Goal: Task Accomplishment & Management: Manage account settings

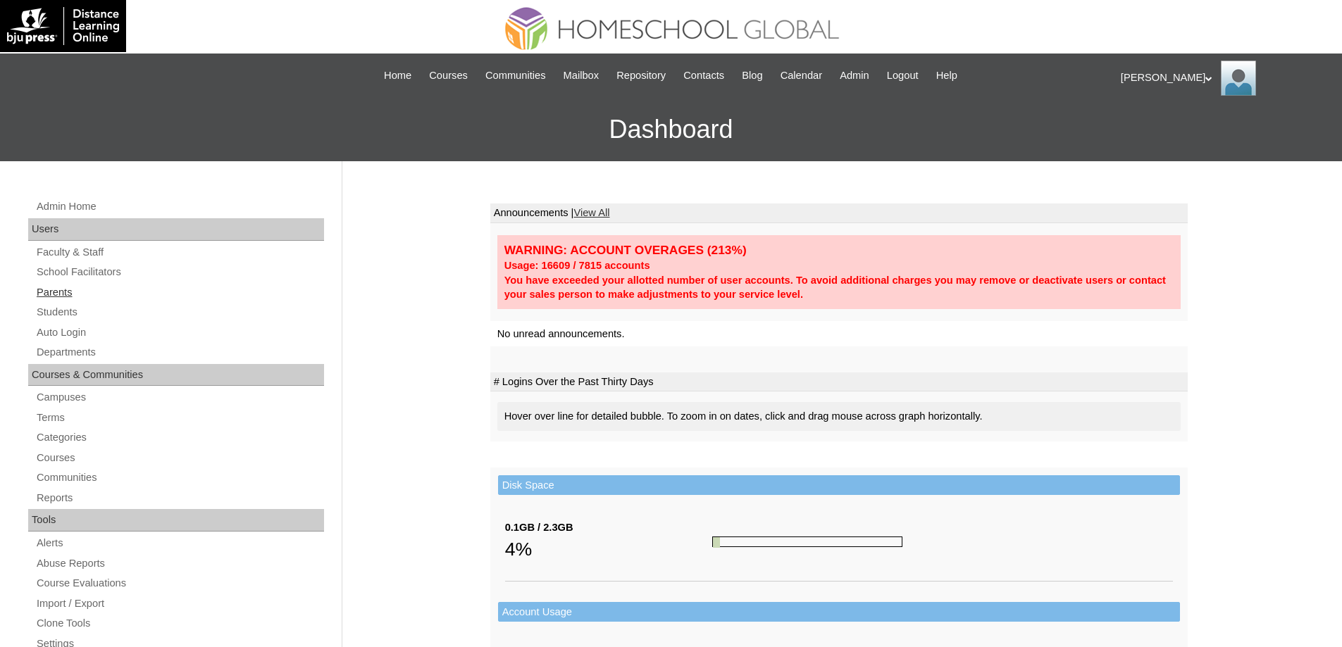
click at [130, 297] on link "Parents" at bounding box center [179, 293] width 289 height 18
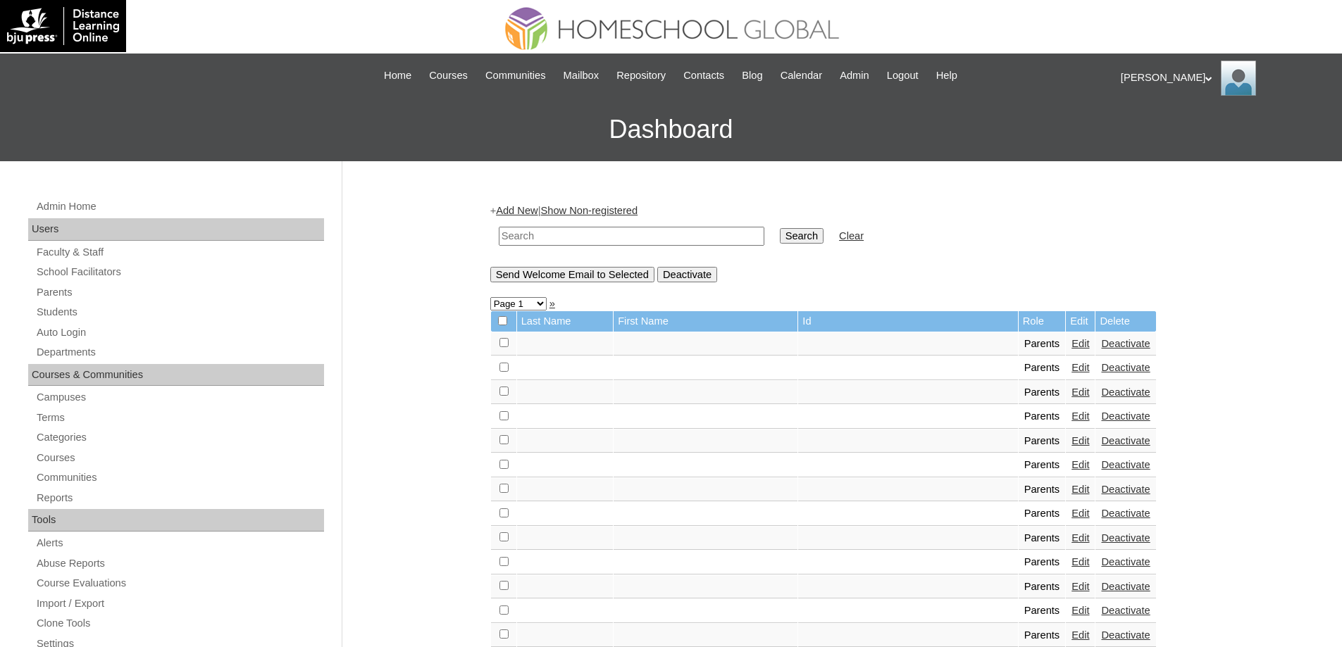
click at [607, 244] on input "text" at bounding box center [632, 236] width 266 height 19
paste input "MHP0165-TECHPH2025"
type input "MHP0165-TECHPH2025"
click at [804, 241] on input "Search" at bounding box center [802, 235] width 44 height 15
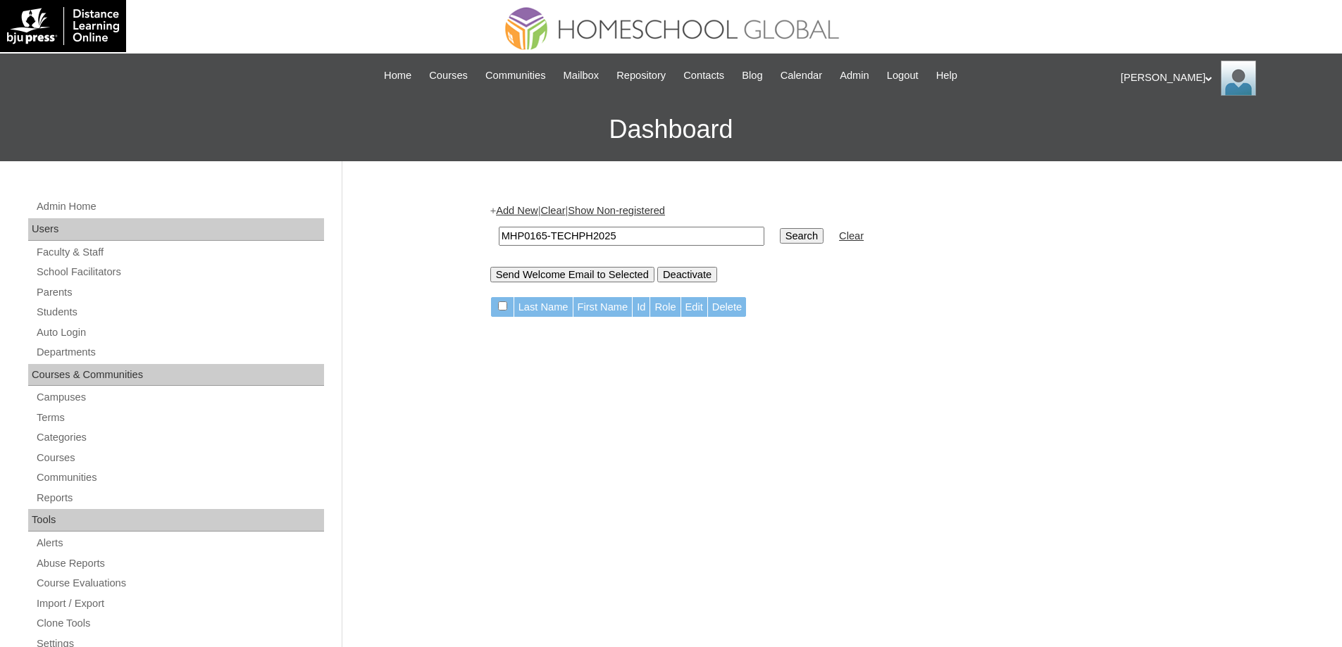
click at [535, 215] on link "Add New" at bounding box center [517, 210] width 42 height 11
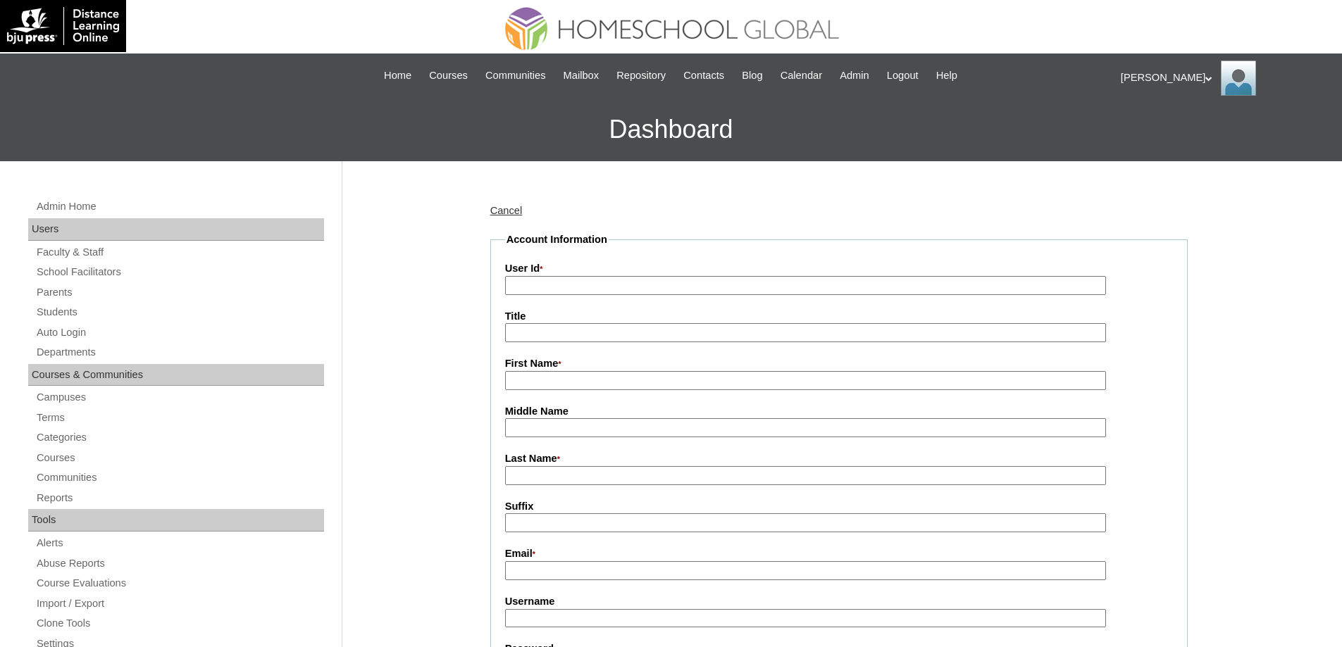
click at [569, 292] on input "User Id *" at bounding box center [805, 285] width 601 height 19
paste input "MHP0165-TECHPH2025"
type input "MHP0165-TECHPH2025"
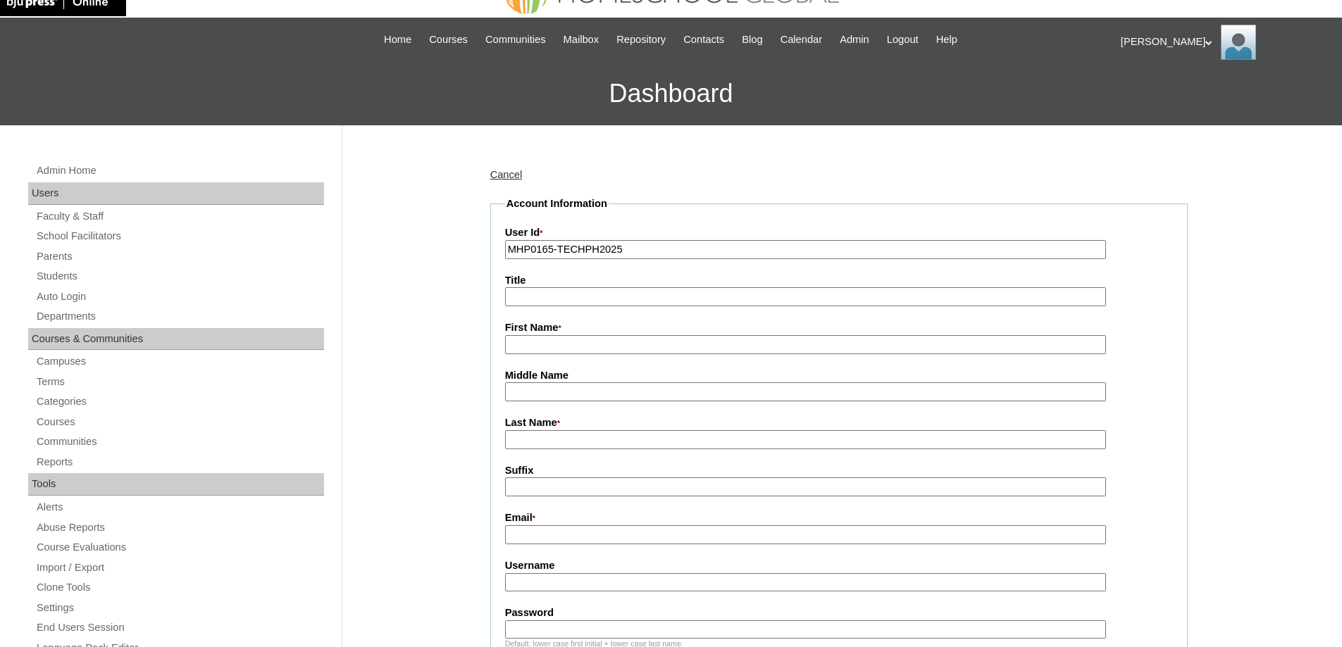
scroll to position [211, 0]
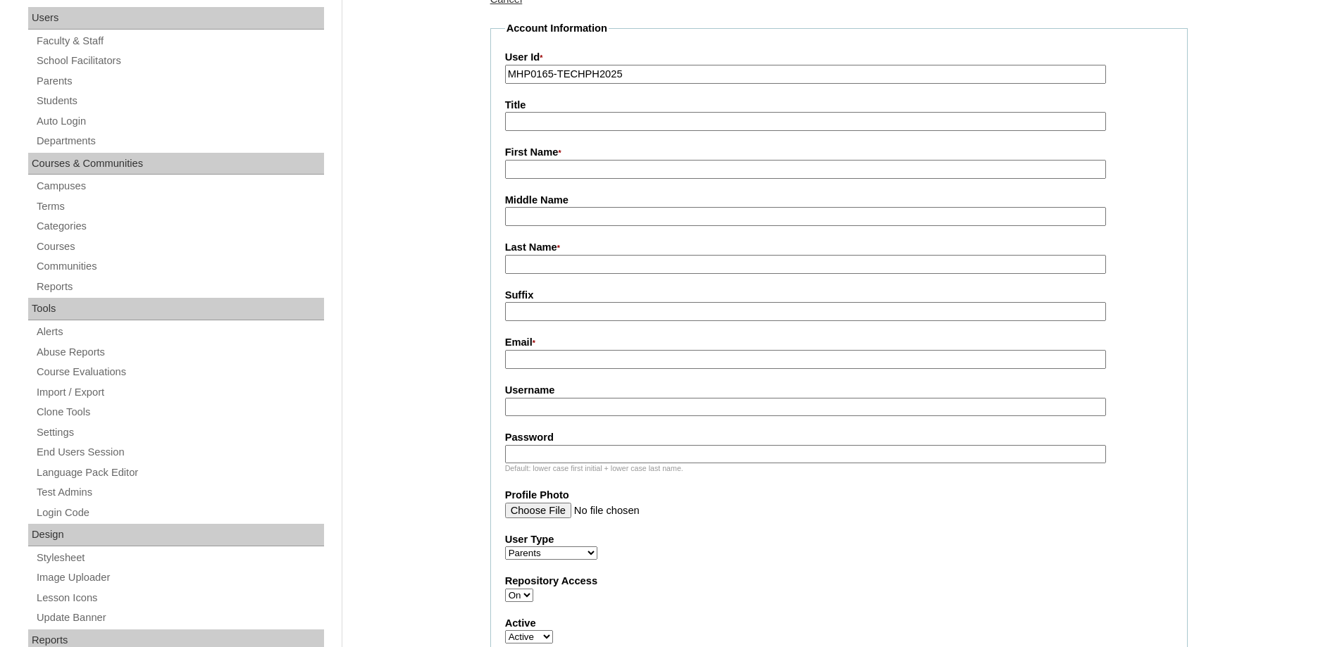
click at [544, 169] on input "First Name *" at bounding box center [805, 169] width 601 height 19
paste input "Rhea Mae"
type input "Rhea Mae"
click at [537, 263] on input "Last Name *" at bounding box center [805, 264] width 601 height 19
paste input "Orilla"
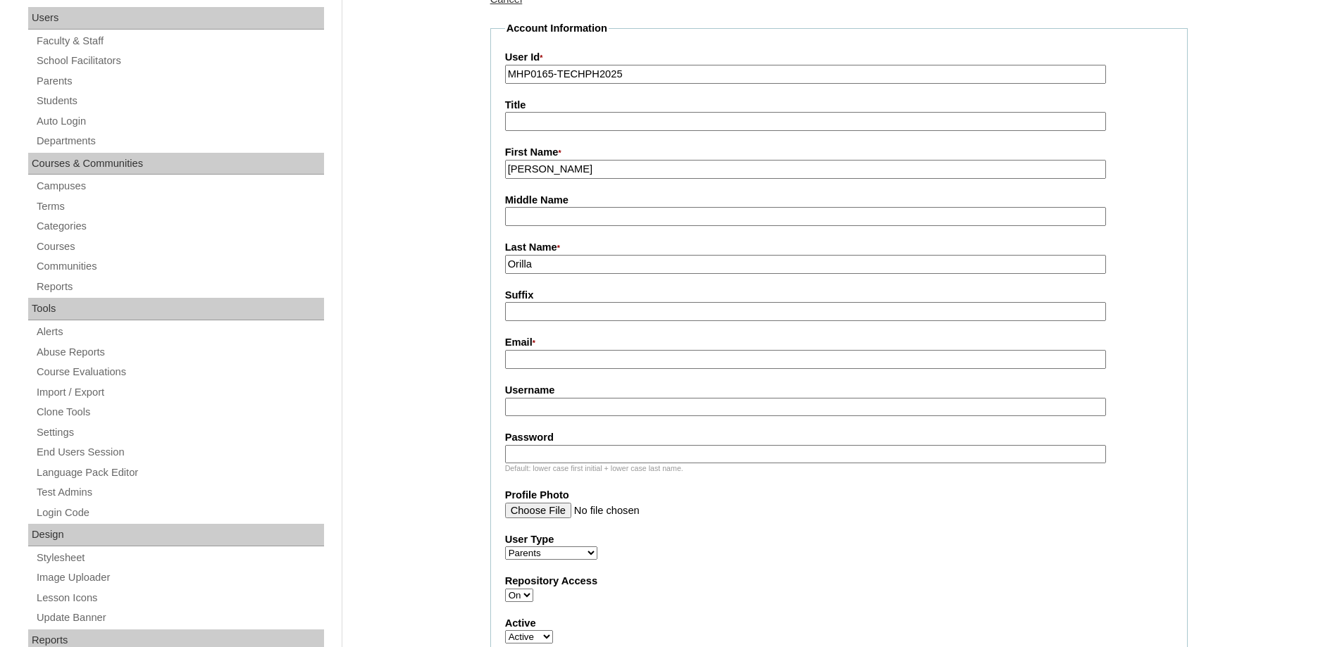
type input "Orilla"
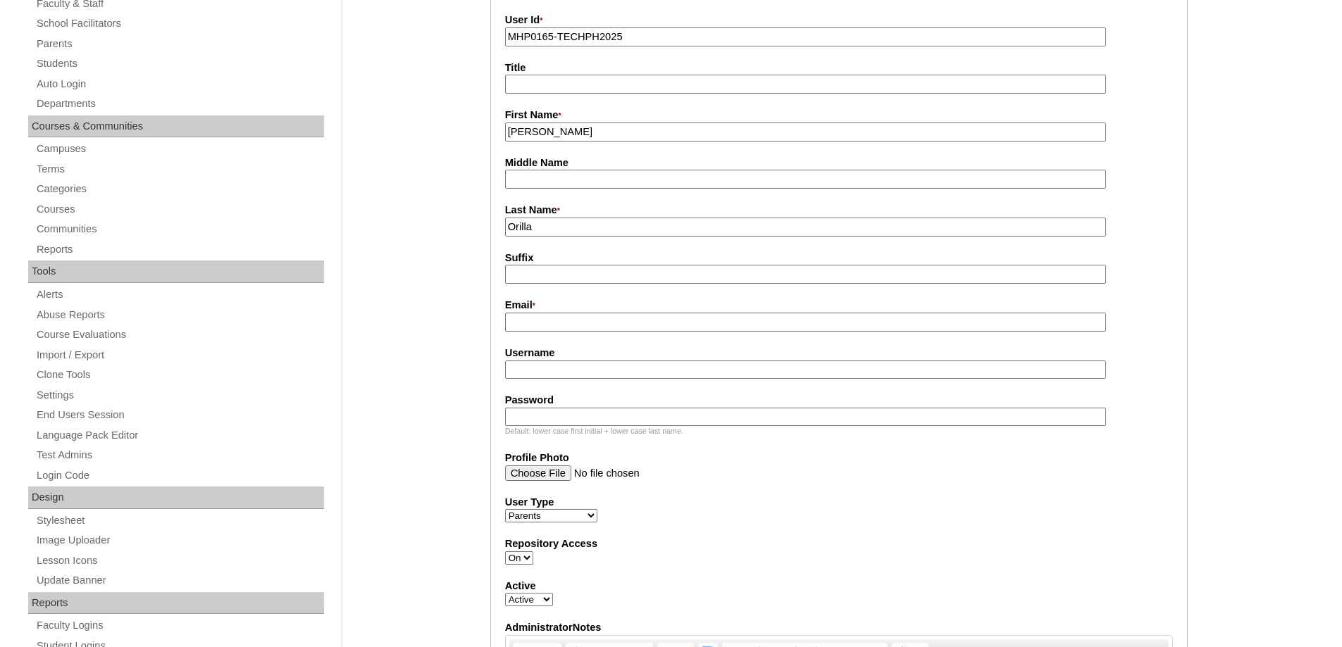
scroll to position [352, 0]
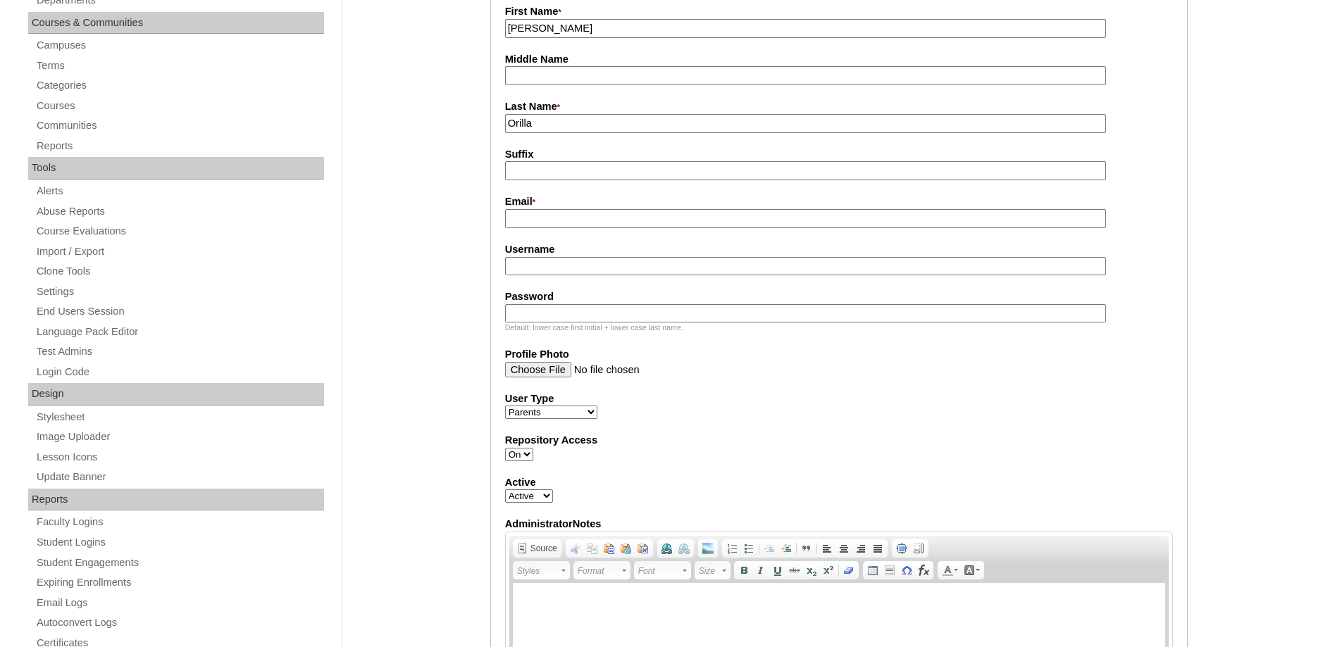
drag, startPoint x: 528, startPoint y: 218, endPoint x: 521, endPoint y: 213, distance: 7.6
click at [528, 218] on input "Email *" at bounding box center [805, 218] width 601 height 19
click at [548, 224] on input "Email *" at bounding box center [805, 218] width 601 height 19
paste input "orilla.rheamae@gmail.com"
type input "orilla.rheamae@gmail.com"
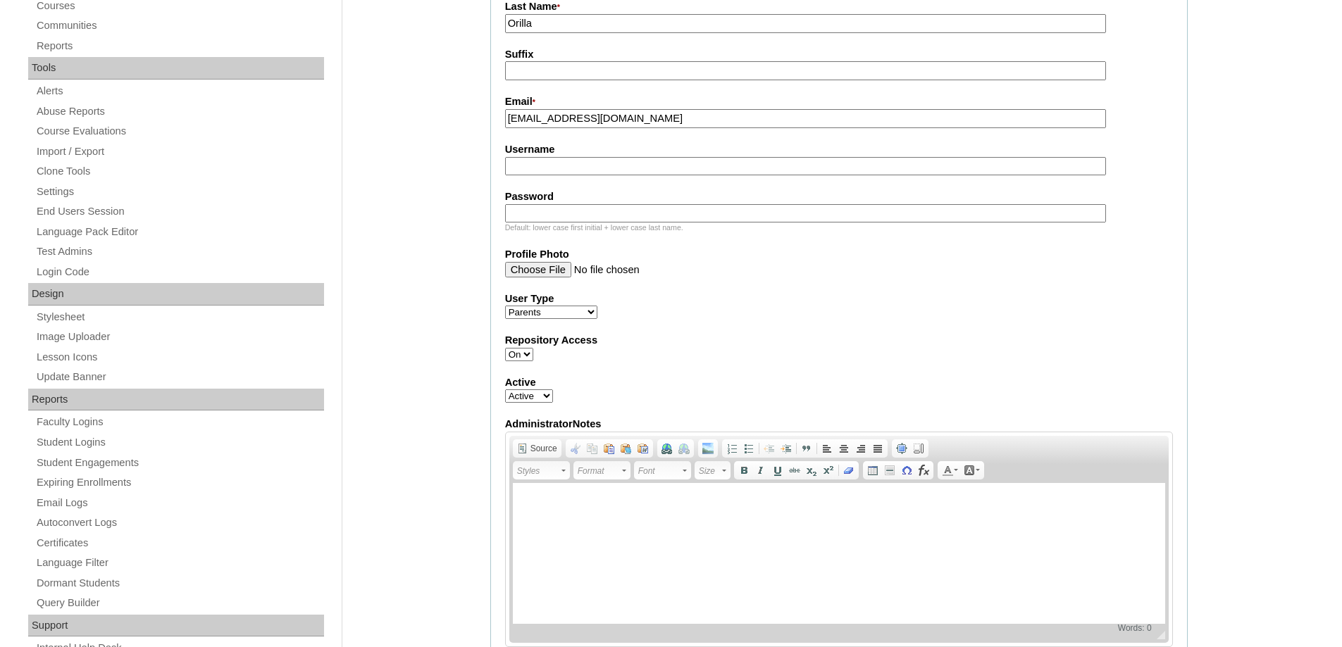
scroll to position [493, 0]
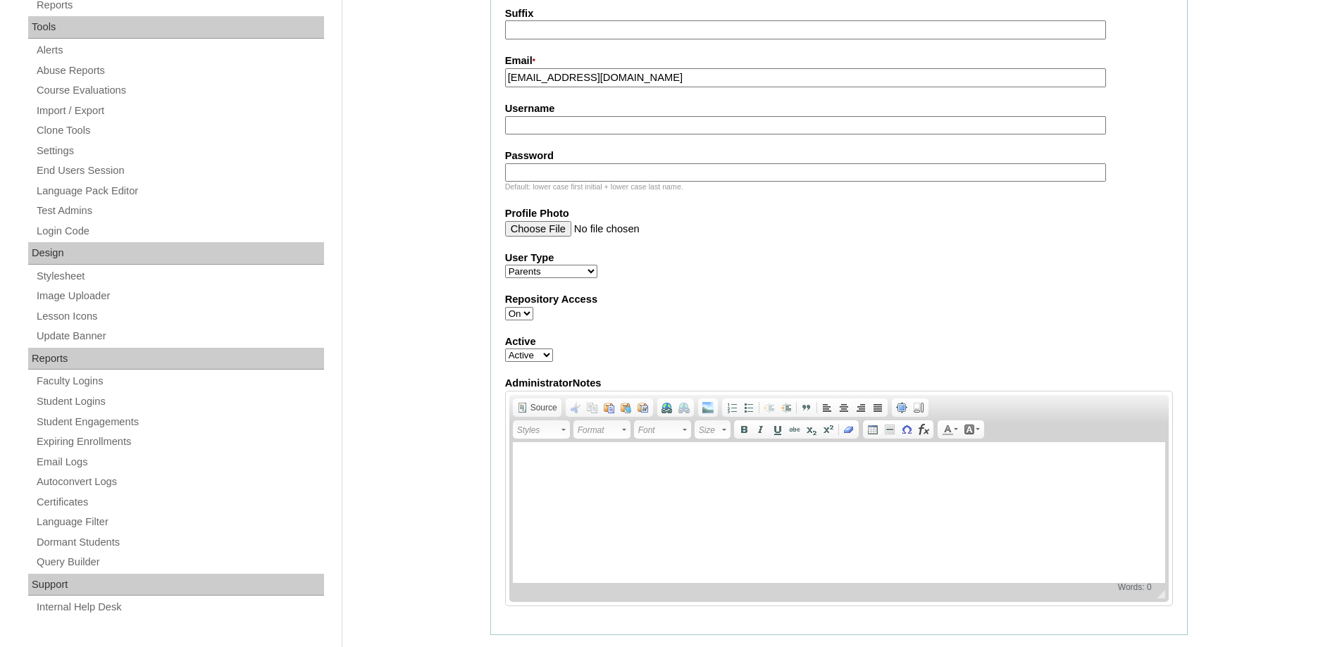
click at [557, 128] on input "Username" at bounding box center [805, 125] width 601 height 19
paste input "camarigR2025"
type input "camarigR2025"
click at [535, 175] on input "Password" at bounding box center [805, 172] width 601 height 19
paste input "techmbD409"
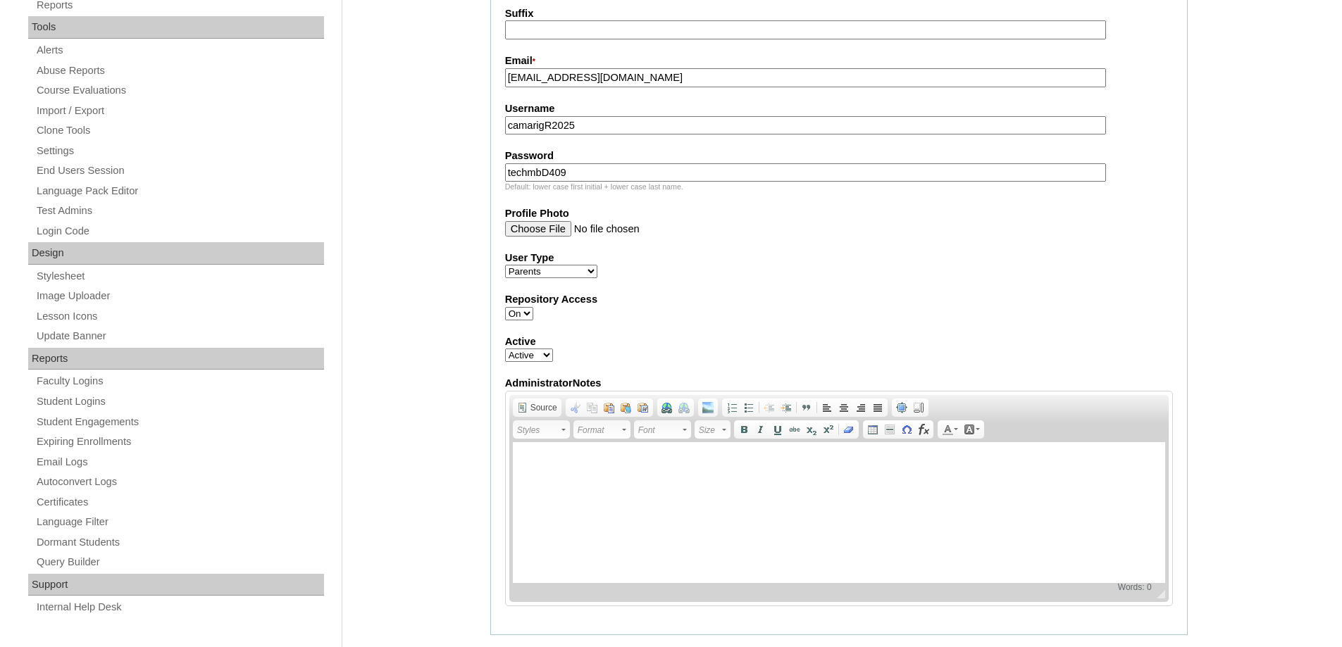
type input "techmbD409"
click at [428, 187] on div "Admin Home Users Faculty & Staff School Facilitators Parents Students Auto Logi…" at bounding box center [671, 529] width 1342 height 1723
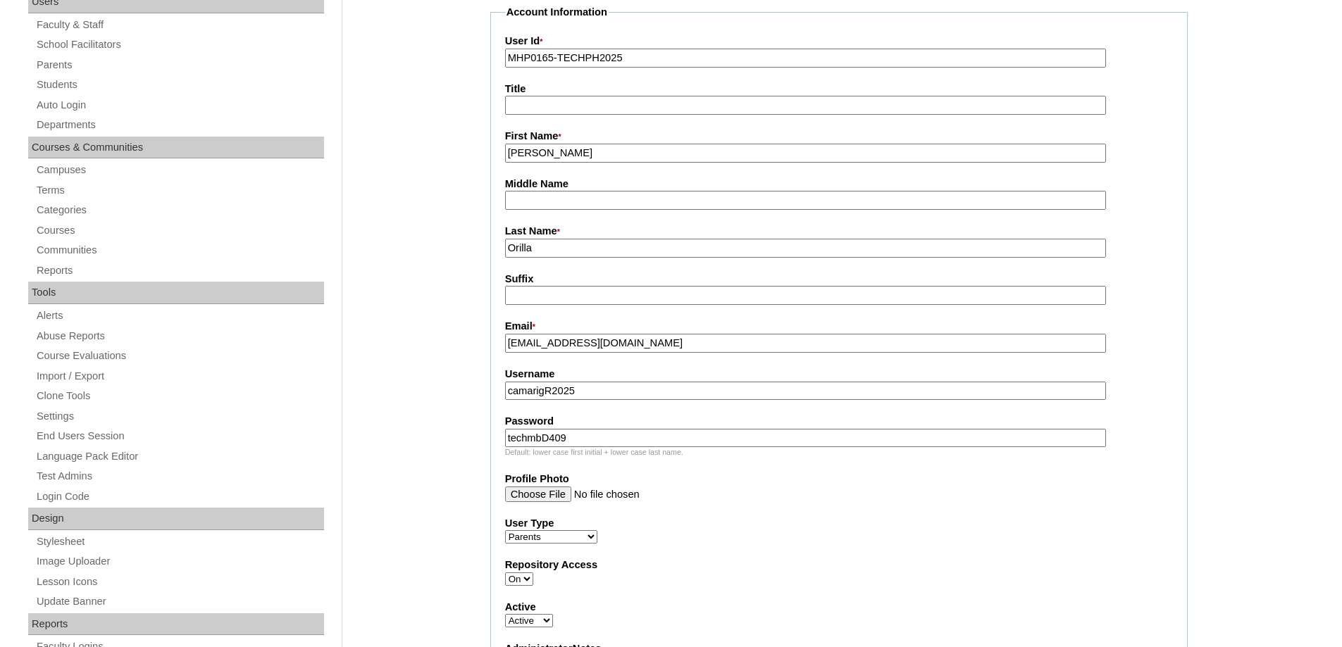
scroll to position [211, 0]
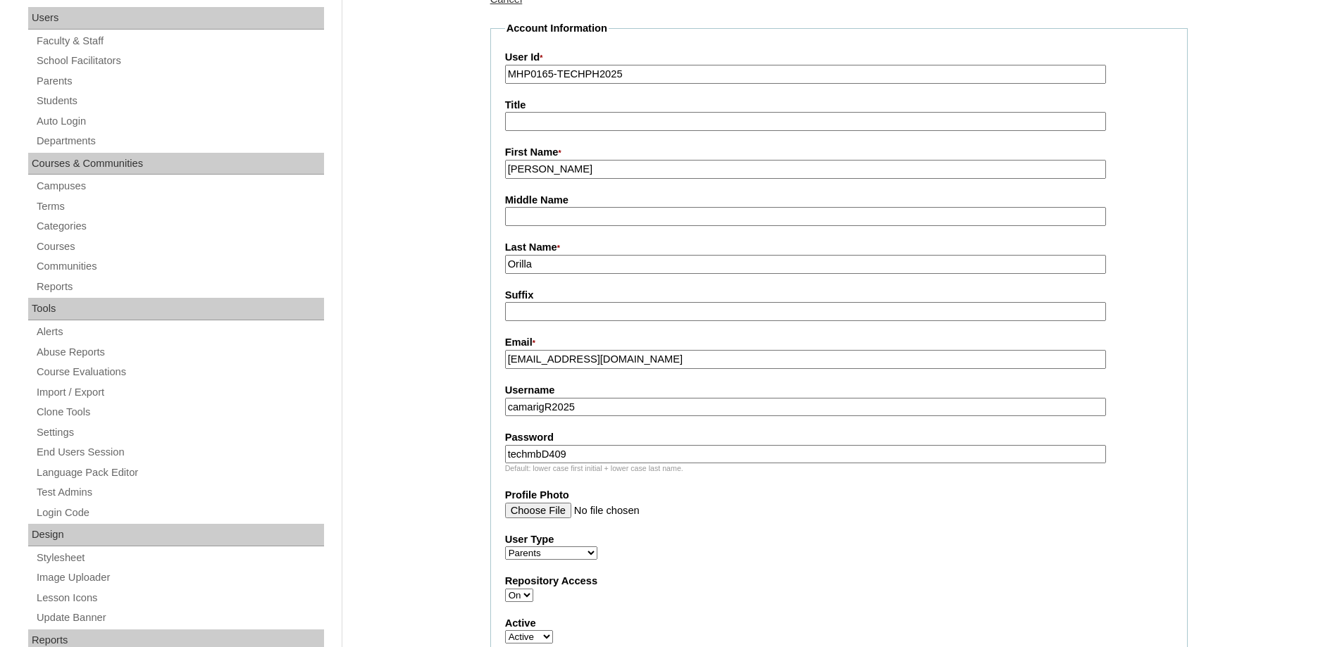
type input "ORILLA"
drag, startPoint x: 465, startPoint y: 259, endPoint x: 457, endPoint y: 257, distance: 7.9
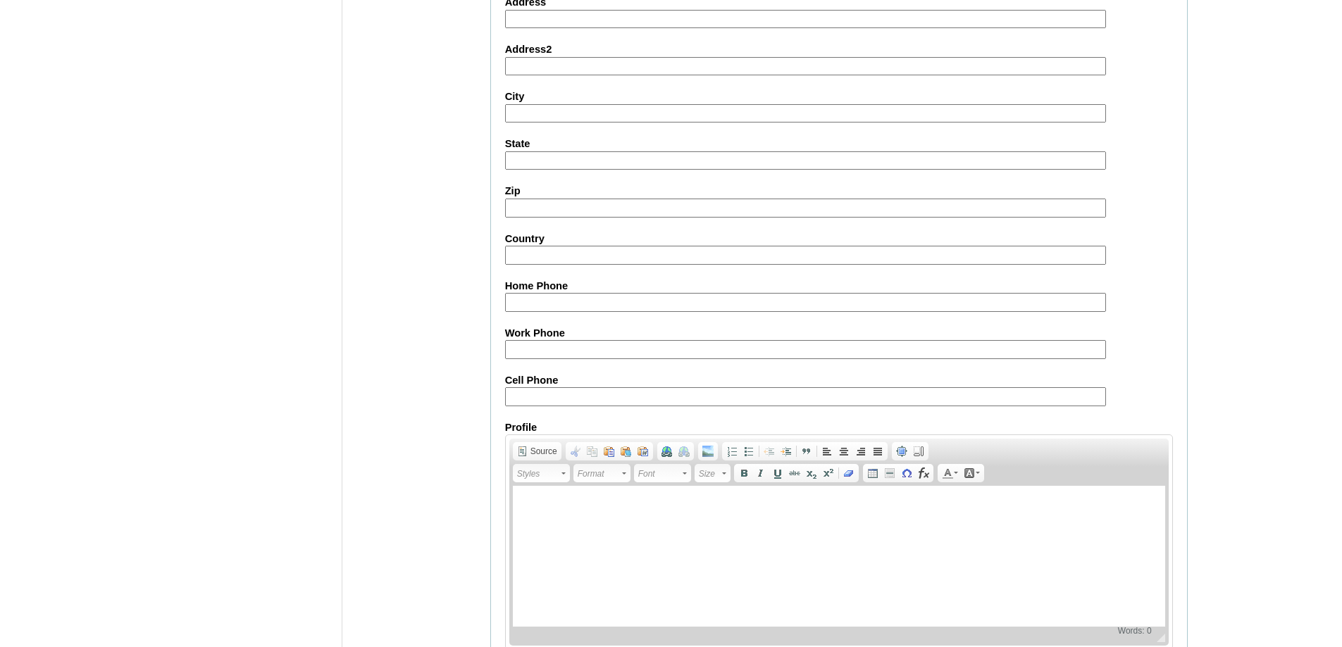
scroll to position [1256, 0]
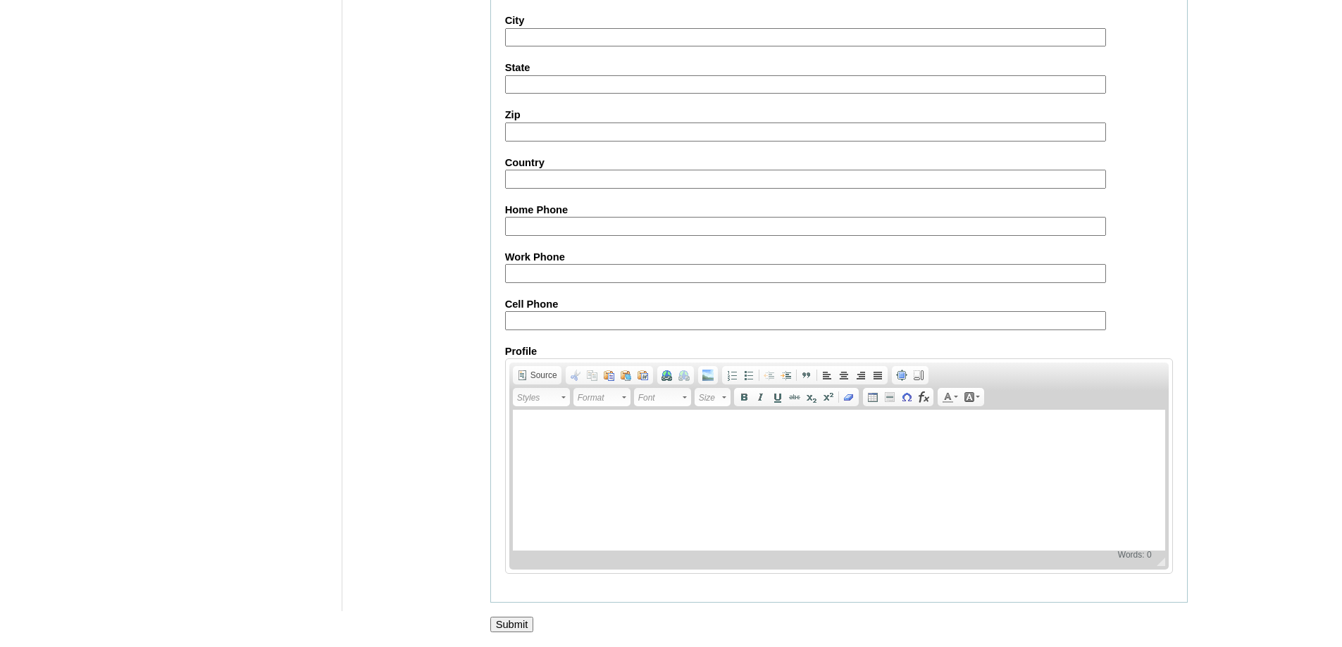
click at [526, 308] on label "Cell Phone" at bounding box center [839, 304] width 668 height 15
click at [526, 311] on input "Cell Phone" at bounding box center [805, 320] width 601 height 19
drag, startPoint x: 528, startPoint y: 323, endPoint x: 402, endPoint y: 111, distance: 246.1
click at [528, 323] on input "Cell Phone" at bounding box center [805, 320] width 601 height 19
drag, startPoint x: 573, startPoint y: 313, endPoint x: 560, endPoint y: 315, distance: 12.8
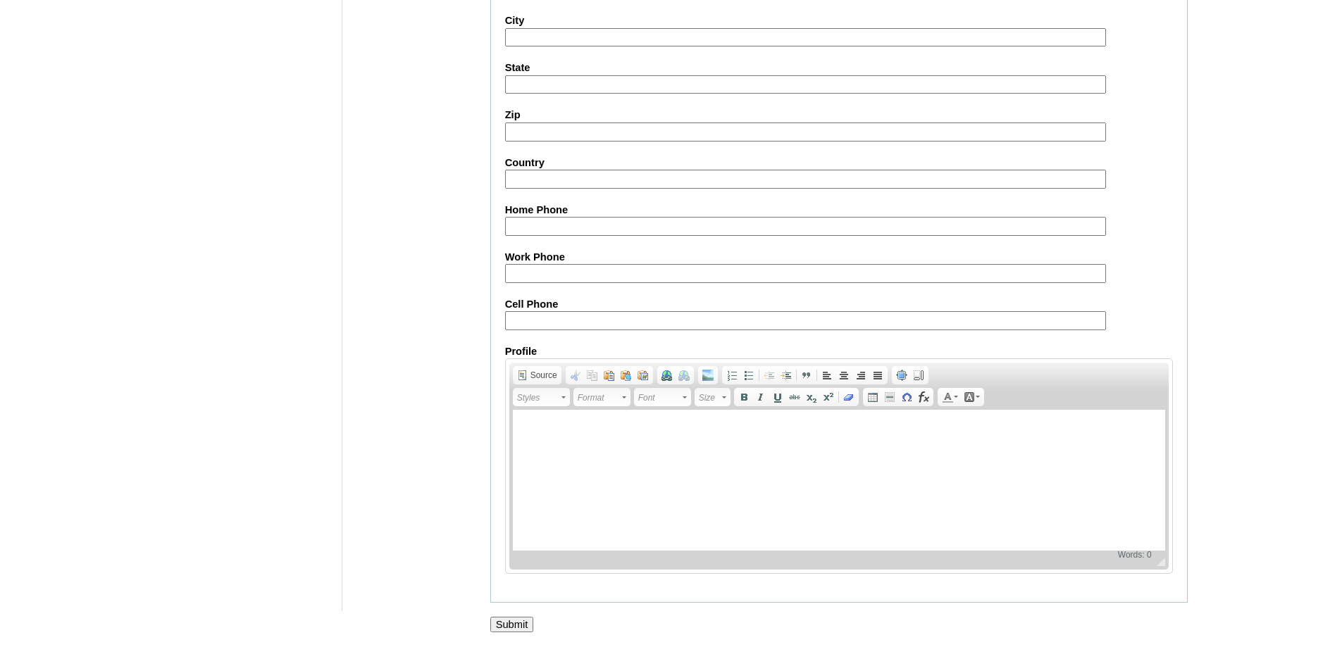
click at [573, 313] on input "Cell Phone" at bounding box center [805, 320] width 601 height 19
paste input "63-9995581911"
type input "63-9995581911"
click at [523, 621] on input "Submit" at bounding box center [512, 624] width 44 height 15
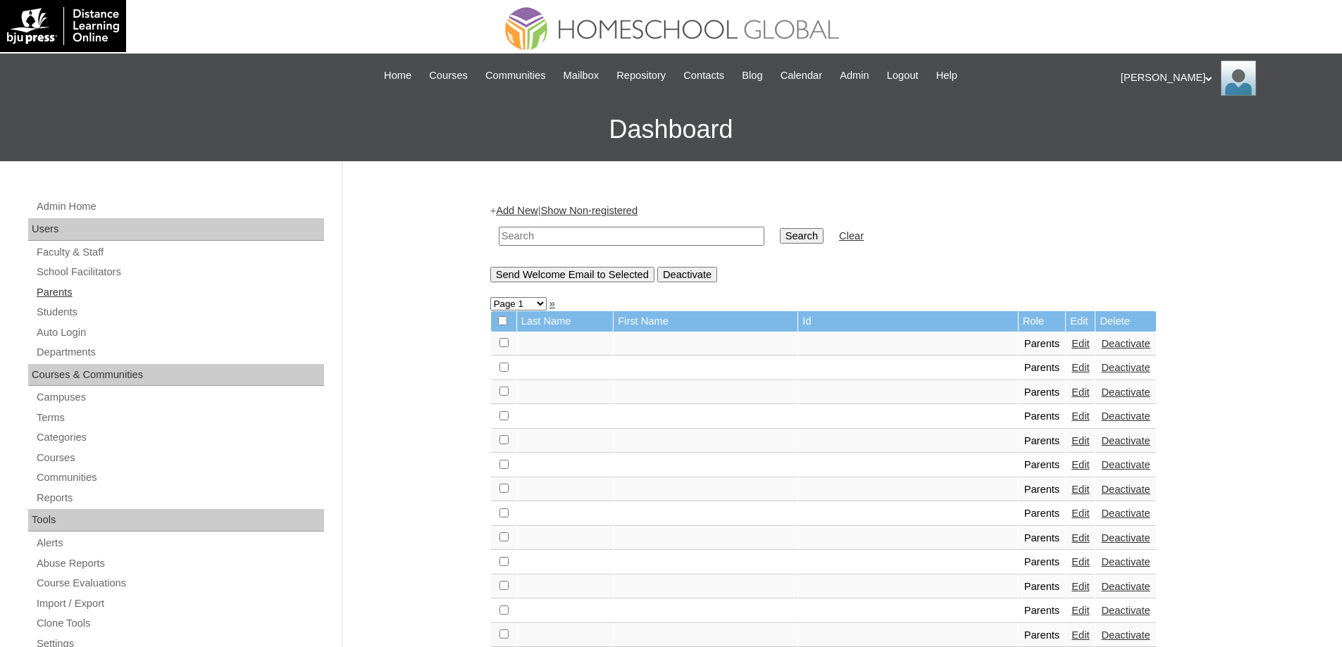
click at [113, 291] on link "Parents" at bounding box center [179, 293] width 289 height 18
click at [82, 311] on link "Students" at bounding box center [179, 313] width 289 height 18
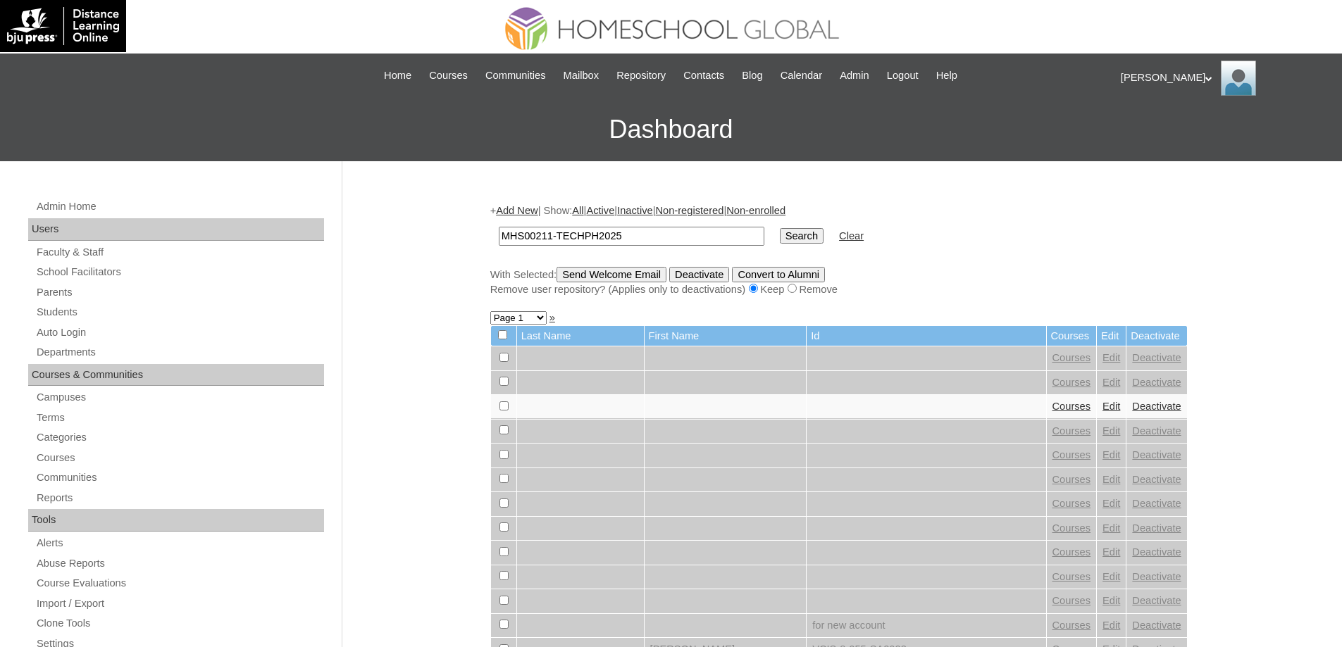
type input "MHS00211-TECHPH2025"
click at [784, 231] on td "Search" at bounding box center [802, 236] width 58 height 33
click at [792, 230] on input "Search" at bounding box center [802, 235] width 44 height 15
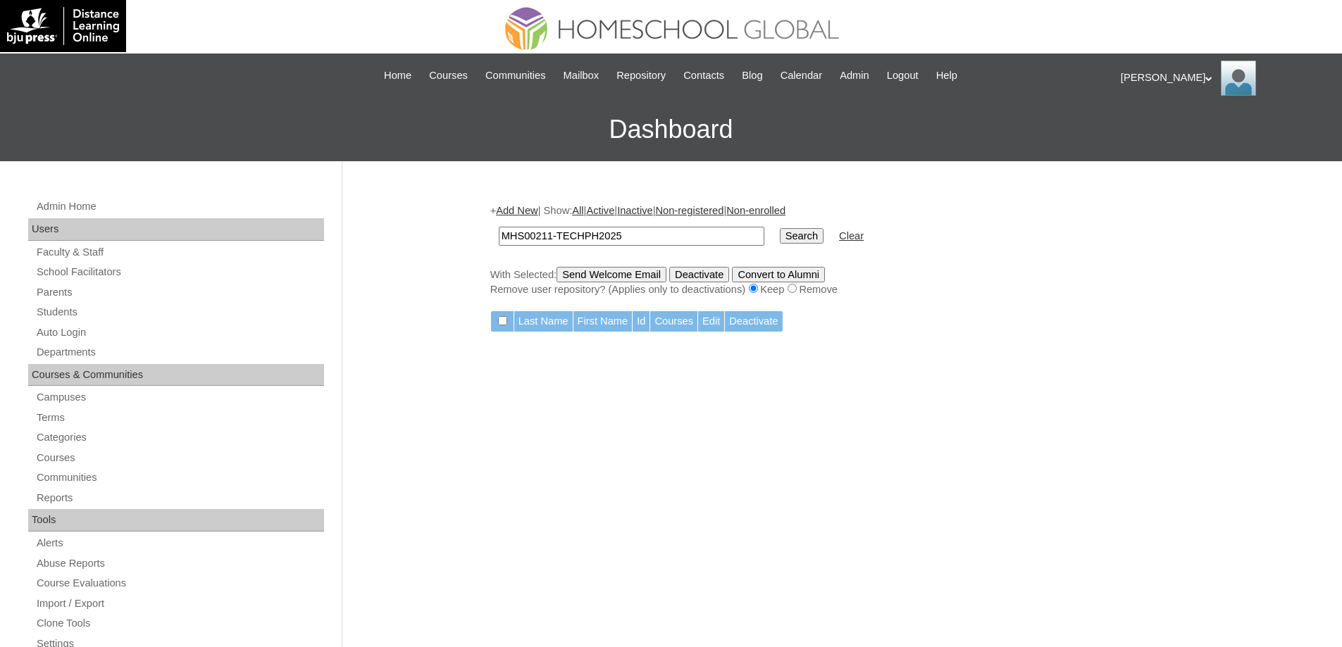
drag, startPoint x: 523, startPoint y: 199, endPoint x: 524, endPoint y: 207, distance: 7.8
click at [524, 211] on link "Add New" at bounding box center [517, 210] width 42 height 11
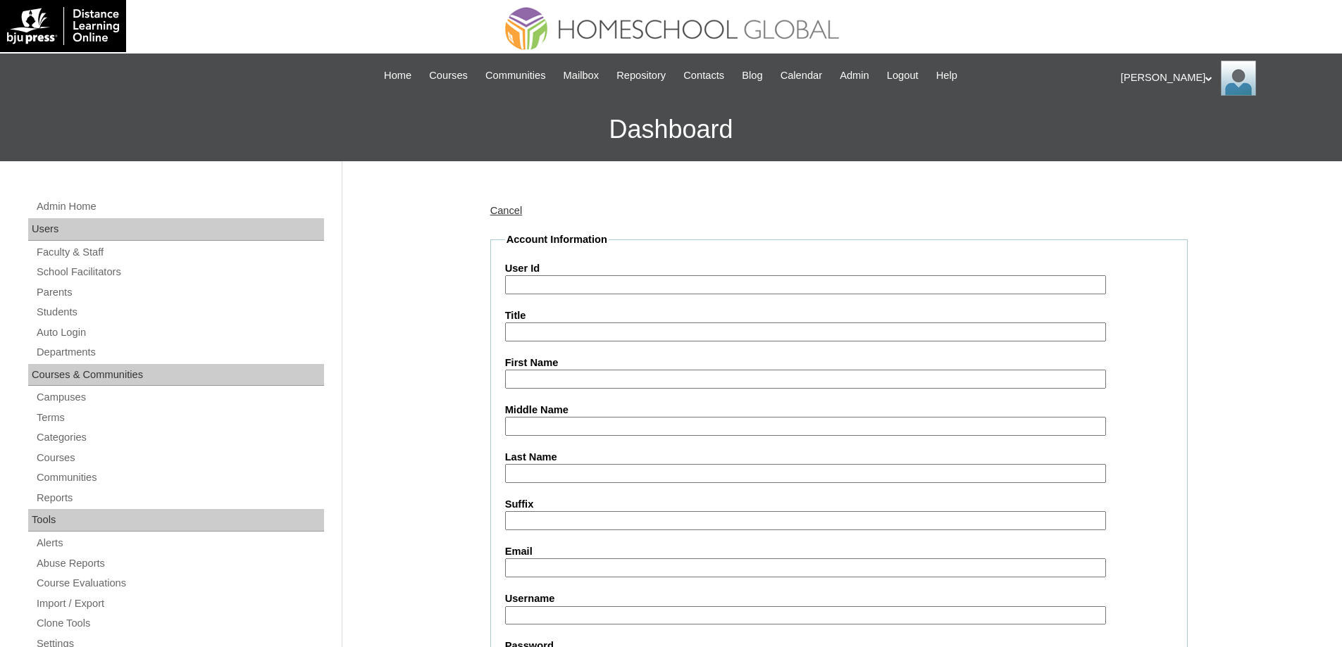
click at [609, 290] on input "User Id" at bounding box center [805, 284] width 601 height 19
paste input "MHS00211-TECHPH2025"
type input "MHS00211-TECHPH2025"
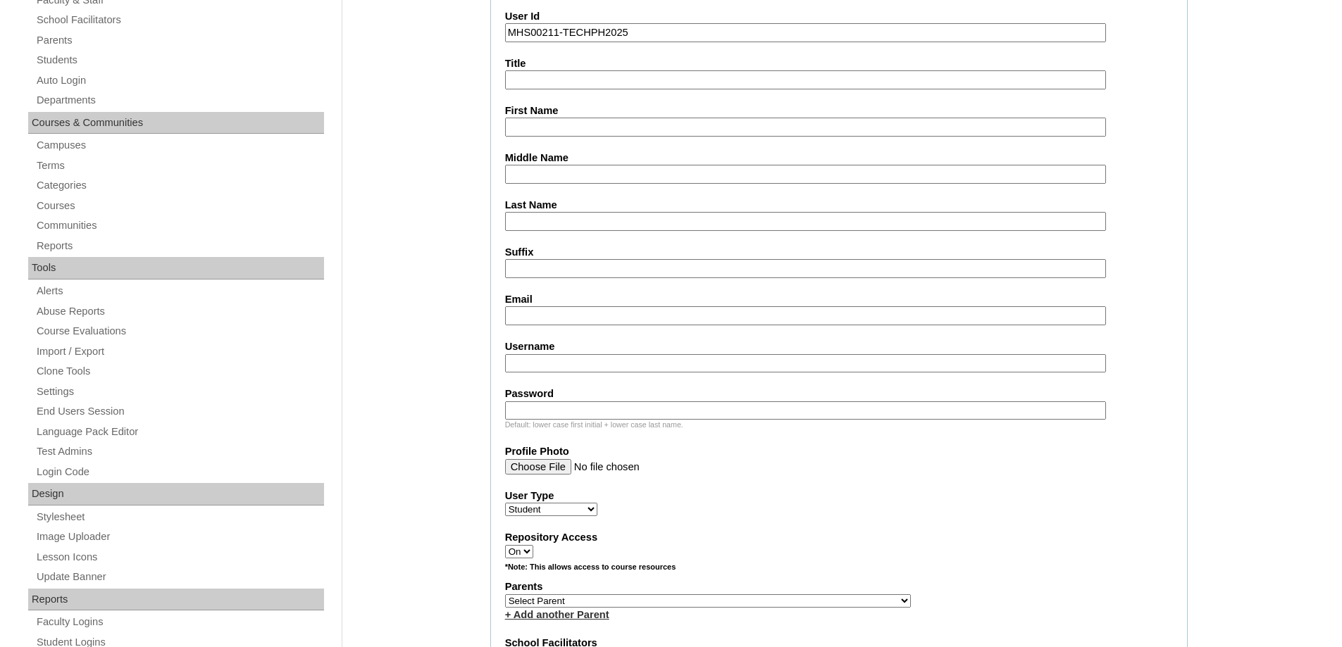
scroll to position [282, 0]
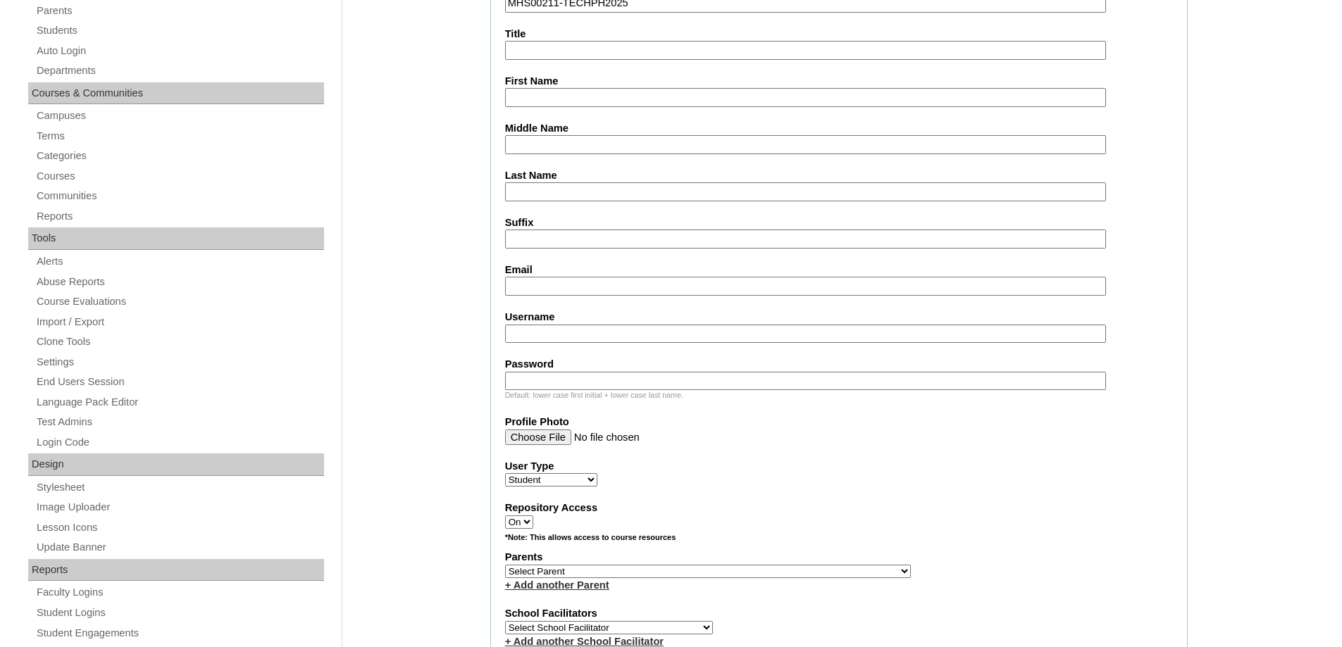
click at [540, 99] on input "First Name" at bounding box center [805, 97] width 601 height 19
paste input "Leon Emmanuel"
type input "Leon Emmanuel"
click at [1038, 440] on input "Profile Photo" at bounding box center [805, 437] width 601 height 15
click at [538, 184] on input "Last Name" at bounding box center [805, 191] width 601 height 19
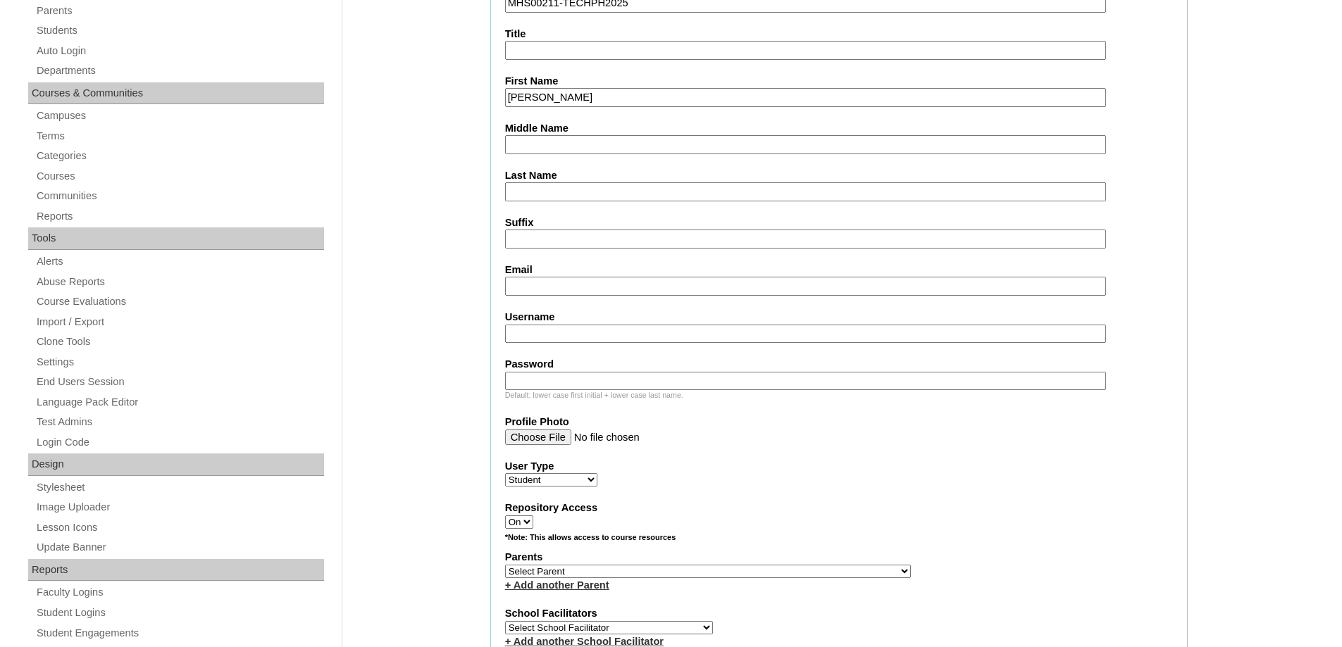
paste input "Camarig"
type input "Camarig"
drag, startPoint x: 551, startPoint y: 149, endPoint x: 542, endPoint y: 151, distance: 9.4
click at [551, 149] on input "Middle Name" at bounding box center [805, 144] width 601 height 19
paste input "Orilla"
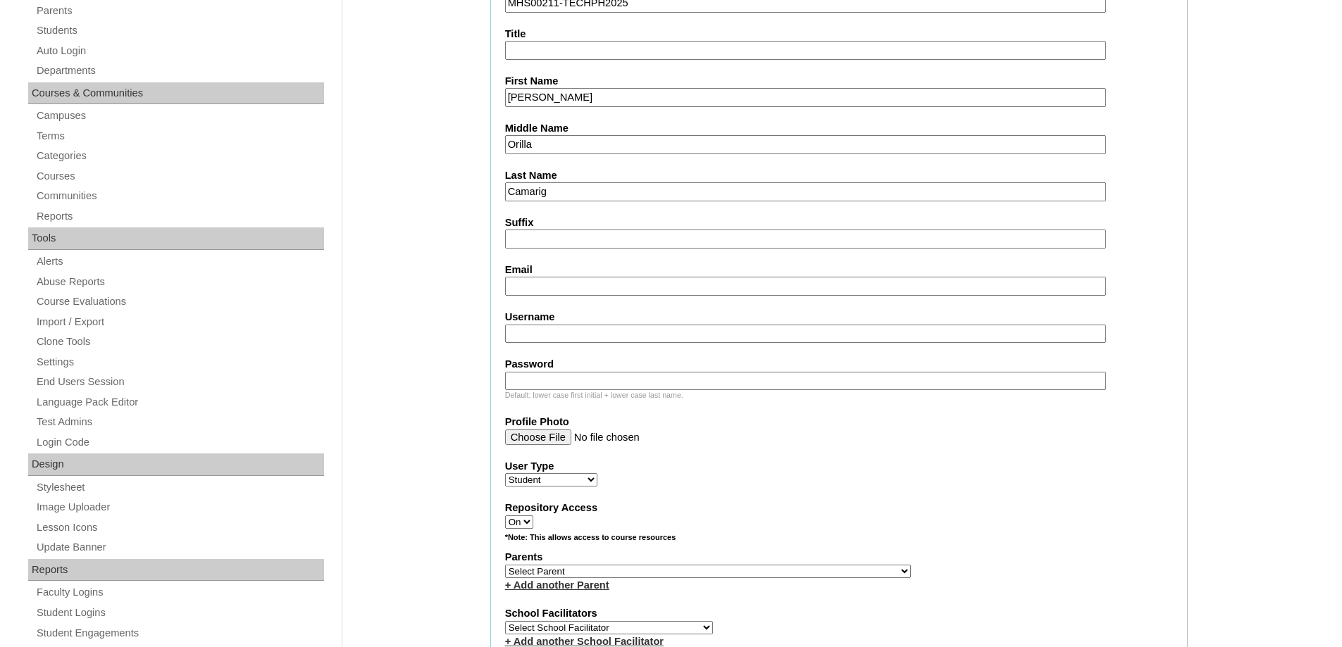
type input "Orilla"
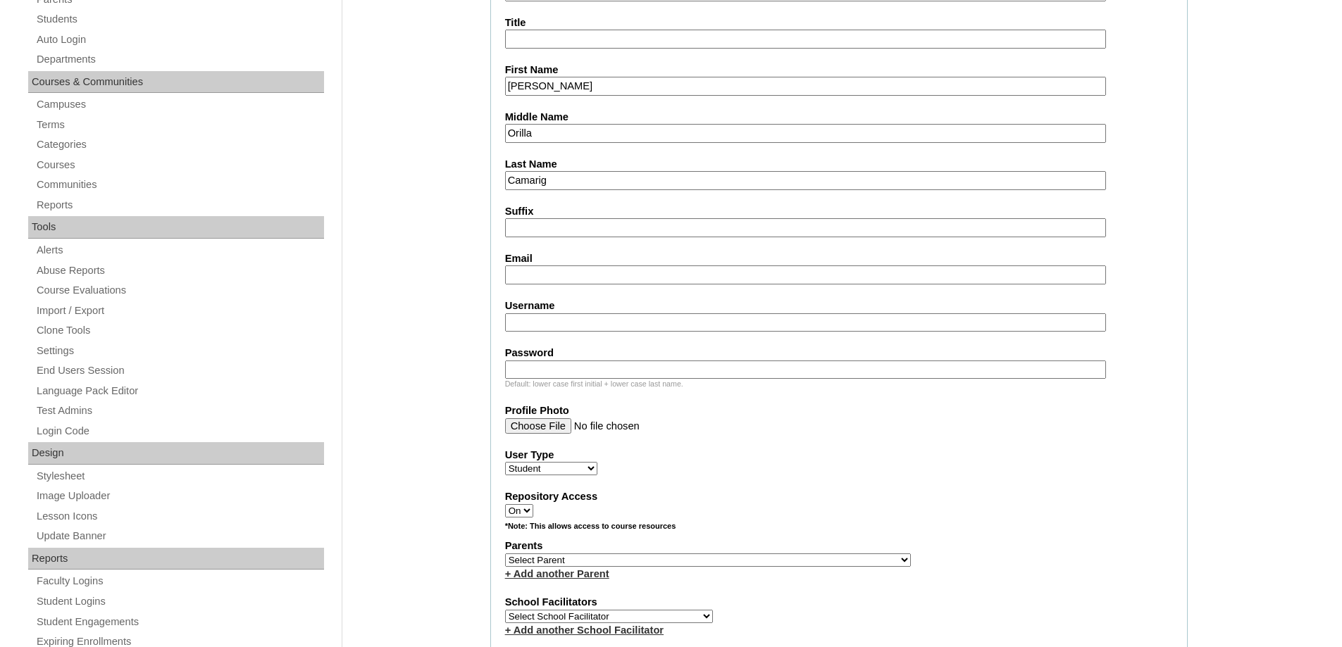
scroll to position [423, 0]
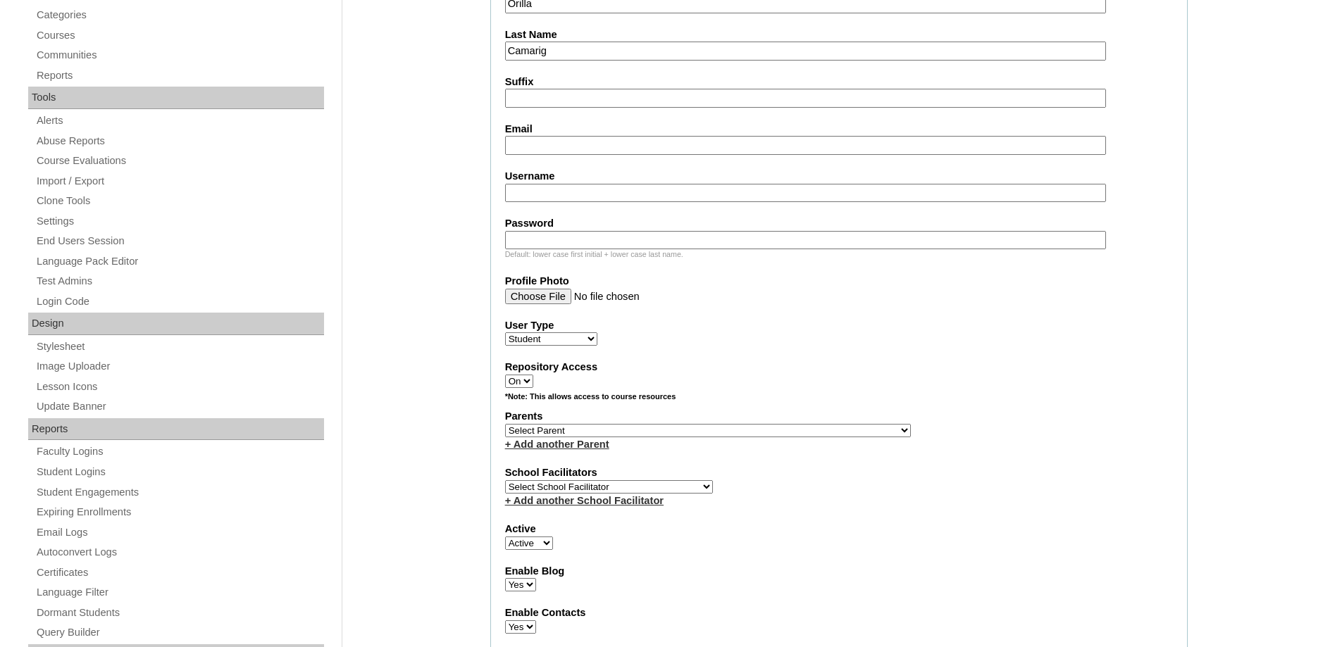
click at [516, 194] on input "Username" at bounding box center [805, 193] width 601 height 19
click at [528, 153] on input "Email" at bounding box center [805, 145] width 601 height 19
click at [564, 147] on input "Email" at bounding box center [805, 145] width 601 height 19
paste input "orilla.rheamae@gmail.com"
type input "orilla.rheamae@gmail.com"
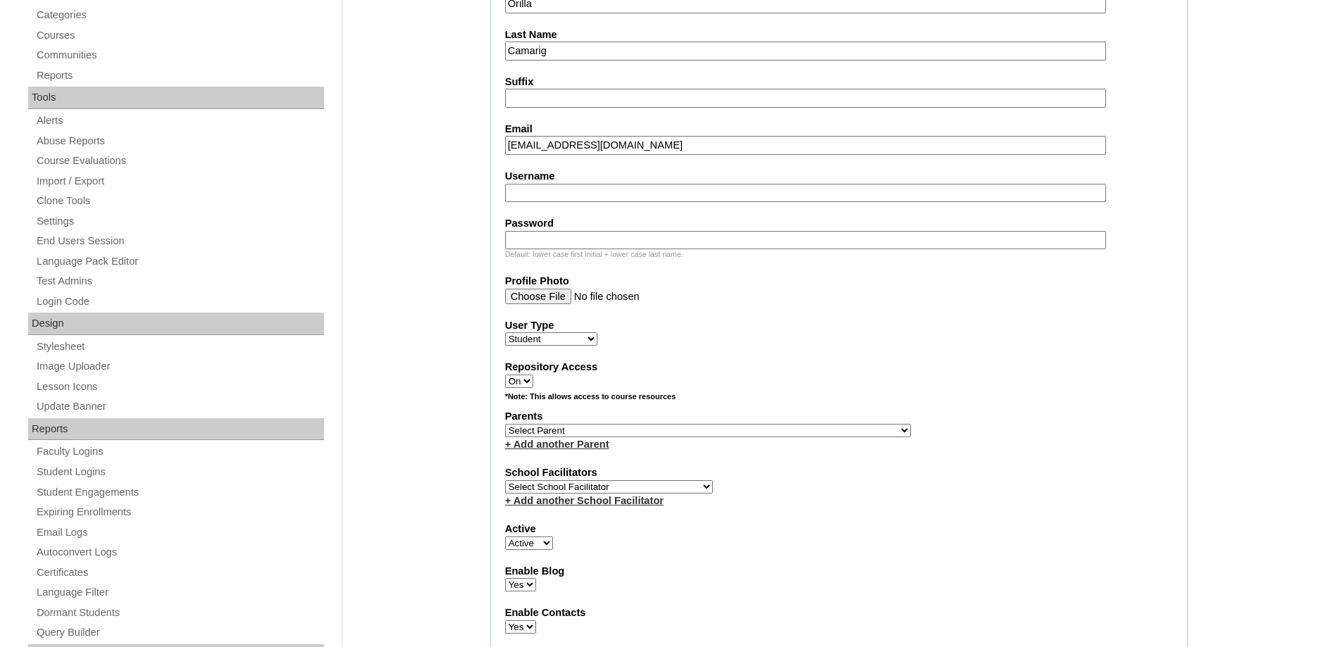
click at [558, 188] on input "Username" at bounding box center [805, 193] width 601 height 19
paste input "leonemmanuelcamarig"
type input "leonemmanuelcamarig"
click at [609, 257] on div "Default: lower case first initial + lower case last name." at bounding box center [839, 254] width 668 height 11
click at [602, 242] on input "Password" at bounding box center [805, 240] width 601 height 19
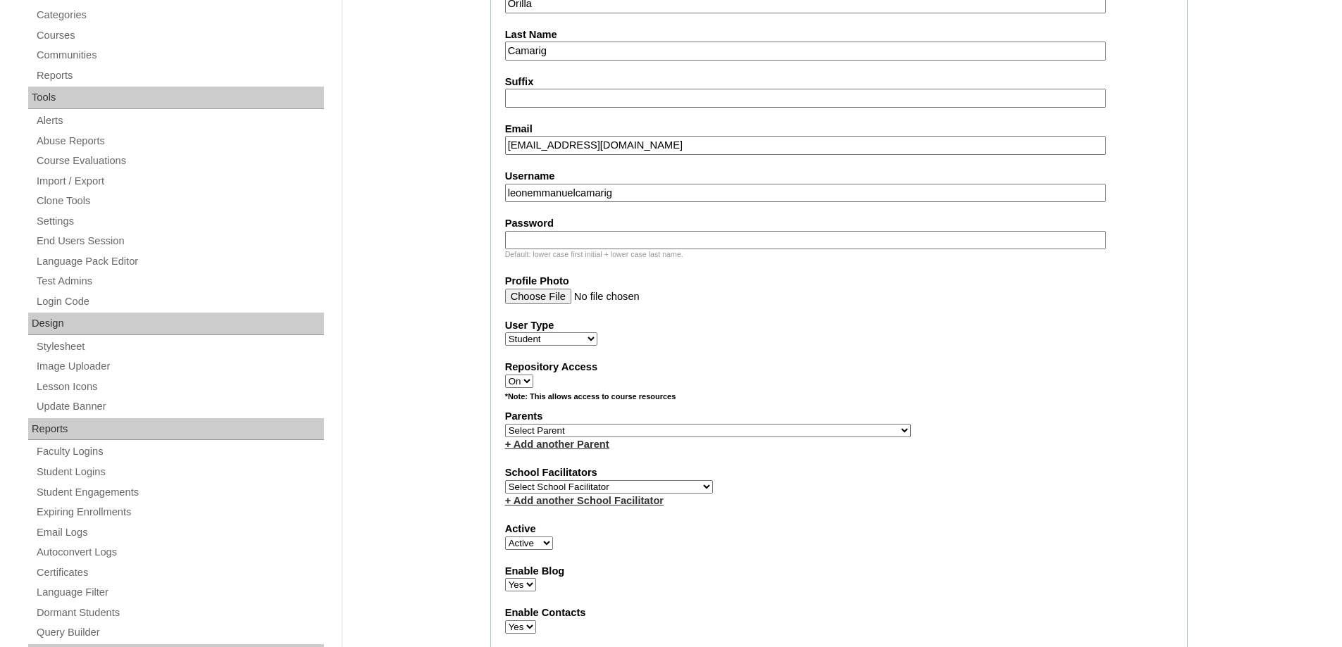
paste input "250006669"
type input "250006669"
click at [592, 432] on select "Select Parent , , , , , , , , , , , , , , , , , , , , , , , , , , , , , , , , ,…" at bounding box center [708, 430] width 406 height 13
select select "43744"
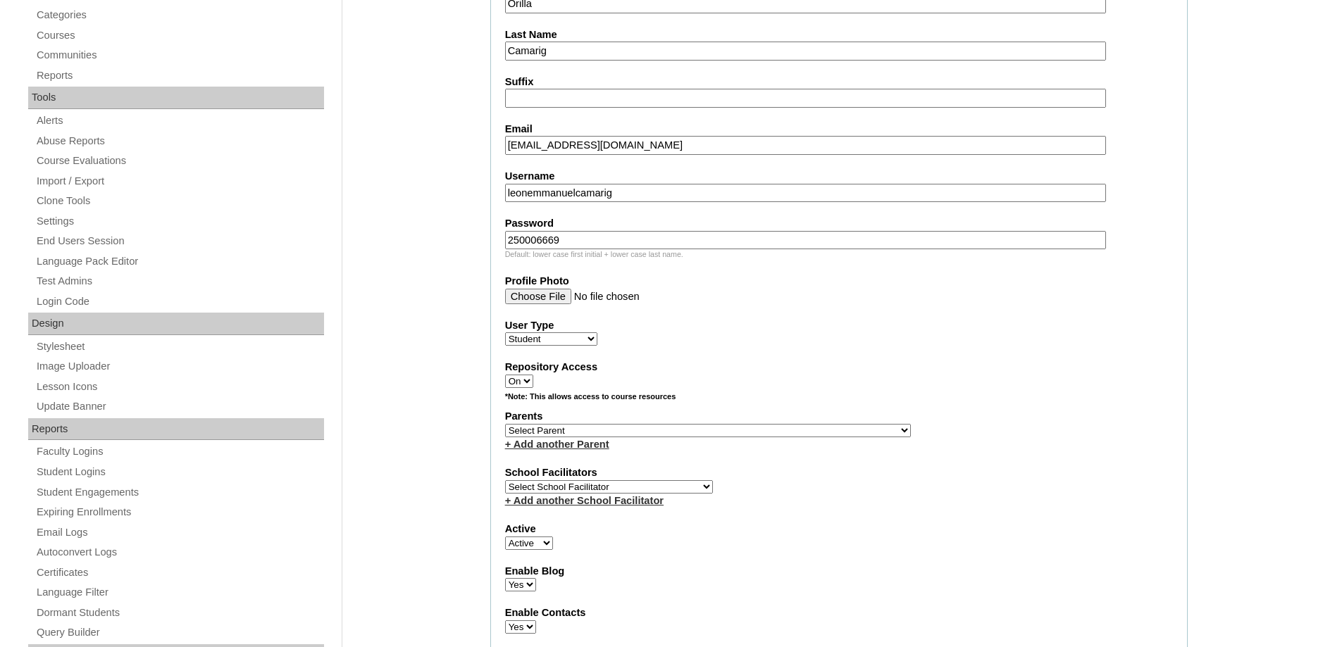
click at [505, 424] on select "Select Parent , , , , , , , , , , , , , , , , , , , , , , , , , , , , , , , , ,…" at bounding box center [708, 430] width 406 height 13
click at [855, 360] on label "Repository Access" at bounding box center [839, 367] width 668 height 15
click at [533, 375] on select "On Off" at bounding box center [519, 381] width 28 height 13
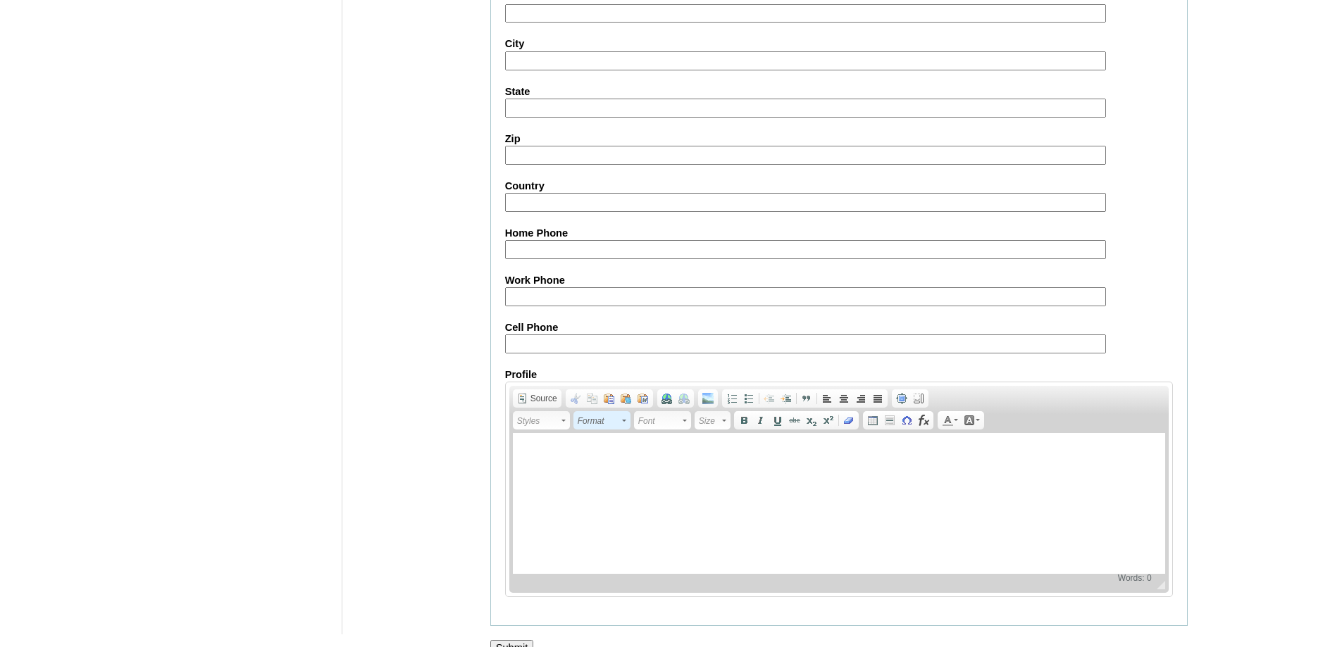
scroll to position [1496, 0]
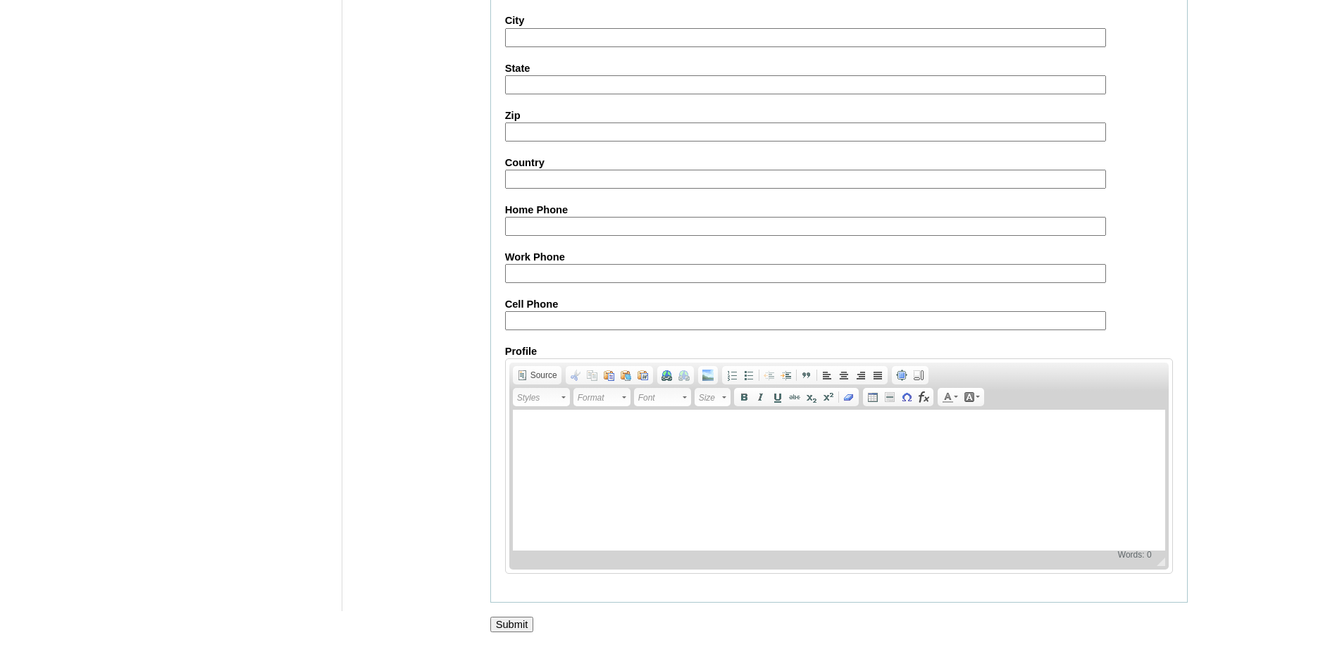
click at [520, 626] on input "Submit" at bounding box center [512, 624] width 44 height 15
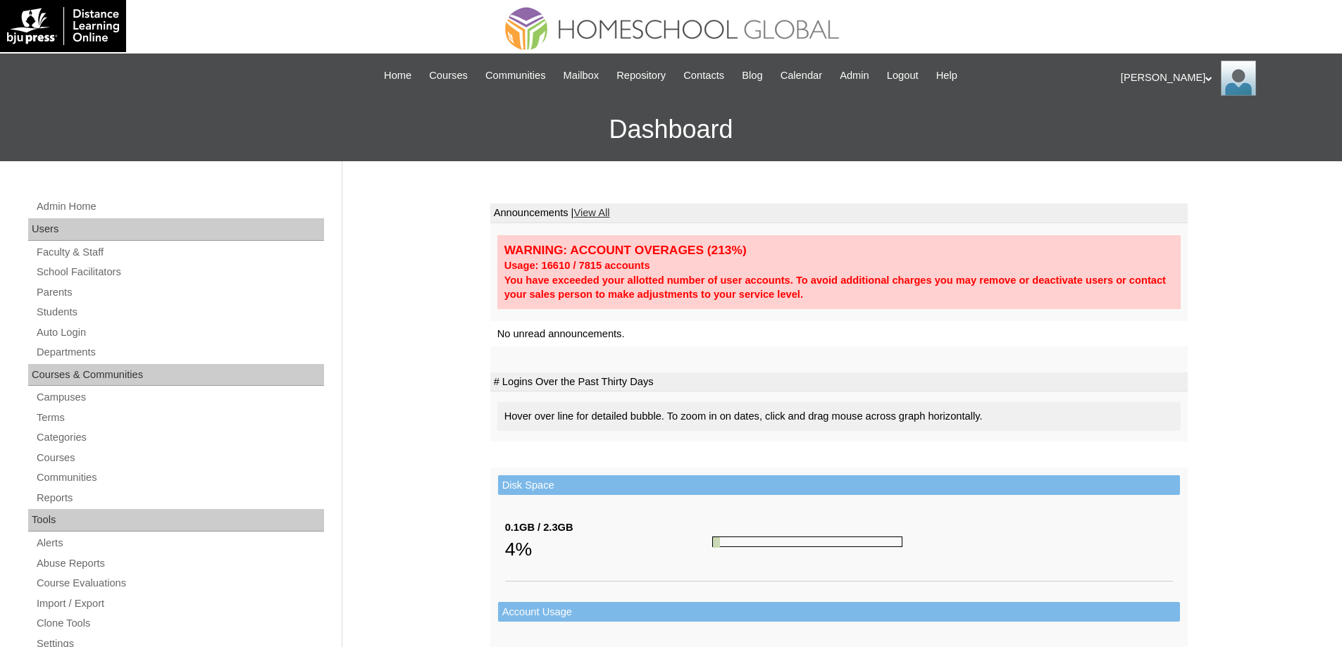
click at [88, 302] on div "Admin Home Users Faculty & Staff School Facilitators Parents Students Auto Logi…" at bounding box center [177, 653] width 313 height 911
click at [80, 295] on link "Parents" at bounding box center [179, 293] width 289 height 18
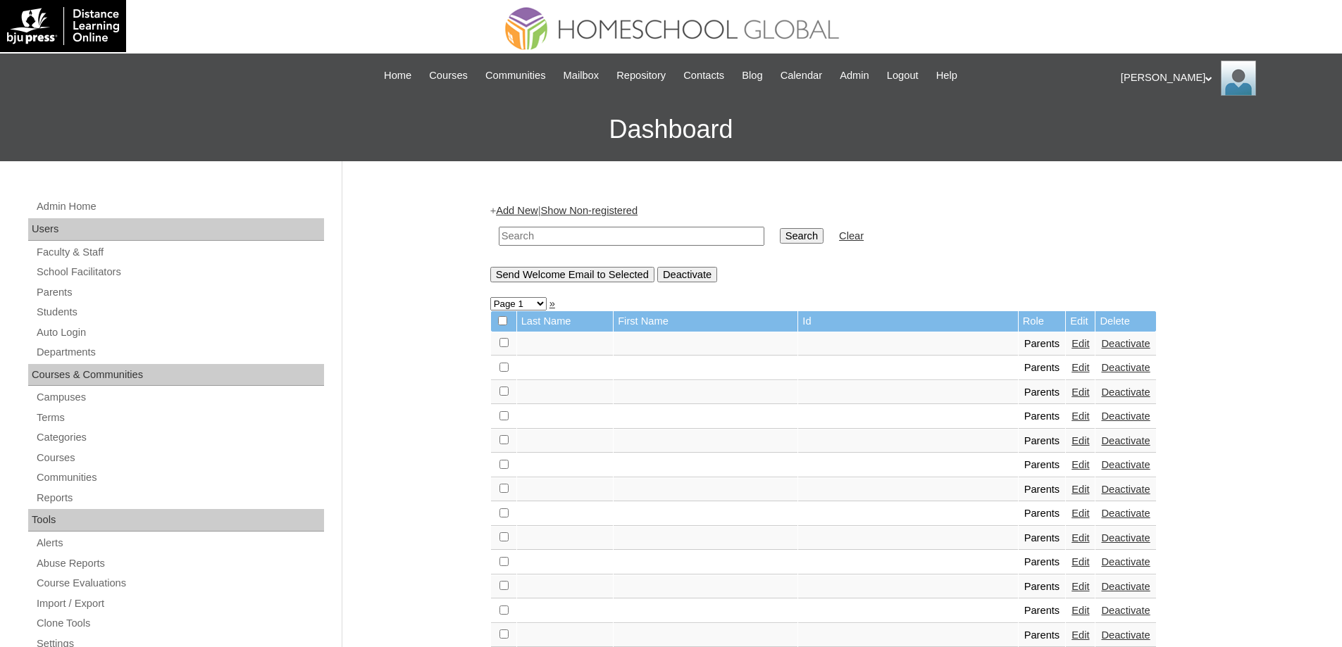
click at [684, 249] on td at bounding box center [632, 236] width 280 height 33
click at [695, 235] on input "text" at bounding box center [632, 236] width 266 height 19
paste input "MHP0165-TECHPH2025"
type input "MHP0165-TECHPH2025"
click at [785, 236] on td "Search" at bounding box center [802, 236] width 58 height 33
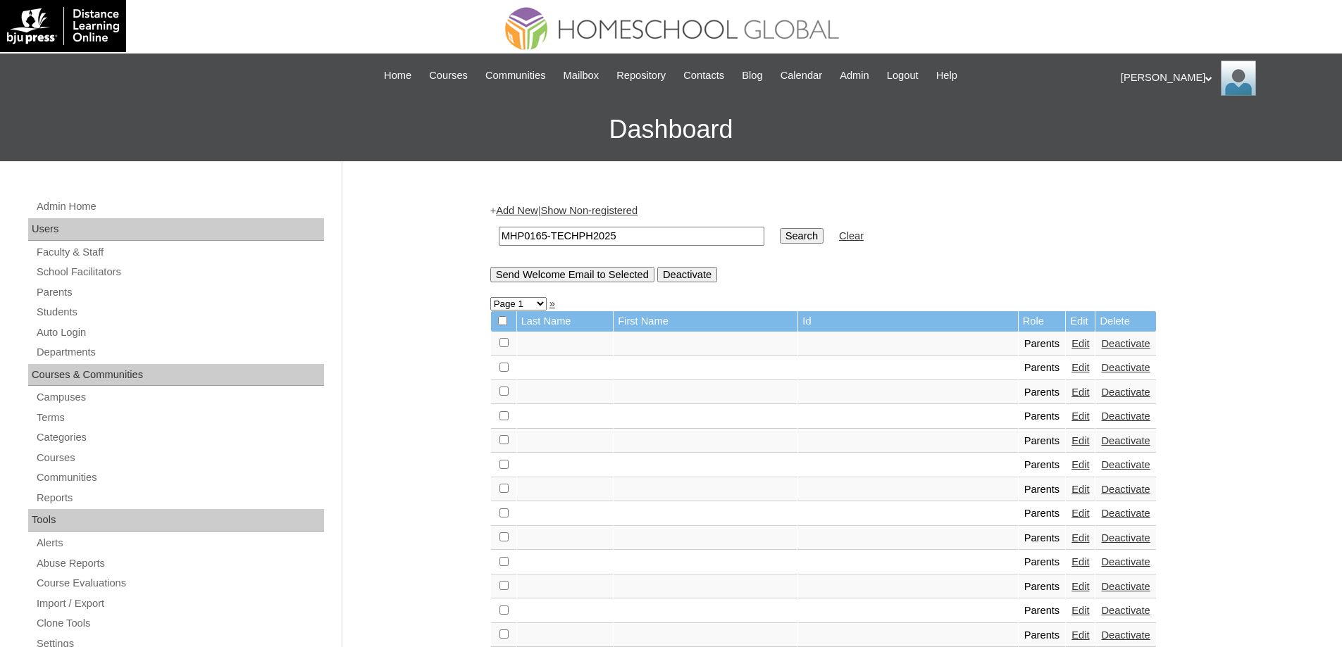
click at [809, 236] on input "Search" at bounding box center [802, 235] width 44 height 15
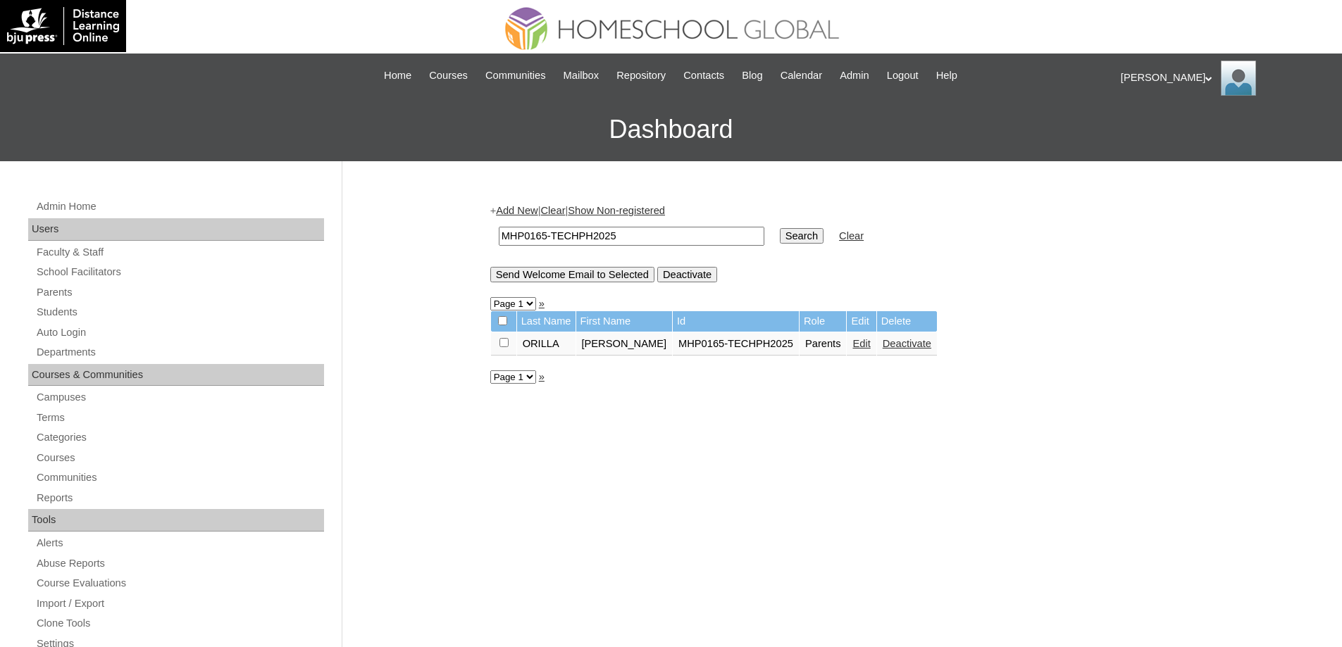
click at [852, 347] on link "Edit" at bounding box center [861, 343] width 18 height 11
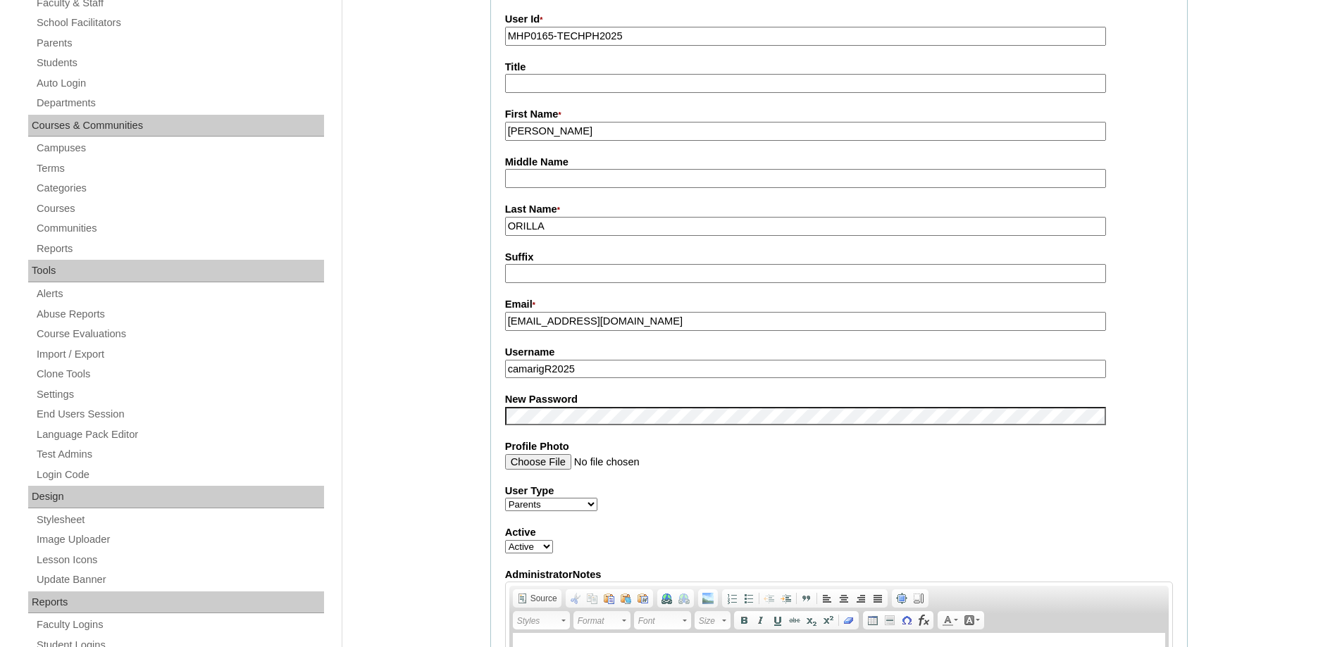
scroll to position [211, 0]
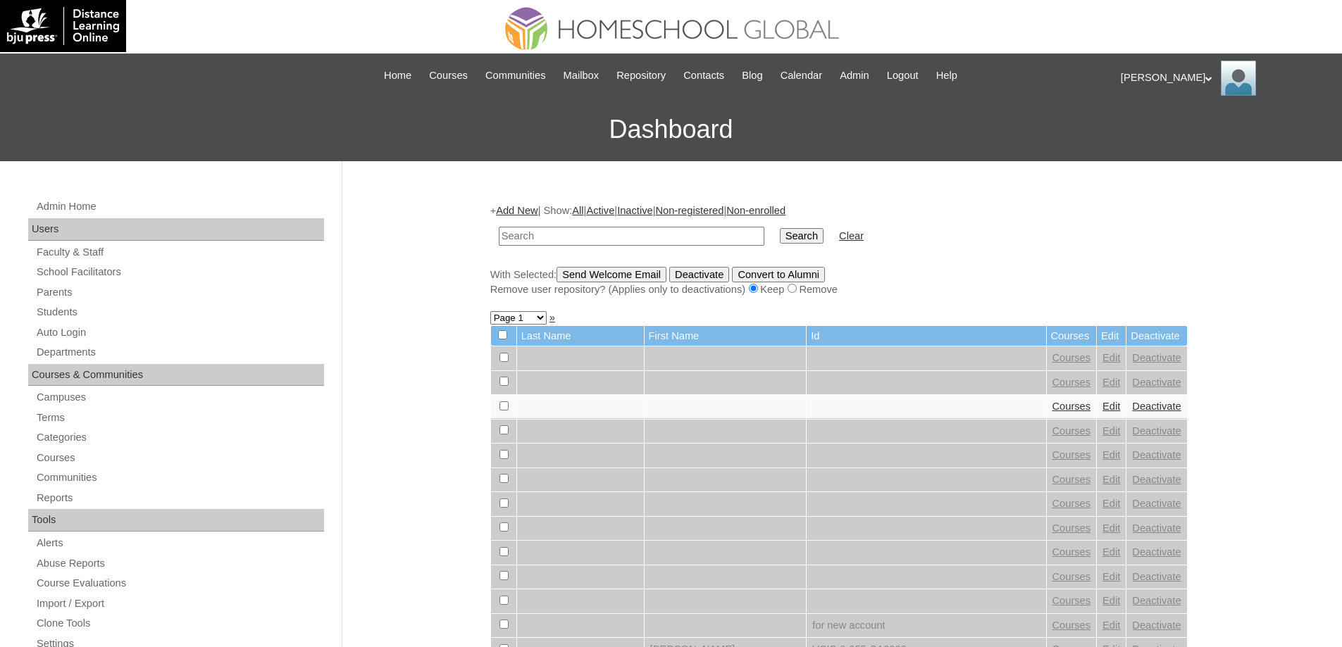
click at [633, 241] on input "text" at bounding box center [632, 236] width 266 height 19
type input "MHS00211-TECHPH2025"
click at [824, 234] on input "Search" at bounding box center [802, 235] width 44 height 15
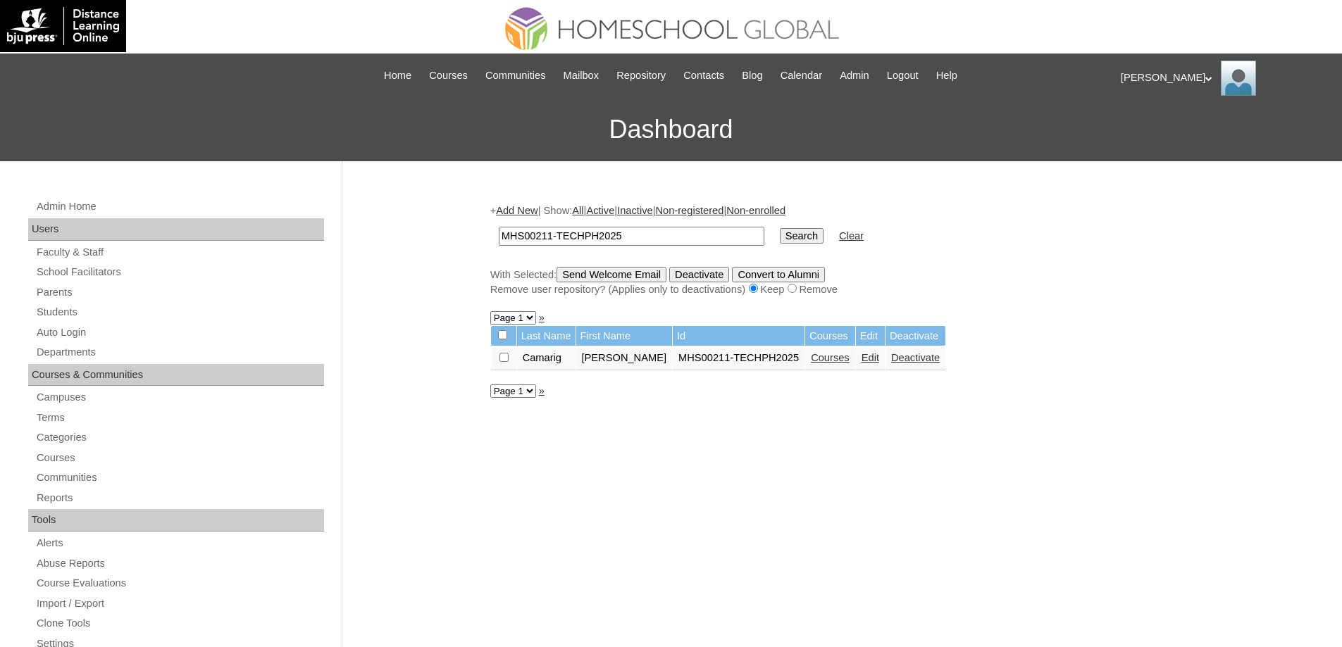
click at [826, 361] on link "Courses" at bounding box center [830, 357] width 39 height 11
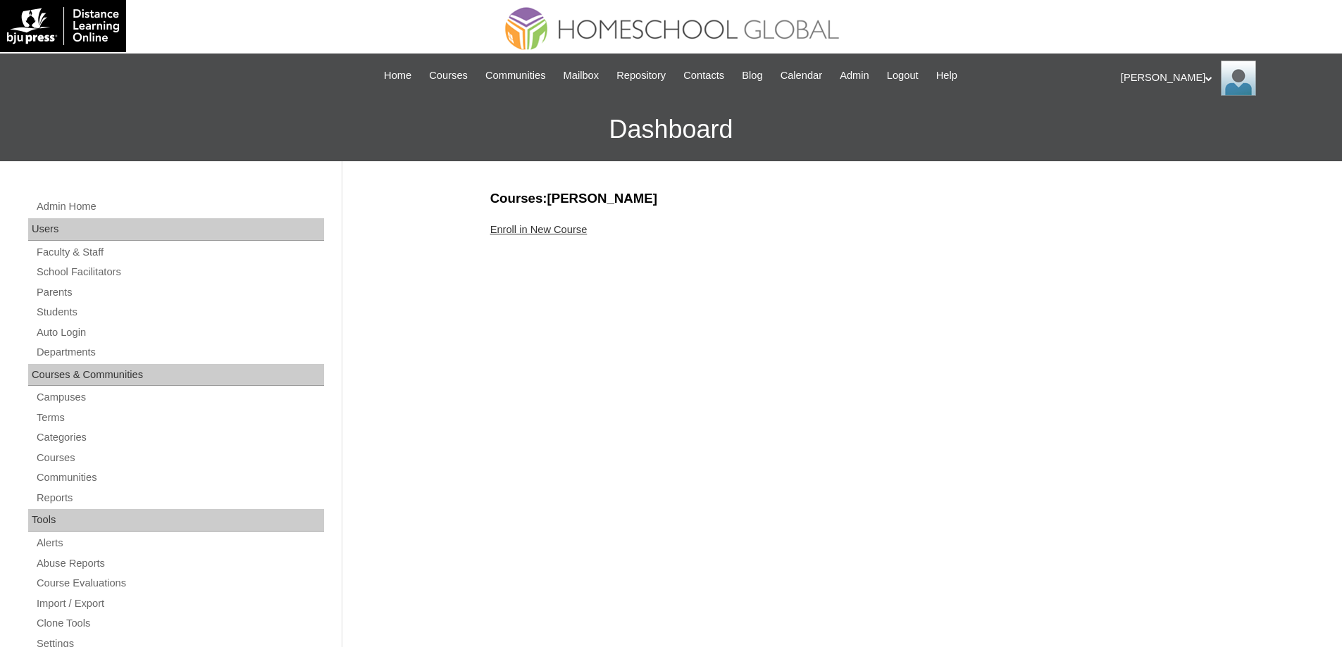
click at [568, 230] on link "Enroll in New Course" at bounding box center [538, 229] width 97 height 11
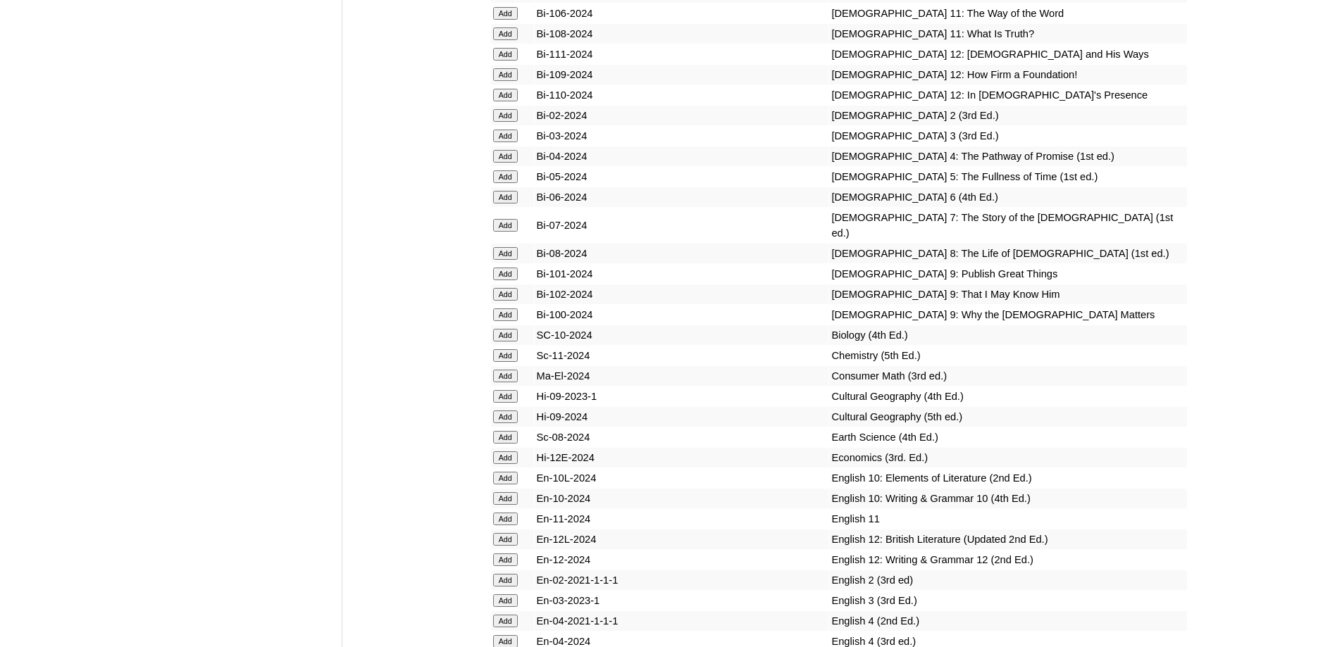
scroll to position [3804, 0]
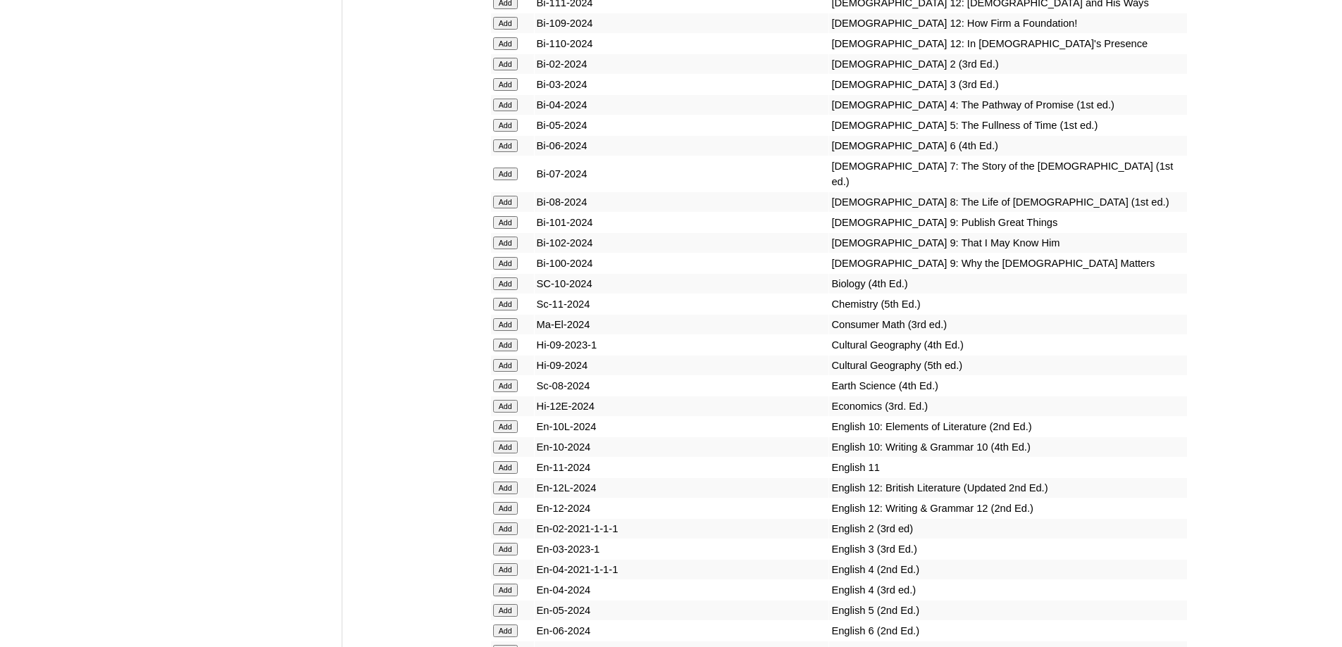
click at [506, 111] on input "Add" at bounding box center [505, 105] width 25 height 13
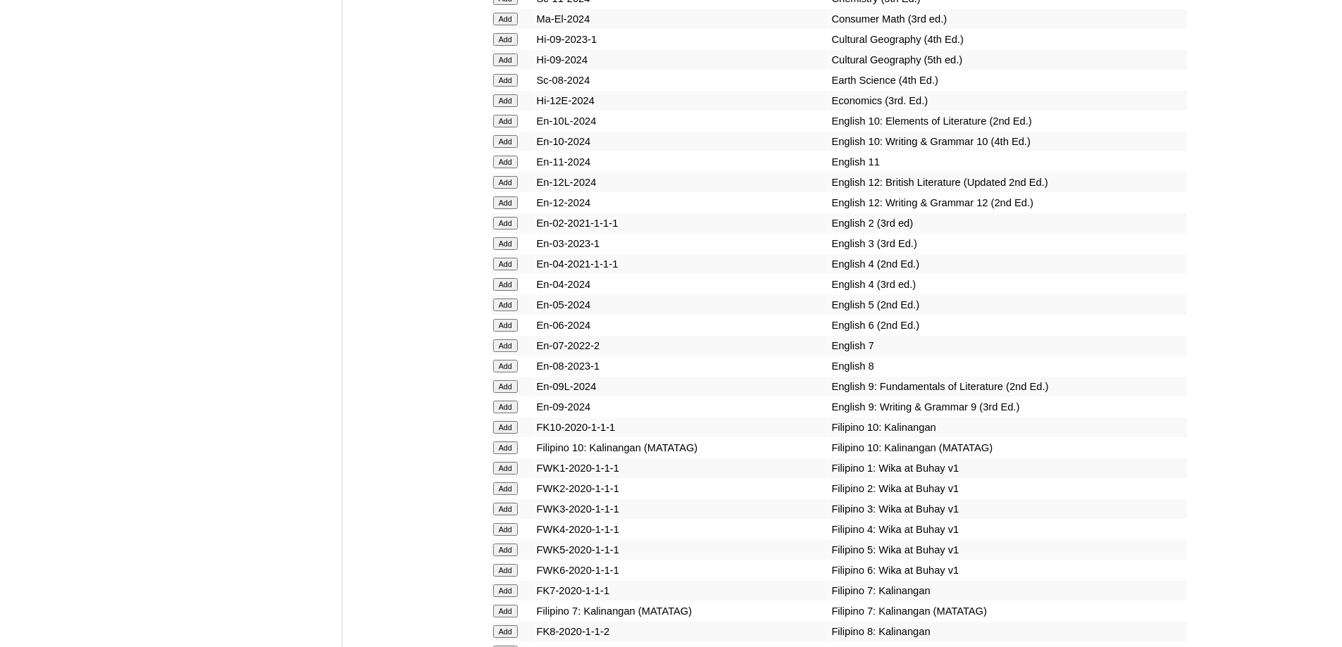
scroll to position [4142, 0]
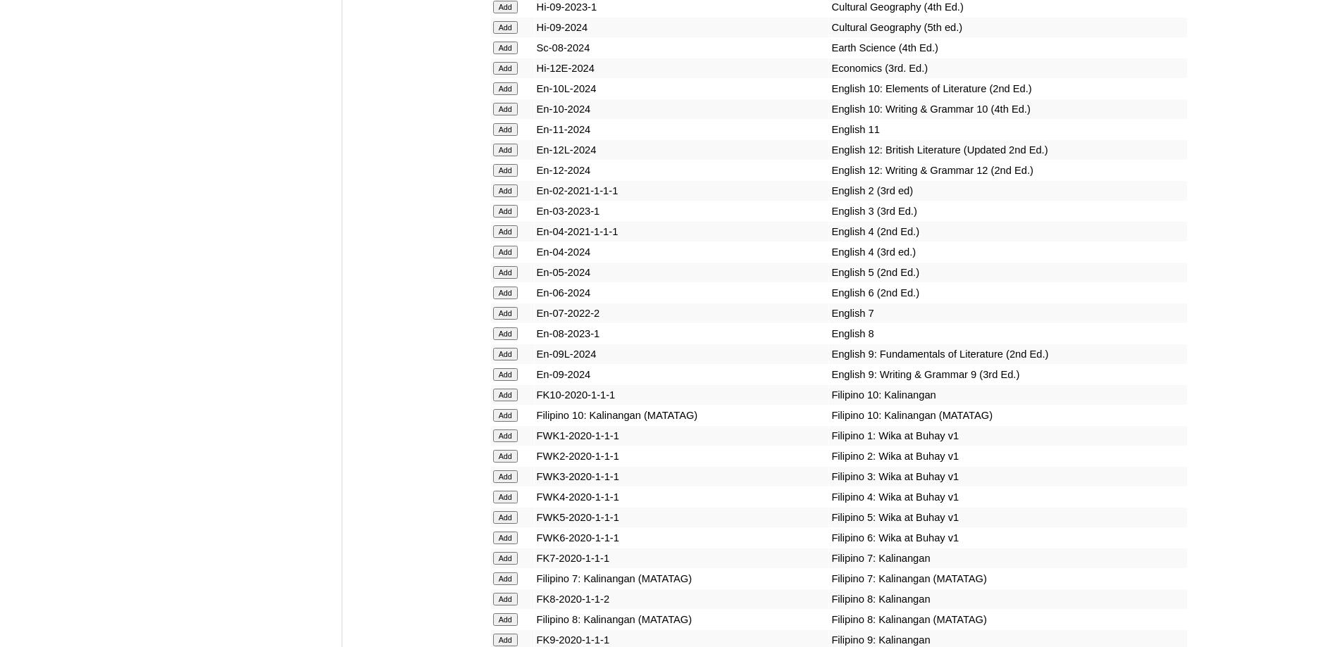
click at [514, 259] on input "Add" at bounding box center [505, 252] width 25 height 13
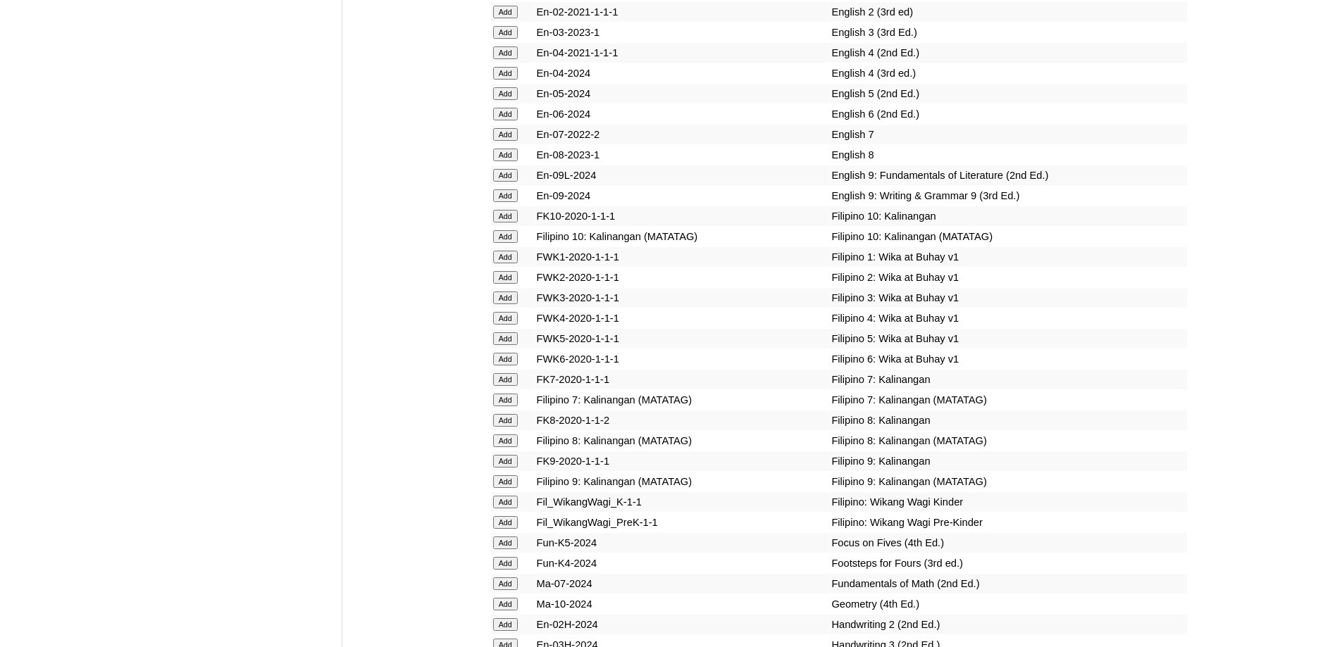
scroll to position [4354, 0]
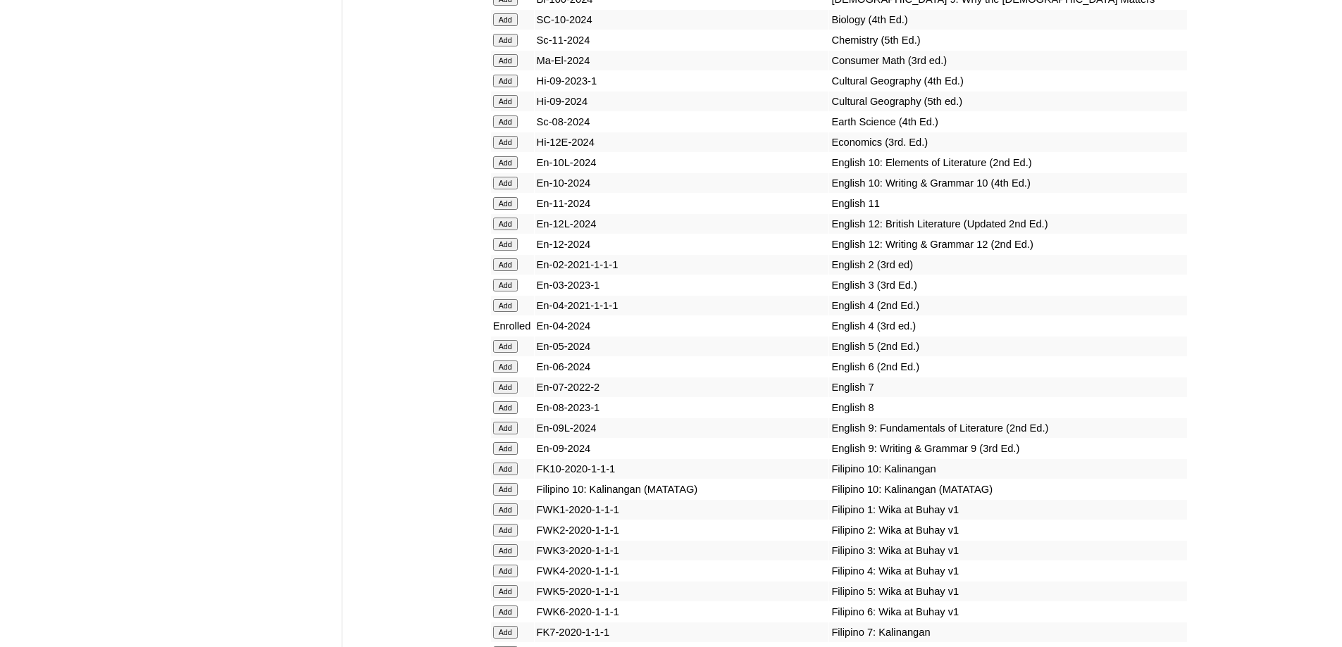
scroll to position [4481, 0]
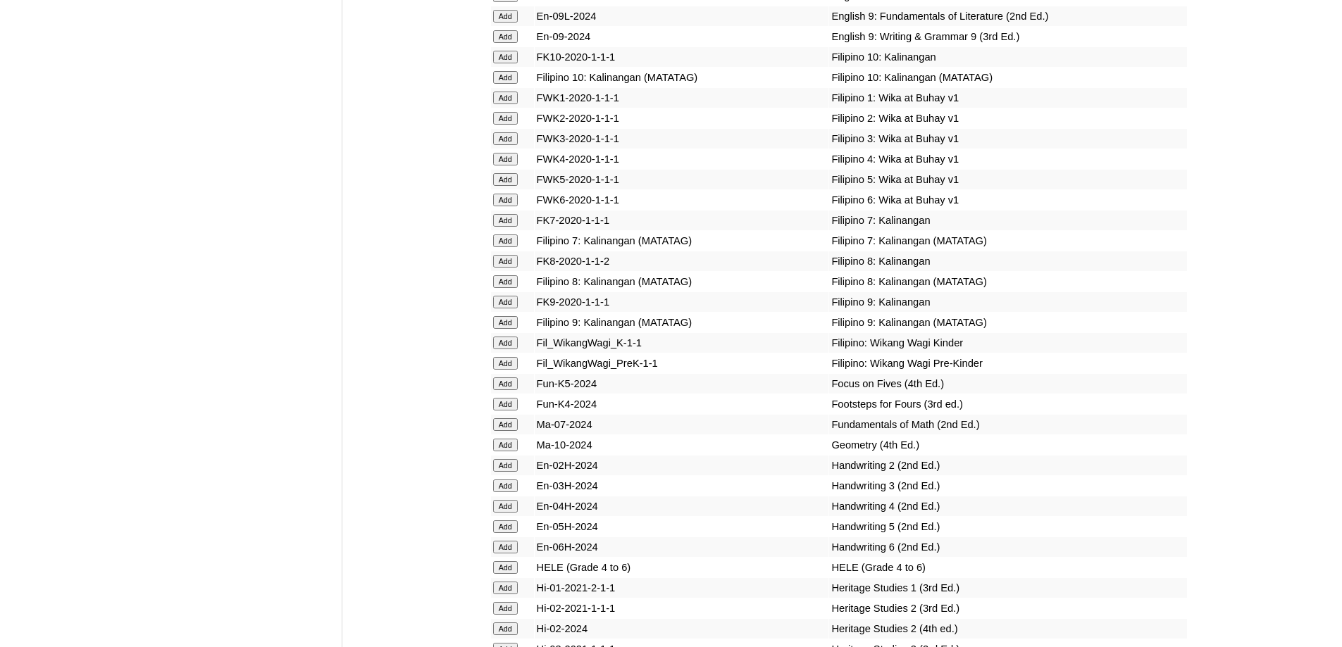
click at [509, 166] on input "Add" at bounding box center [505, 159] width 25 height 13
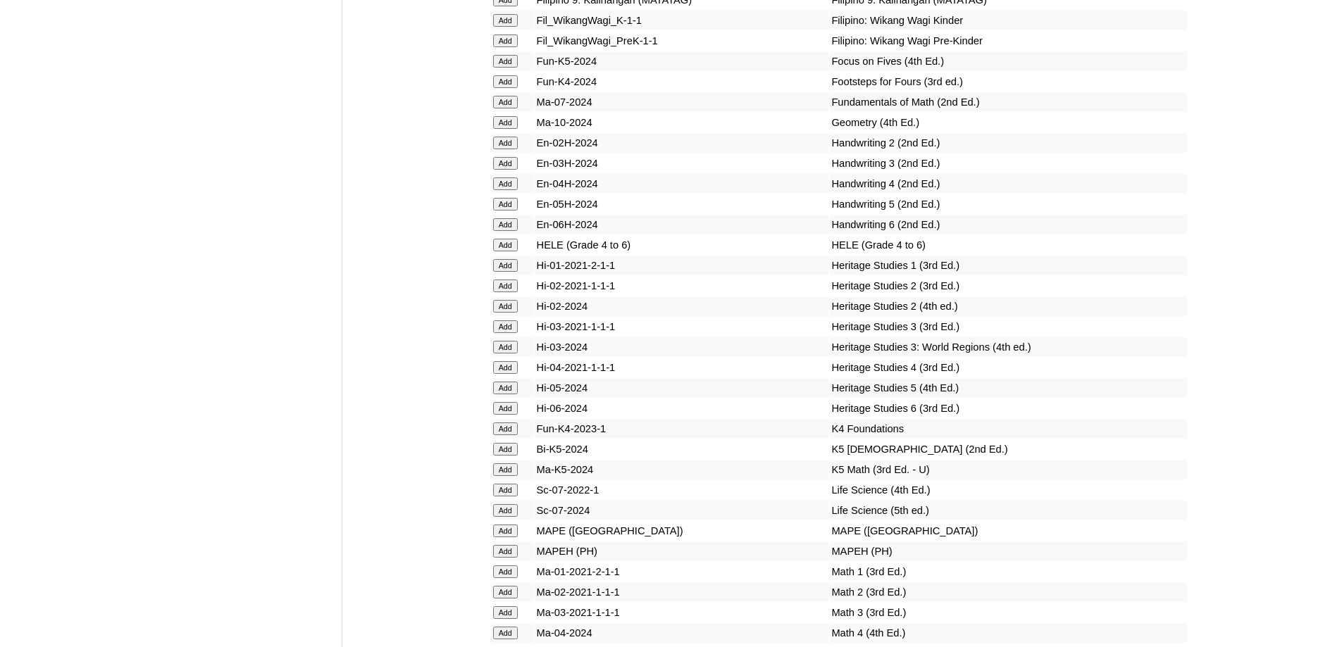
scroll to position [4827, 0]
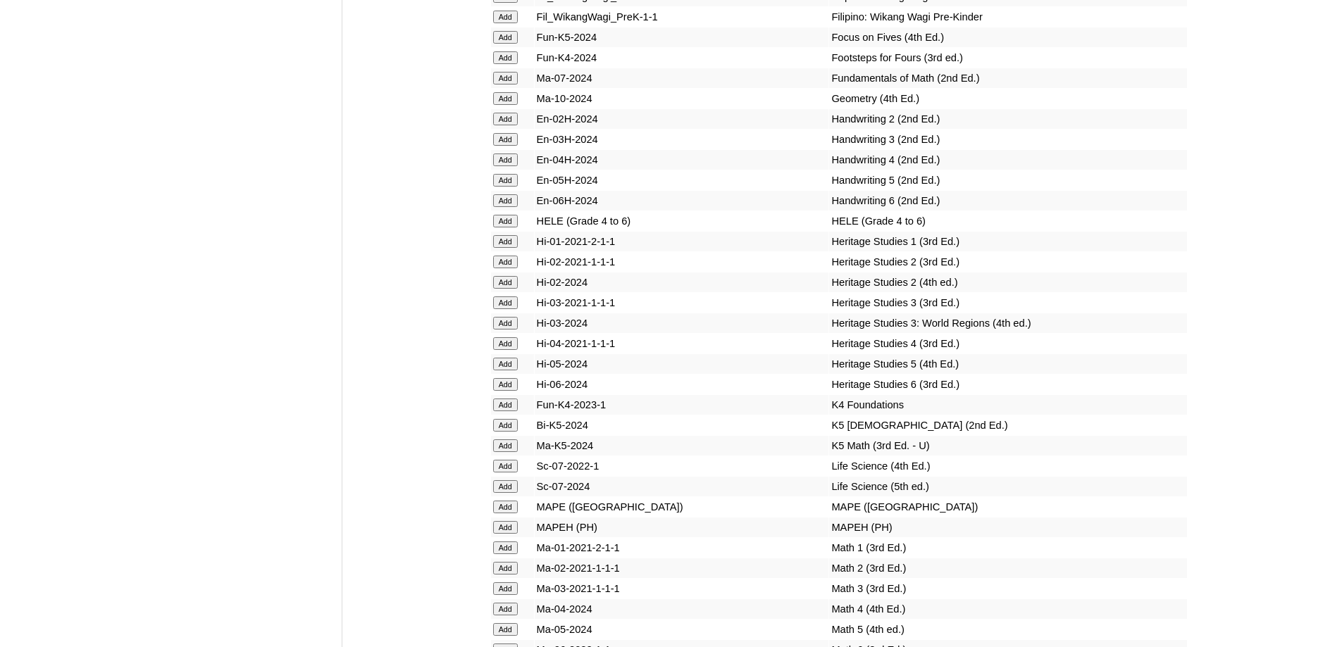
click at [511, 166] on input "Add" at bounding box center [505, 160] width 25 height 13
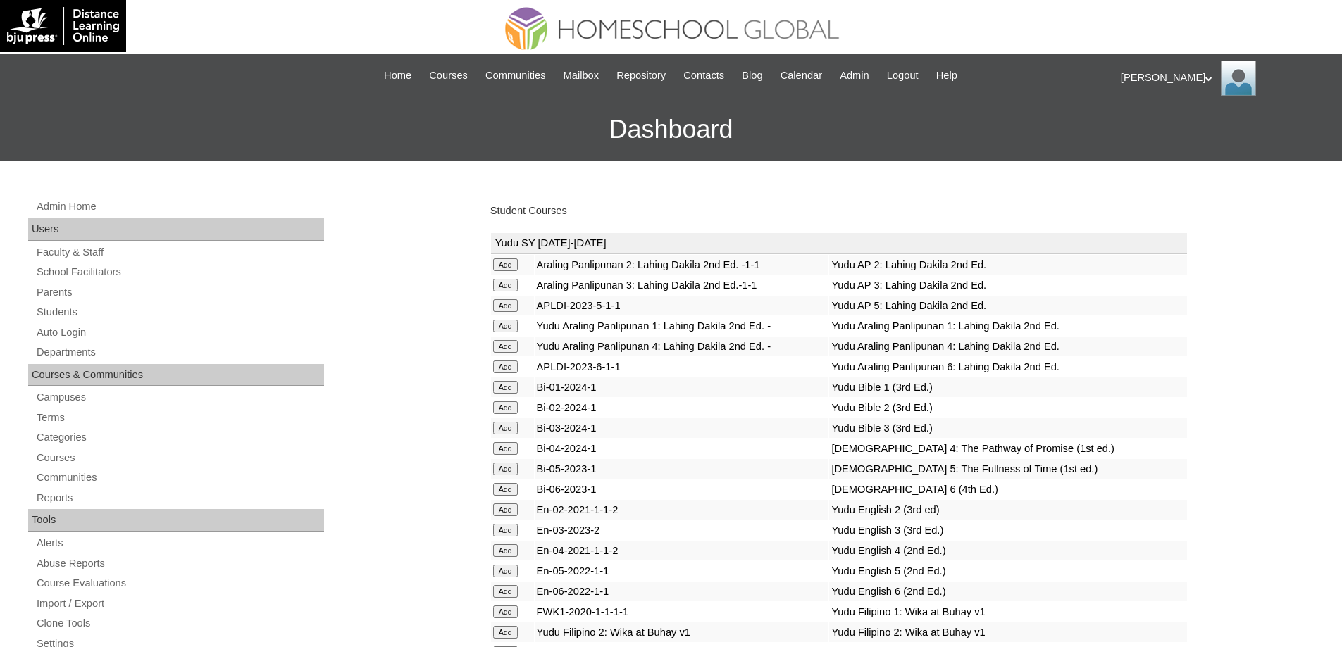
click at [548, 211] on link "Student Courses" at bounding box center [528, 210] width 77 height 11
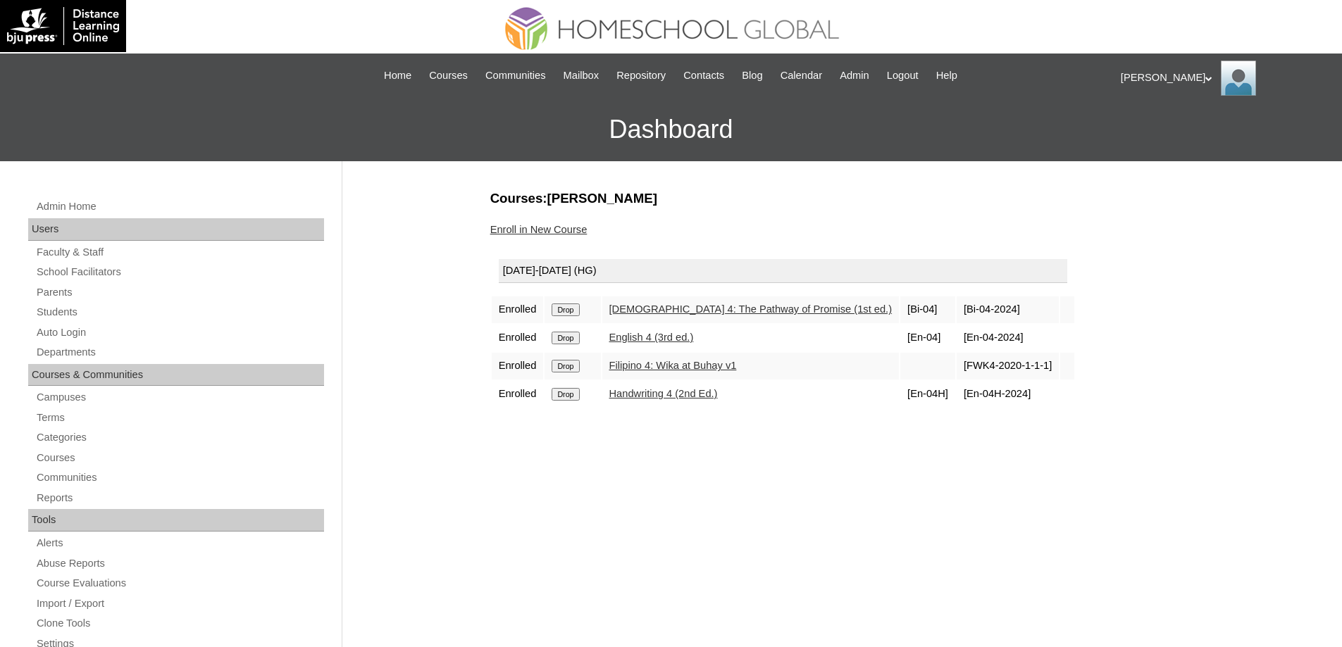
click at [563, 397] on input "Drop" at bounding box center [565, 394] width 27 height 13
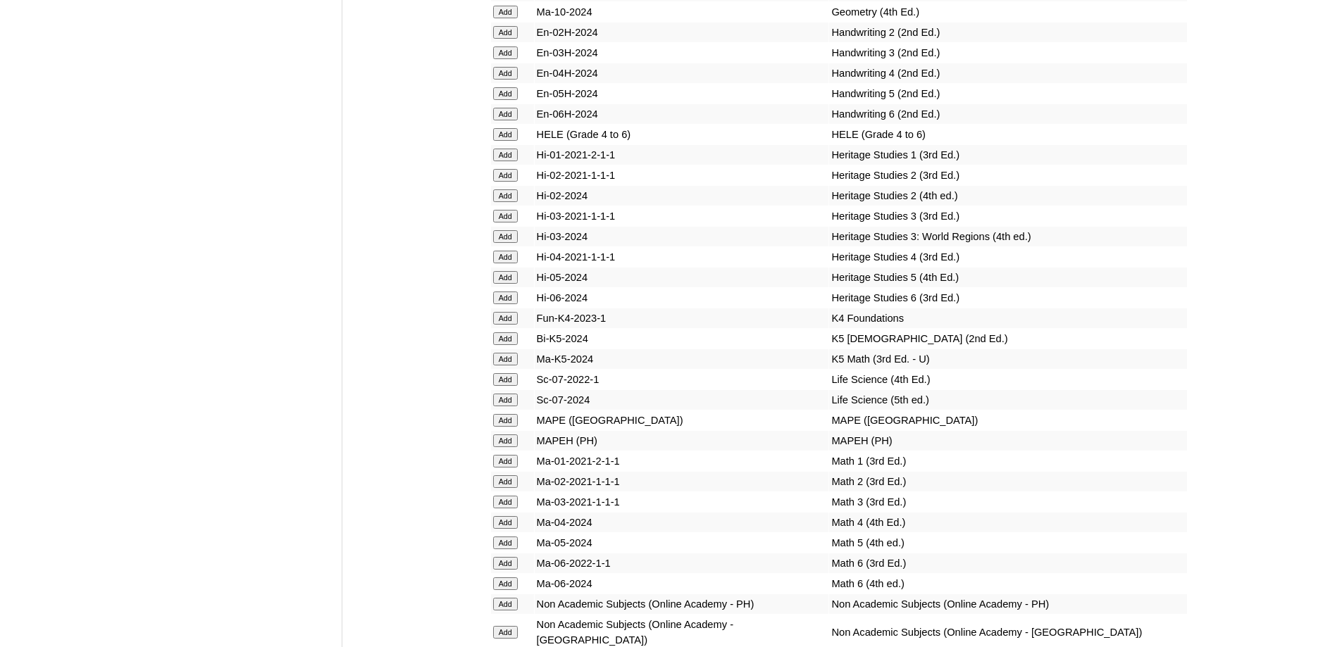
scroll to position [4936, 0]
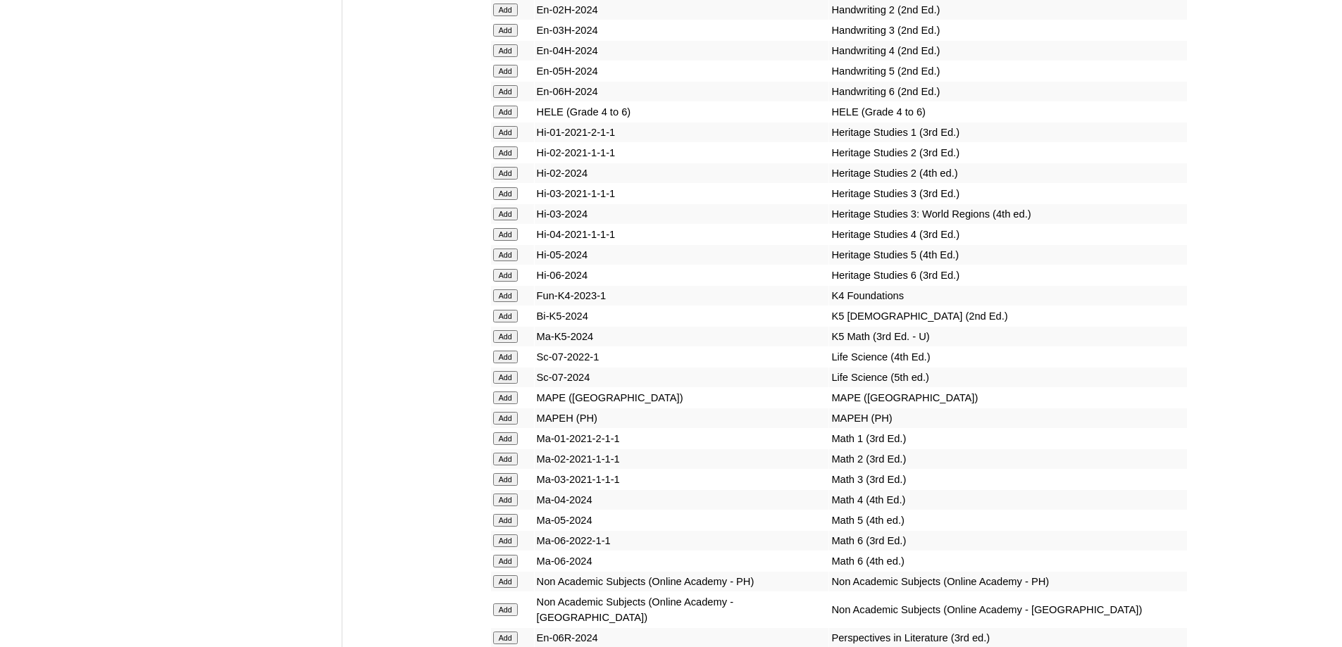
click at [502, 118] on input "Add" at bounding box center [505, 112] width 25 height 13
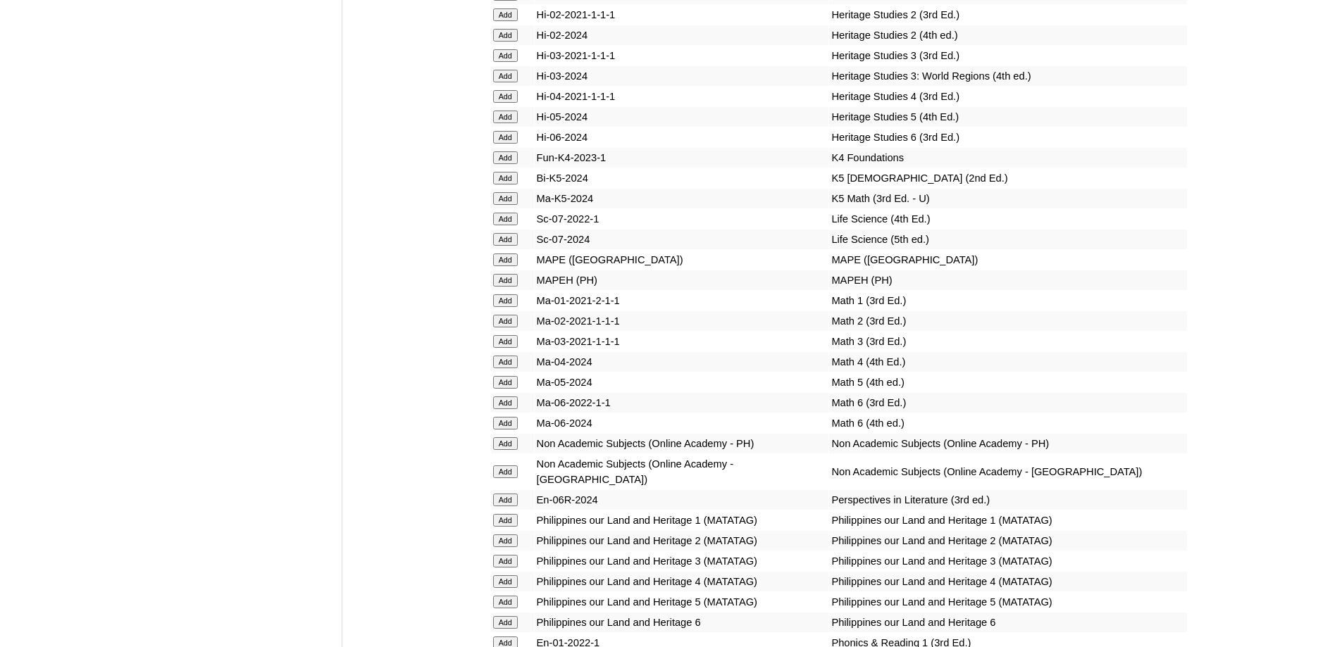
scroll to position [5077, 0]
click at [511, 284] on input "Add" at bounding box center [505, 277] width 25 height 13
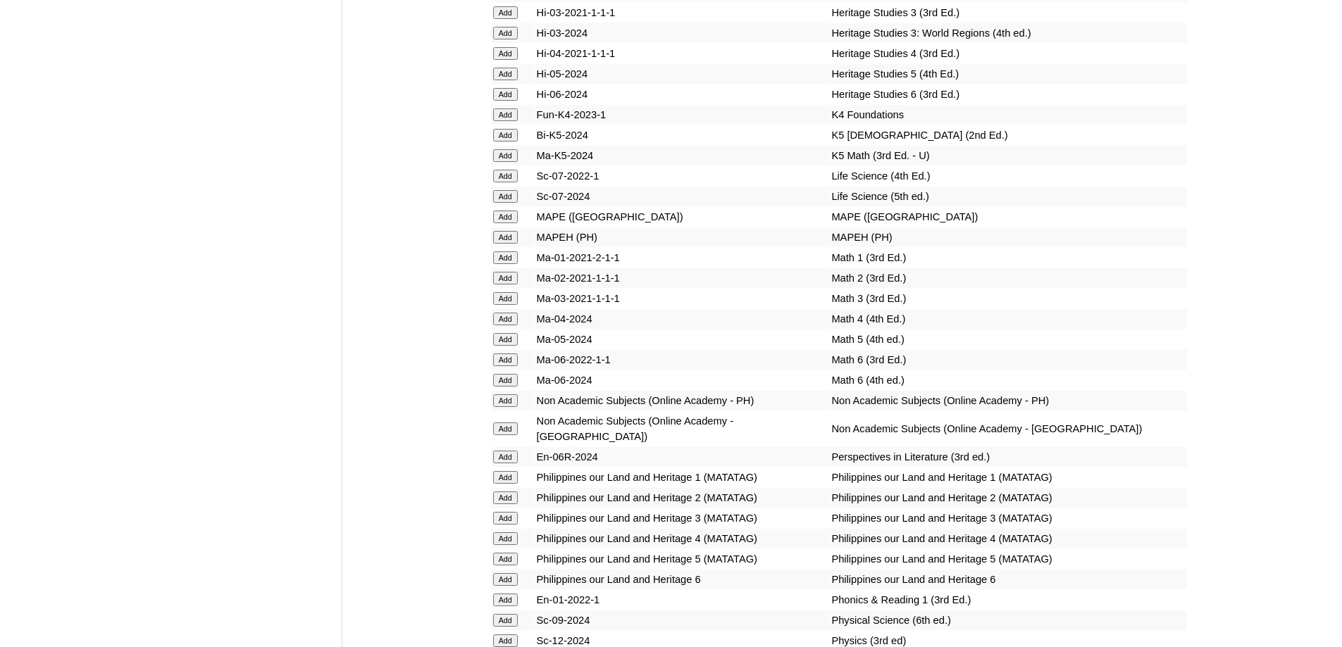
scroll to position [5289, 0]
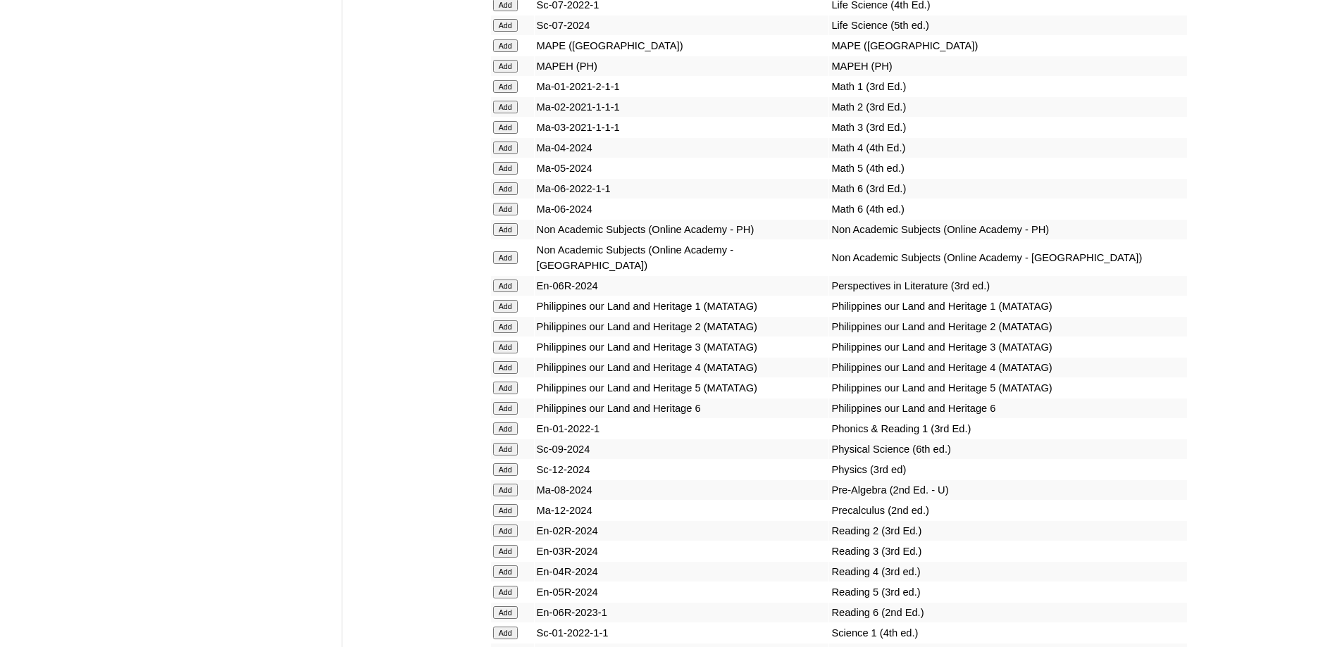
click at [495, 154] on input "Add" at bounding box center [505, 148] width 25 height 13
click at [497, 154] on input "Add" at bounding box center [505, 148] width 25 height 13
click at [505, 374] on input "Add" at bounding box center [505, 367] width 25 height 13
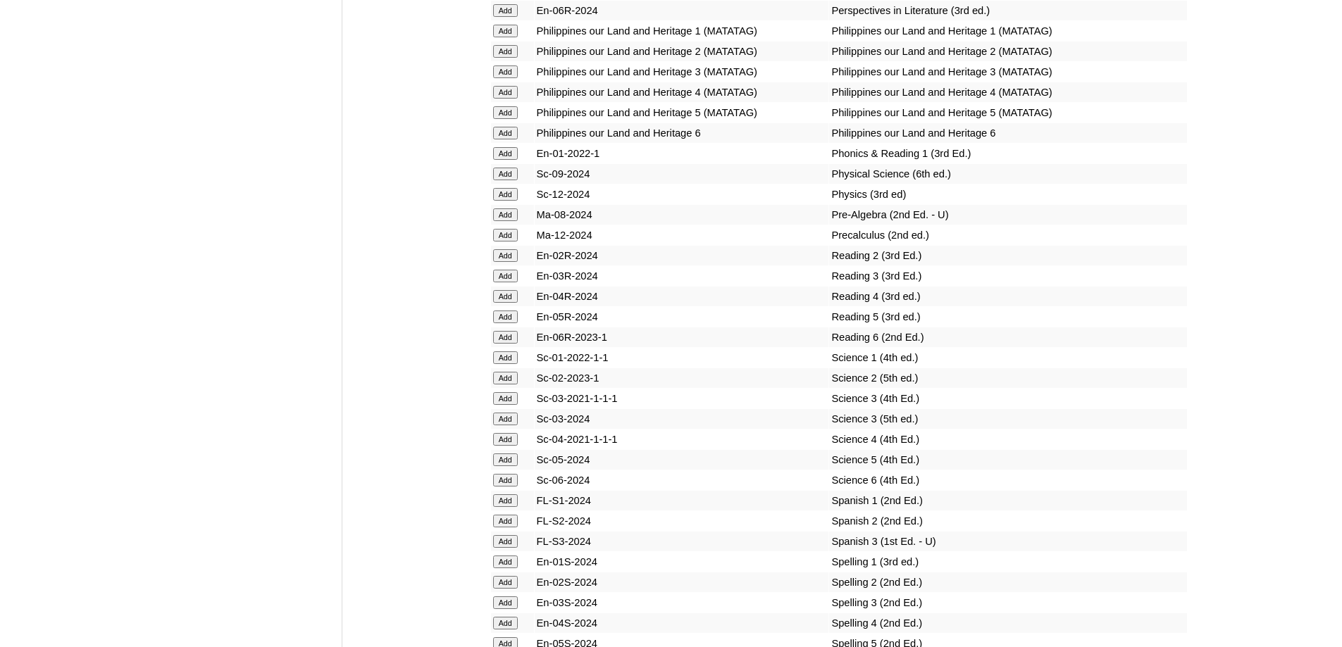
scroll to position [5570, 0]
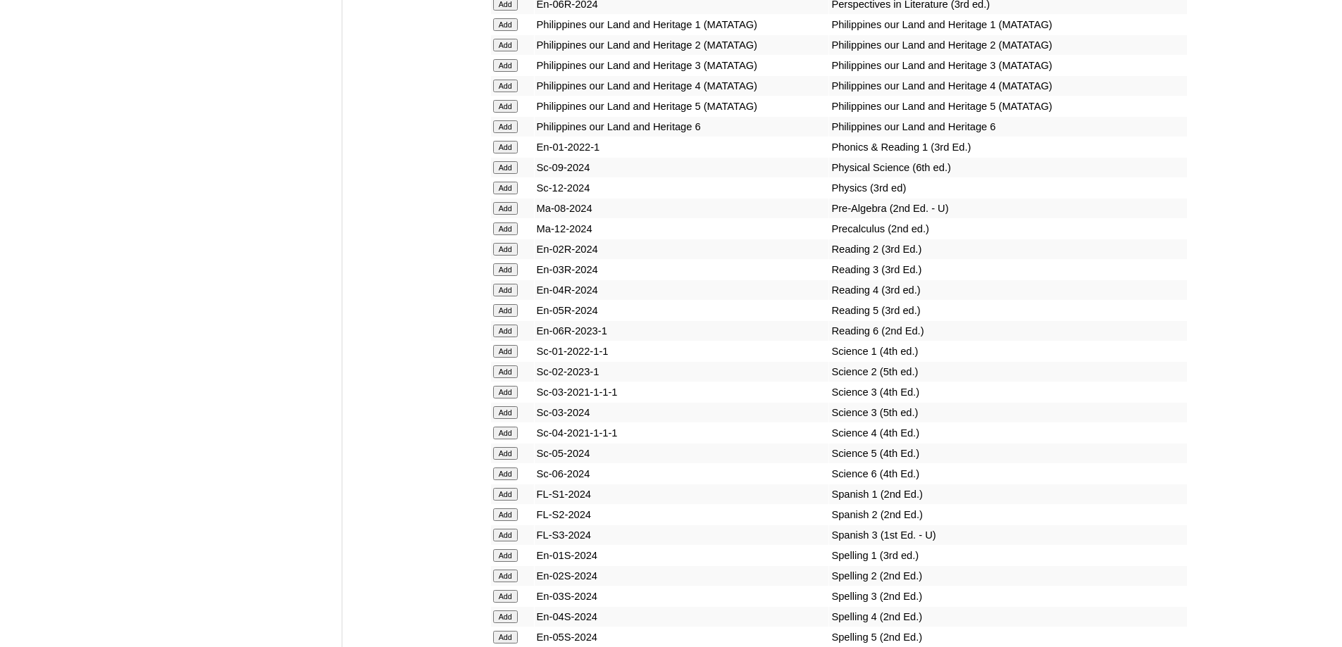
click at [506, 297] on input "Add" at bounding box center [505, 290] width 25 height 13
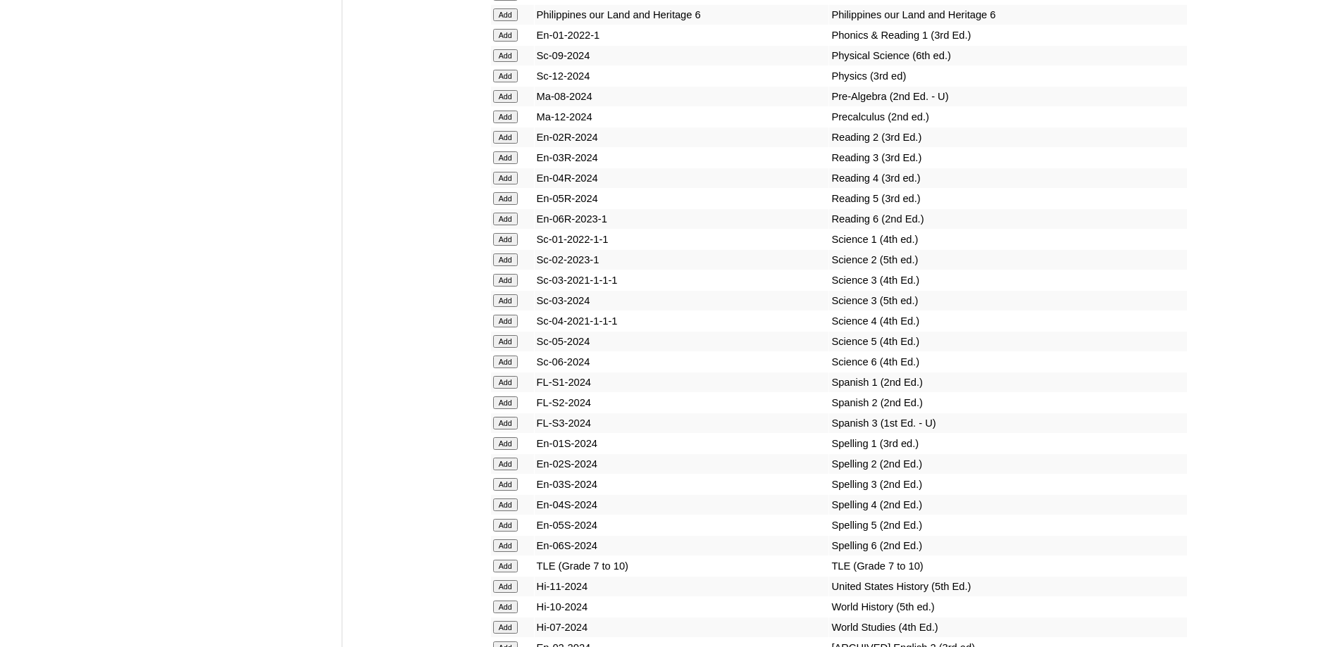
scroll to position [5711, 0]
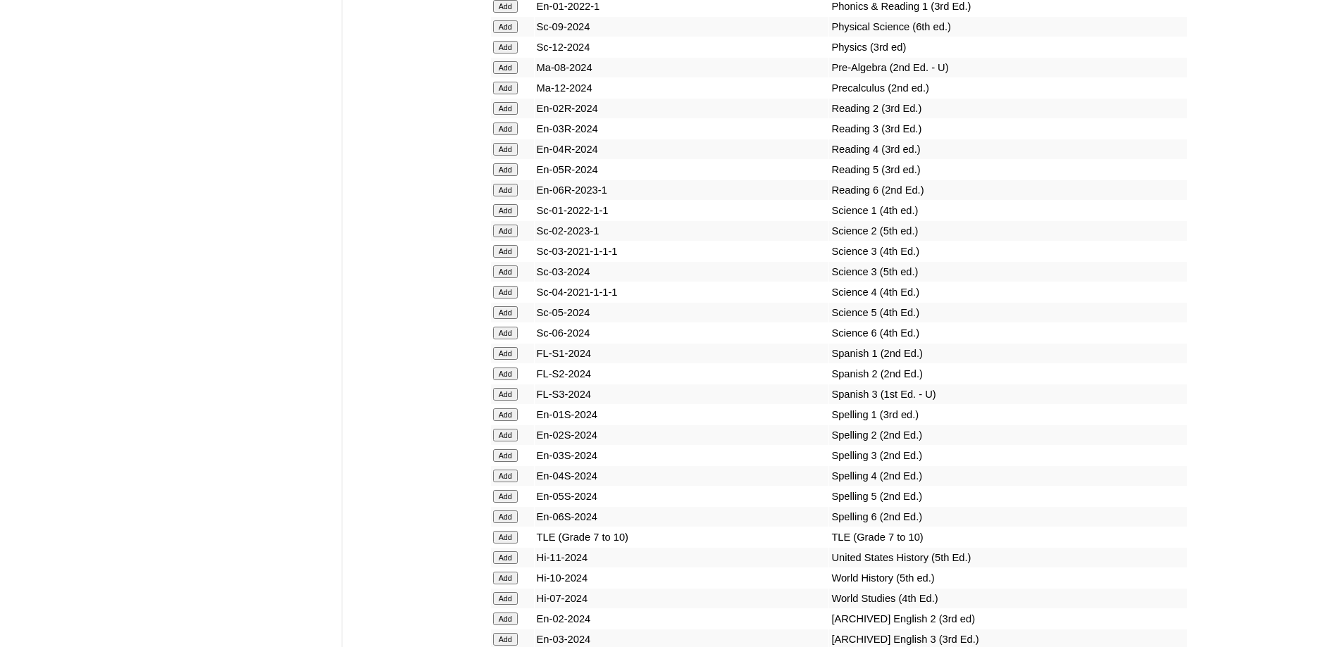
click at [507, 299] on input "Add" at bounding box center [505, 292] width 25 height 13
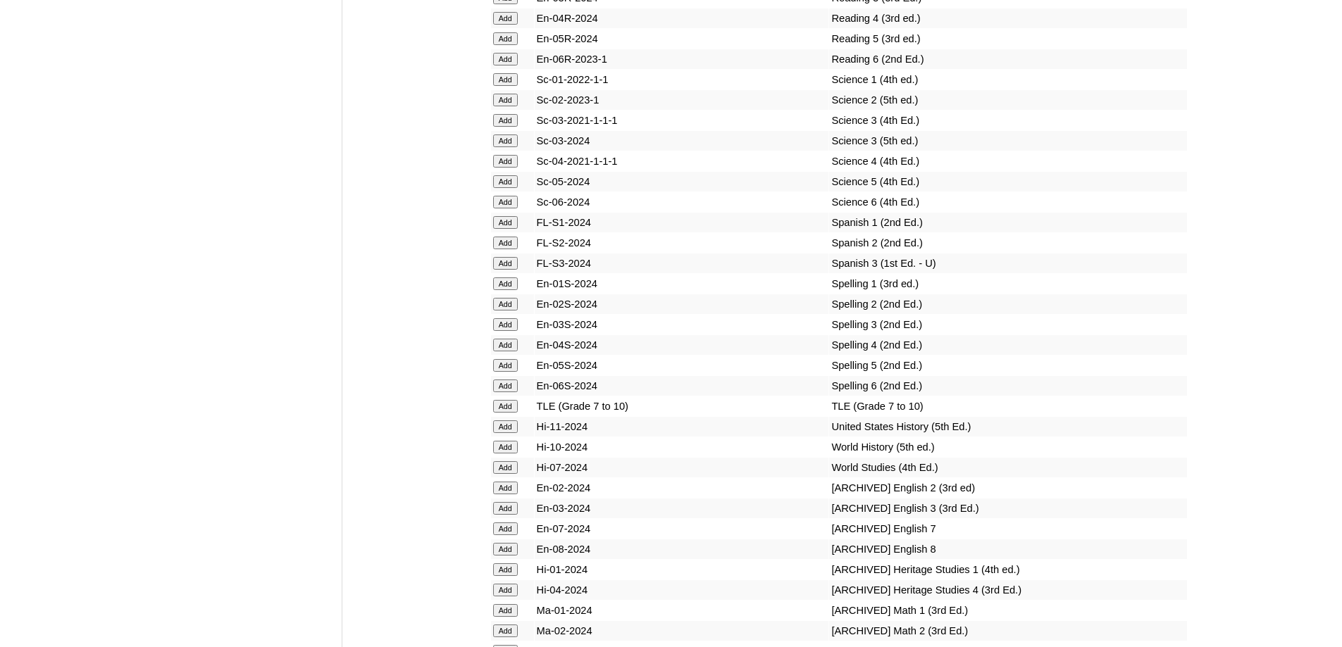
scroll to position [5852, 0]
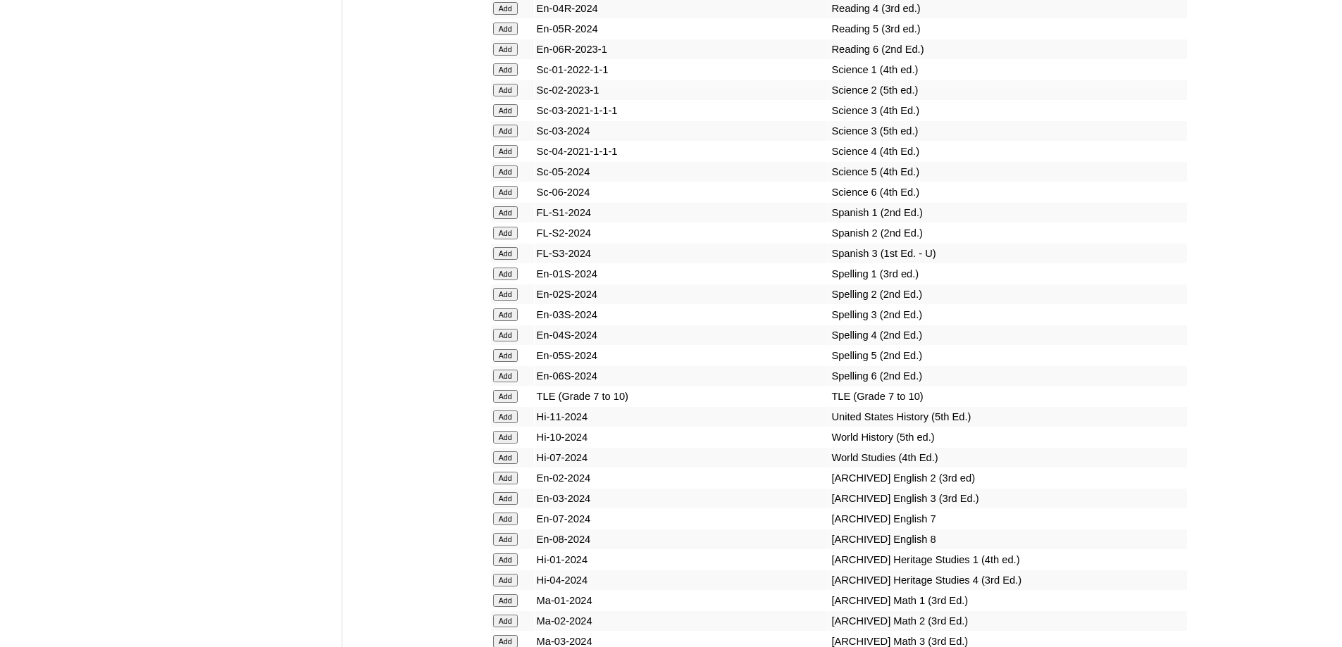
click at [514, 342] on input "Add" at bounding box center [505, 335] width 25 height 13
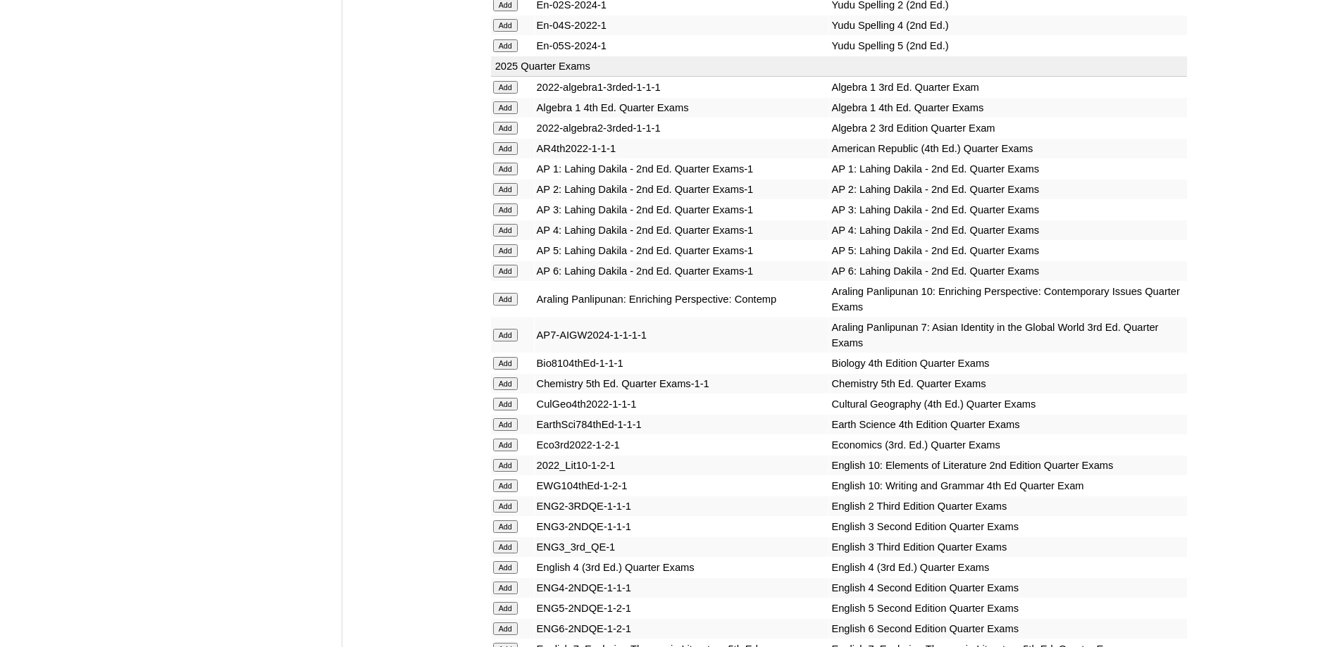
scroll to position [1542, 0]
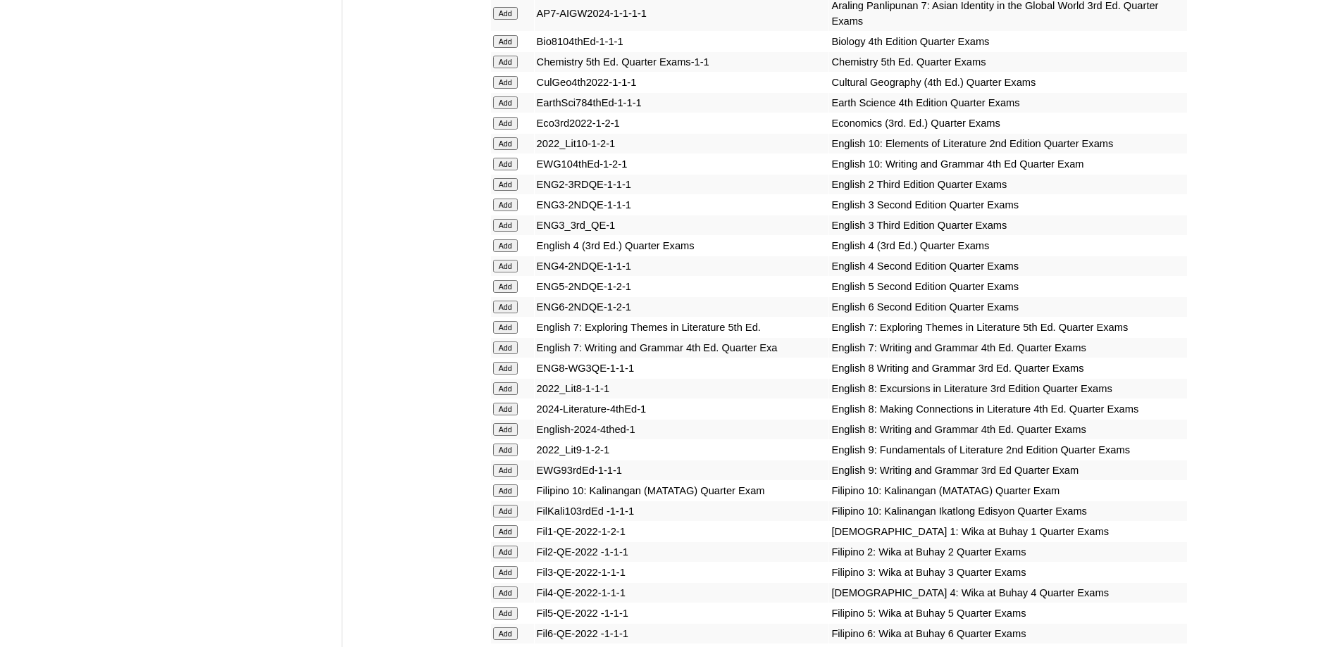
click at [517, 273] on input "Add" at bounding box center [505, 266] width 25 height 13
click at [510, 273] on input "Add" at bounding box center [505, 266] width 25 height 13
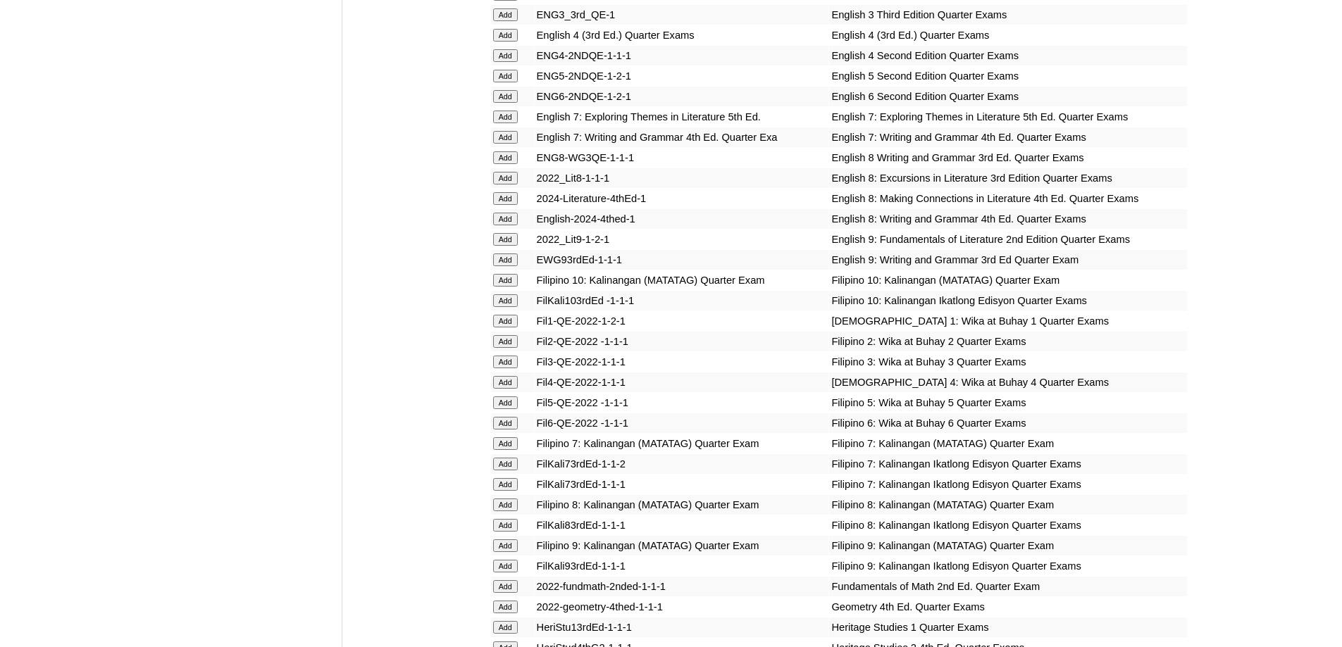
scroll to position [1753, 0]
click at [511, 388] on input "Add" at bounding box center [505, 381] width 25 height 13
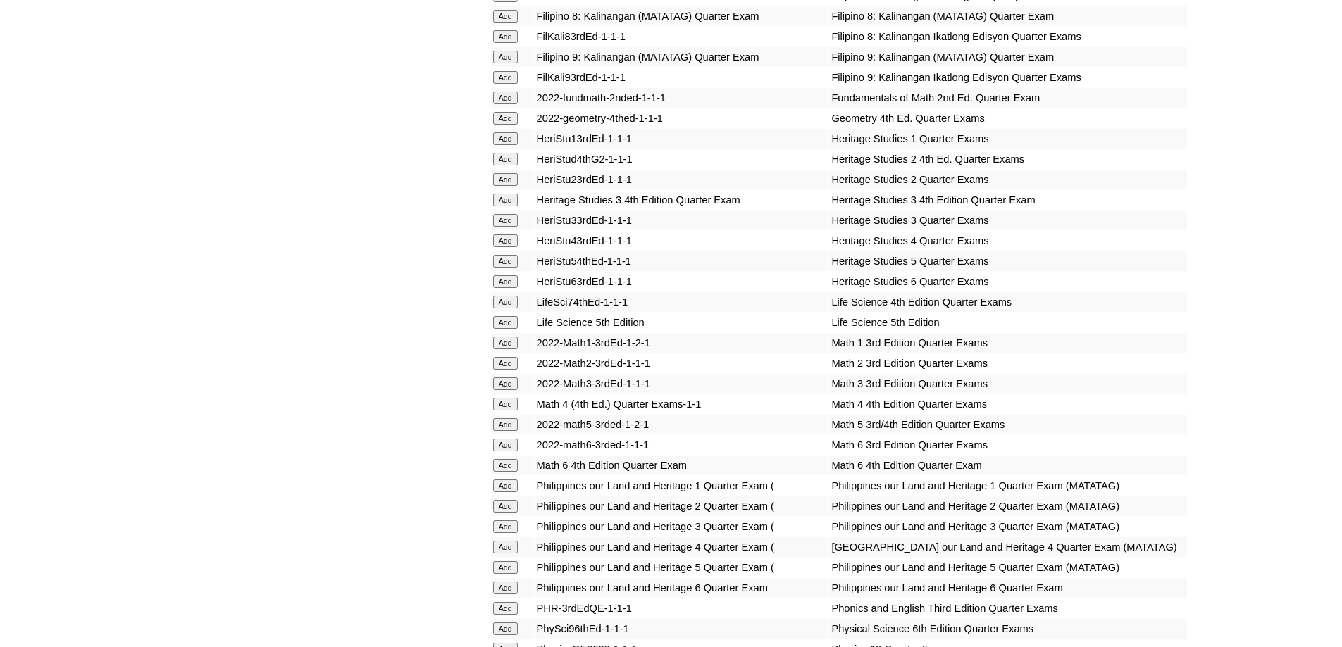
scroll to position [2247, 0]
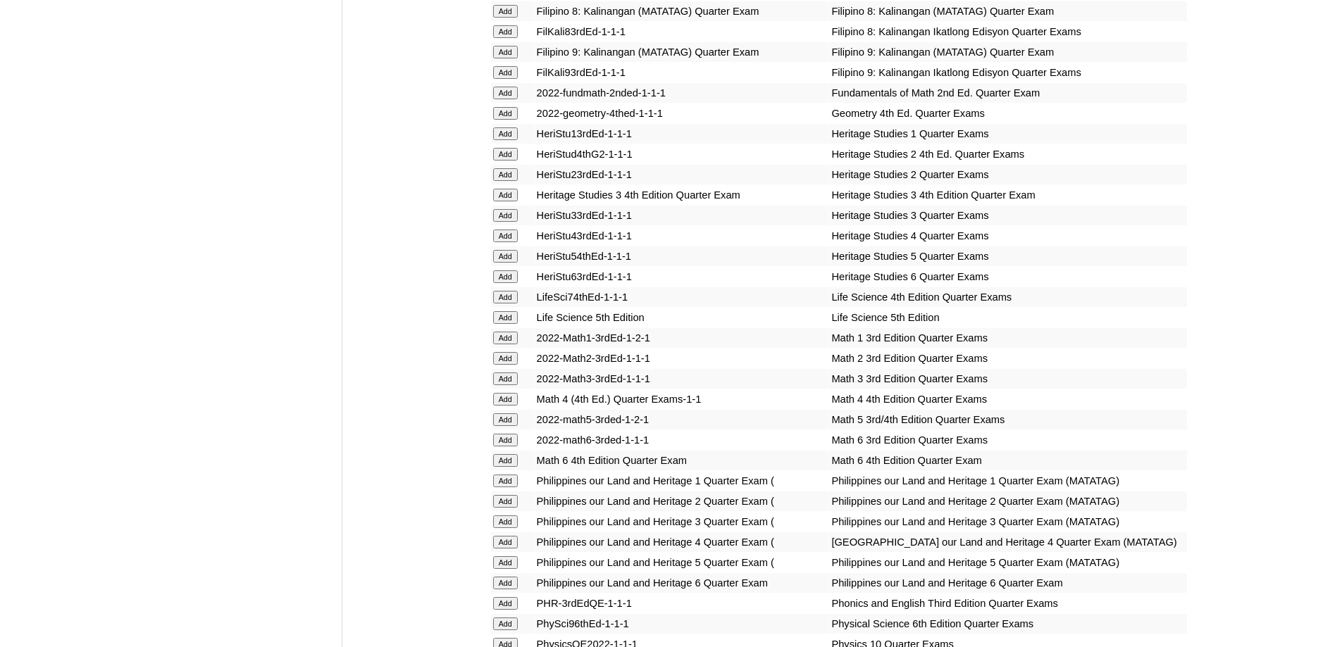
click at [514, 406] on input "Add" at bounding box center [505, 399] width 25 height 13
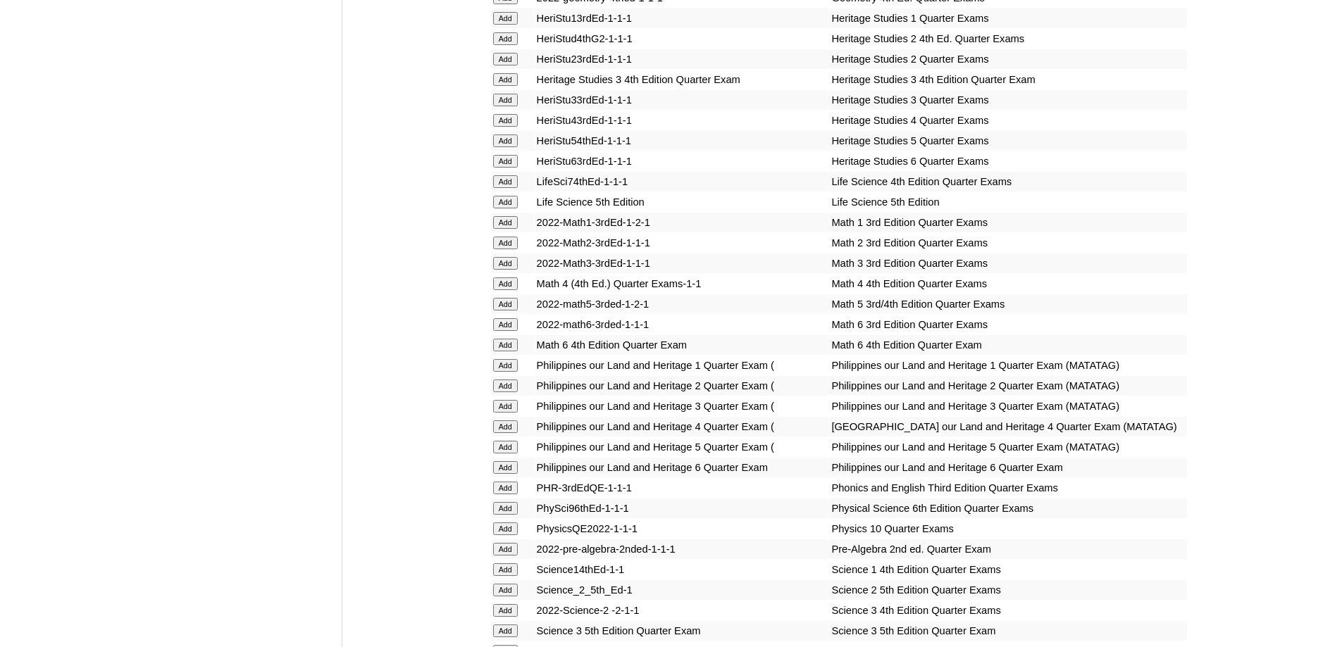
scroll to position [2458, 0]
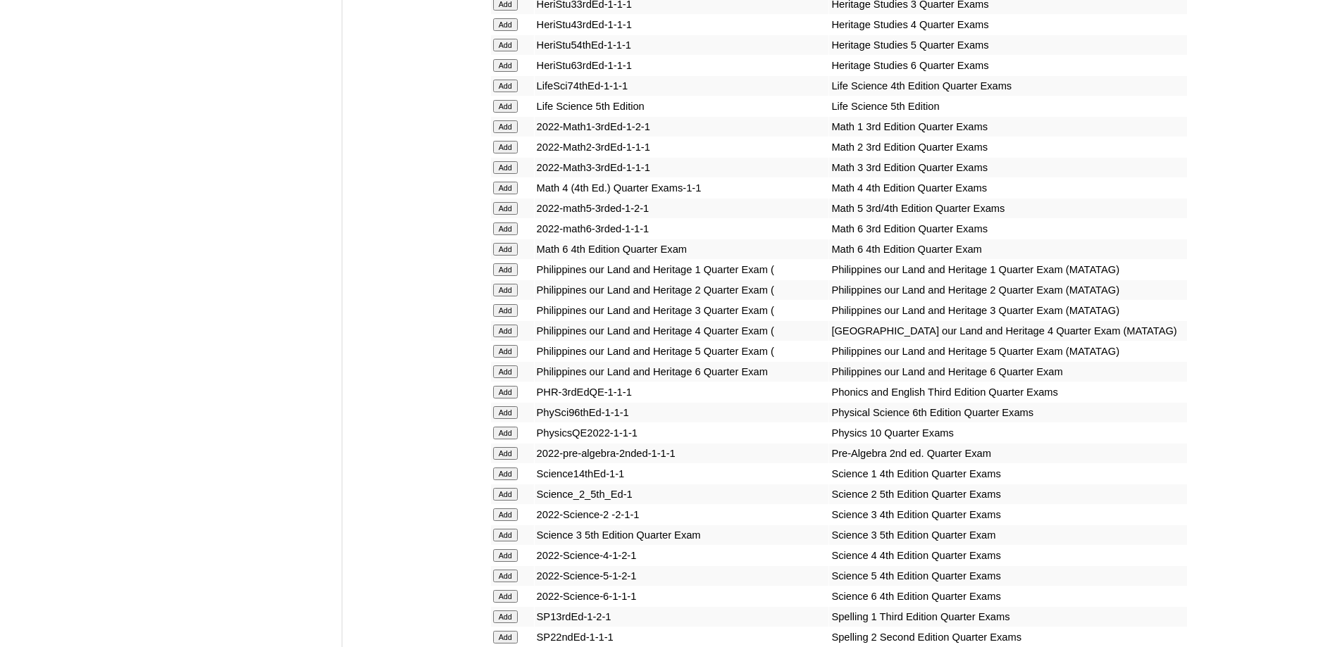
click at [505, 337] on input "Add" at bounding box center [505, 331] width 25 height 13
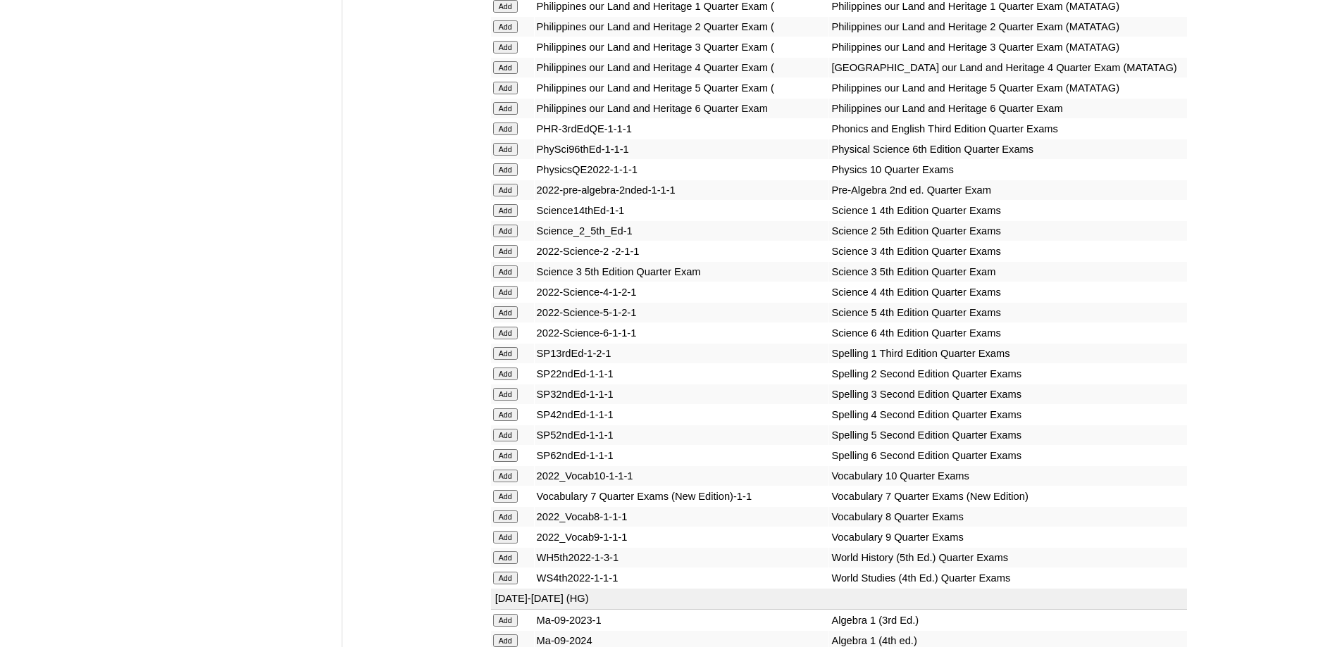
scroll to position [2740, 0]
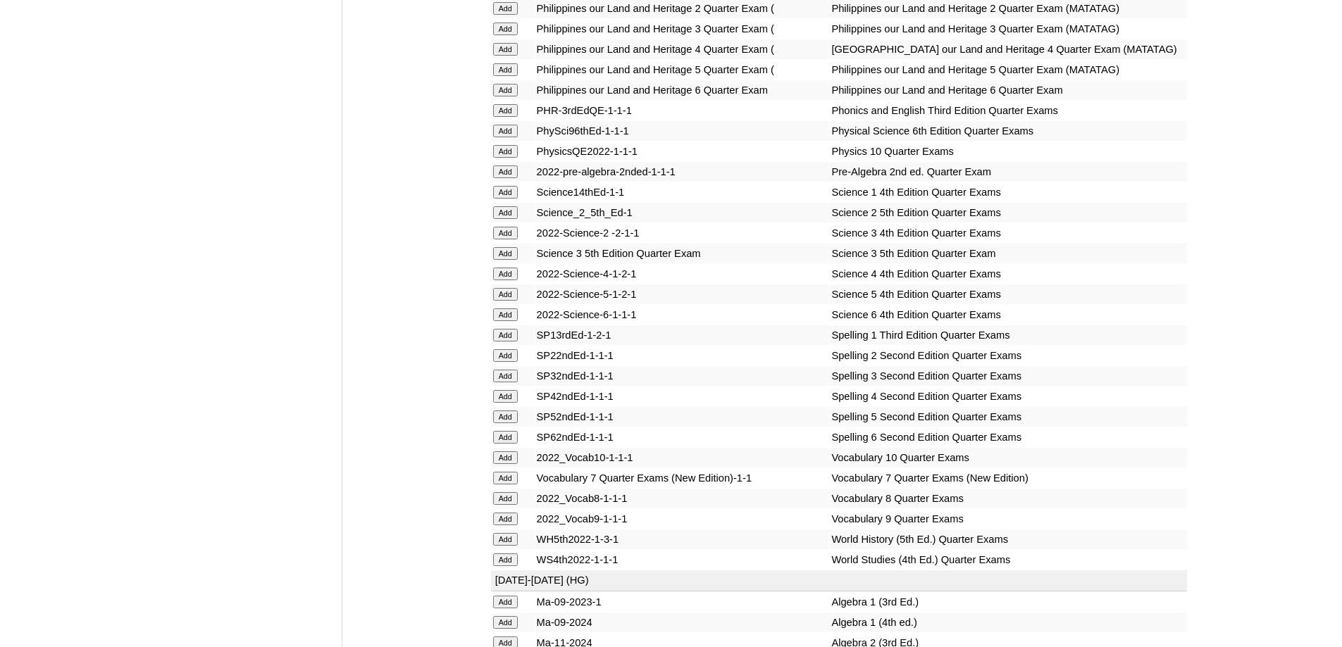
click at [513, 280] on input "Add" at bounding box center [505, 274] width 25 height 13
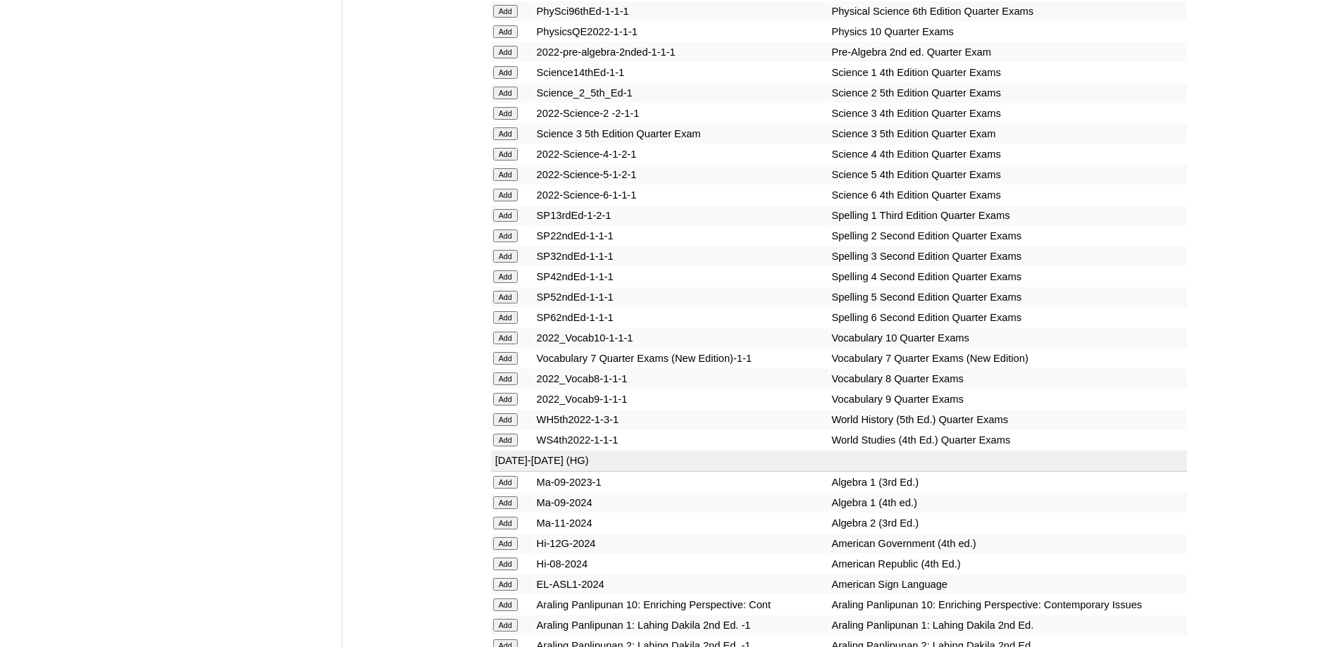
scroll to position [2881, 0]
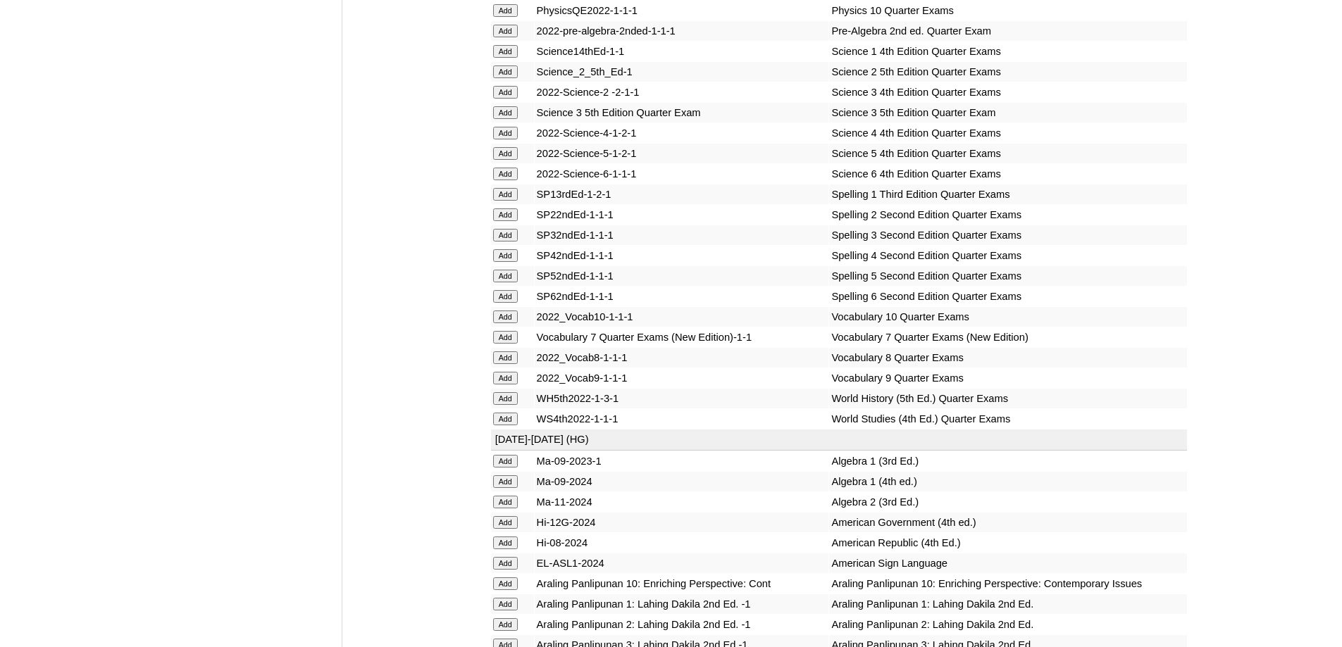
click at [510, 262] on input "Add" at bounding box center [505, 255] width 25 height 13
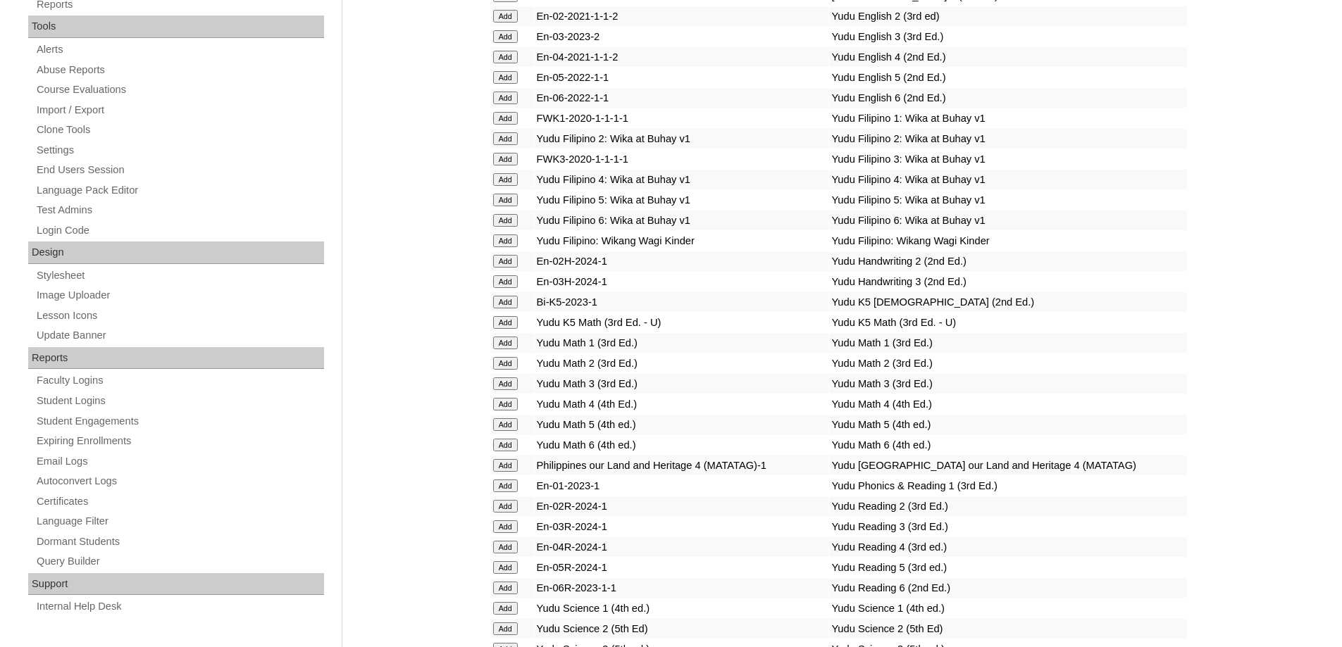
scroll to position [564, 0]
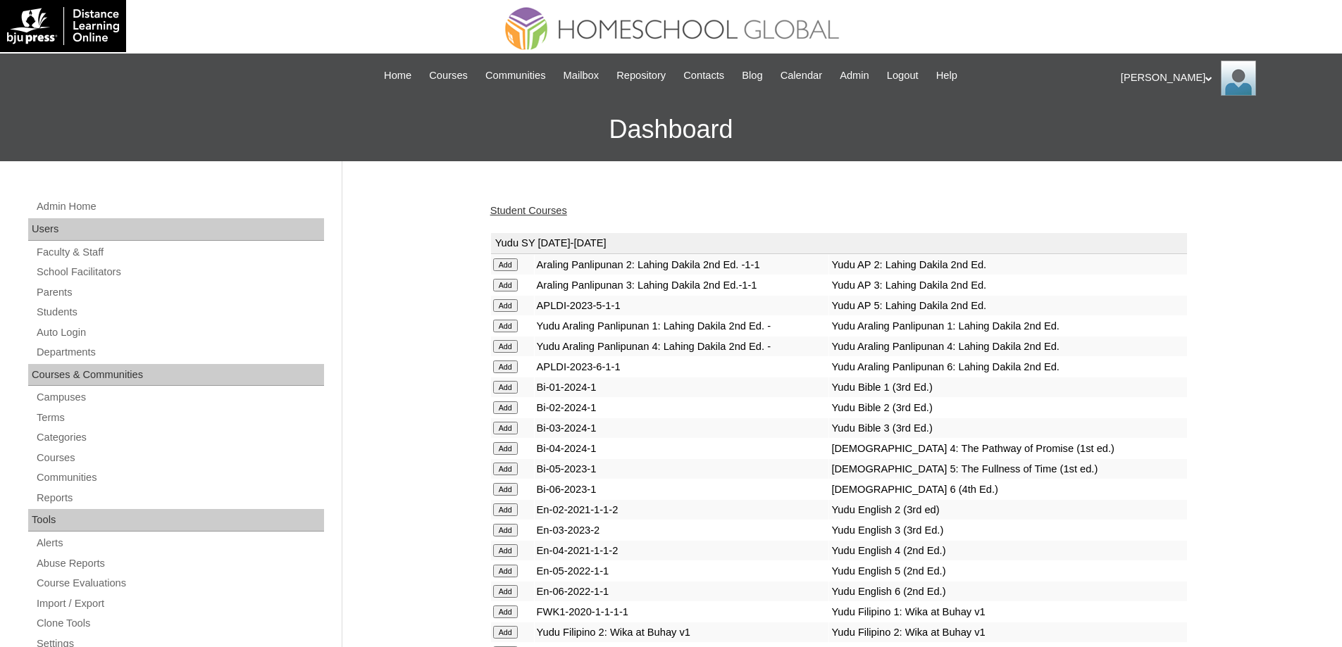
click at [517, 205] on link "Student Courses" at bounding box center [528, 210] width 77 height 11
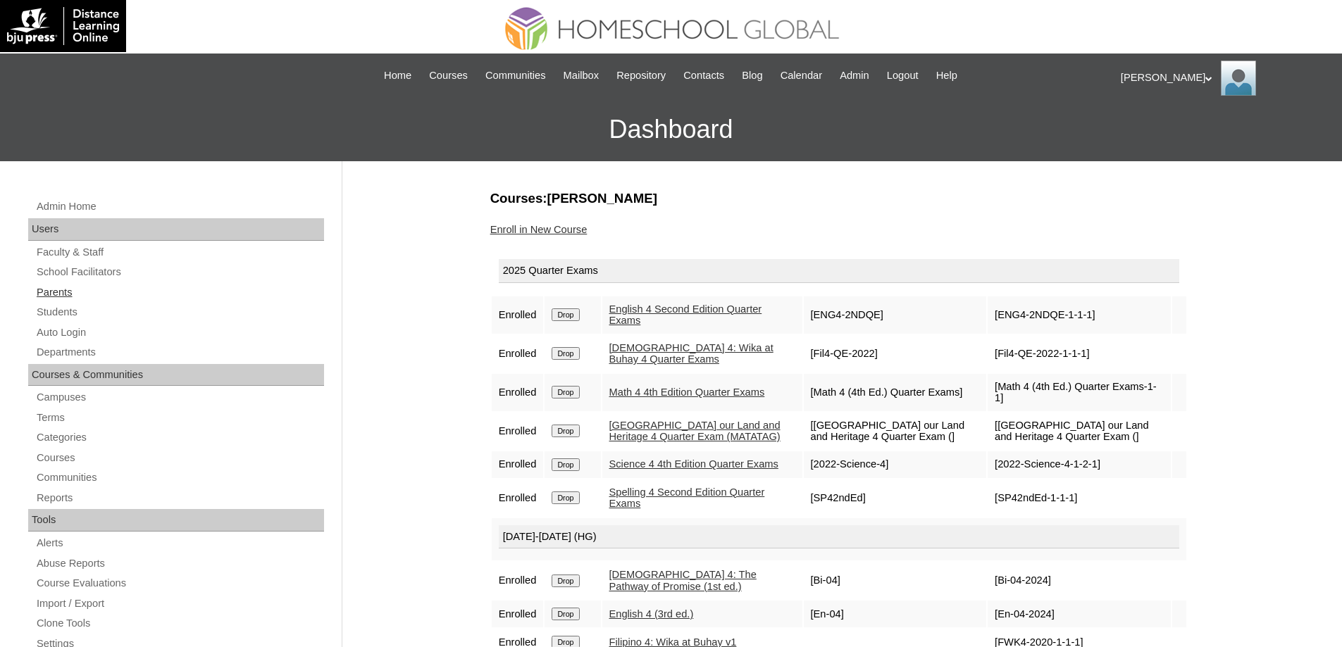
click at [91, 291] on link "Parents" at bounding box center [179, 293] width 289 height 18
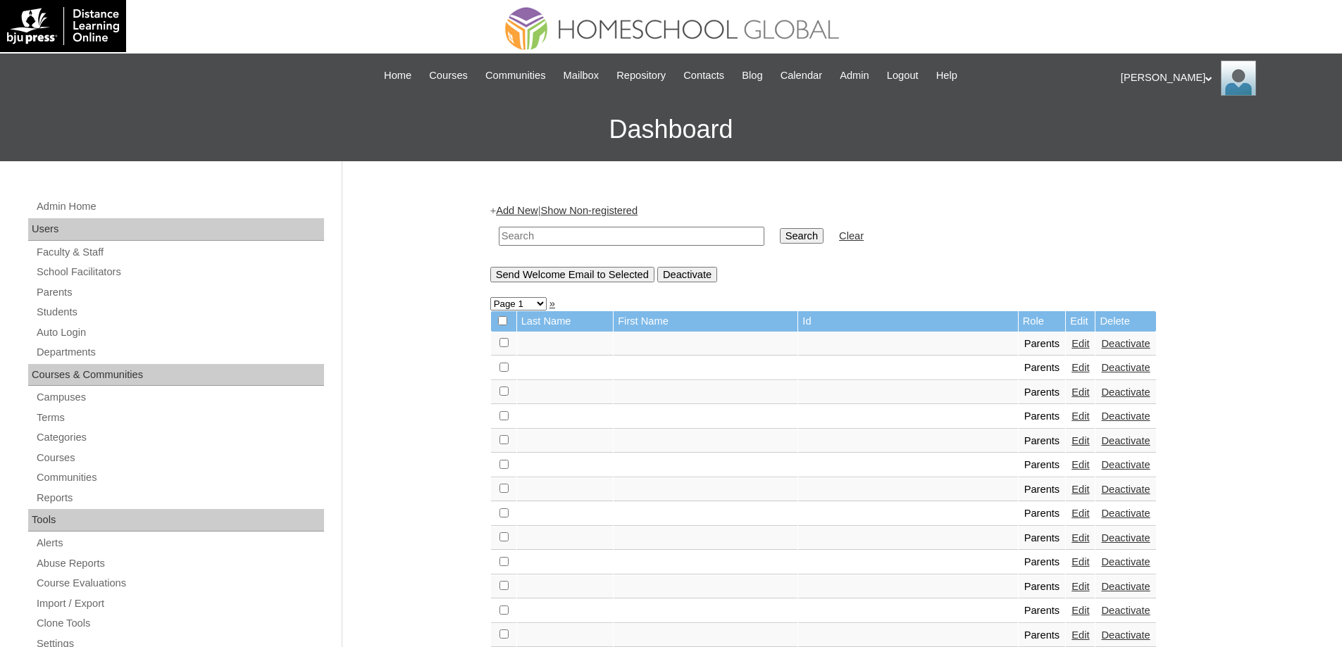
click at [534, 238] on input "text" at bounding box center [632, 236] width 266 height 19
paste input "MHP01216-TECHPH2020"
type input "MHP01216-TECHPH2020"
click at [809, 238] on input "Search" at bounding box center [802, 235] width 44 height 15
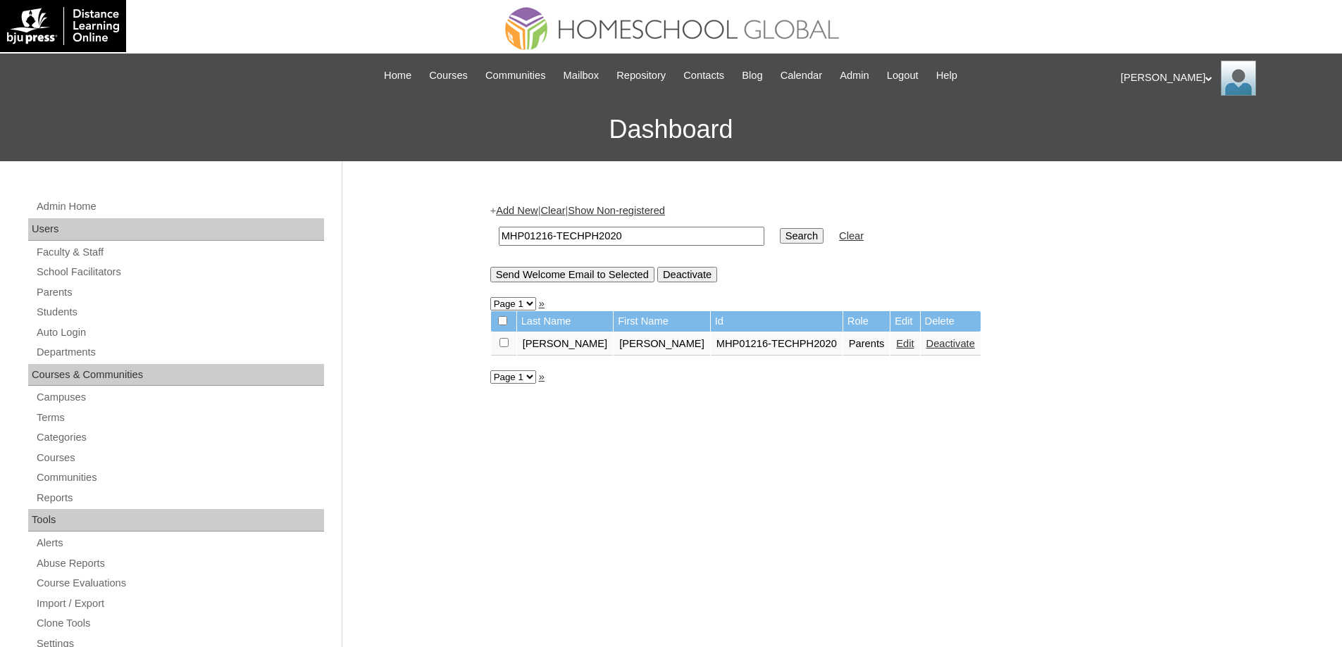
click at [896, 346] on link "Edit" at bounding box center [905, 343] width 18 height 11
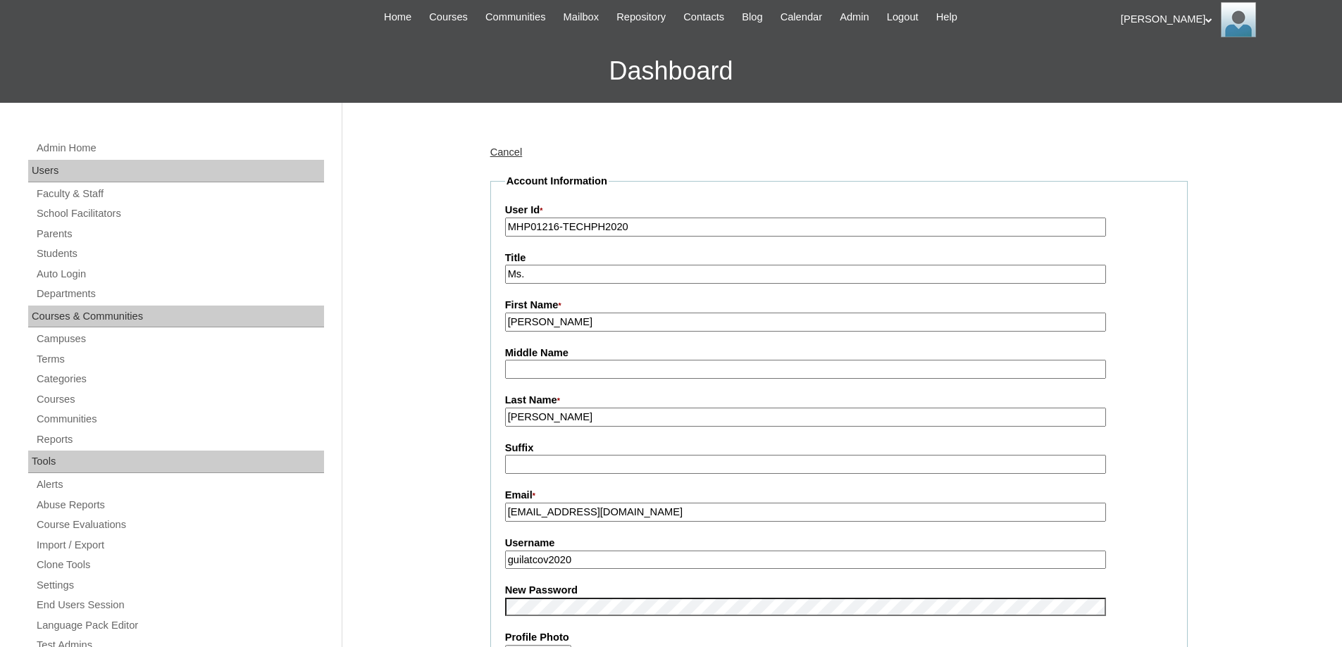
scroll to position [211, 0]
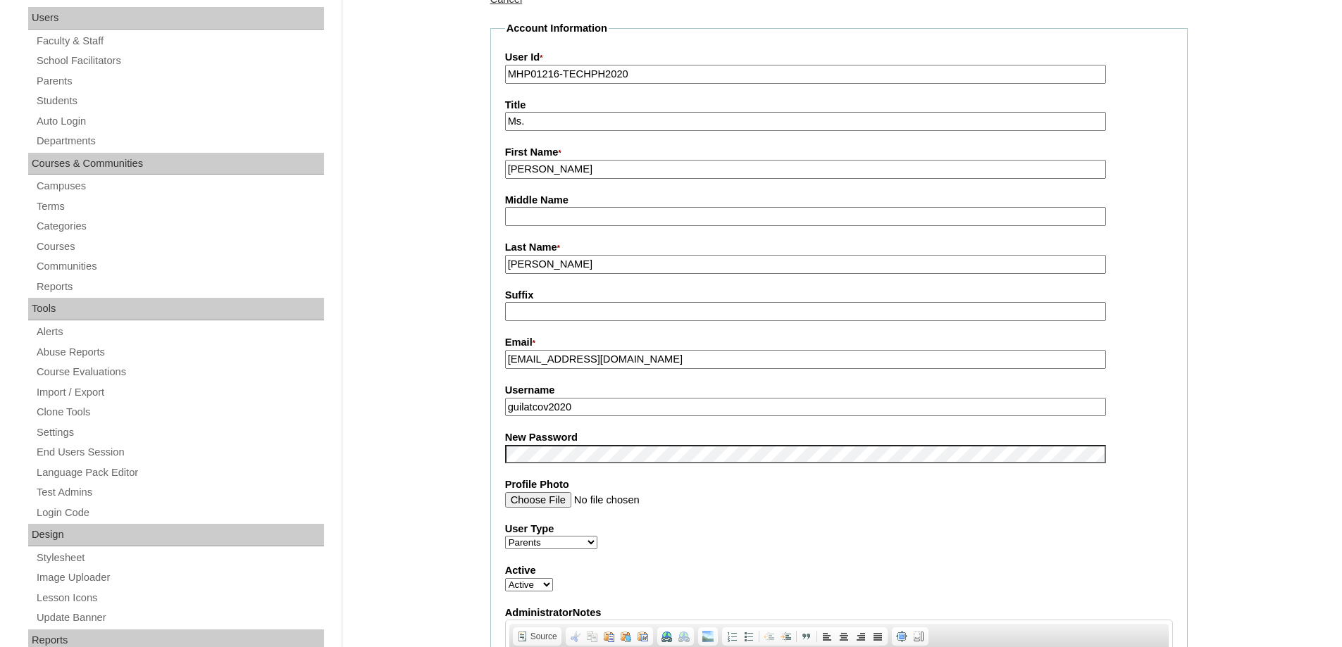
click at [555, 306] on input "Suffix" at bounding box center [805, 311] width 601 height 19
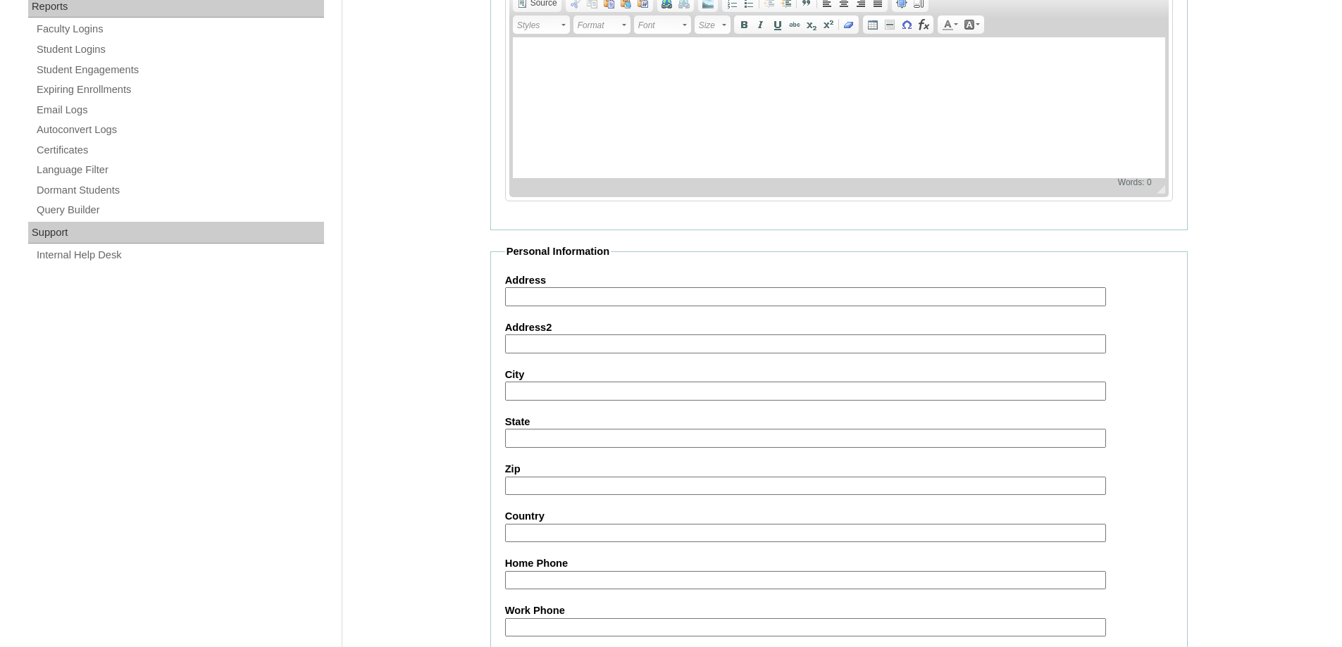
scroll to position [1203, 0]
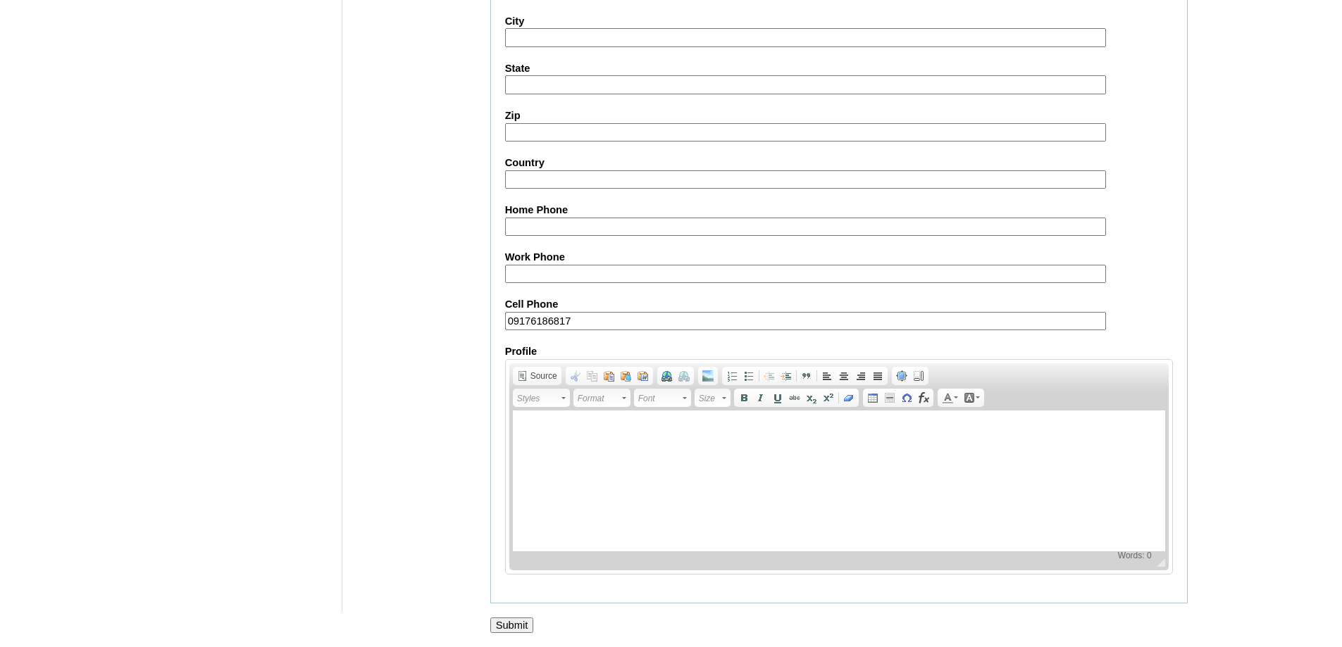
click at [509, 622] on input "Submit" at bounding box center [512, 625] width 44 height 15
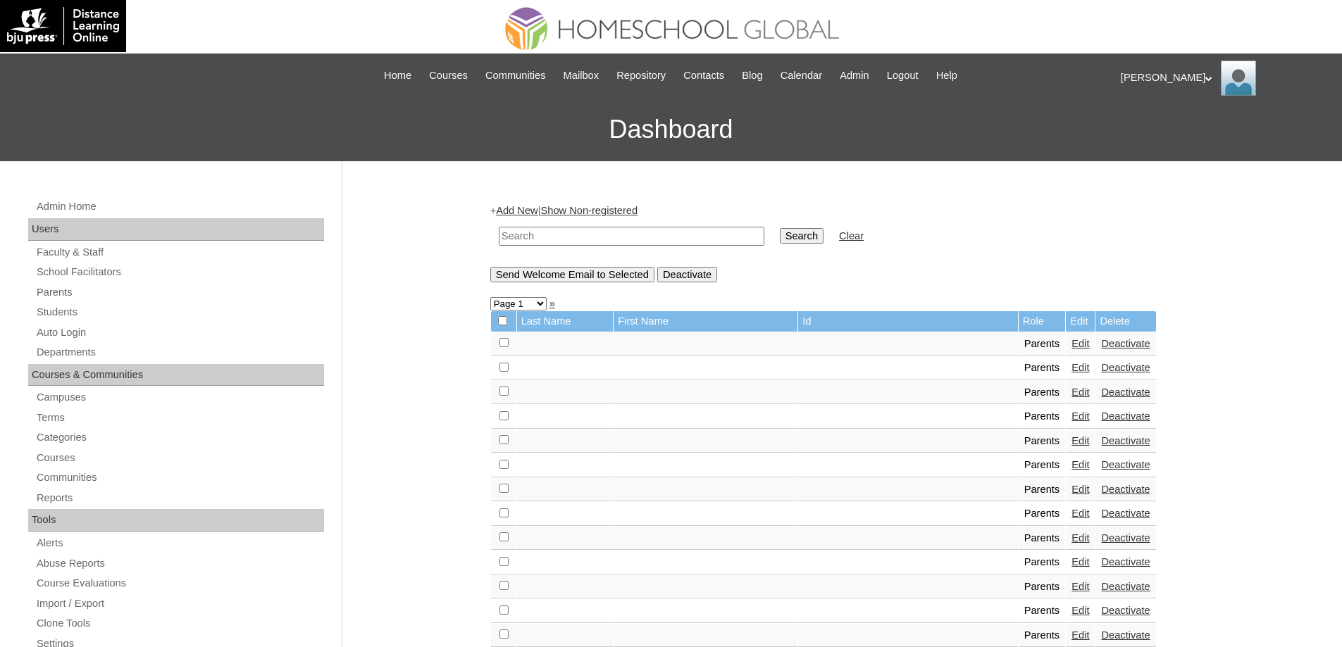
click at [597, 242] on input "text" at bounding box center [632, 236] width 266 height 19
paste input "MHS0671-TECHPH2021"
type input "MHS0671-TECHPH2021"
click at [816, 238] on input "Search" at bounding box center [802, 235] width 44 height 15
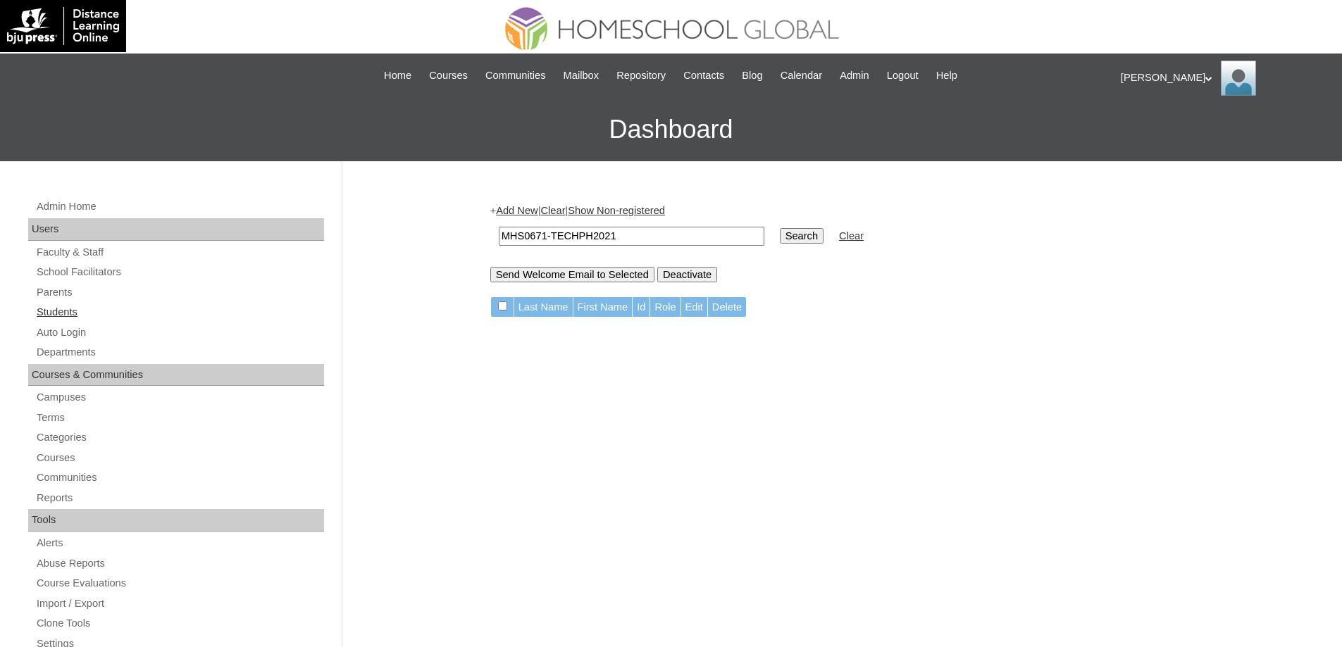
click at [110, 312] on link "Students" at bounding box center [179, 313] width 289 height 18
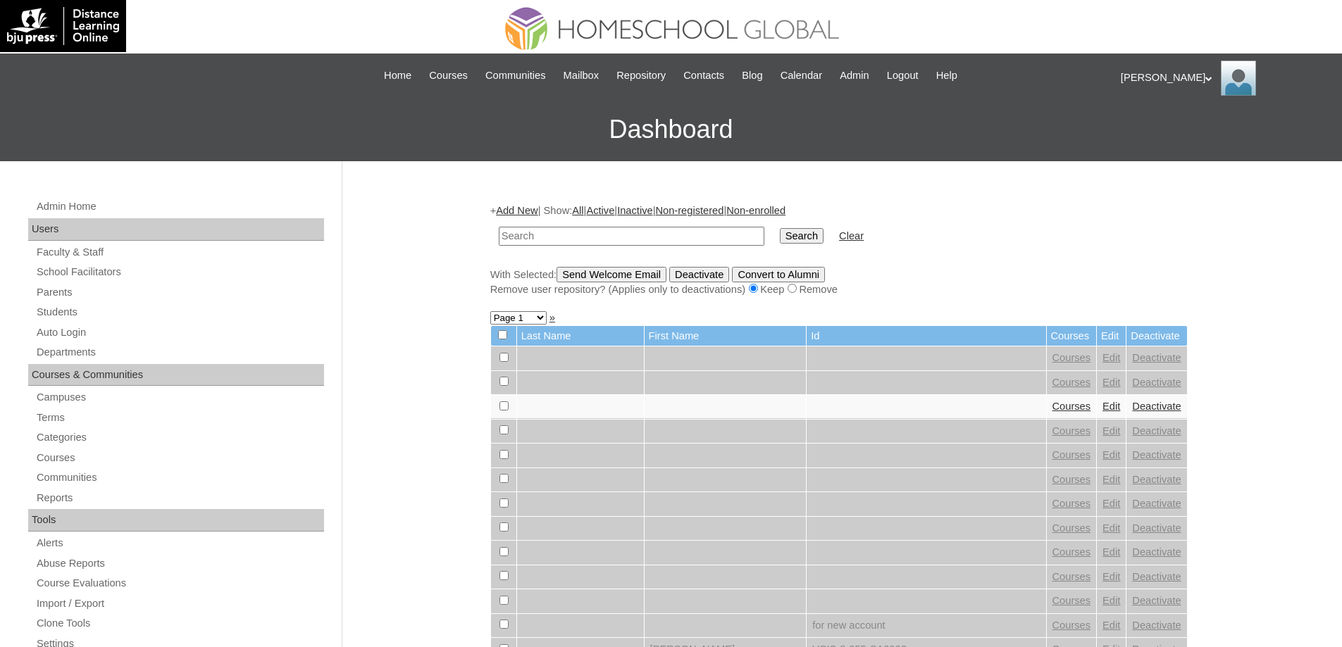
drag, startPoint x: 0, startPoint y: 0, endPoint x: 824, endPoint y: 249, distance: 860.5
click at [623, 235] on input "text" at bounding box center [632, 236] width 266 height 19
type input "MHS0671-TECHPH2021"
click at [824, 243] on input "Search" at bounding box center [802, 235] width 44 height 15
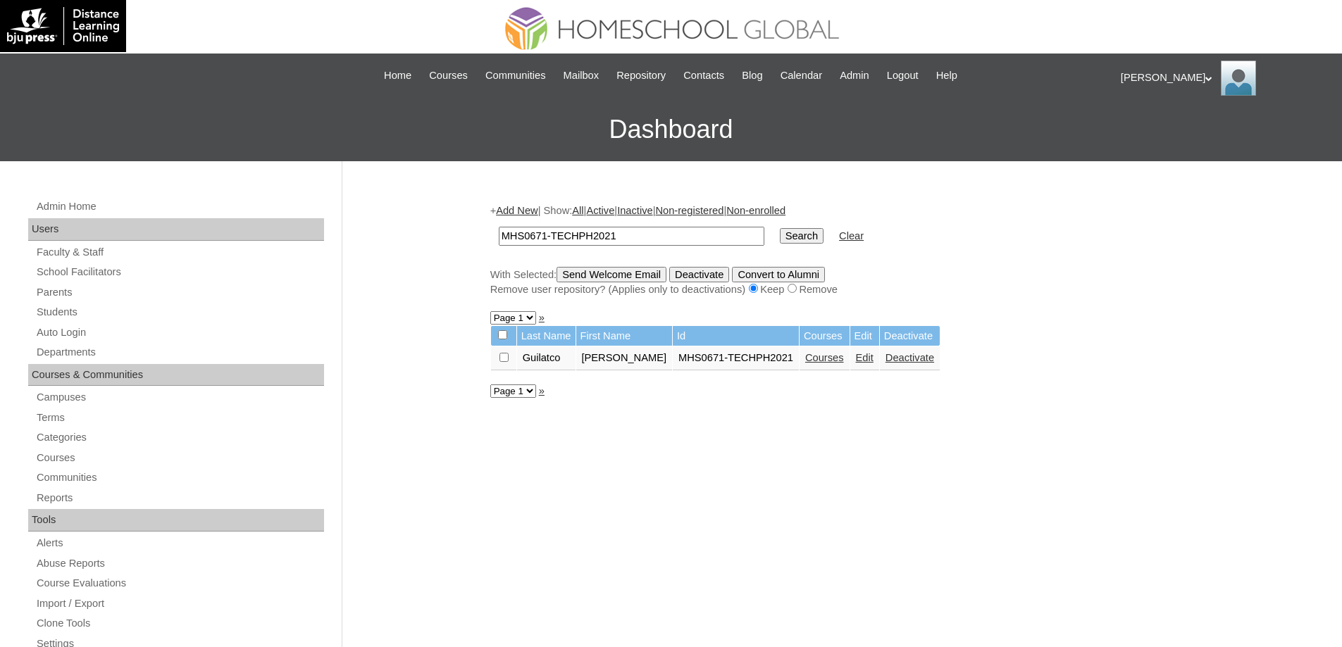
click at [857, 360] on link "Edit" at bounding box center [865, 357] width 18 height 11
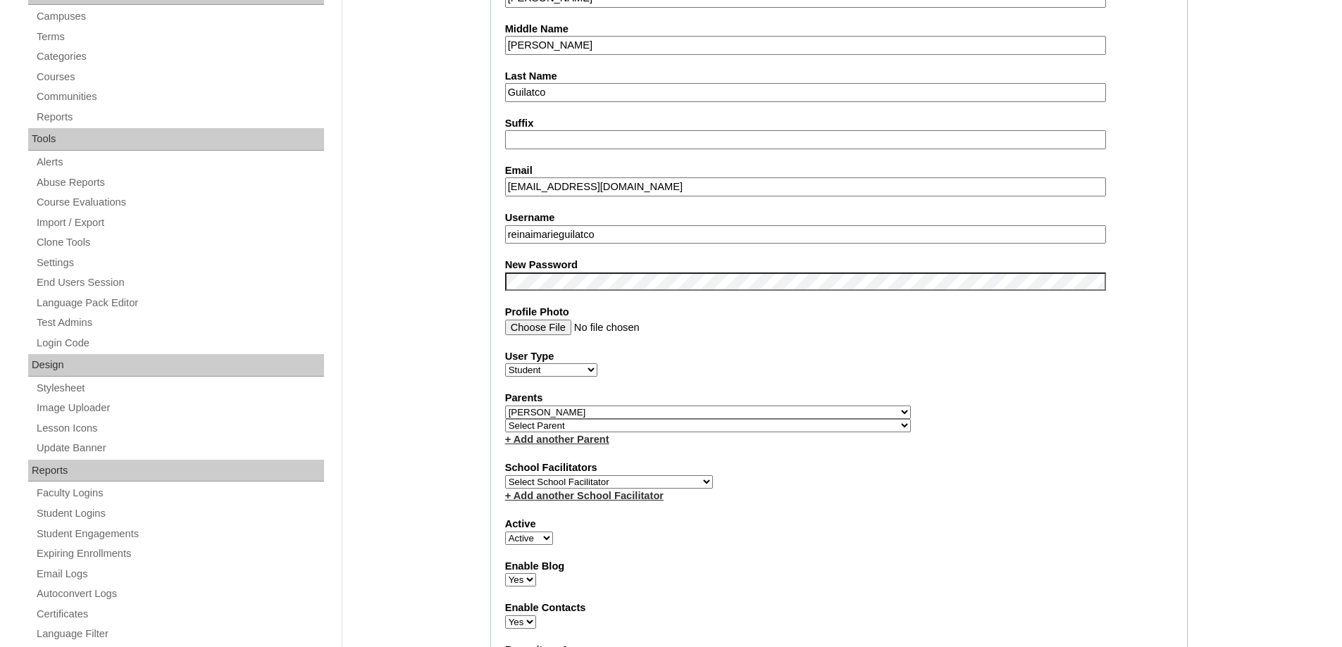
scroll to position [493, 0]
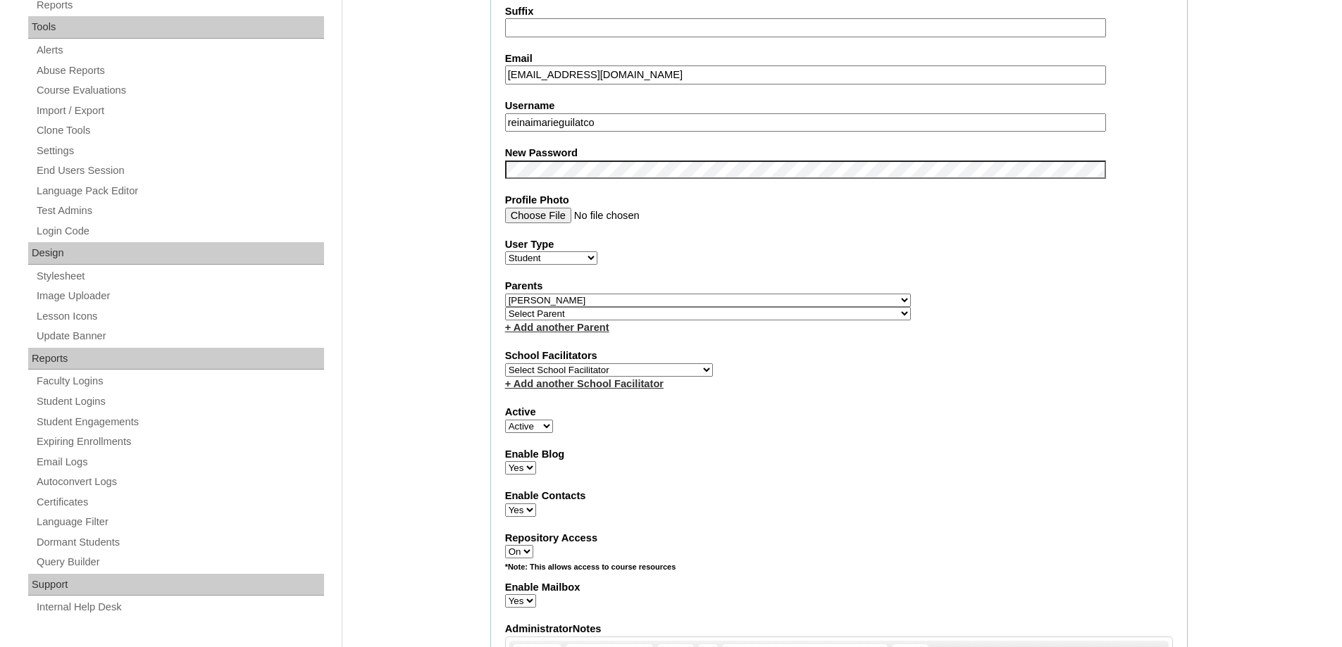
click at [437, 228] on div "Admin Home Users Faculty & Staff School Facilitators Parents Students Auto Logi…" at bounding box center [671, 652] width 1342 height 1969
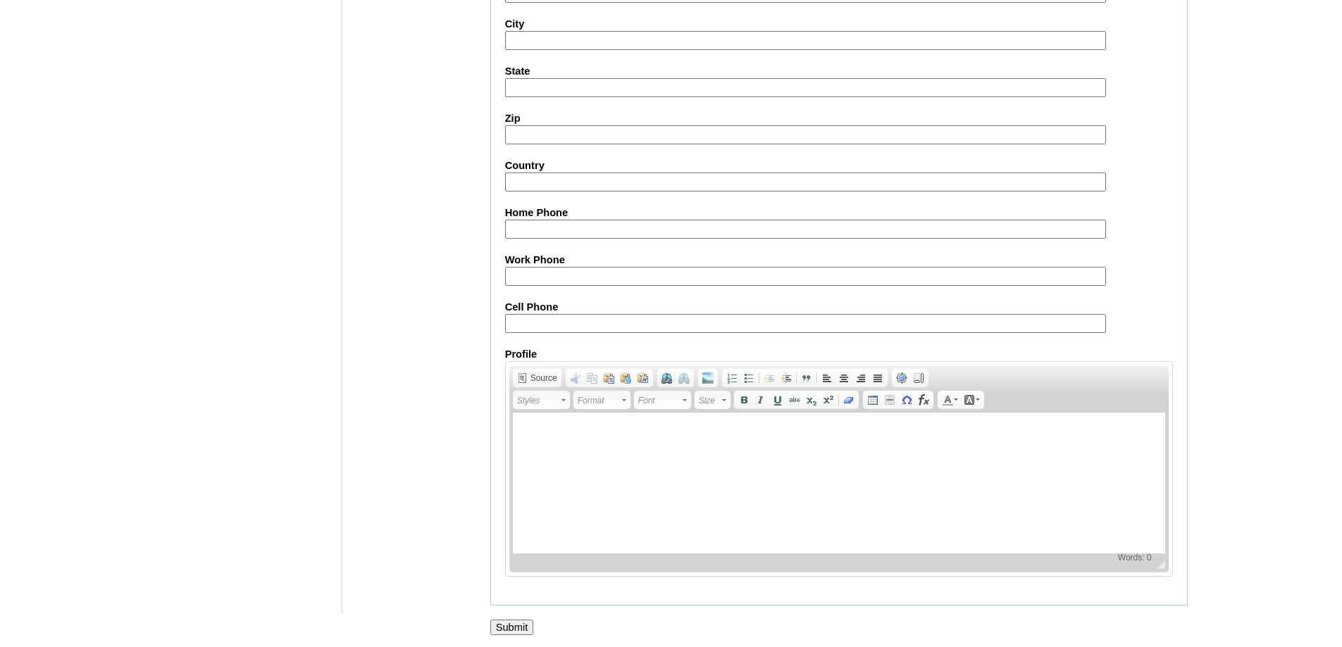
scroll to position [1499, 0]
click at [509, 623] on input "Submit" at bounding box center [512, 624] width 44 height 15
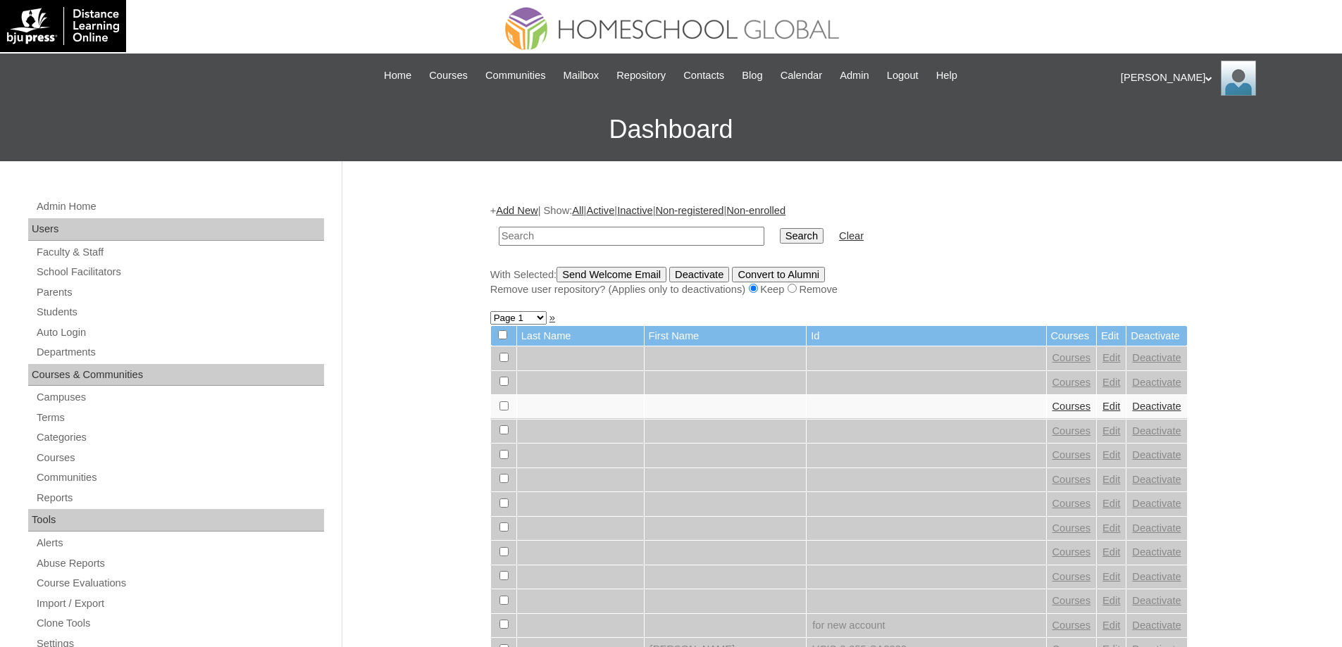
click at [634, 240] on input "text" at bounding box center [632, 236] width 266 height 19
type input "MHS0671-TECHPH2021"
click at [809, 235] on input "Search" at bounding box center [802, 235] width 44 height 15
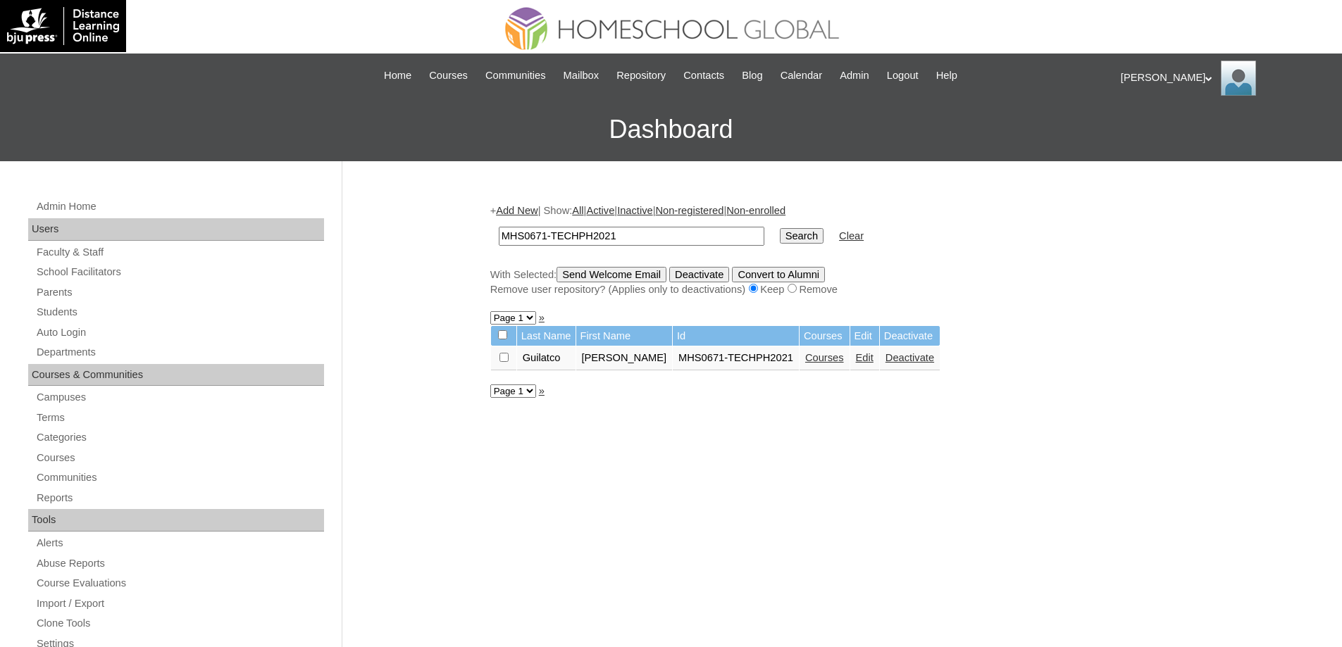
click at [835, 362] on link "Courses" at bounding box center [824, 357] width 39 height 11
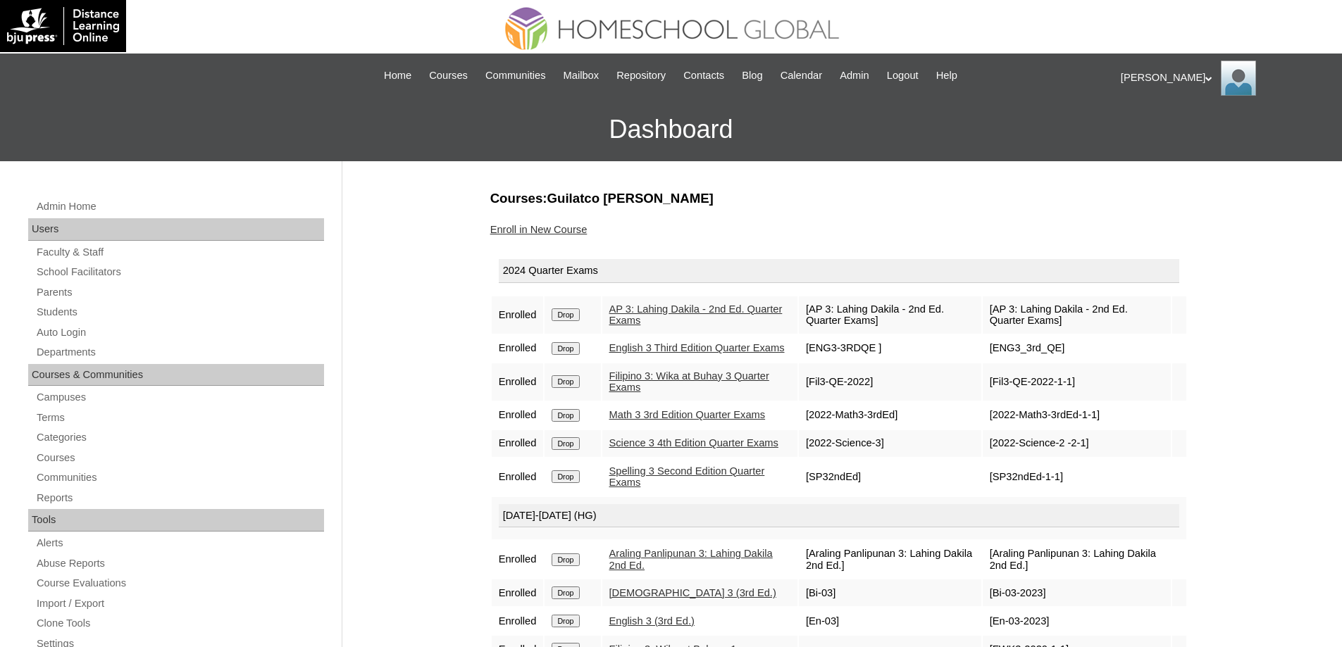
click at [572, 310] on input "Drop" at bounding box center [565, 315] width 27 height 13
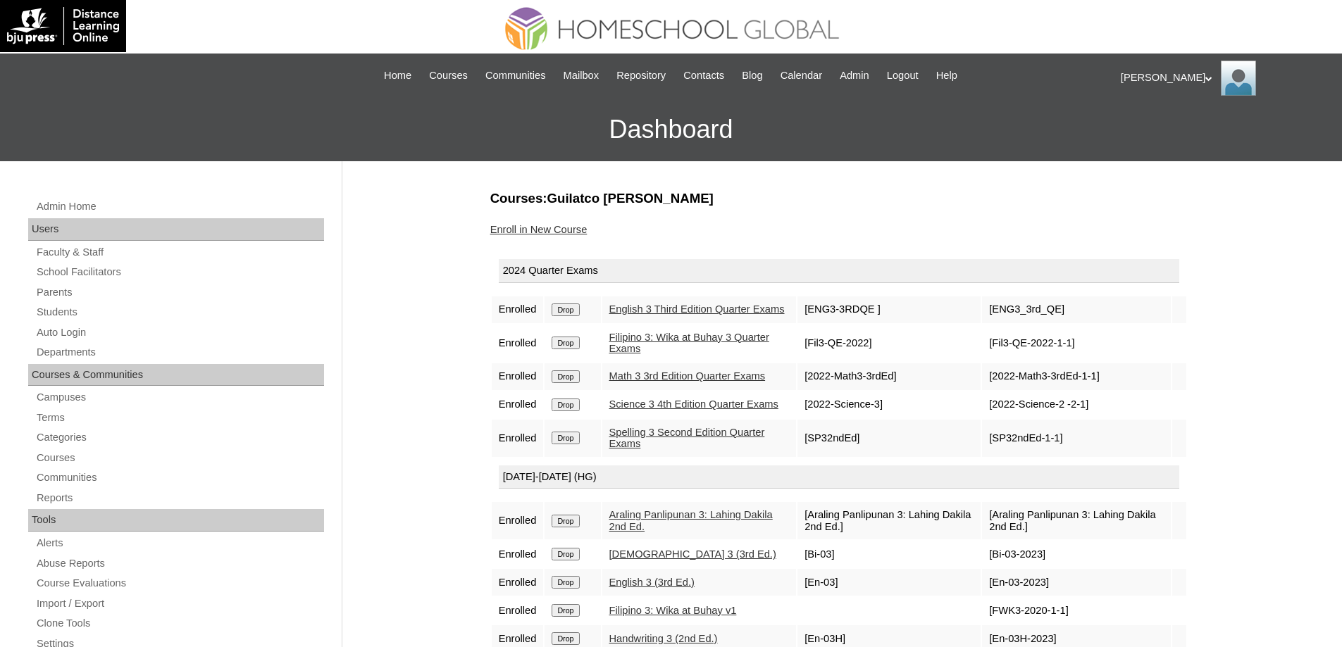
click at [573, 315] on input "Drop" at bounding box center [565, 310] width 27 height 13
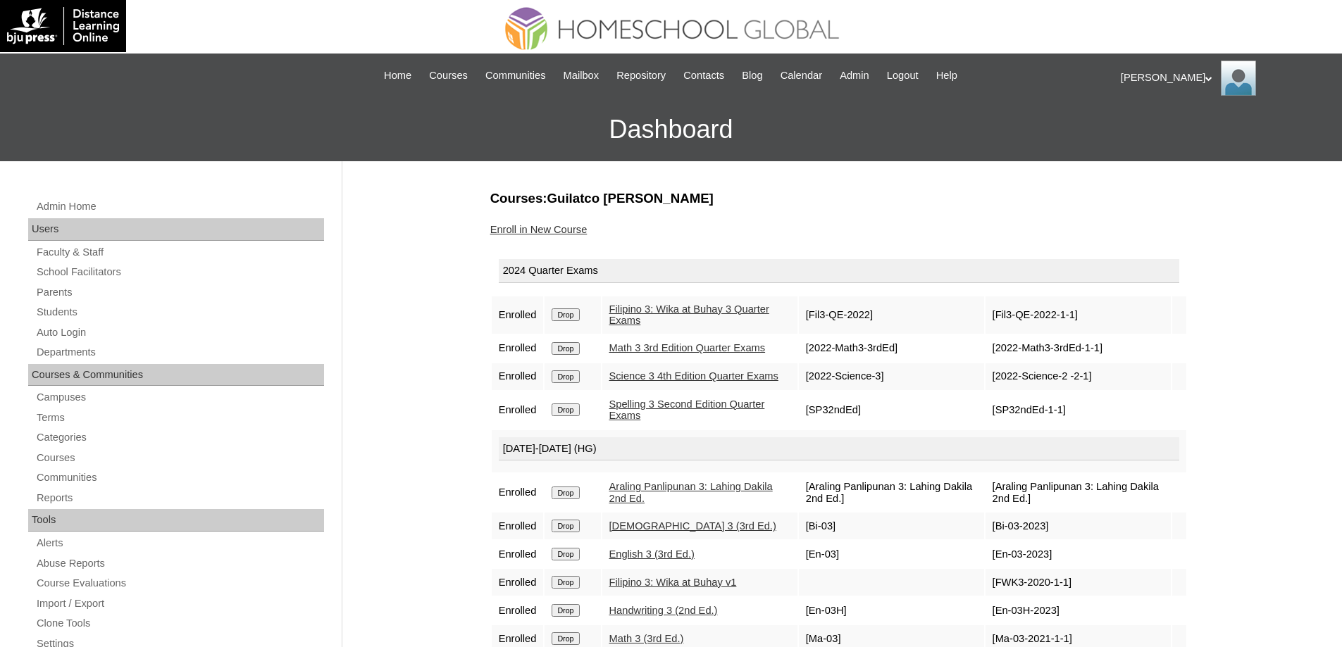
click at [570, 311] on input "Drop" at bounding box center [565, 315] width 27 height 13
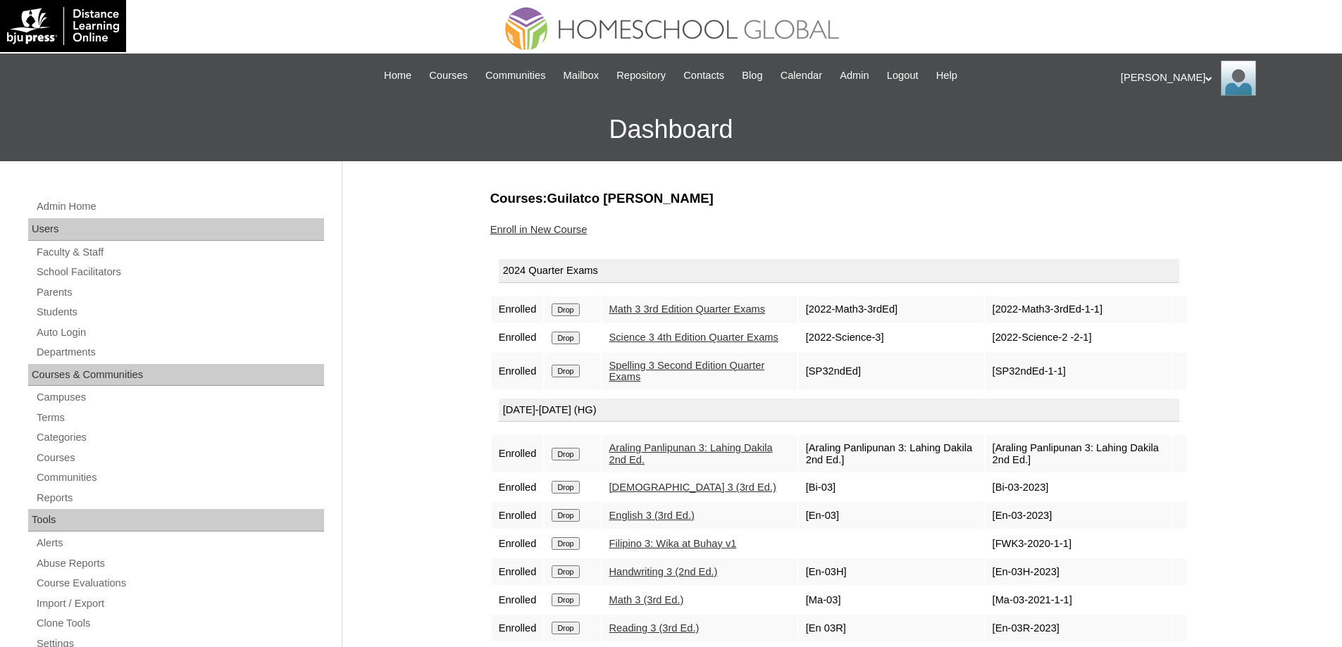
click at [579, 315] on input "Drop" at bounding box center [565, 310] width 27 height 13
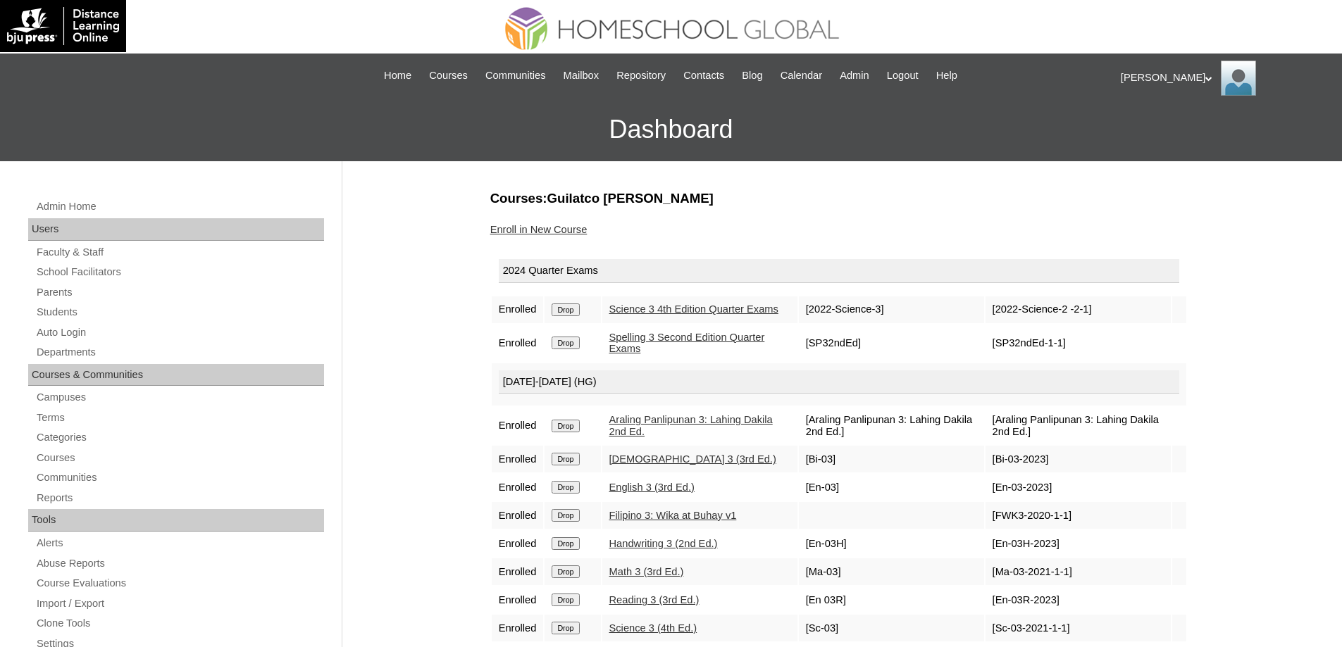
drag, startPoint x: 412, startPoint y: 349, endPoint x: 496, endPoint y: 314, distance: 90.7
click at [412, 349] on div "Admin Home Users Faculty & Staff School Facilitators Parents Students Auto Logi…" at bounding box center [671, 646] width 1342 height 971
click at [574, 316] on input "Drop" at bounding box center [565, 310] width 27 height 13
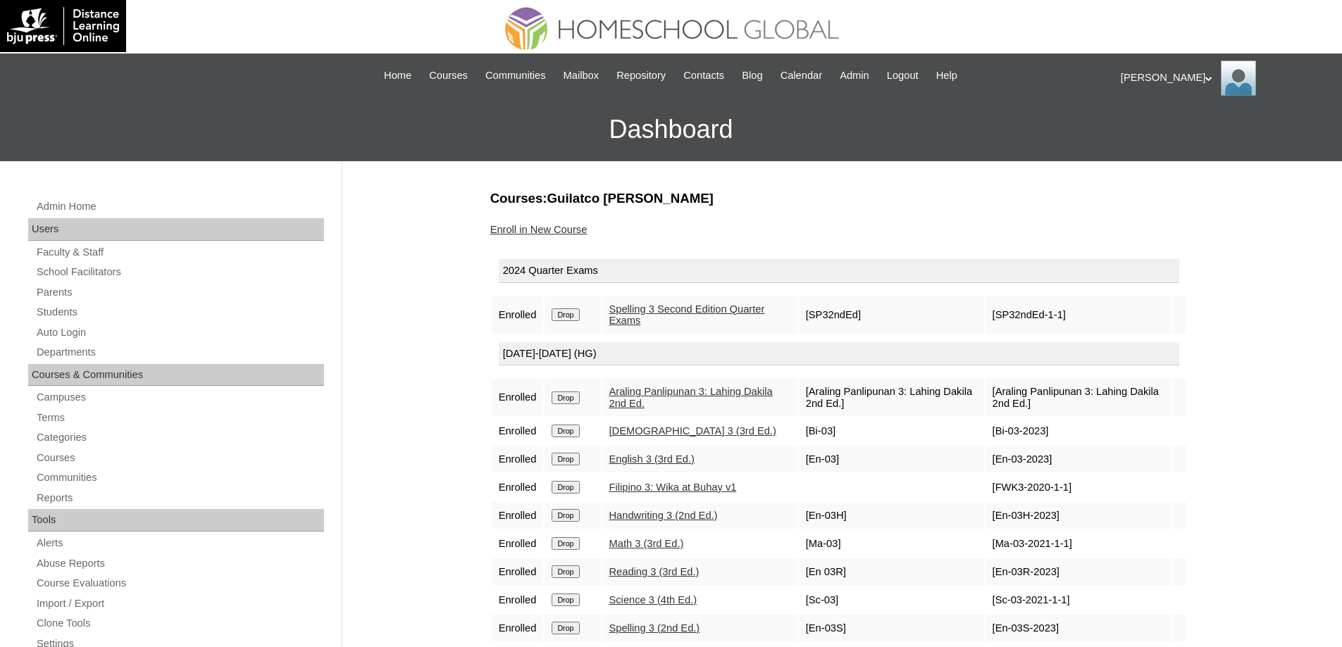
click at [579, 311] on input "Drop" at bounding box center [565, 315] width 27 height 13
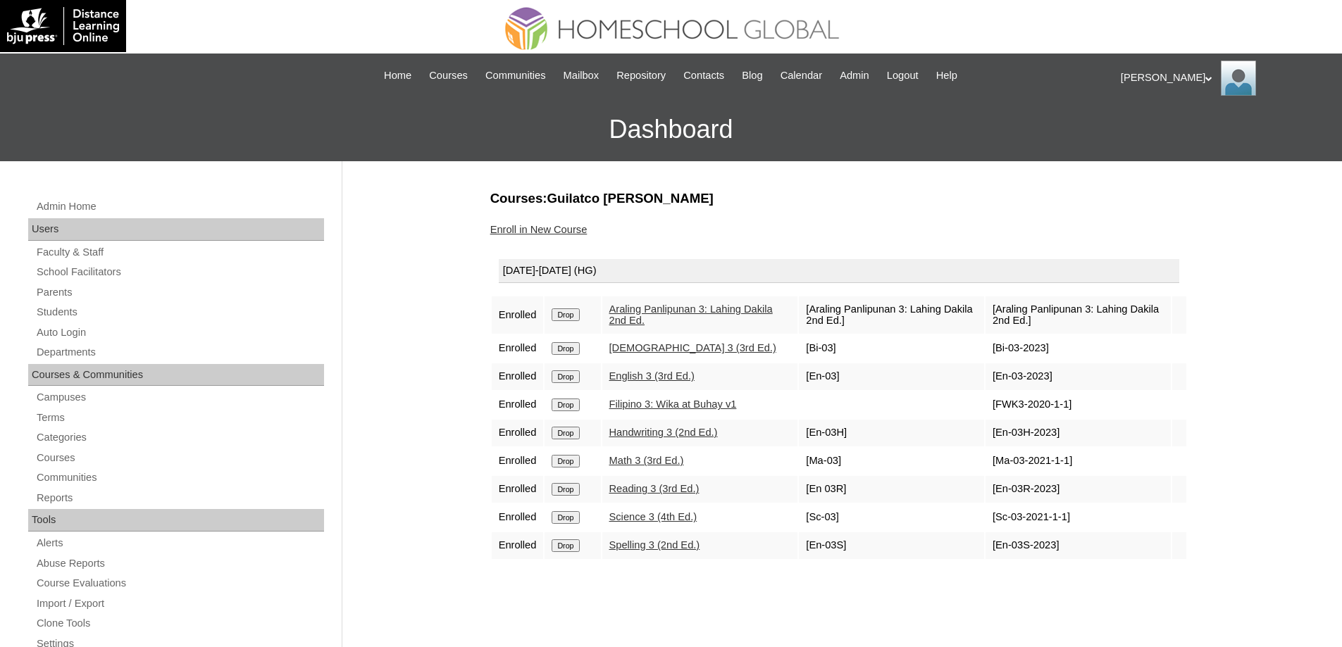
click at [578, 323] on td "Drop" at bounding box center [573, 315] width 56 height 37
click at [577, 314] on input "Drop" at bounding box center [565, 315] width 27 height 13
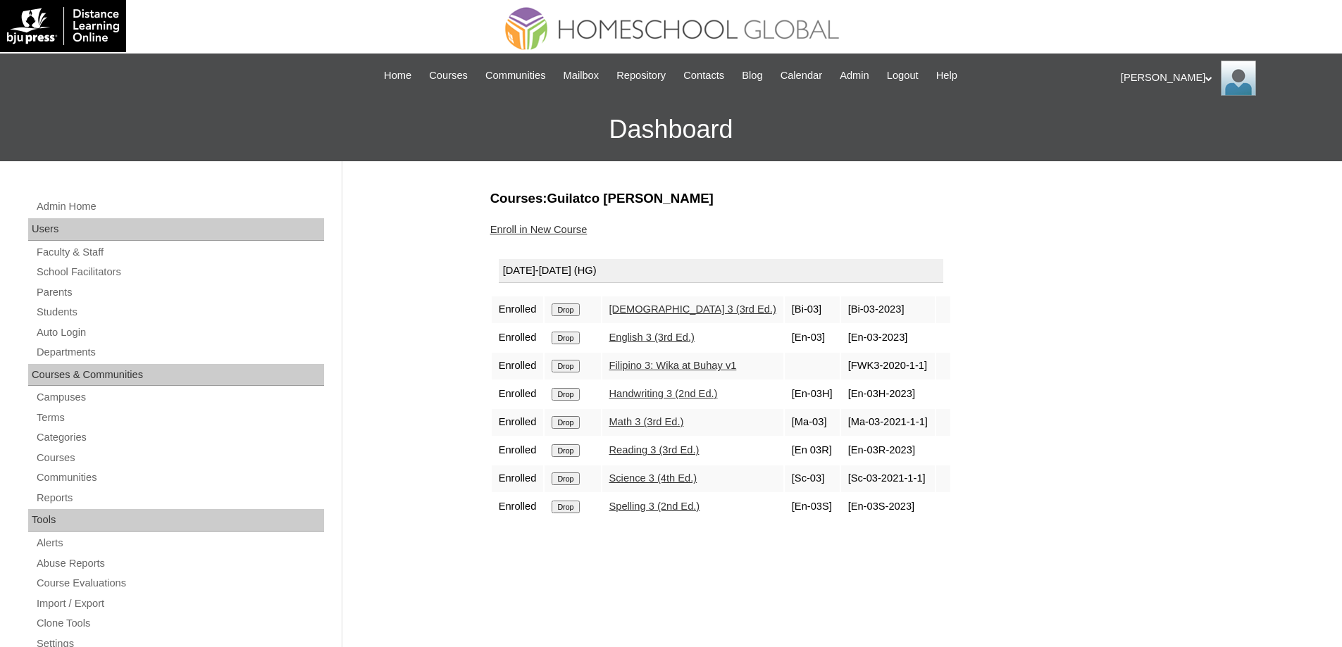
click at [571, 313] on input "Drop" at bounding box center [565, 310] width 27 height 13
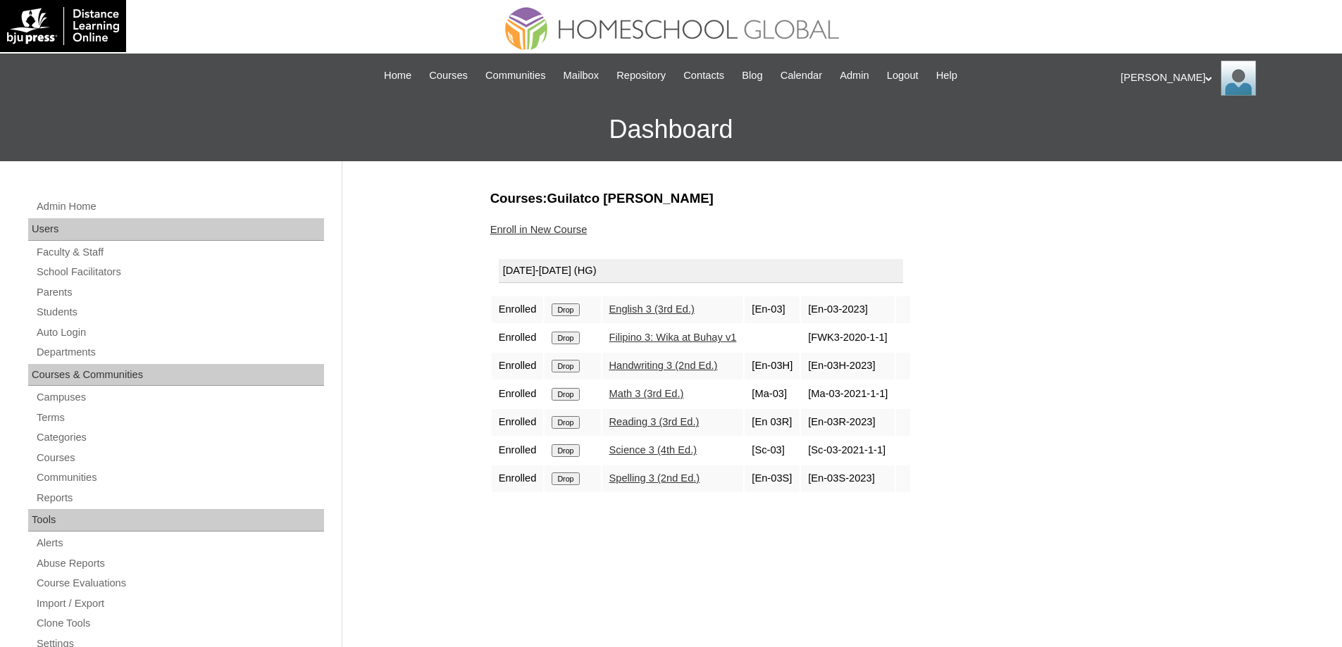
click at [579, 310] on input "Drop" at bounding box center [565, 310] width 27 height 13
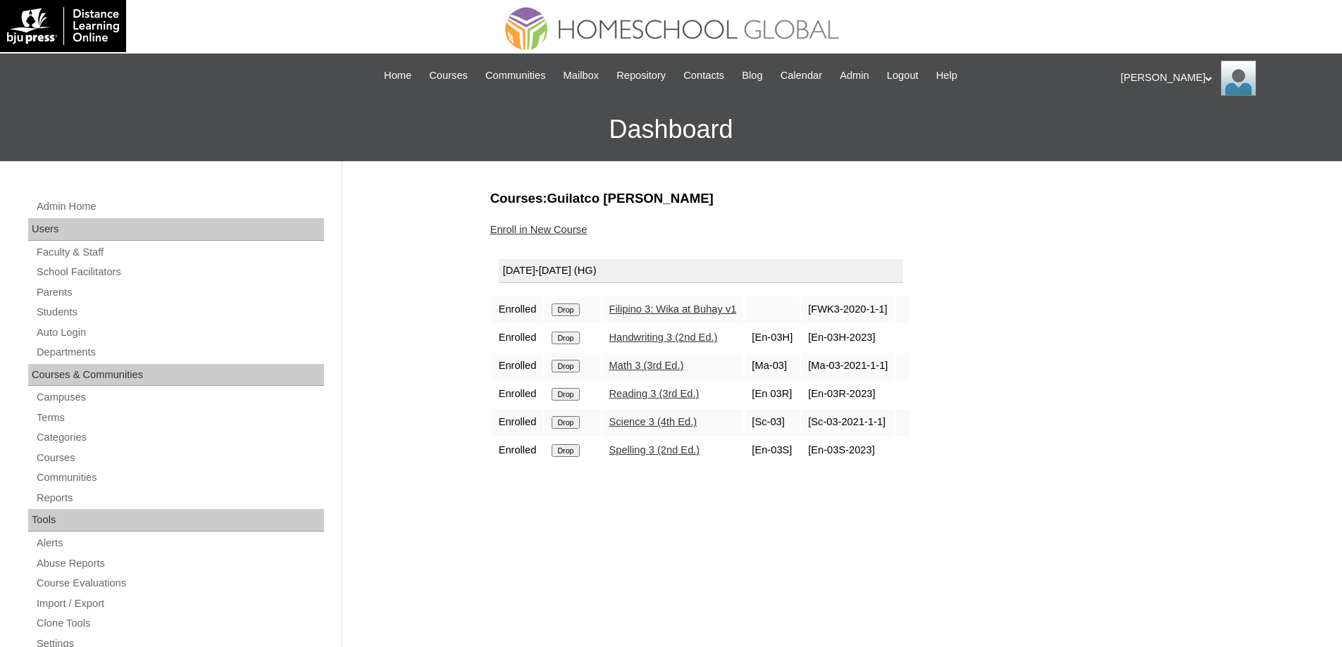
click at [579, 312] on input "Drop" at bounding box center [565, 310] width 27 height 13
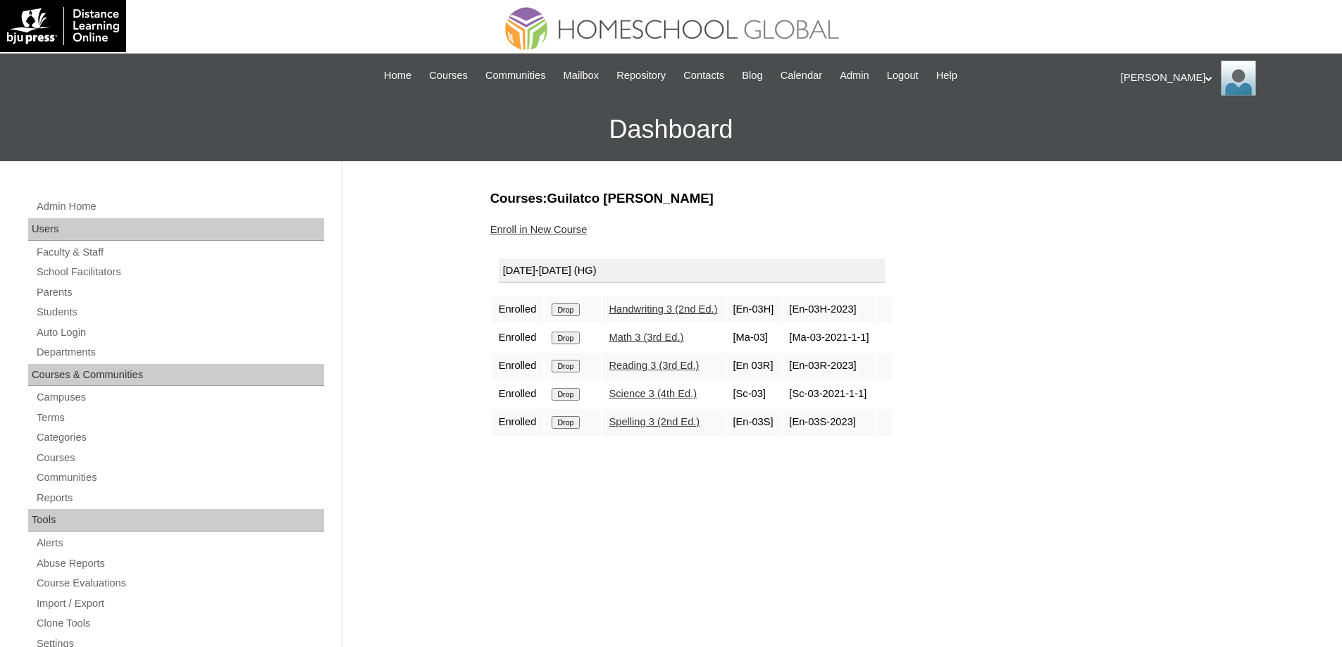
click at [579, 334] on input "Drop" at bounding box center [565, 338] width 27 height 13
click at [574, 306] on input "Drop" at bounding box center [565, 310] width 27 height 13
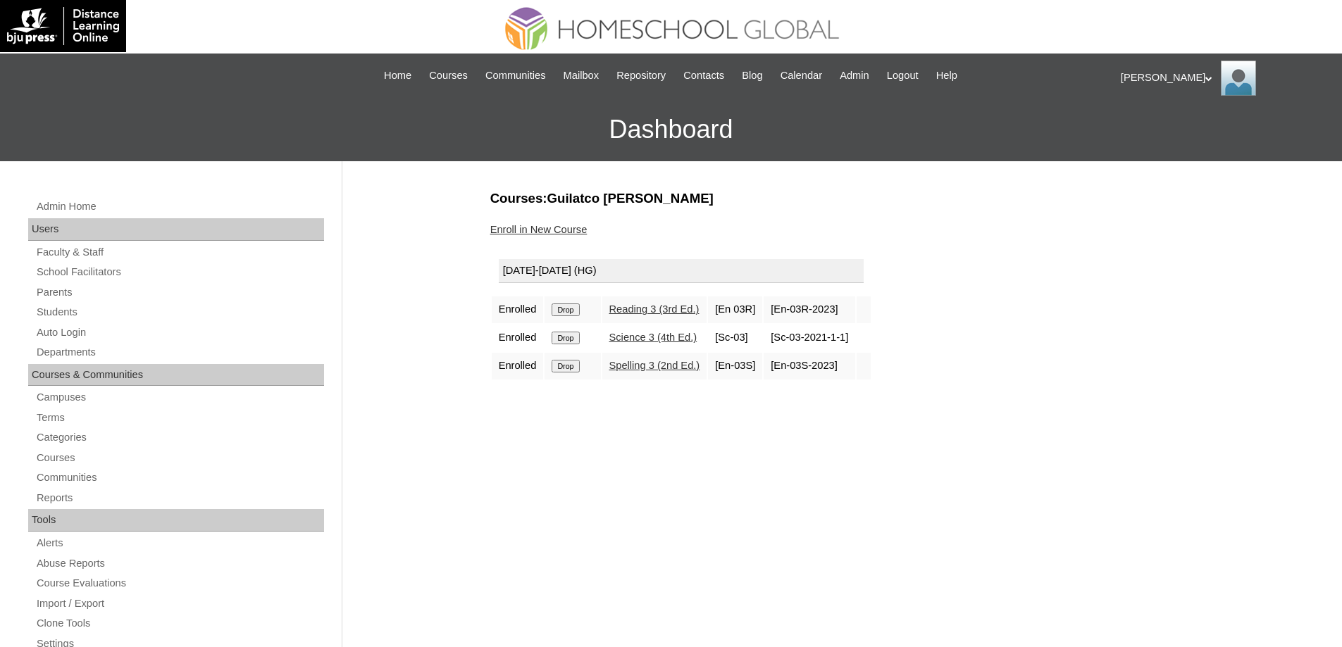
click at [579, 313] on input "Drop" at bounding box center [565, 310] width 27 height 13
click at [574, 306] on input "Drop" at bounding box center [565, 310] width 27 height 13
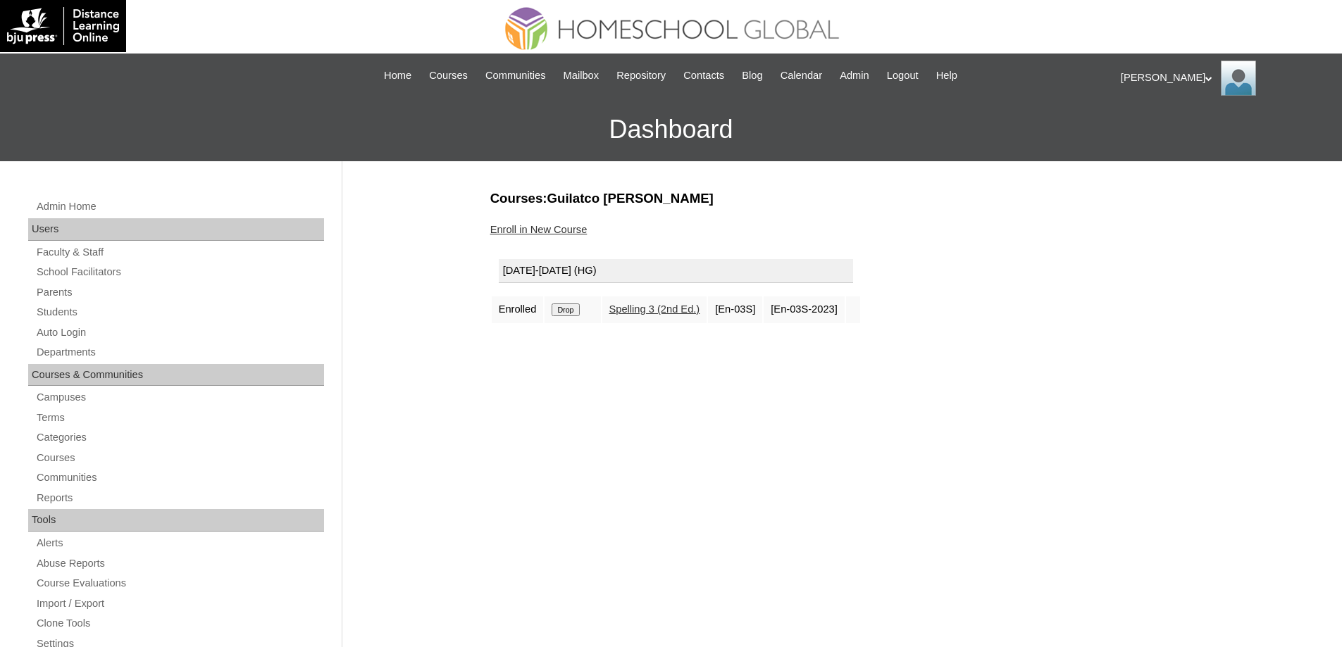
click at [578, 312] on input "Drop" at bounding box center [565, 310] width 27 height 13
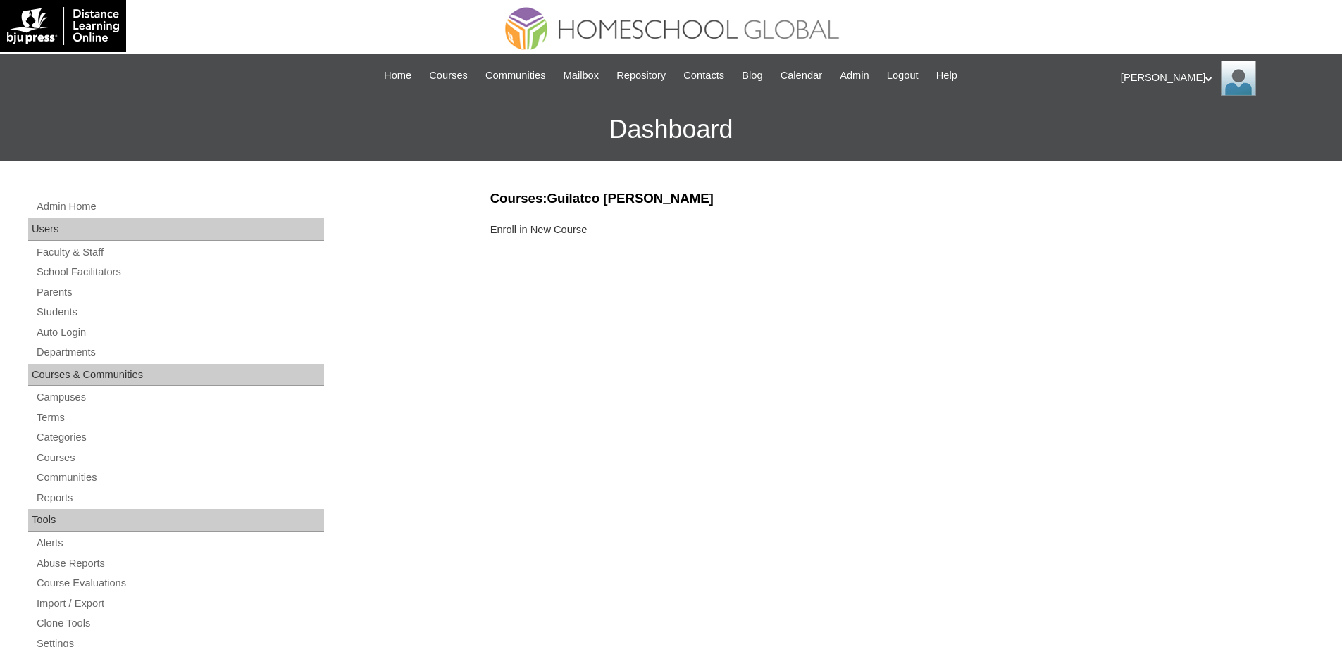
click at [573, 230] on link "Enroll in New Course" at bounding box center [538, 229] width 97 height 11
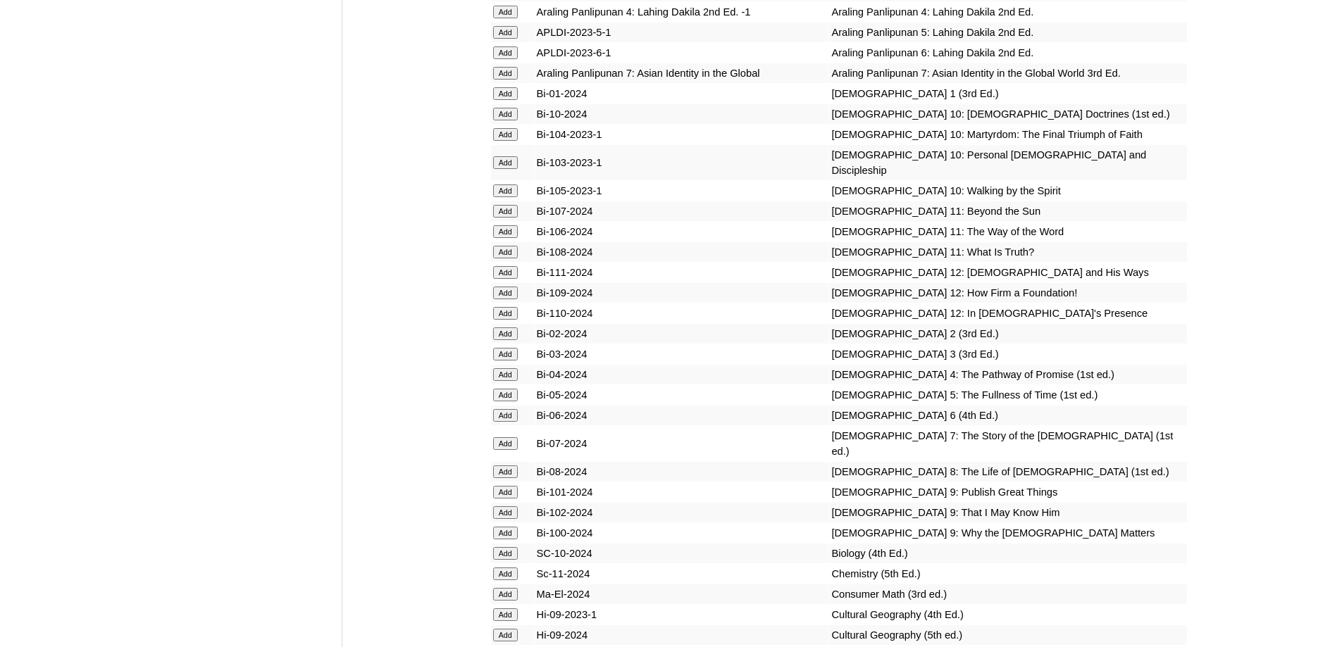
scroll to position [3593, 0]
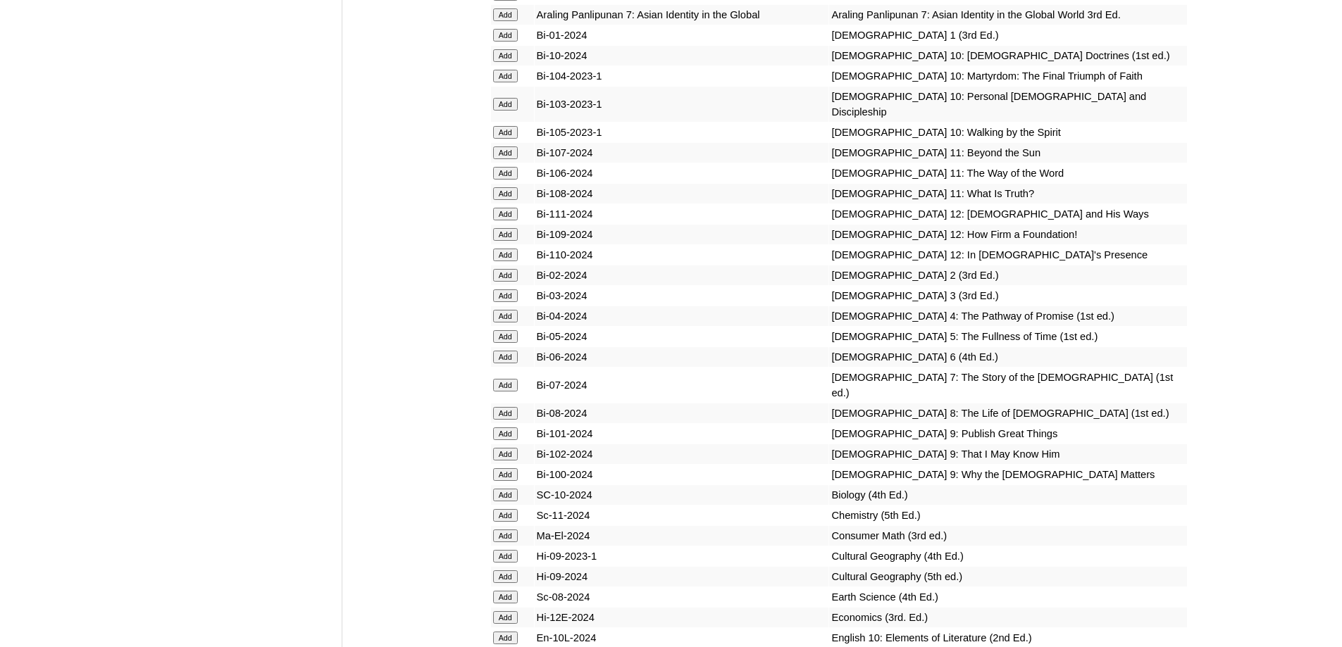
click at [523, 321] on form "Add" at bounding box center [512, 315] width 39 height 11
click at [506, 323] on input "Add" at bounding box center [505, 316] width 25 height 13
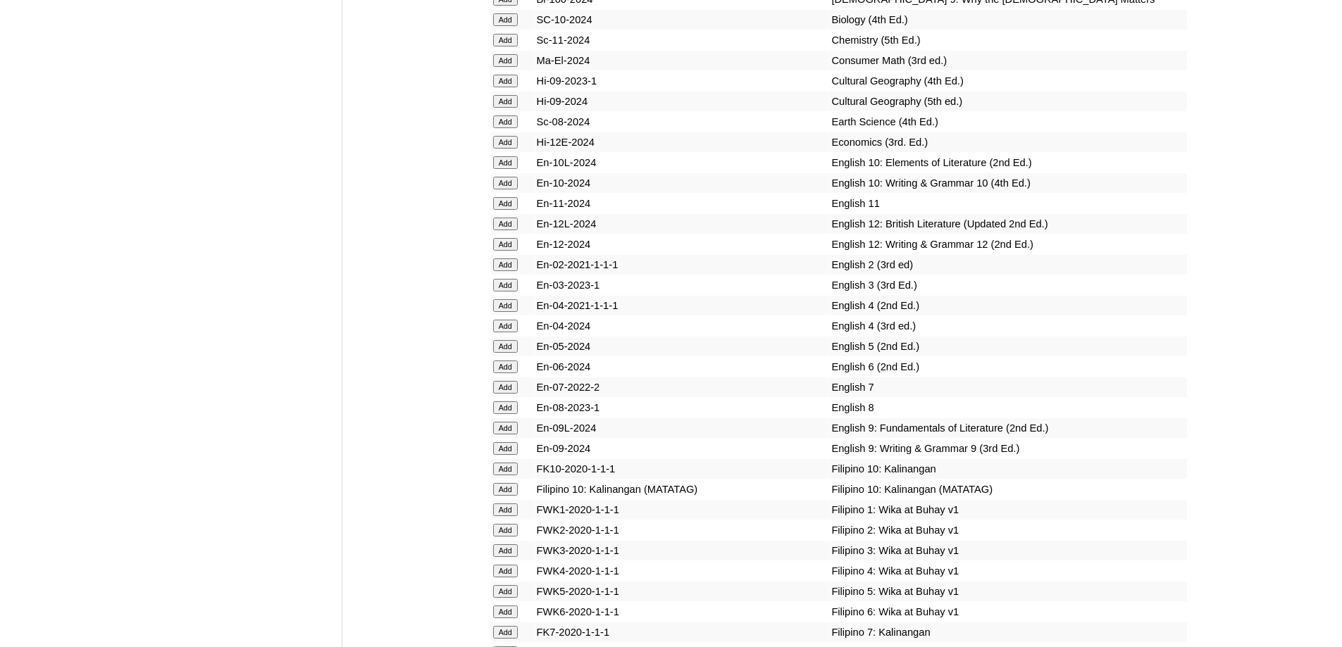
scroll to position [4078, 0]
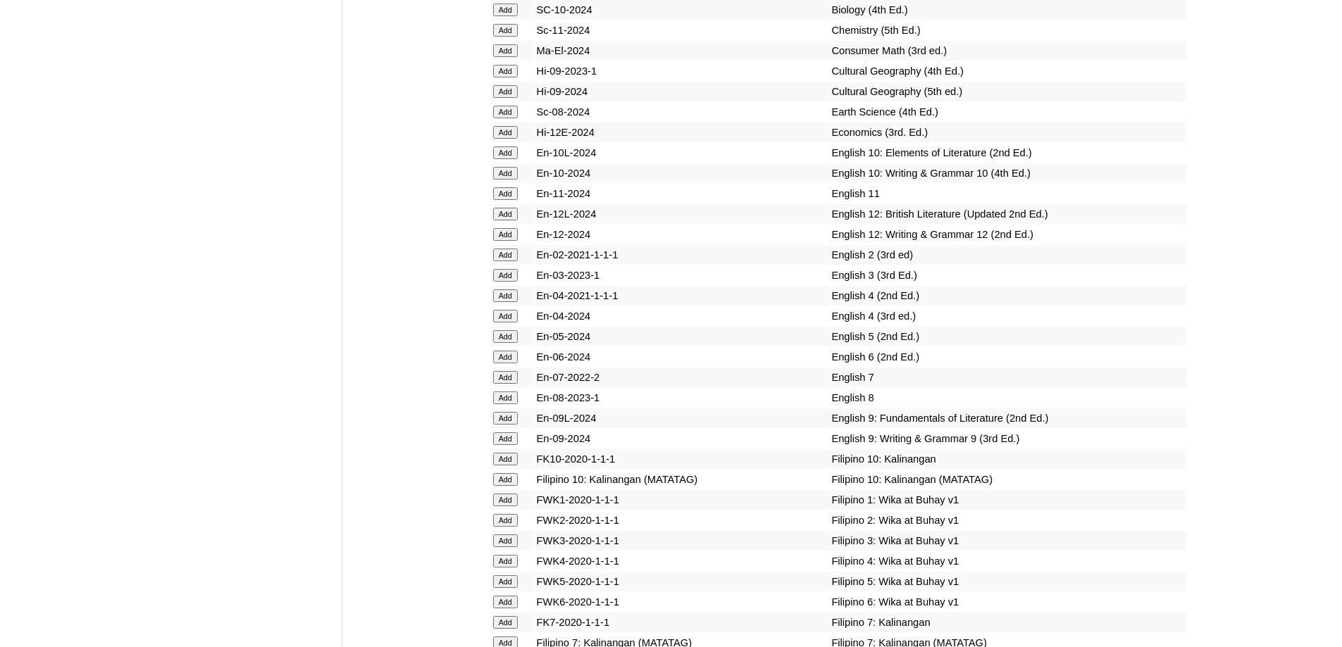
click at [512, 323] on input "Add" at bounding box center [505, 316] width 25 height 13
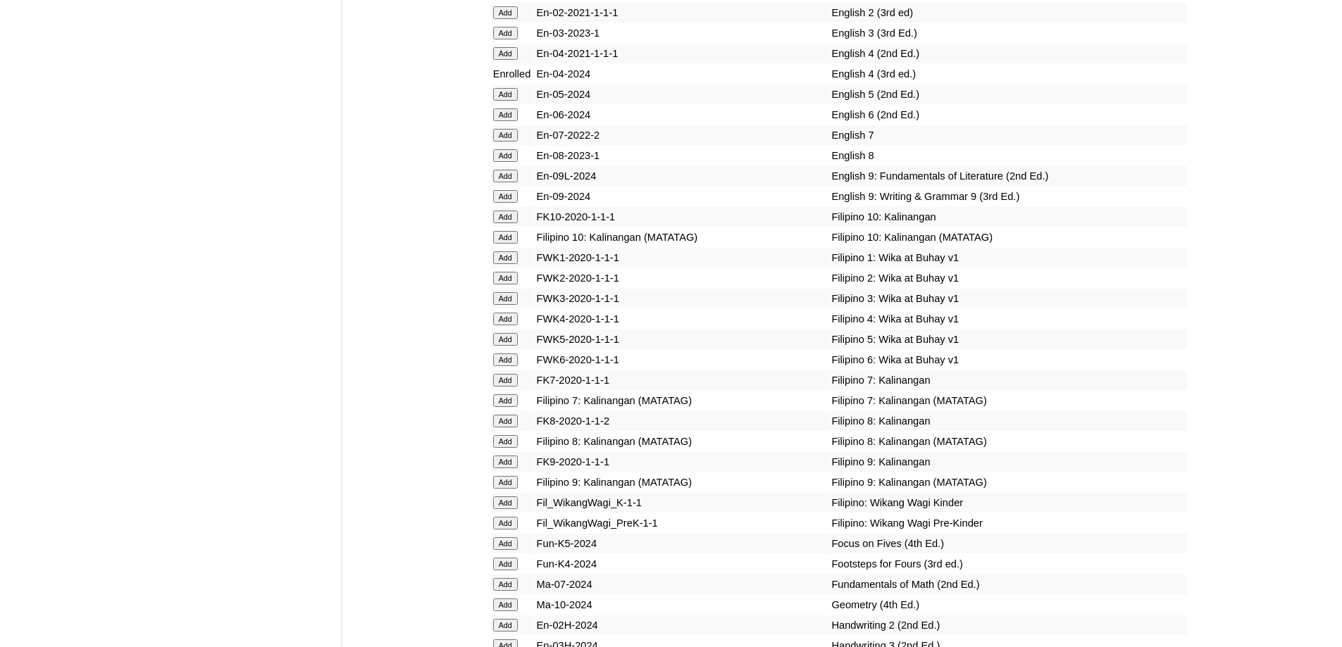
scroll to position [4348, 0]
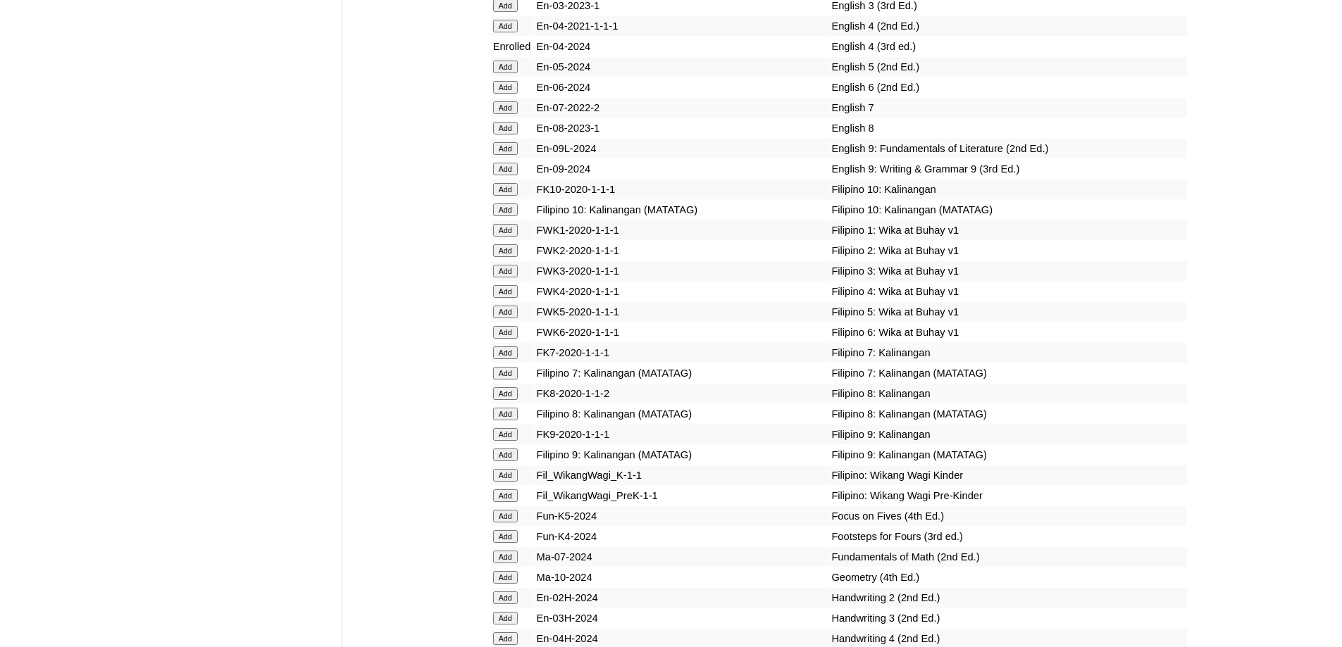
click at [497, 298] on input "Add" at bounding box center [505, 291] width 25 height 13
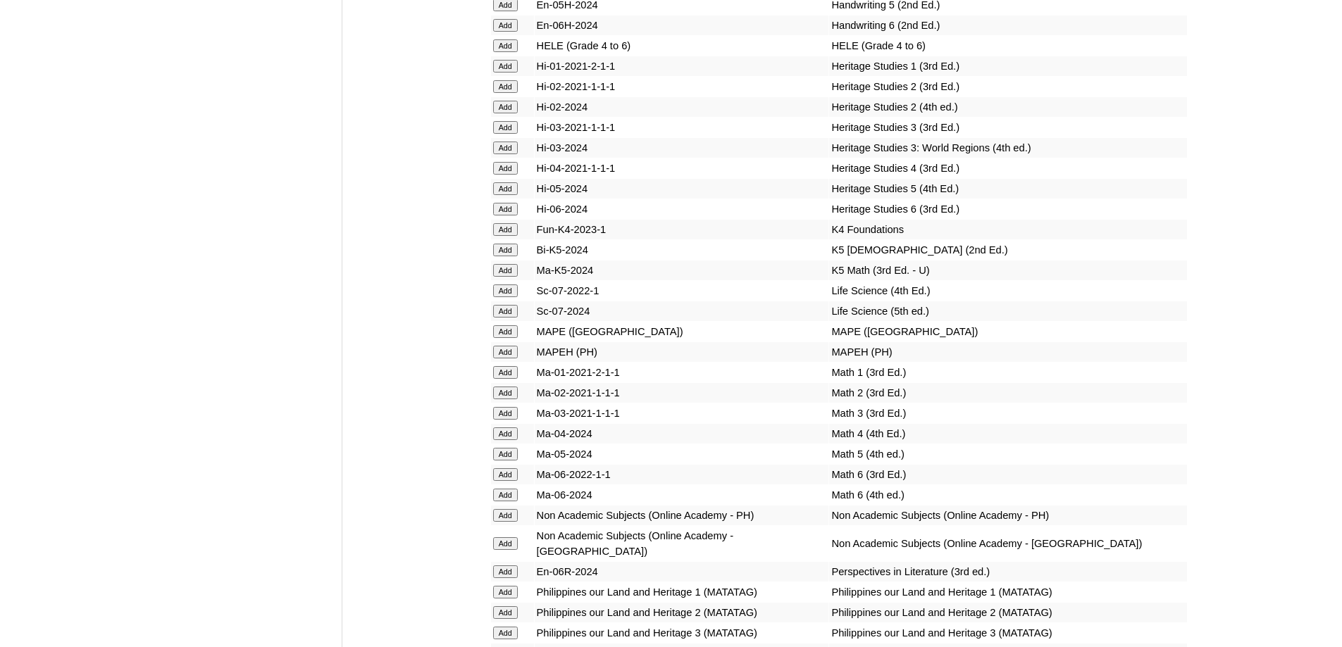
scroll to position [5047, 0]
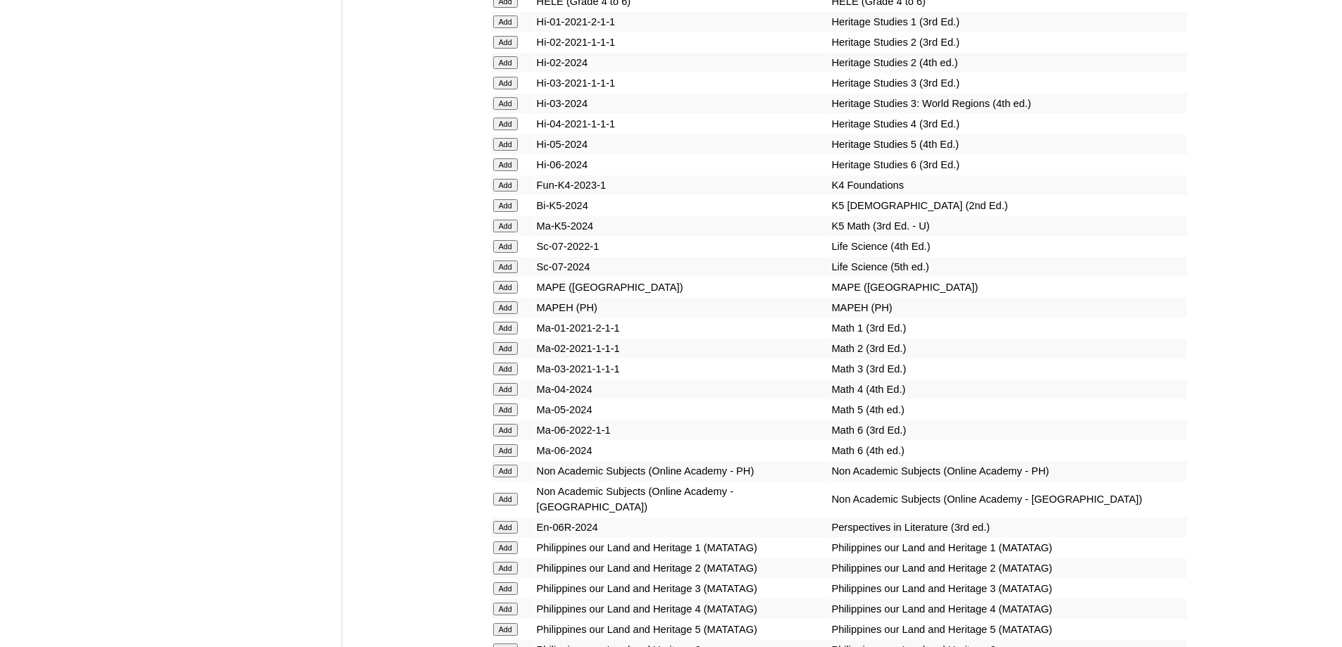
click at [509, 314] on input "Add" at bounding box center [505, 308] width 25 height 13
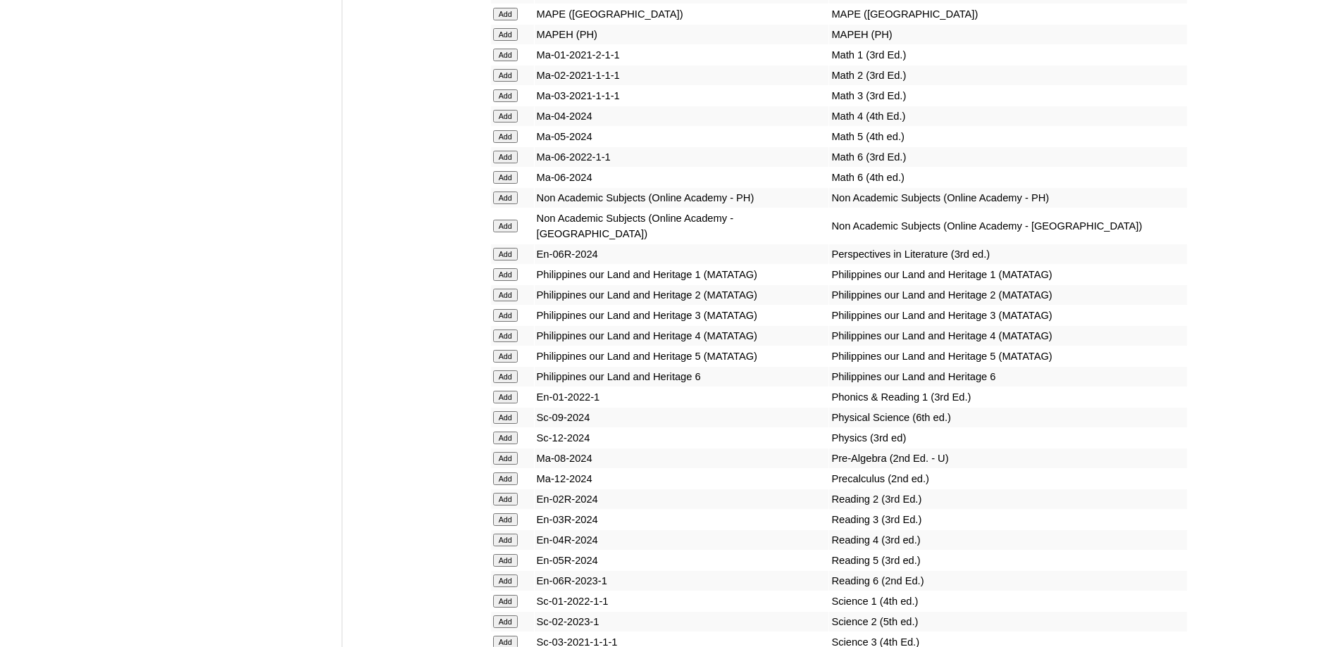
scroll to position [5329, 0]
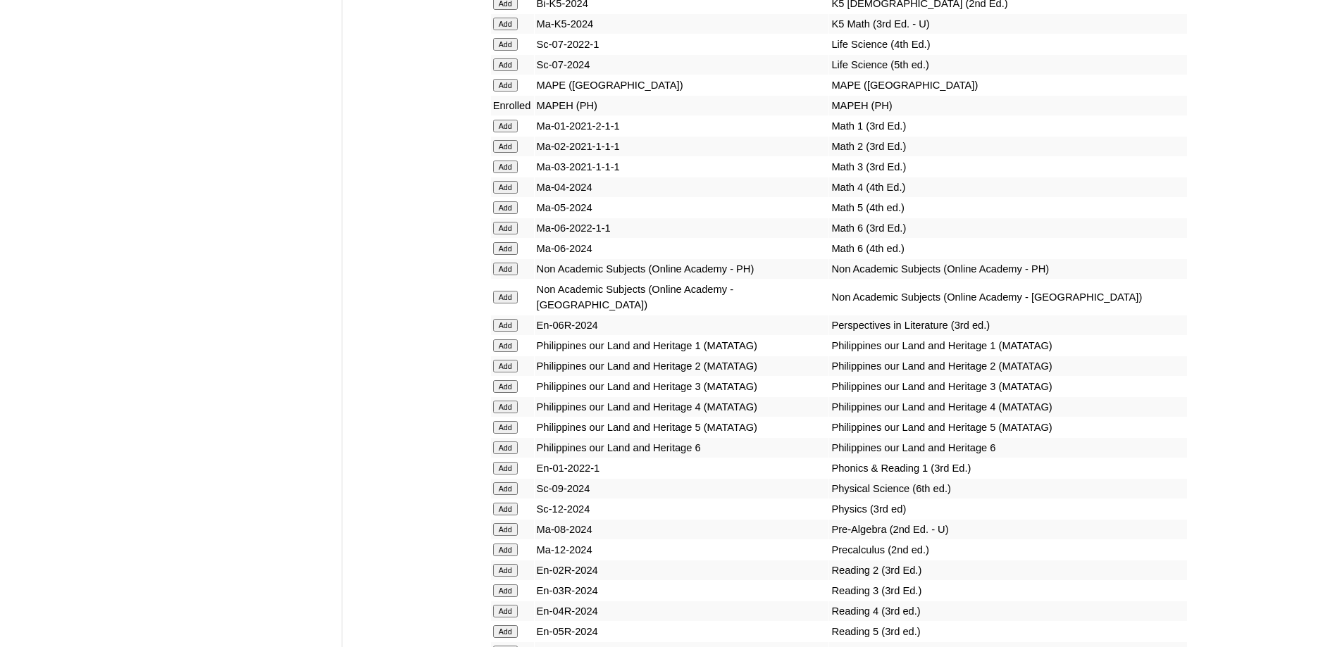
scroll to position [5311, 0]
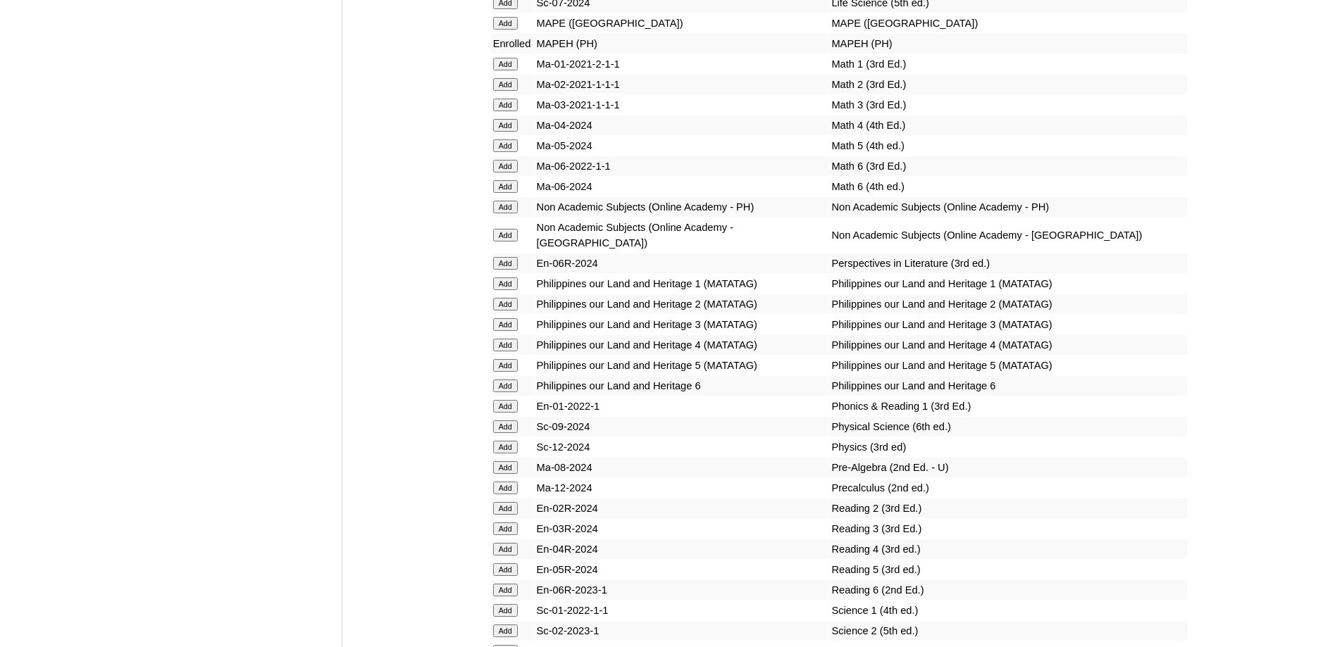
click at [507, 132] on input "Add" at bounding box center [505, 125] width 25 height 13
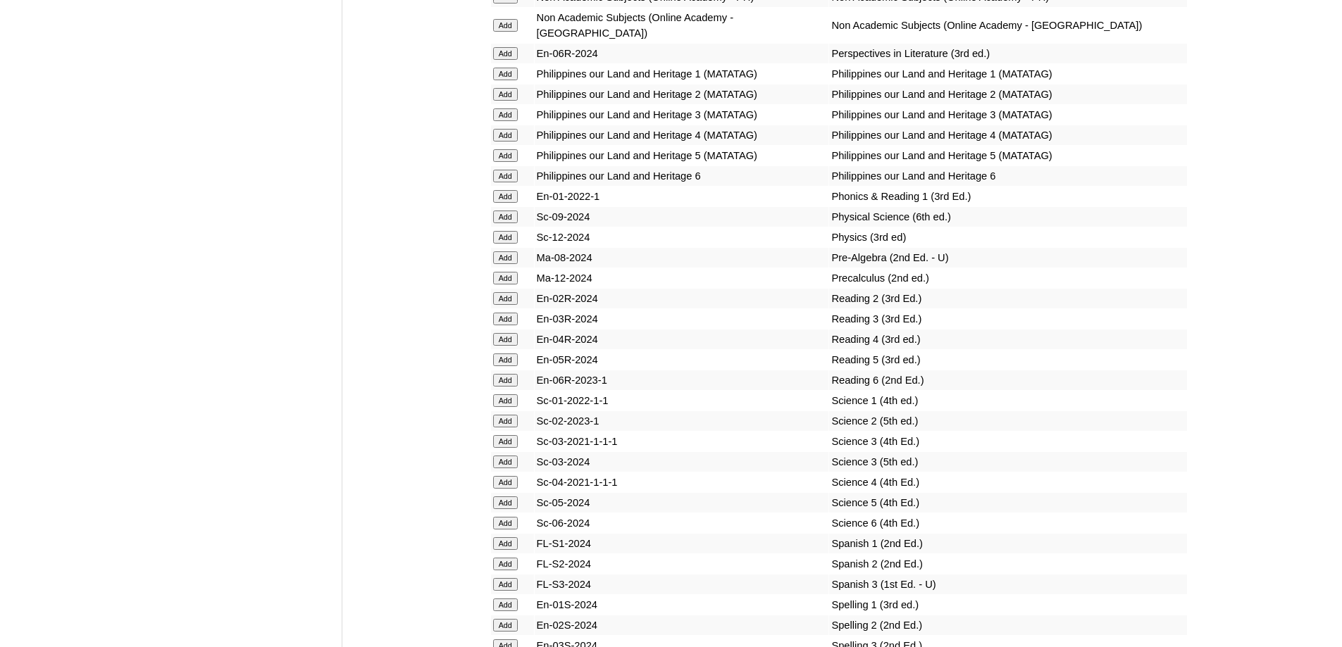
scroll to position [5522, 0]
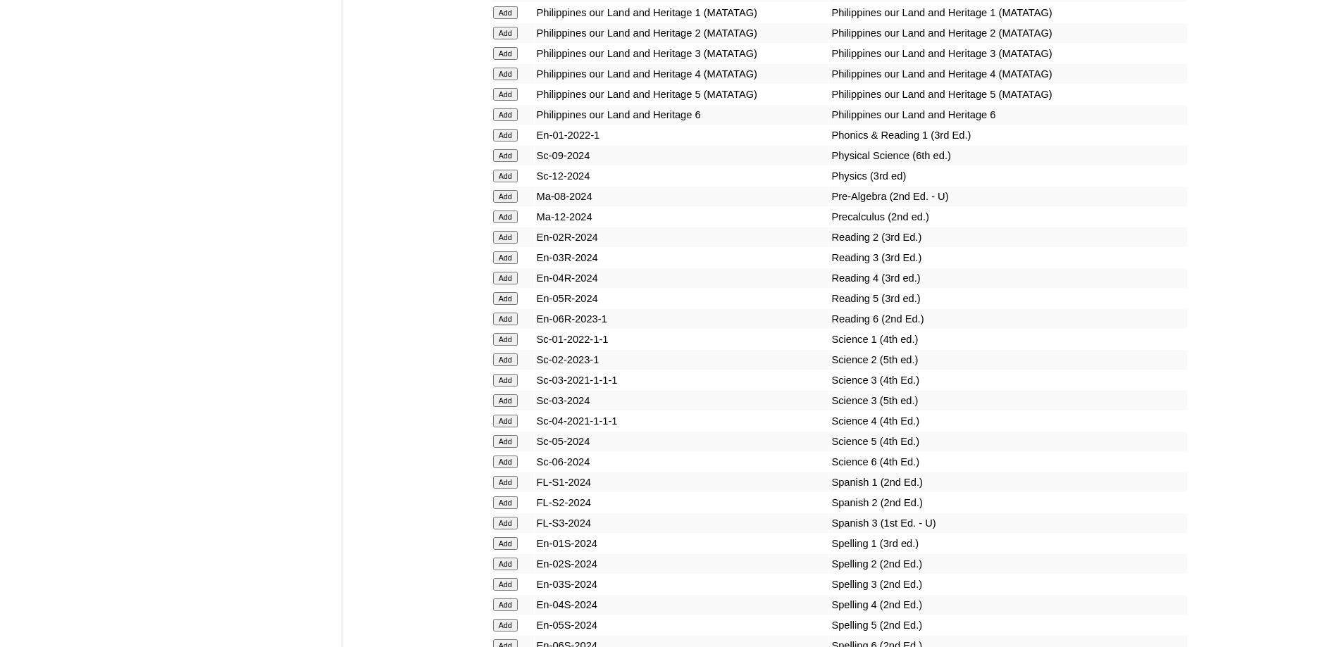
scroll to position [5586, 0]
click at [506, 77] on input "Add" at bounding box center [505, 70] width 25 height 13
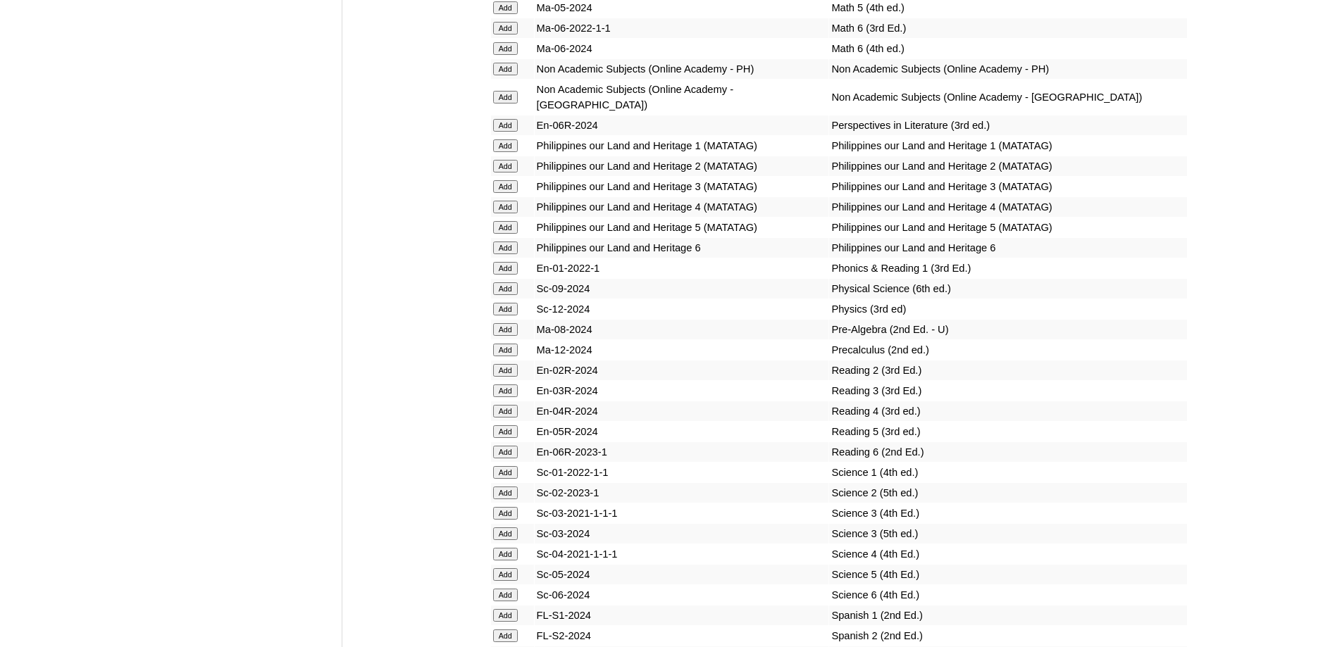
scroll to position [5445, 0]
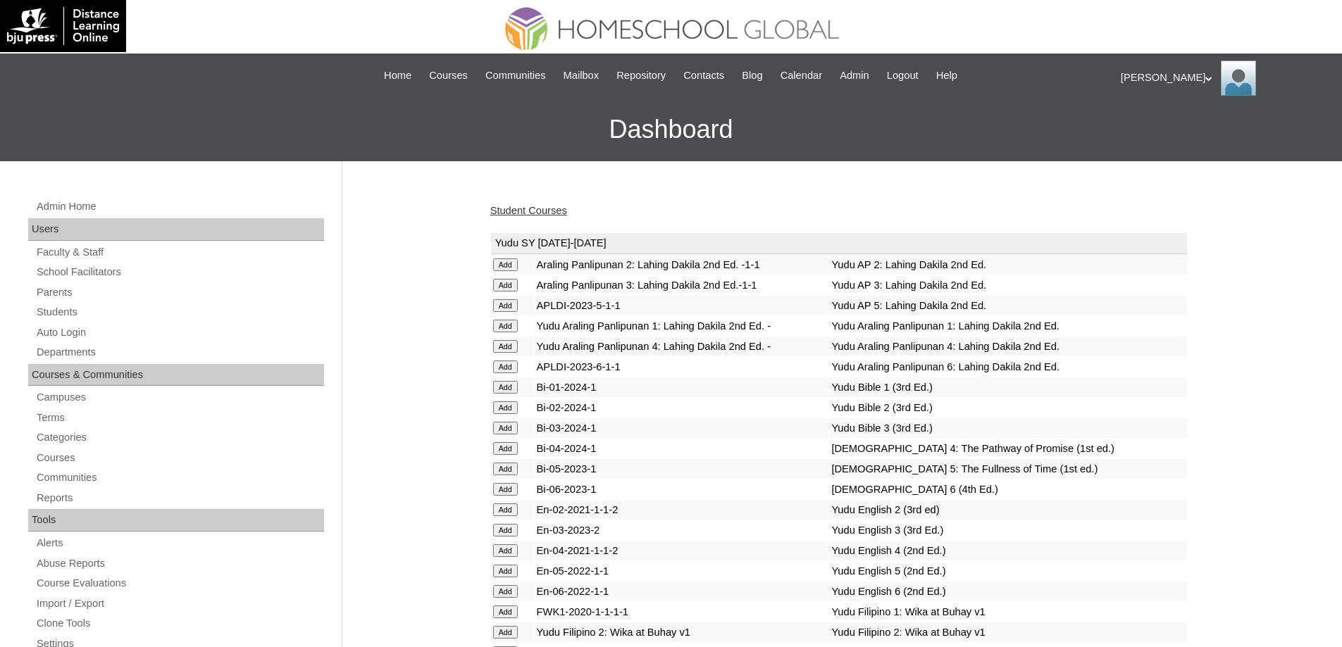
drag, startPoint x: 0, startPoint y: 0, endPoint x: 1342, endPoint y: 149, distance: 1350.3
click at [1338, 149] on div "Ariane My Profile My Settings Logout |N|Staff|| Skip to Main Content Skip to Su…" at bounding box center [671, 108] width 1342 height 108
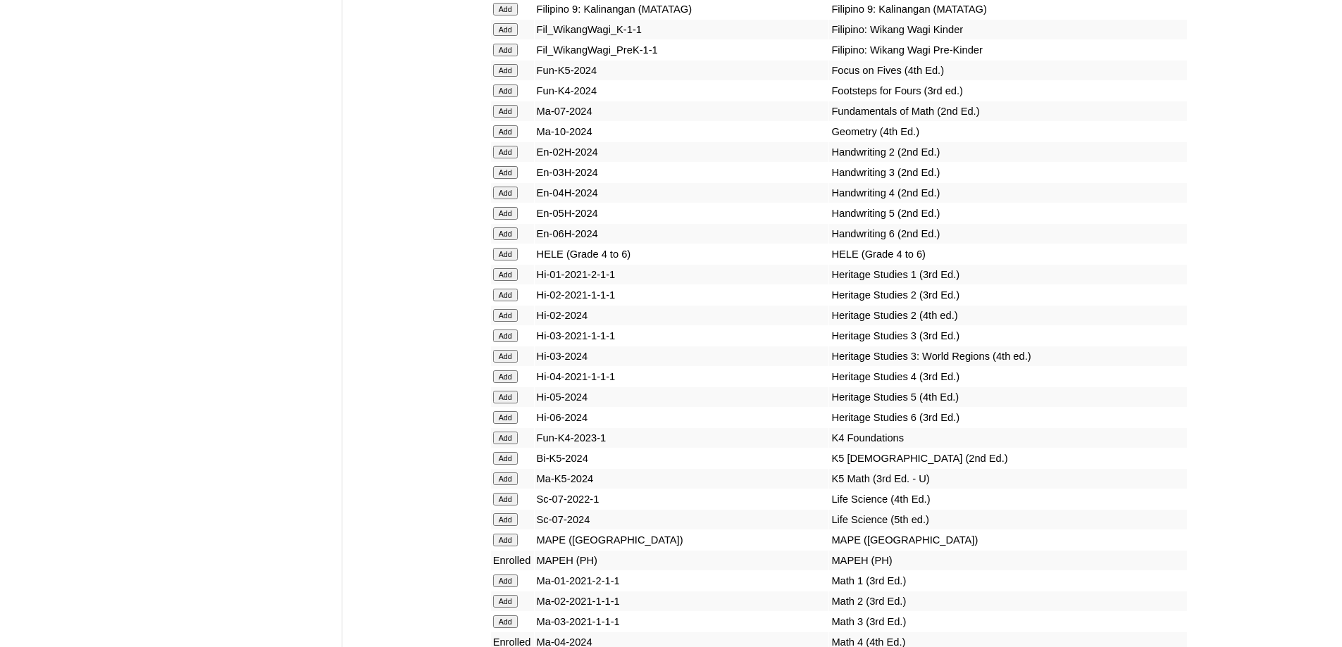
scroll to position [4966, 0]
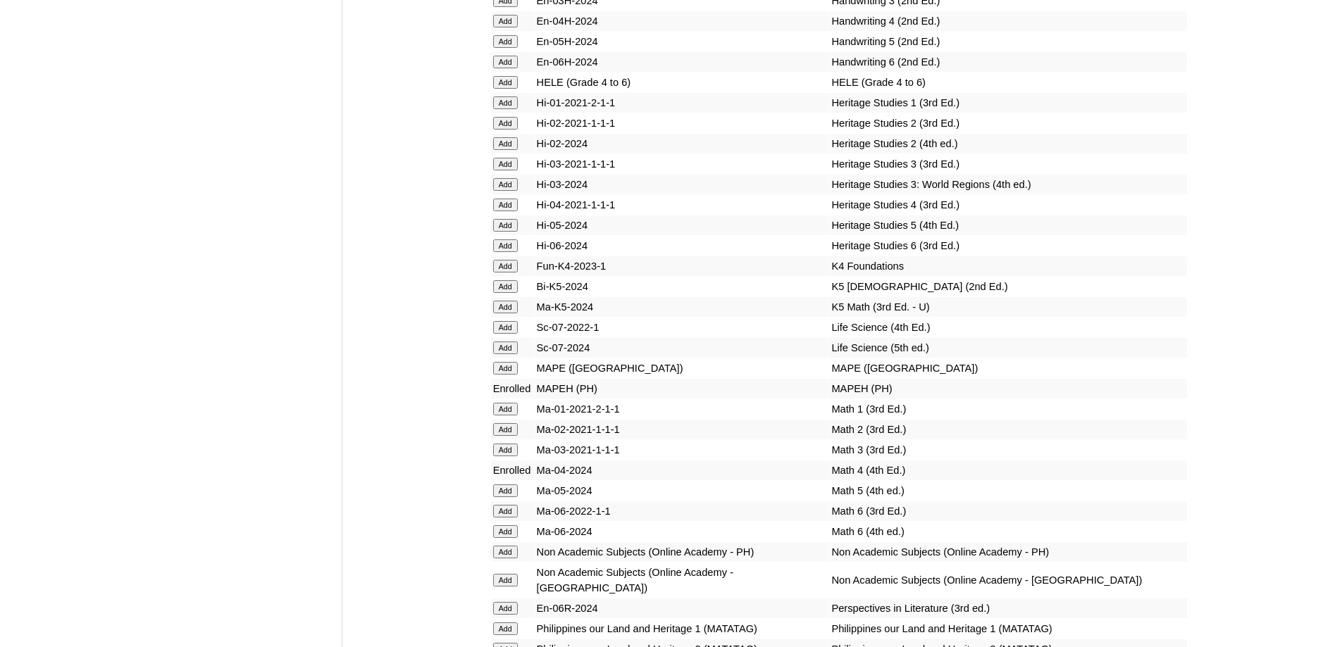
click at [512, 89] on input "Add" at bounding box center [505, 82] width 25 height 13
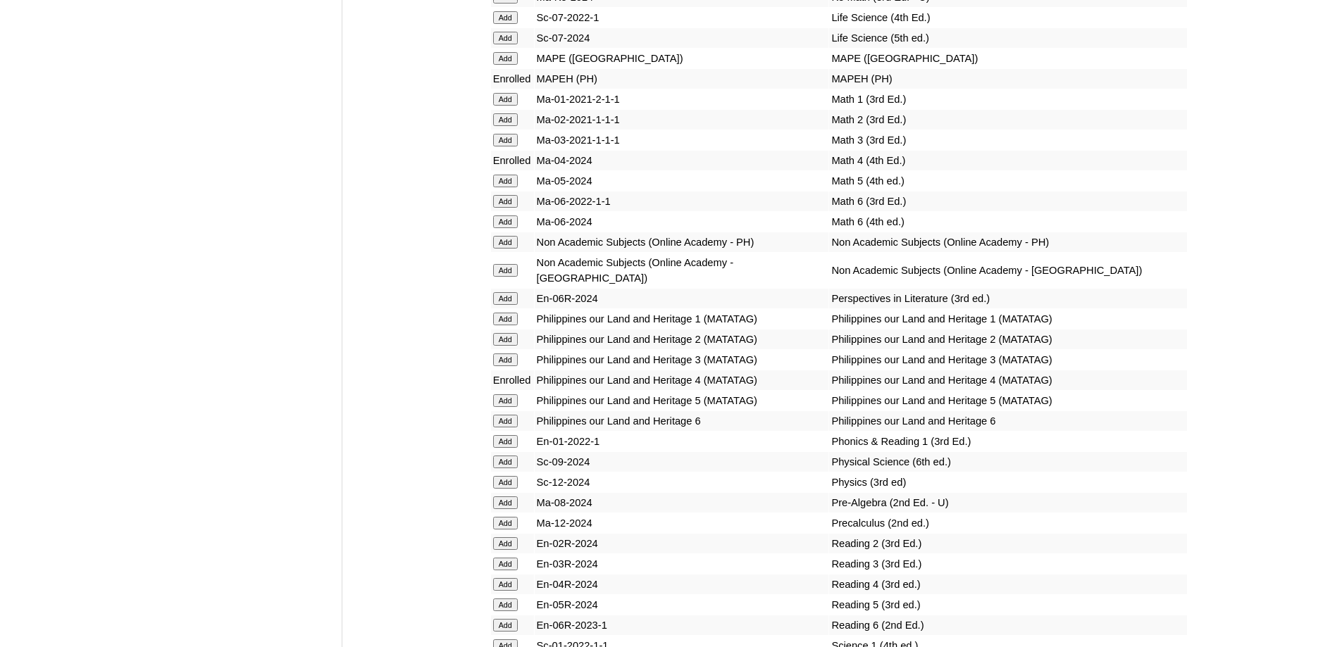
scroll to position [5318, 0]
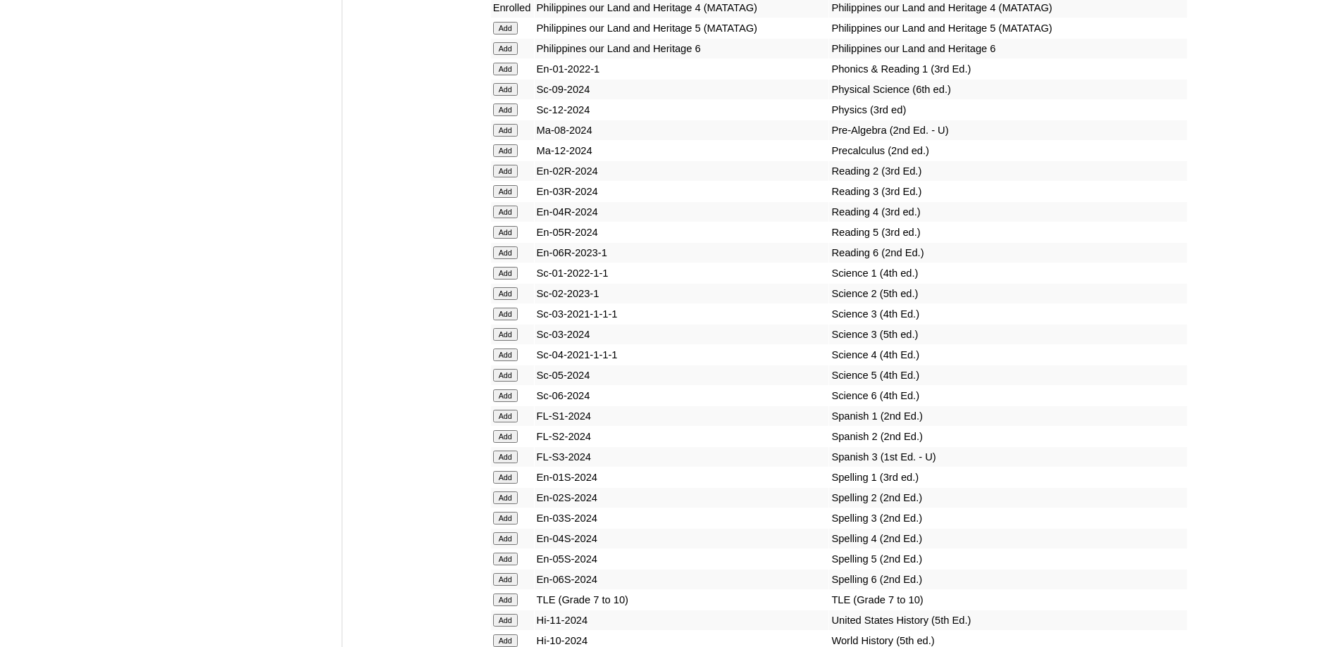
scroll to position [5651, 0]
click at [504, 216] on input "Add" at bounding box center [505, 210] width 25 height 13
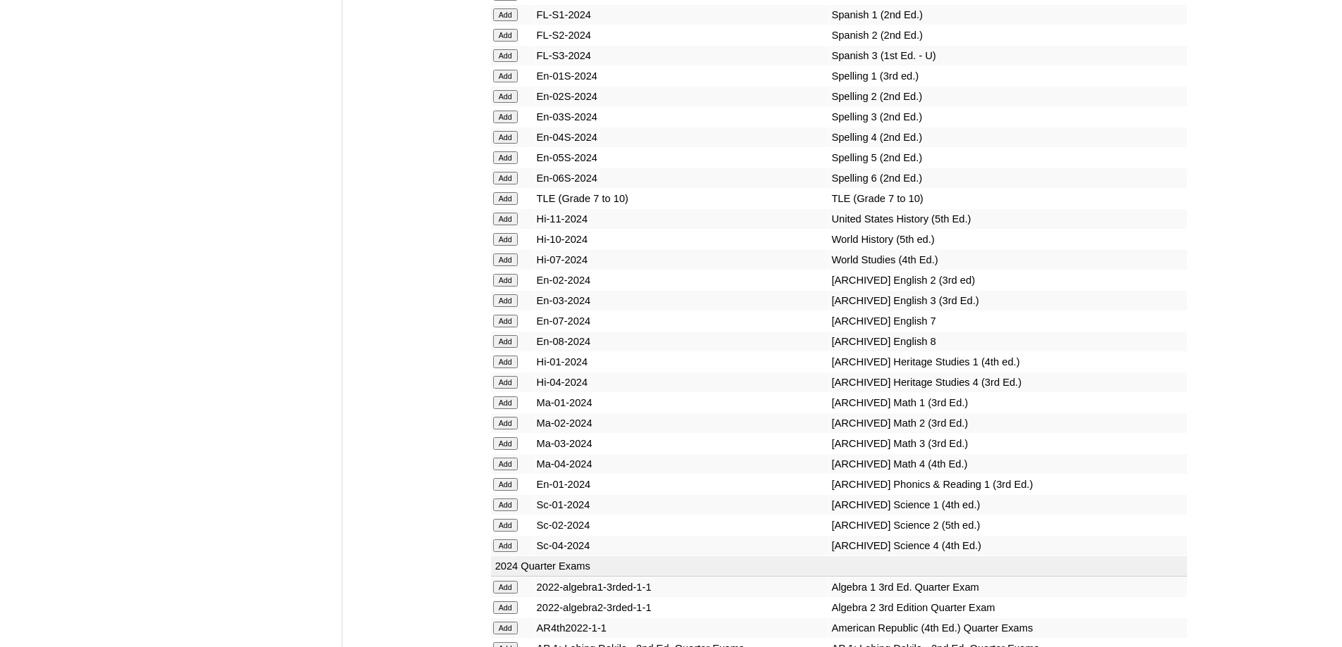
scroll to position [6003, 0]
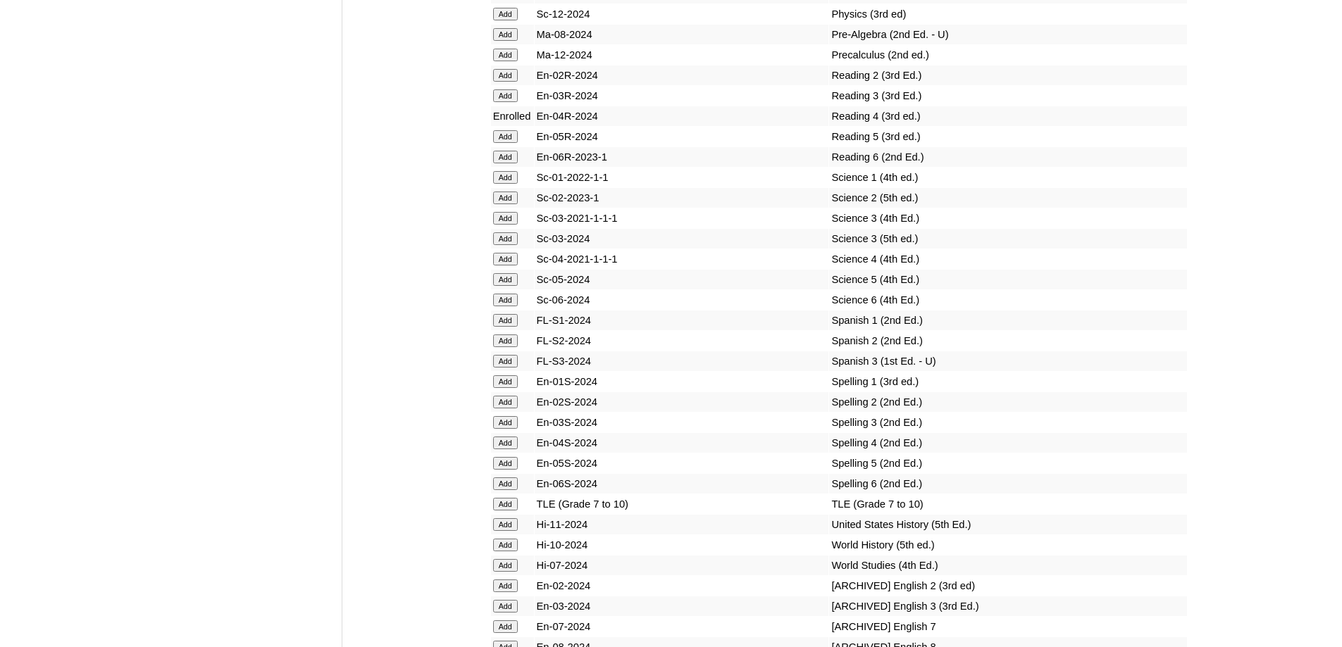
scroll to position [5787, 0]
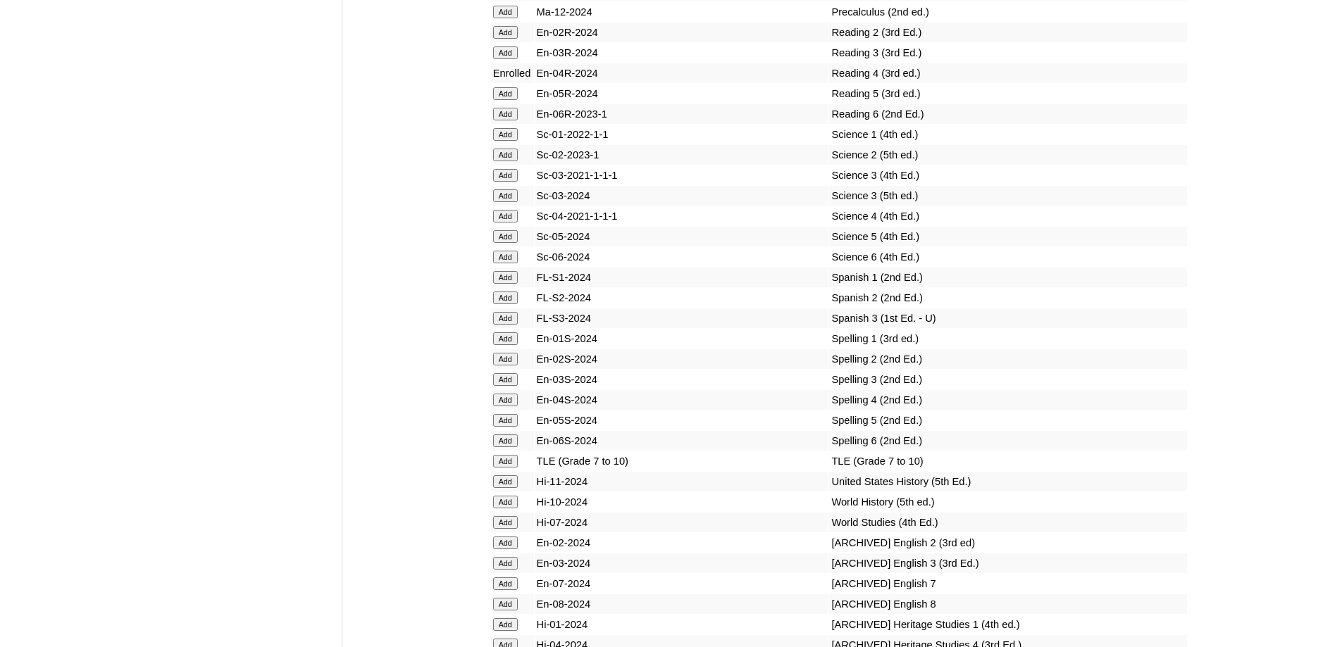
click at [502, 223] on input "Add" at bounding box center [505, 216] width 25 height 13
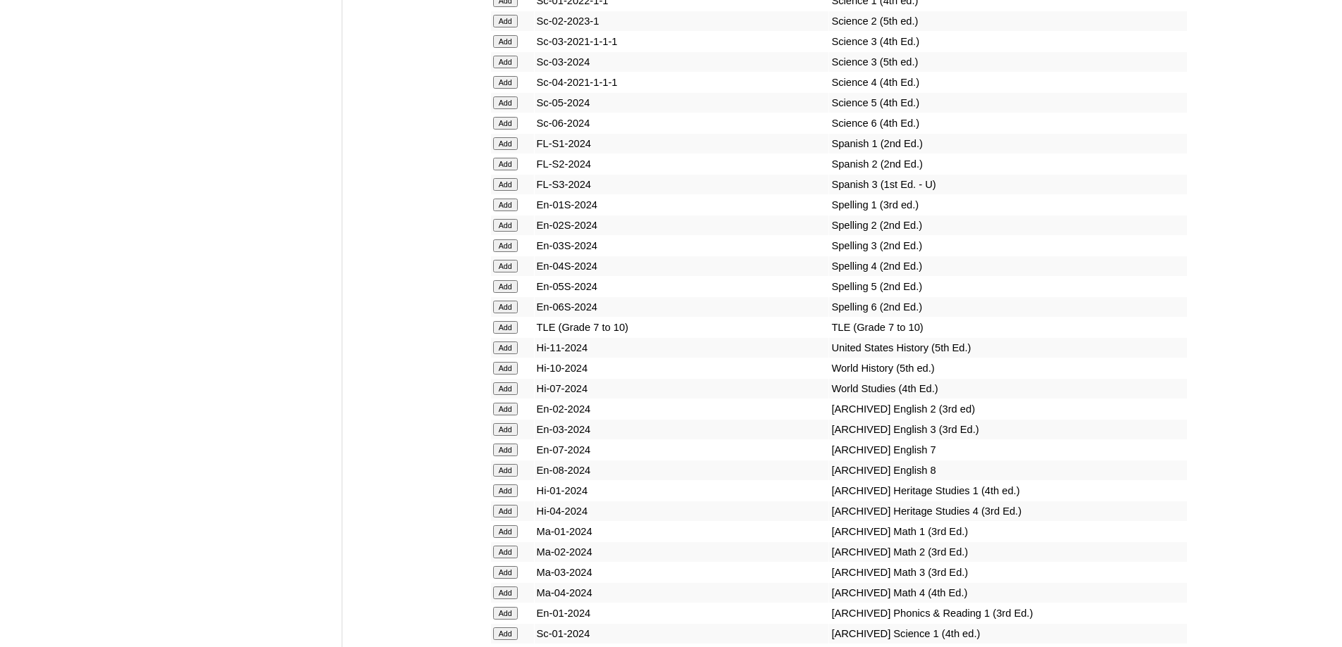
scroll to position [5928, 0]
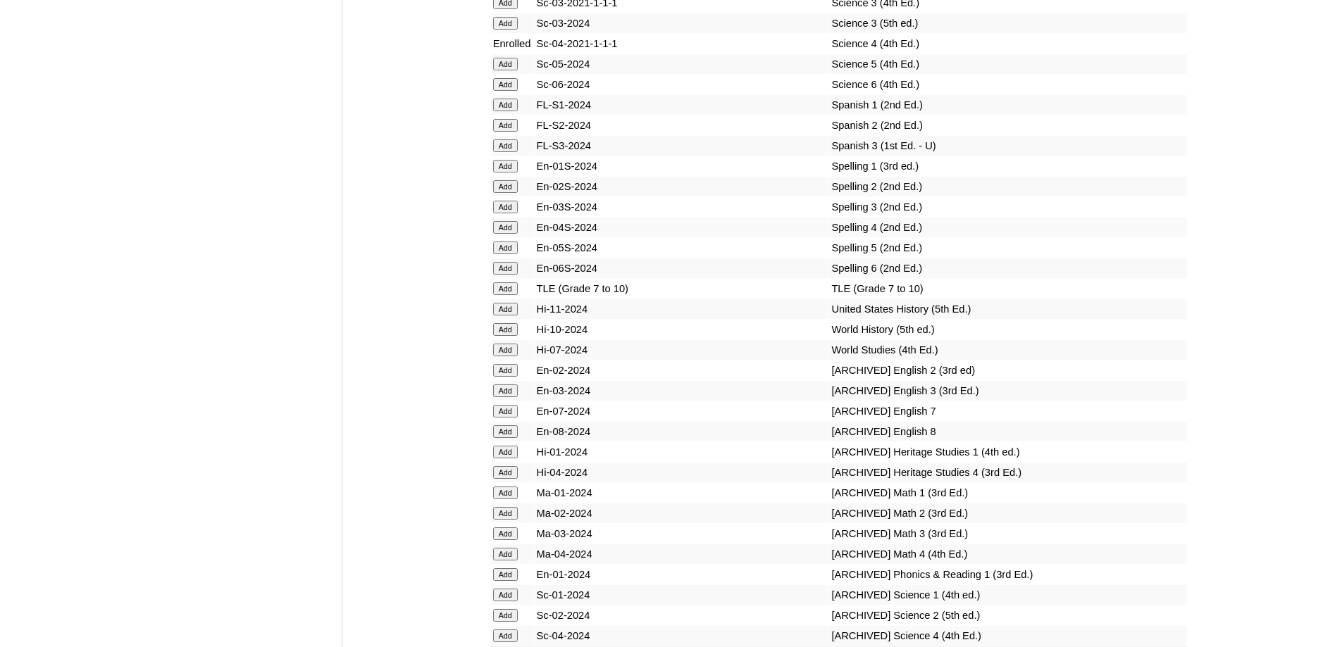
scroll to position [6000, 0]
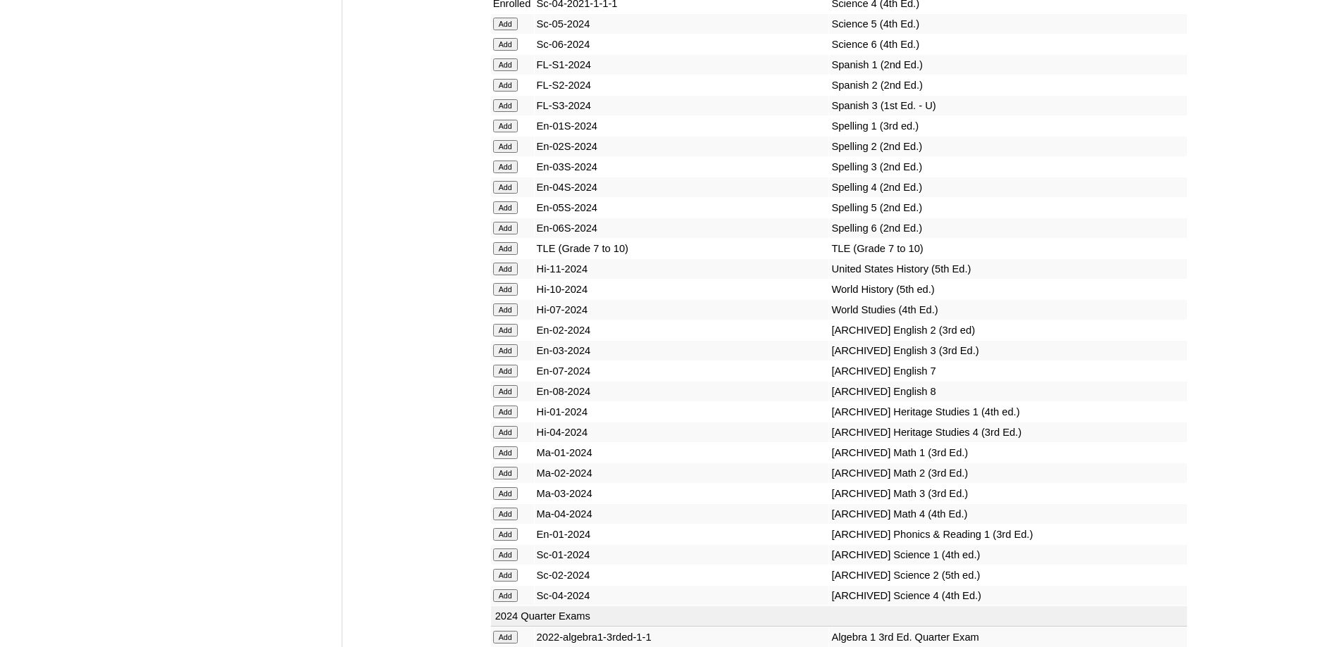
click at [516, 194] on input "Add" at bounding box center [505, 187] width 25 height 13
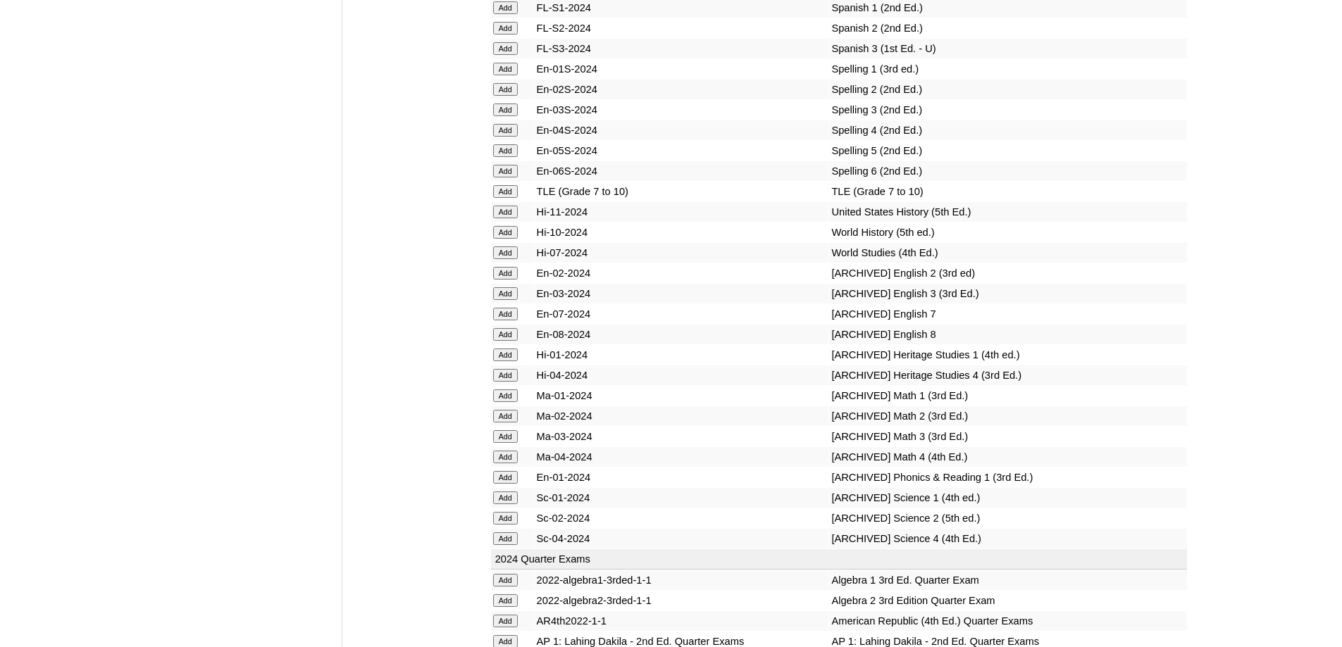
scroll to position [6352, 0]
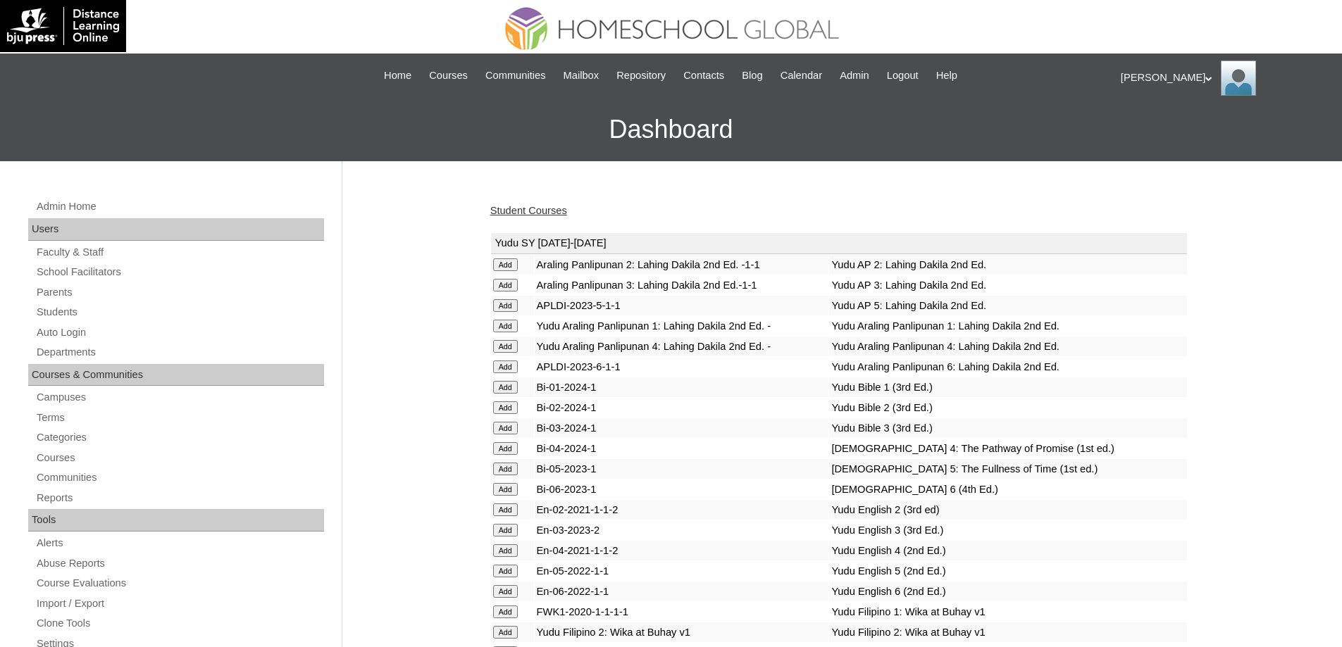
click at [547, 207] on link "Student Courses" at bounding box center [528, 210] width 77 height 11
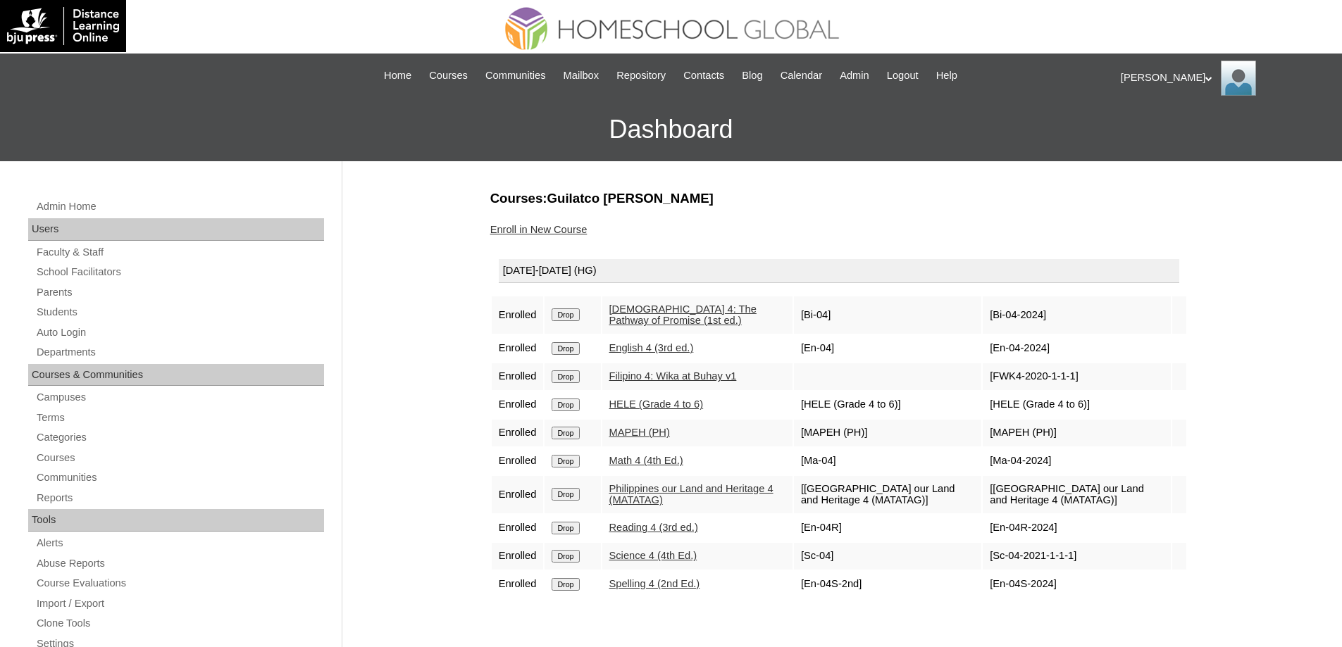
drag, startPoint x: 554, startPoint y: 207, endPoint x: 552, endPoint y: 228, distance: 21.2
click at [552, 228] on link "Enroll in New Course" at bounding box center [538, 229] width 97 height 11
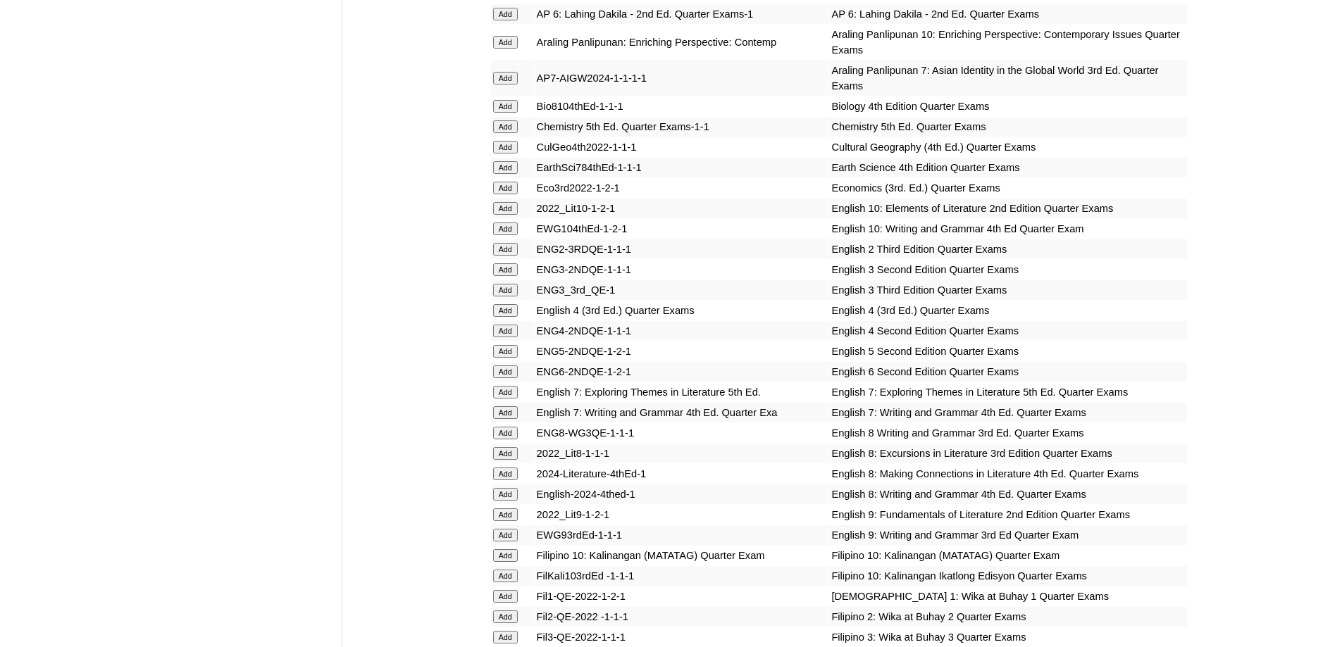
scroll to position [1620, 0]
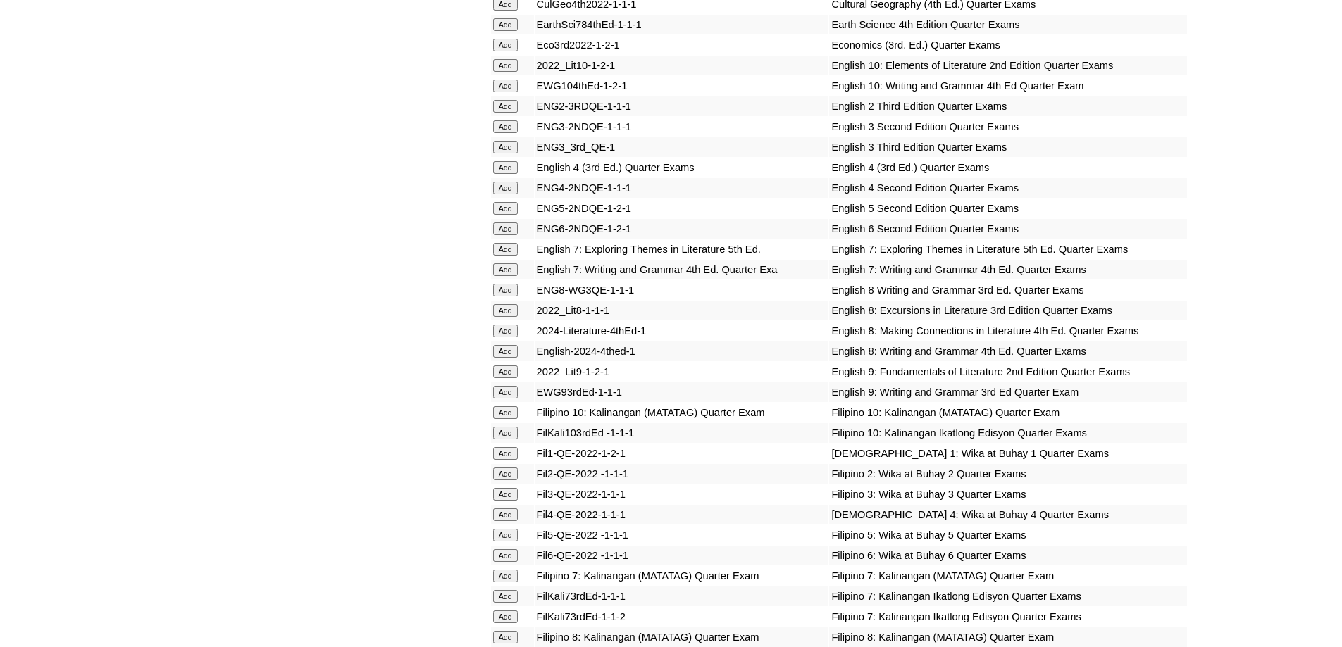
click at [514, 194] on input "Add" at bounding box center [505, 188] width 25 height 13
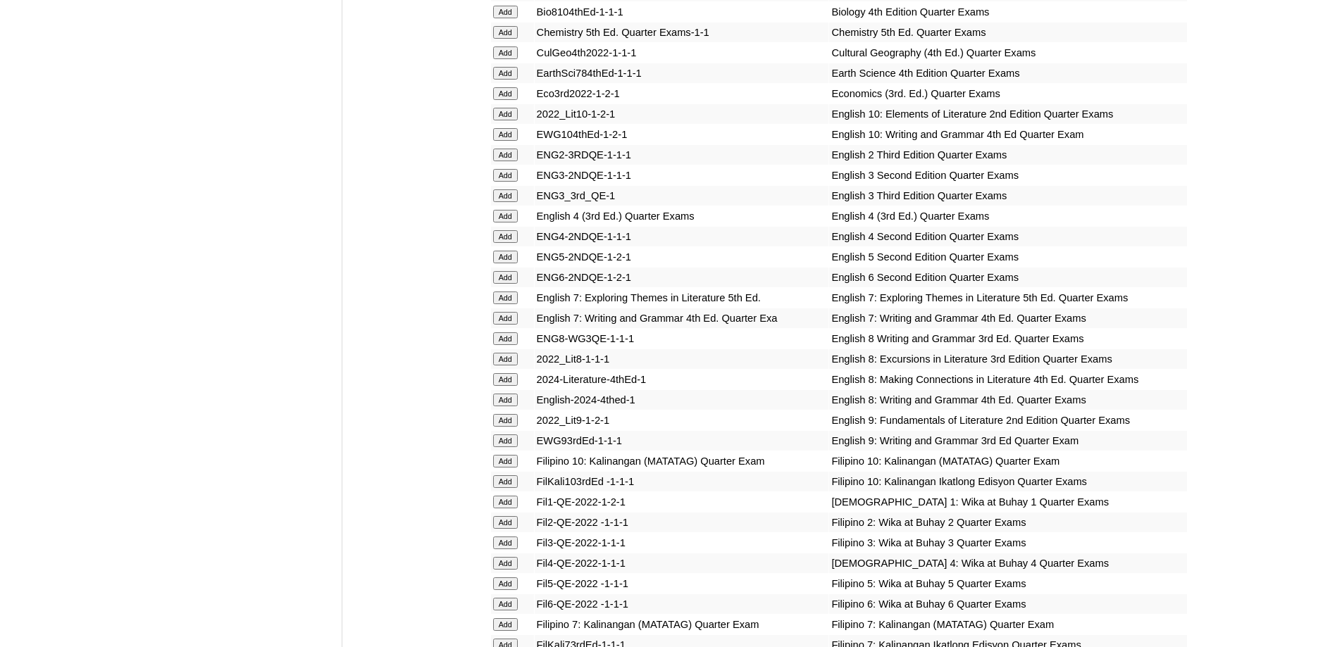
scroll to position [1691, 0]
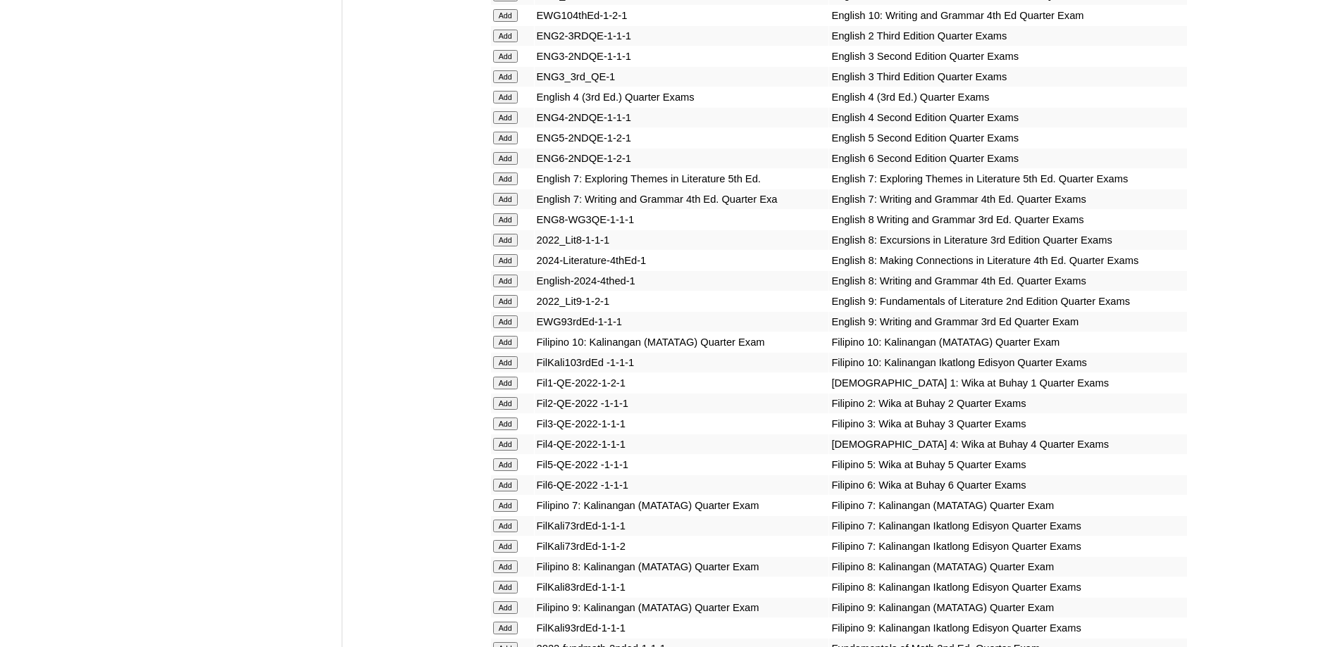
click at [511, 124] on input "Add" at bounding box center [505, 117] width 25 height 13
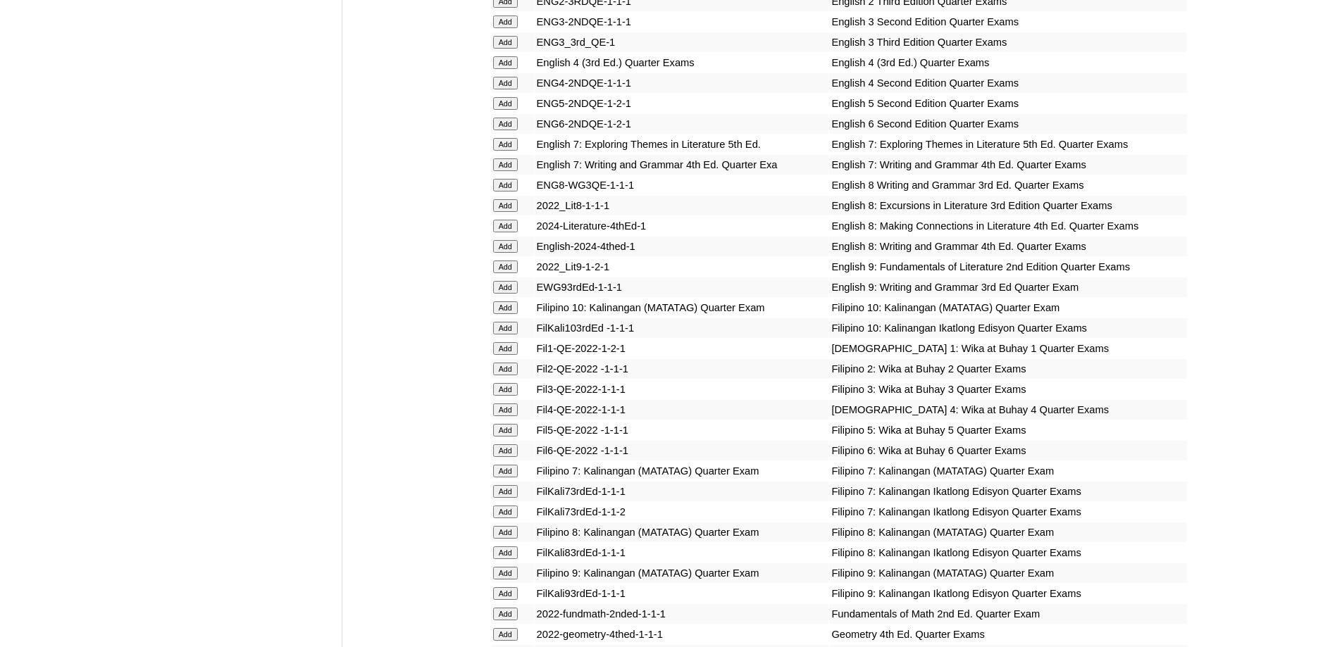
scroll to position [1832, 0]
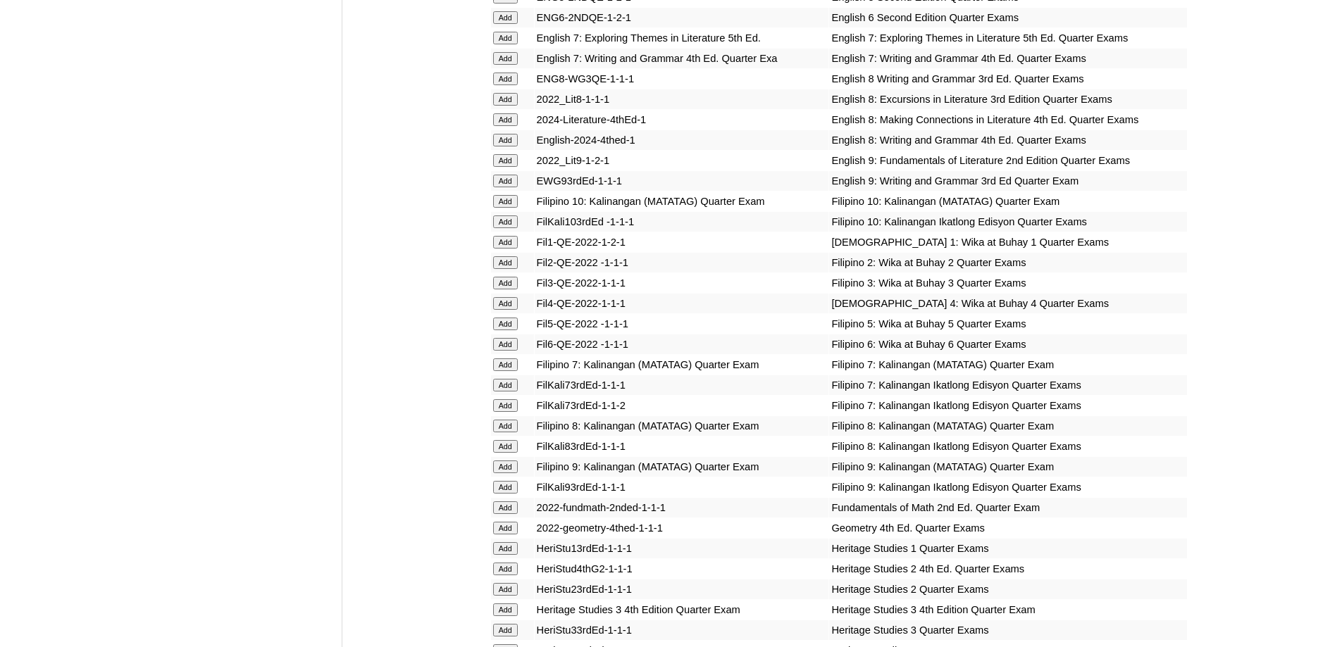
click at [506, 313] on td "Add" at bounding box center [512, 304] width 43 height 20
click at [505, 310] on input "Add" at bounding box center [505, 303] width 25 height 13
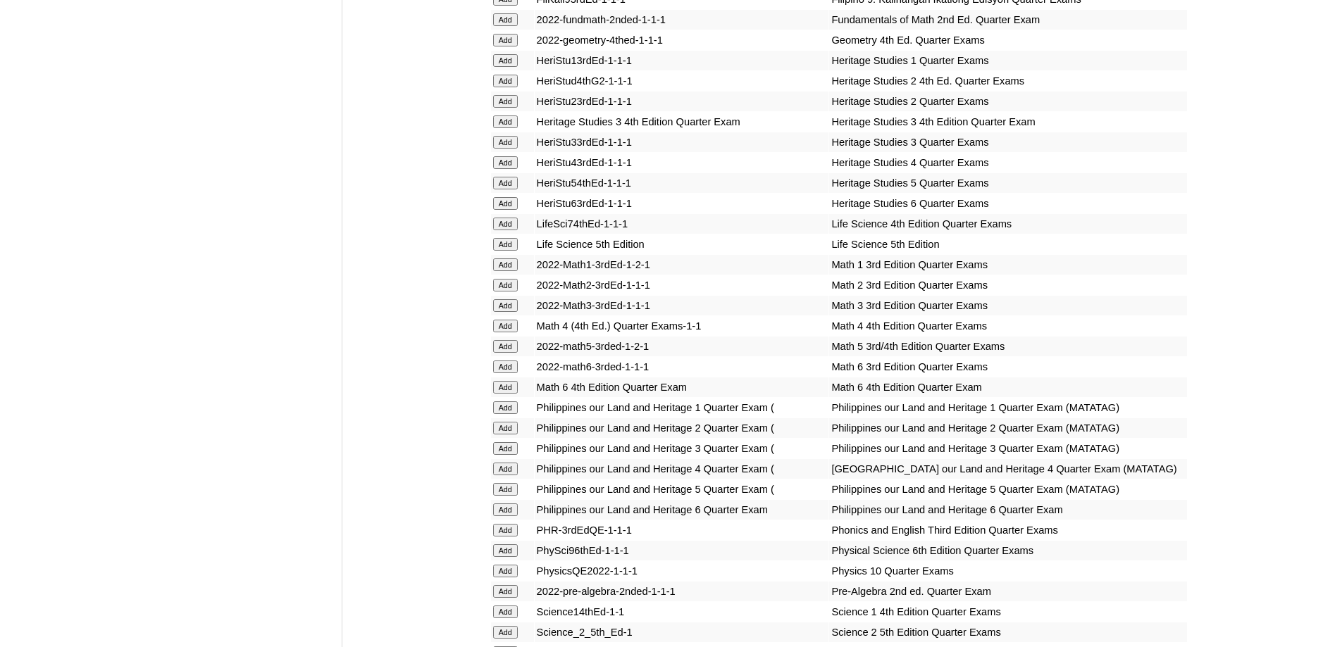
scroll to position [2325, 0]
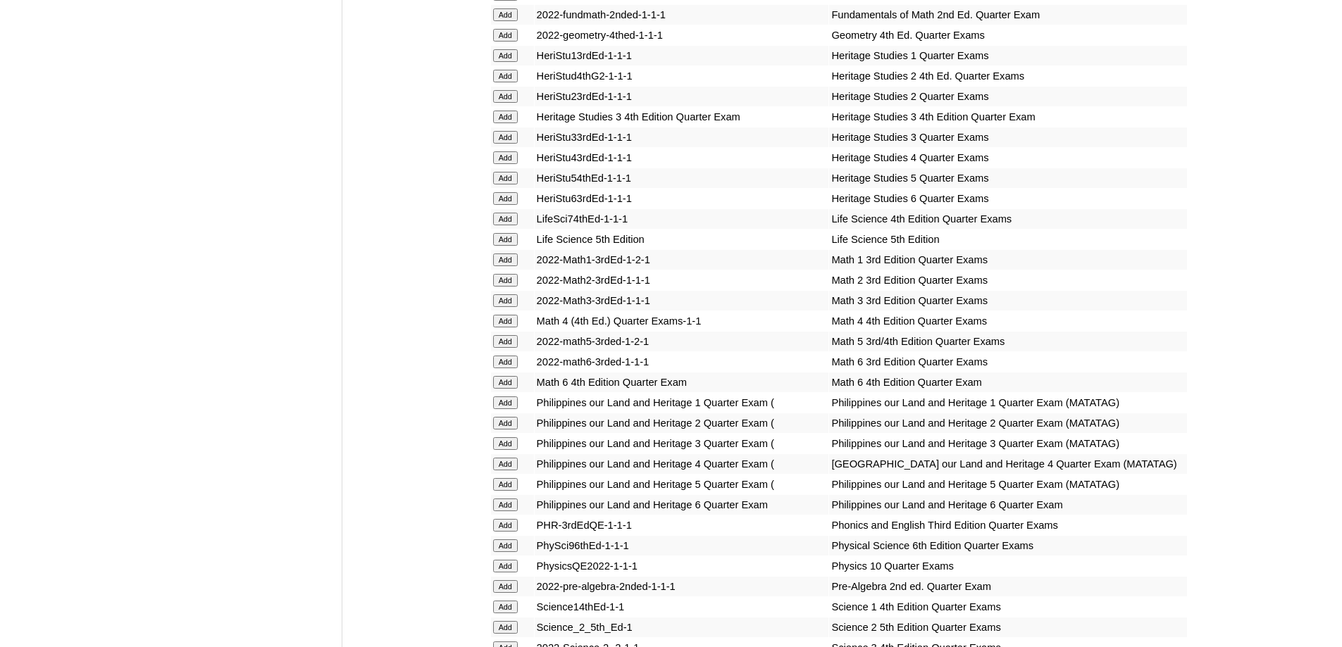
click at [507, 328] on input "Add" at bounding box center [505, 321] width 25 height 13
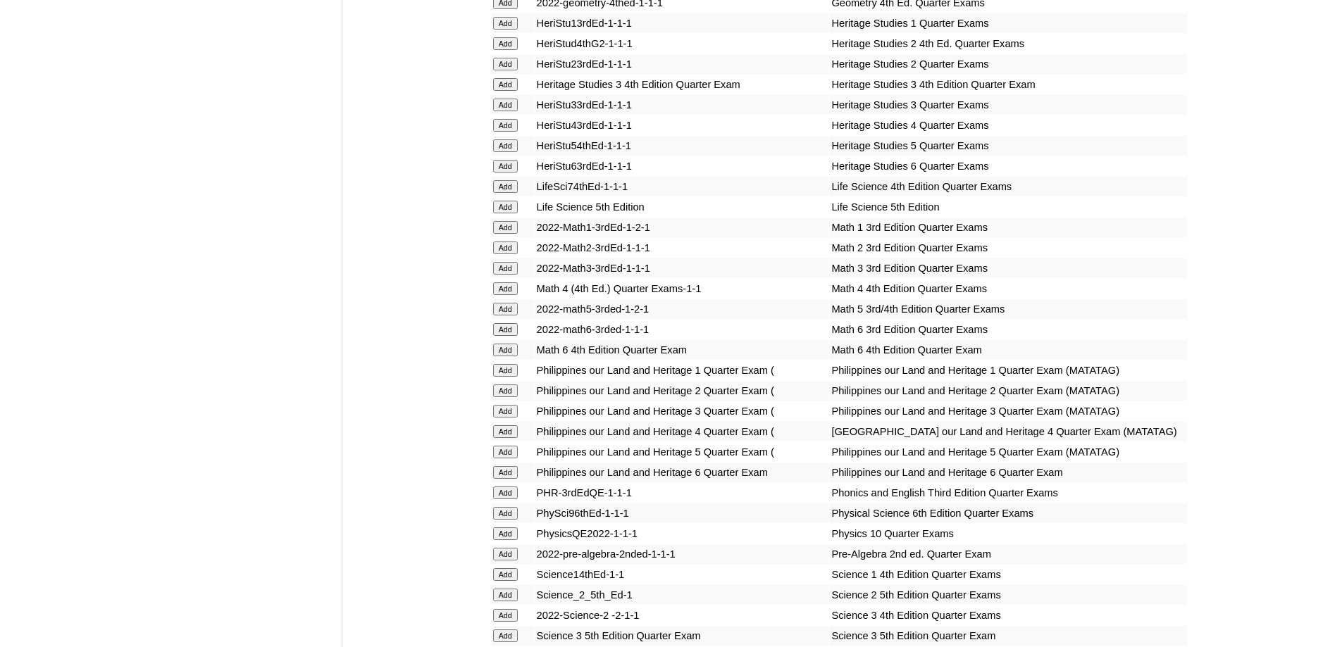
scroll to position [2536, 0]
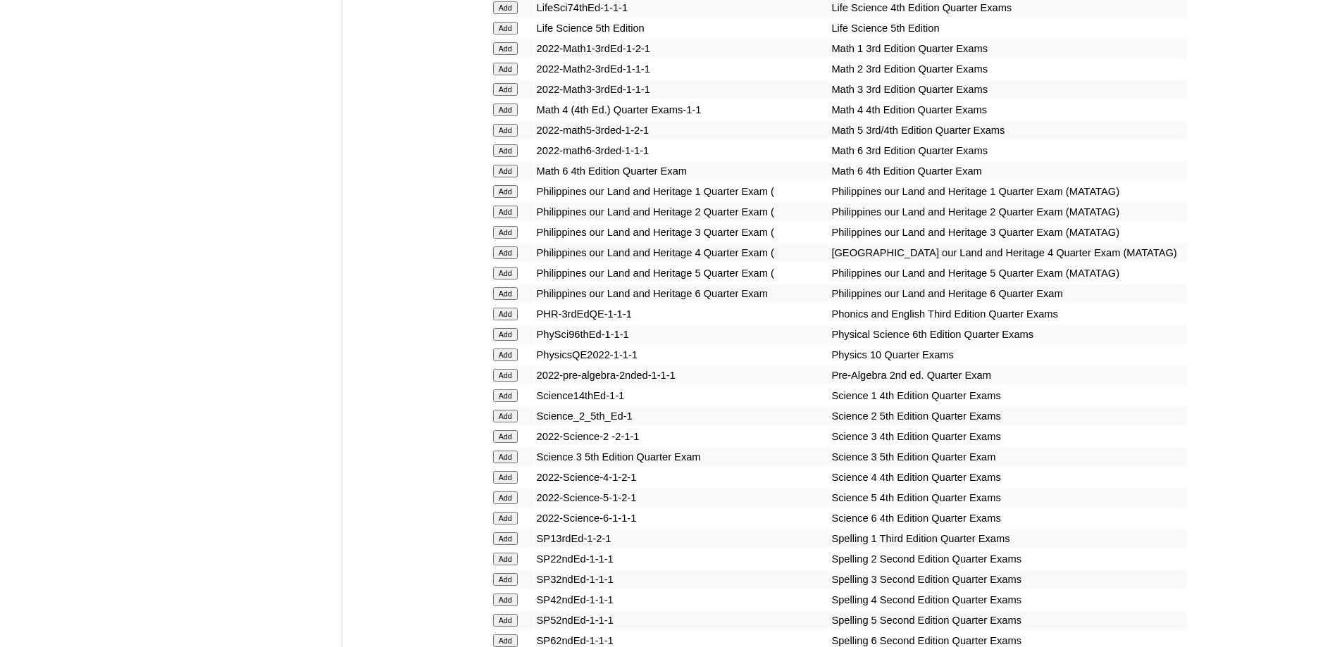
click at [504, 259] on input "Add" at bounding box center [505, 253] width 25 height 13
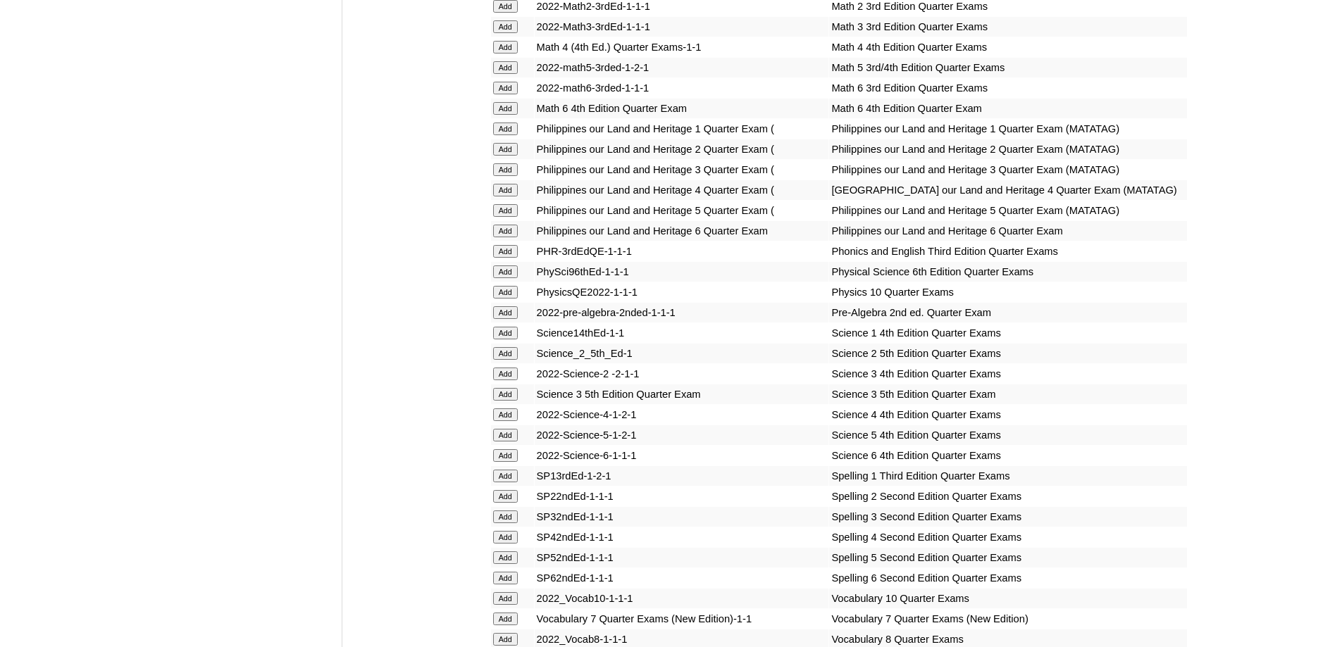
scroll to position [2818, 0]
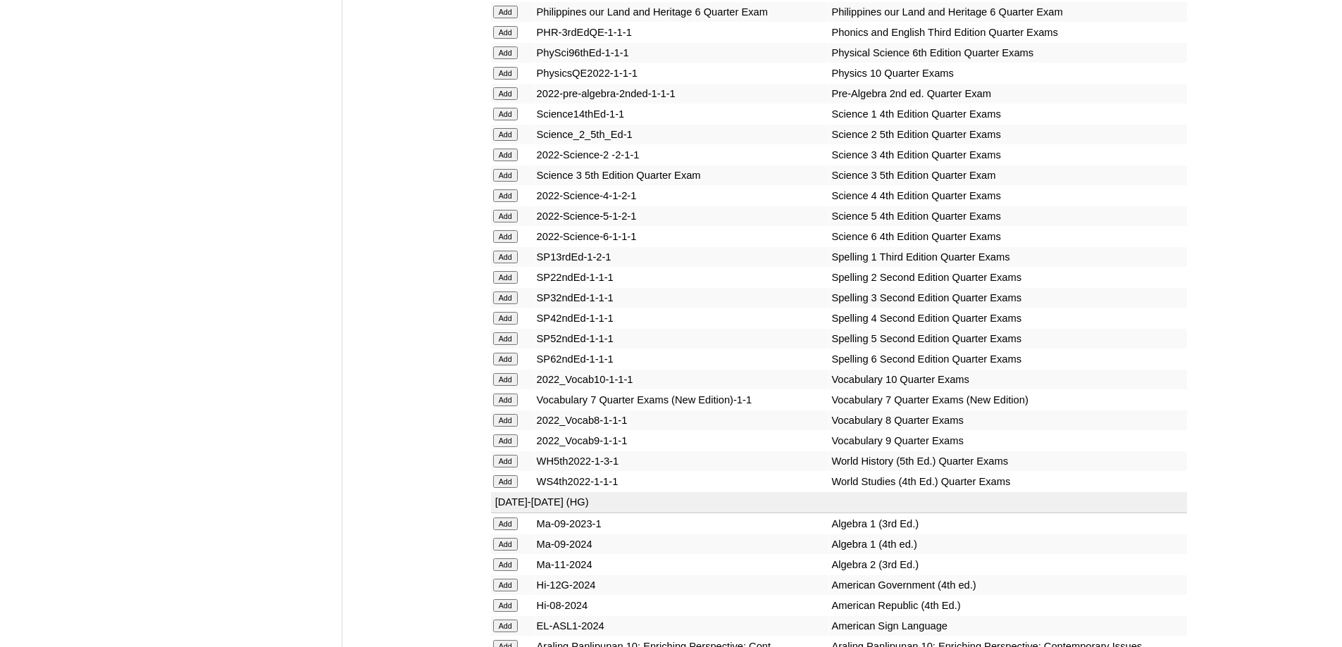
click at [507, 202] on input "Add" at bounding box center [505, 196] width 25 height 13
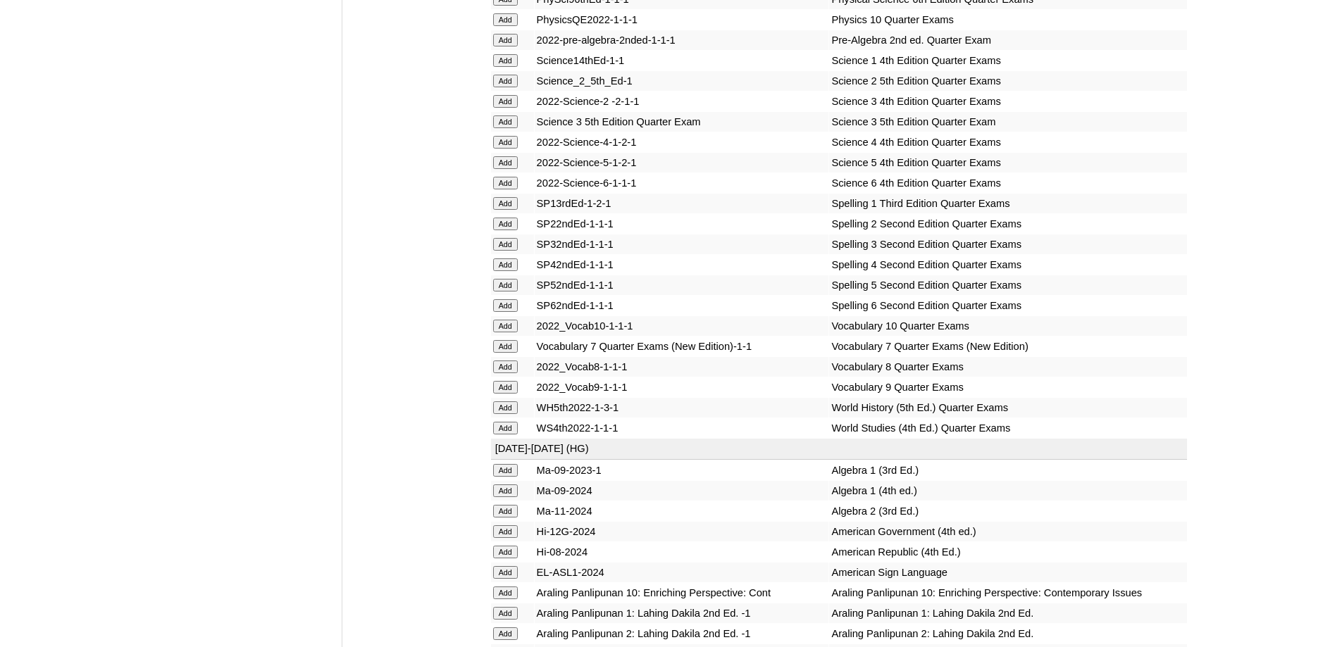
scroll to position [3029, 0]
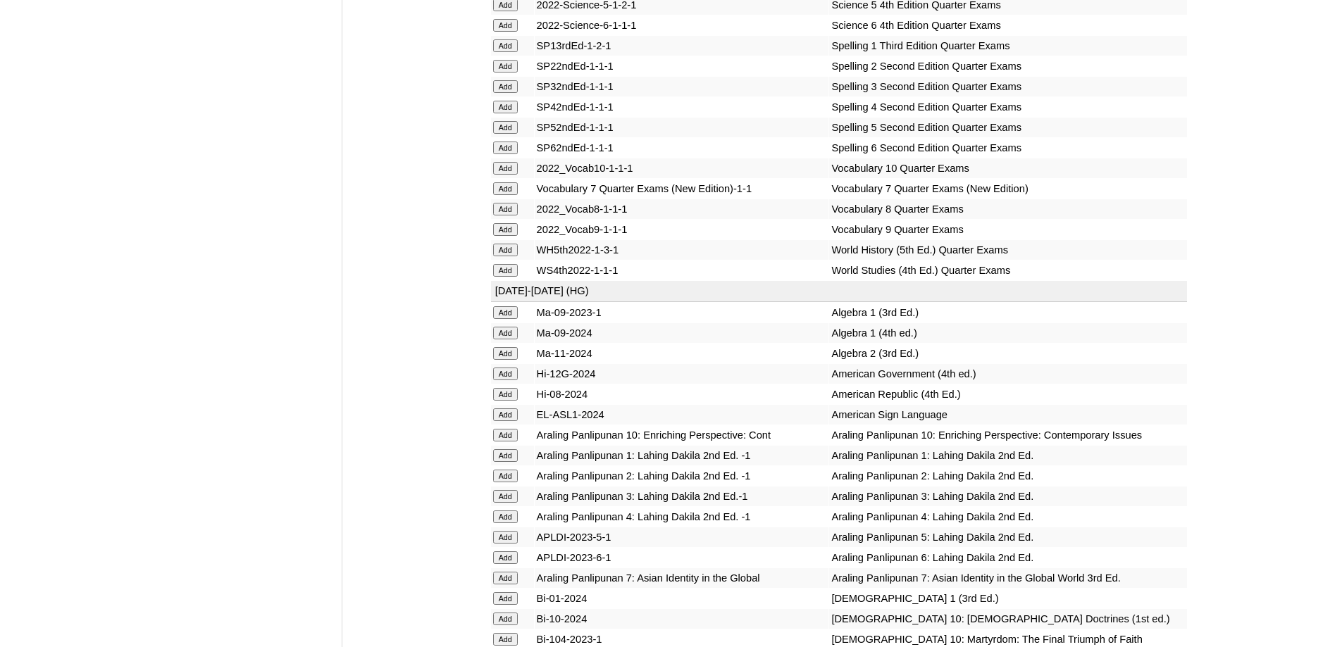
click at [504, 113] on input "Add" at bounding box center [505, 107] width 25 height 13
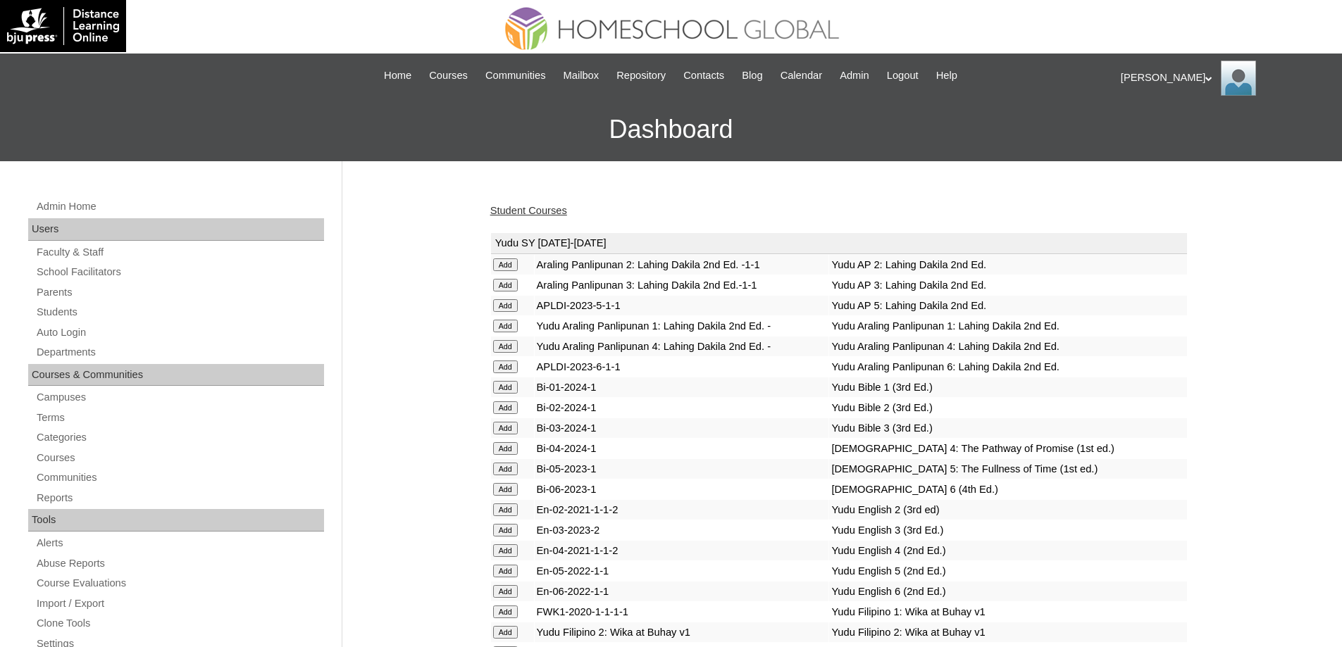
click at [556, 209] on link "Student Courses" at bounding box center [528, 210] width 77 height 11
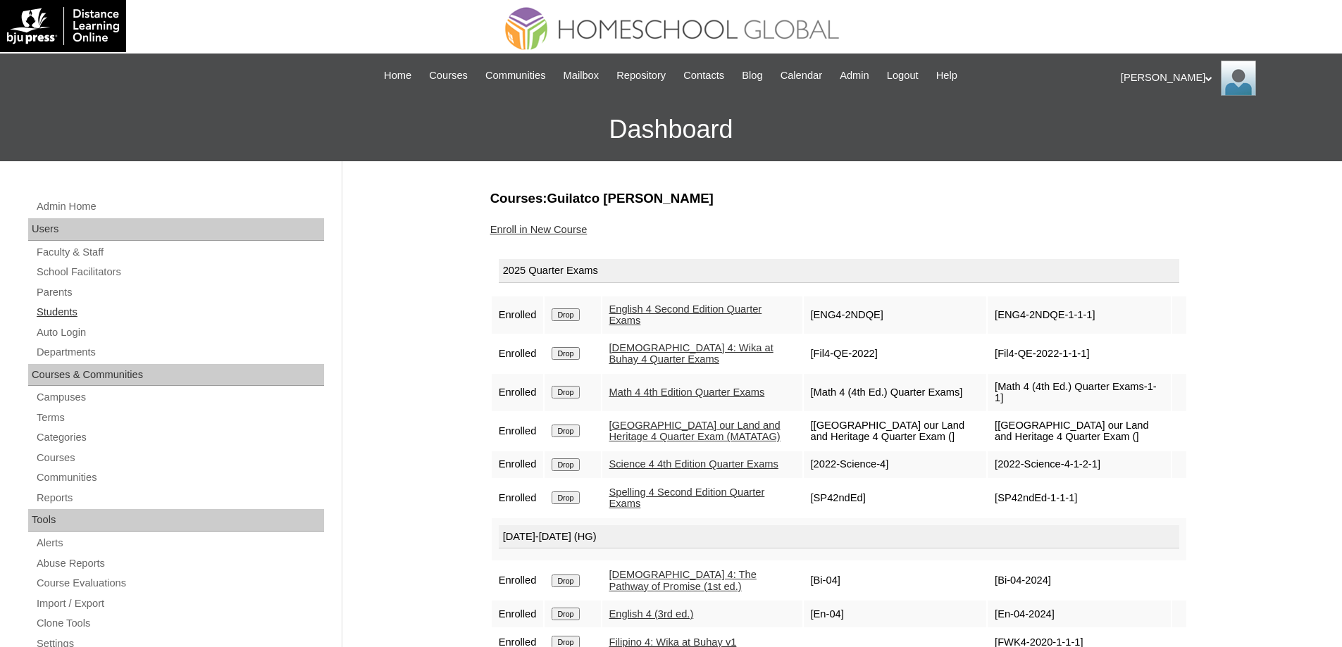
click at [121, 313] on link "Students" at bounding box center [179, 313] width 289 height 18
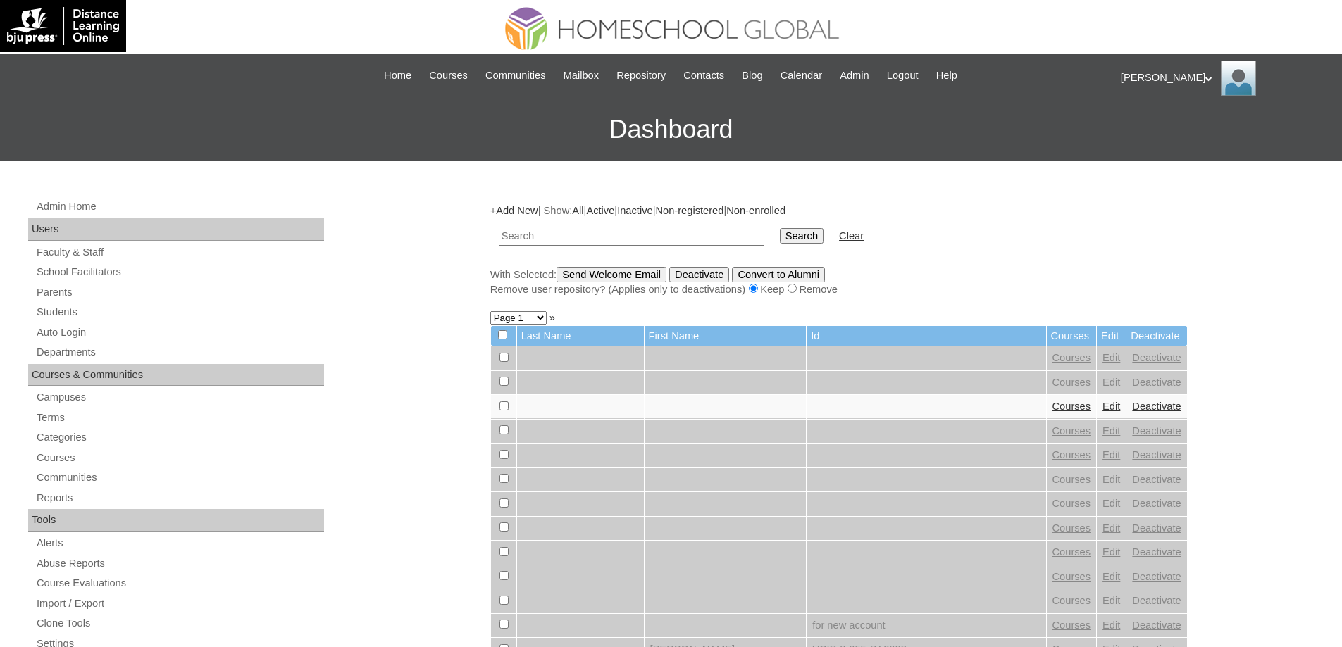
drag, startPoint x: 0, startPoint y: 0, endPoint x: 642, endPoint y: 238, distance: 684.5
click at [602, 232] on input "text" at bounding box center [632, 236] width 266 height 19
type input "MHS0142-TECHPH2023"
click at [790, 249] on td "Search" at bounding box center [802, 236] width 58 height 33
click at [806, 242] on input "Search" at bounding box center [802, 235] width 44 height 15
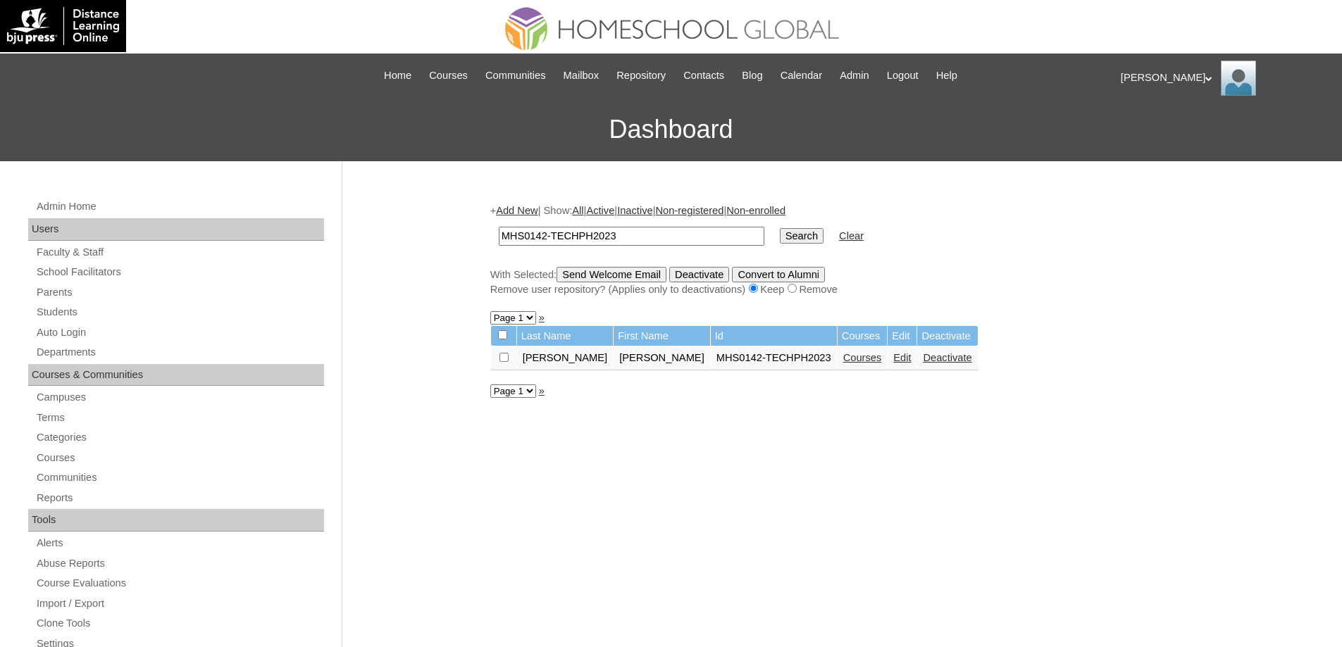
drag, startPoint x: 847, startPoint y: 359, endPoint x: 673, endPoint y: 198, distance: 236.8
click at [893, 358] on link "Edit" at bounding box center [902, 357] width 18 height 11
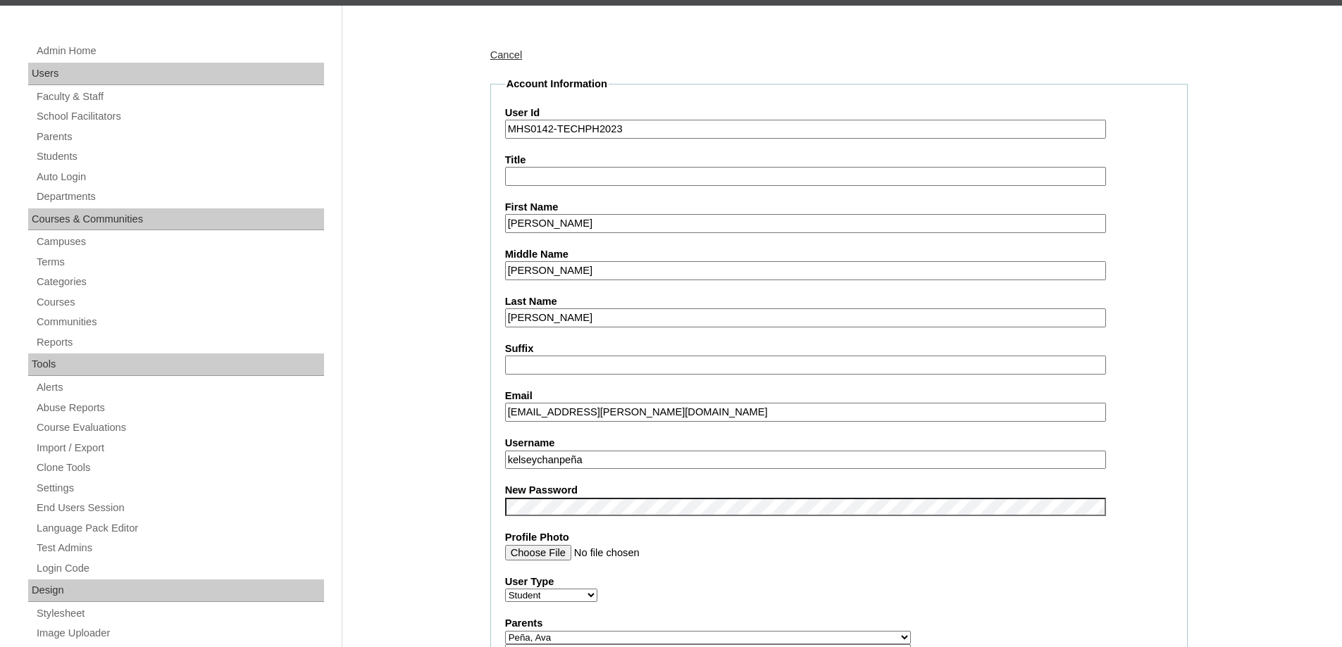
scroll to position [352, 0]
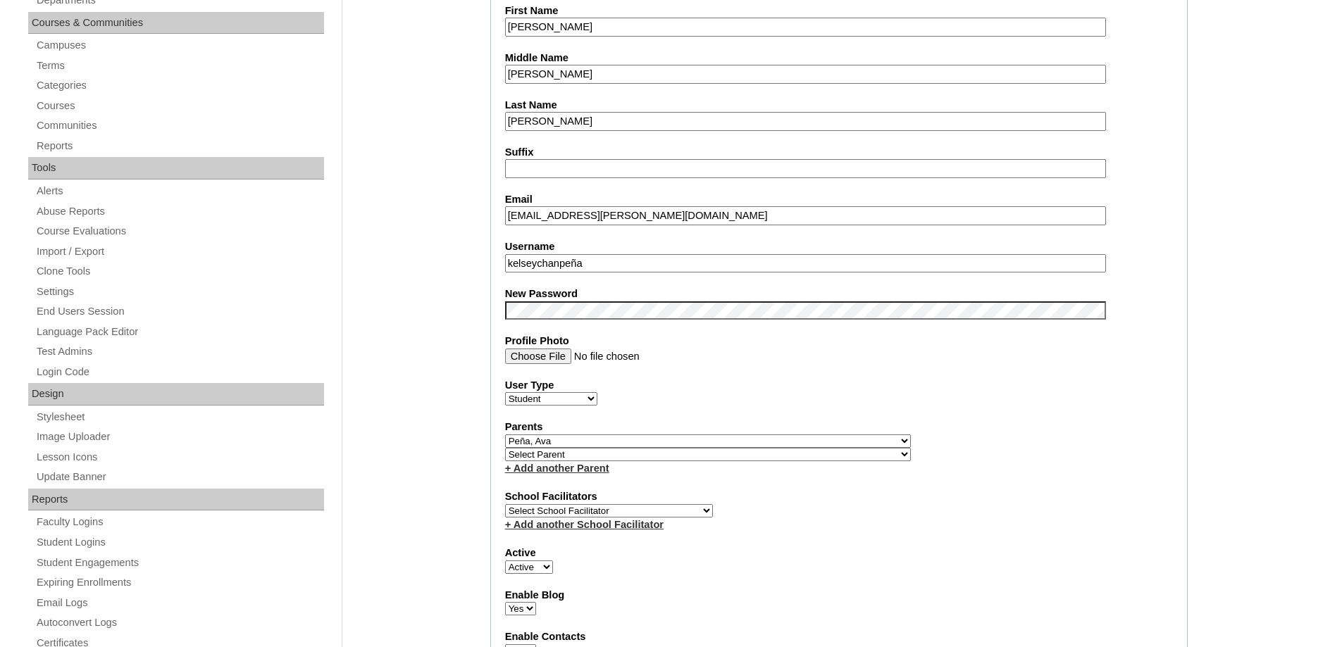
click at [569, 322] on fieldset "Account Information User Id MHS0142-TECHPH2023 Title First Name [PERSON_NAME] M…" at bounding box center [838, 451] width 697 height 1142
drag, startPoint x: 457, startPoint y: 346, endPoint x: 461, endPoint y: 356, distance: 11.0
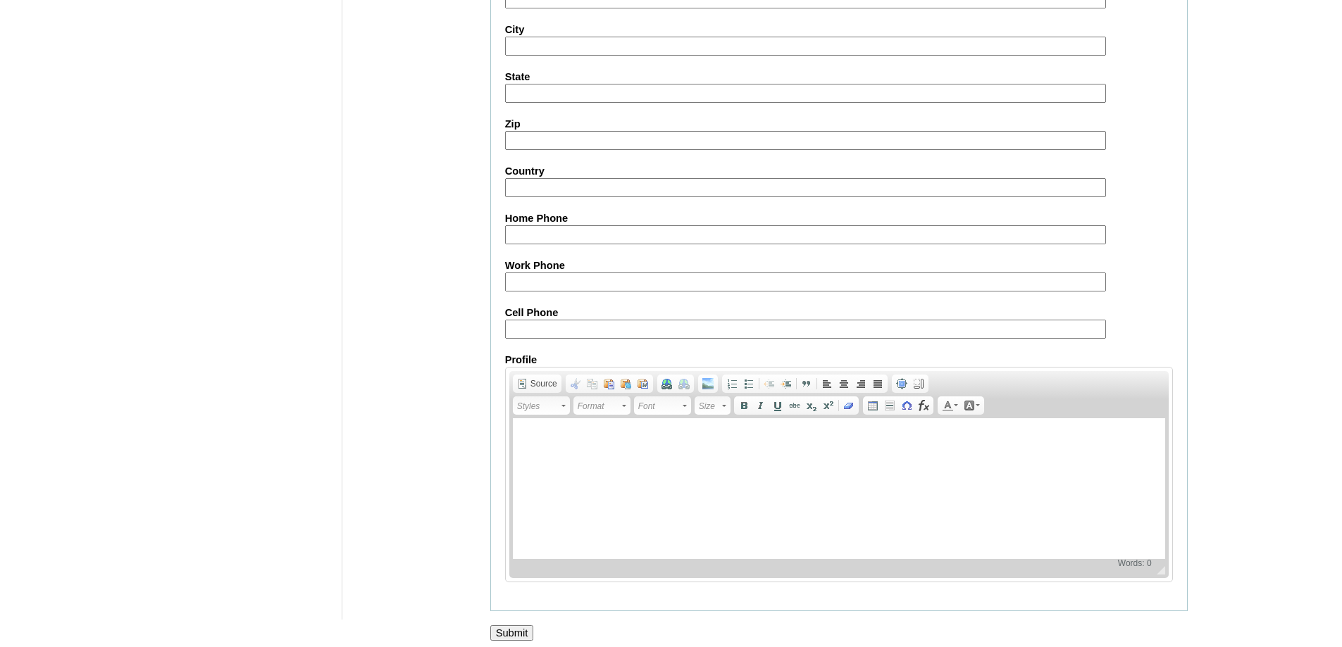
scroll to position [1499, 0]
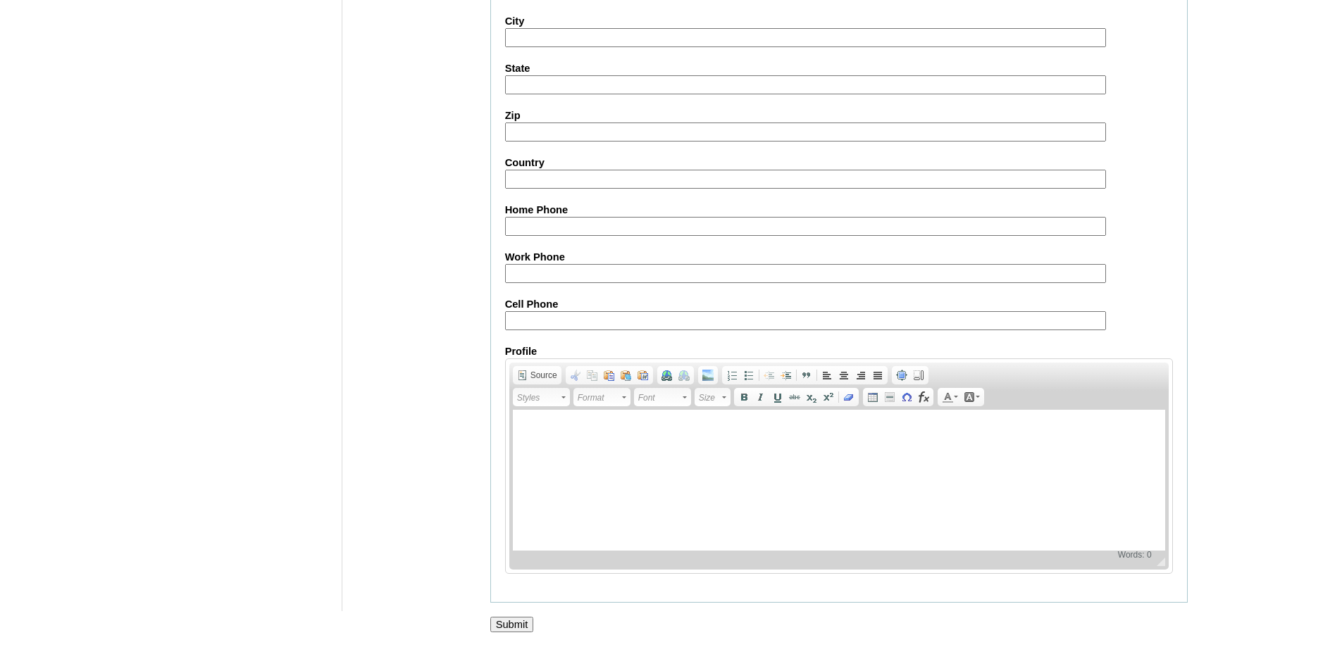
drag, startPoint x: 517, startPoint y: 622, endPoint x: 498, endPoint y: 473, distance: 149.9
click at [518, 622] on input "Submit" at bounding box center [512, 624] width 44 height 15
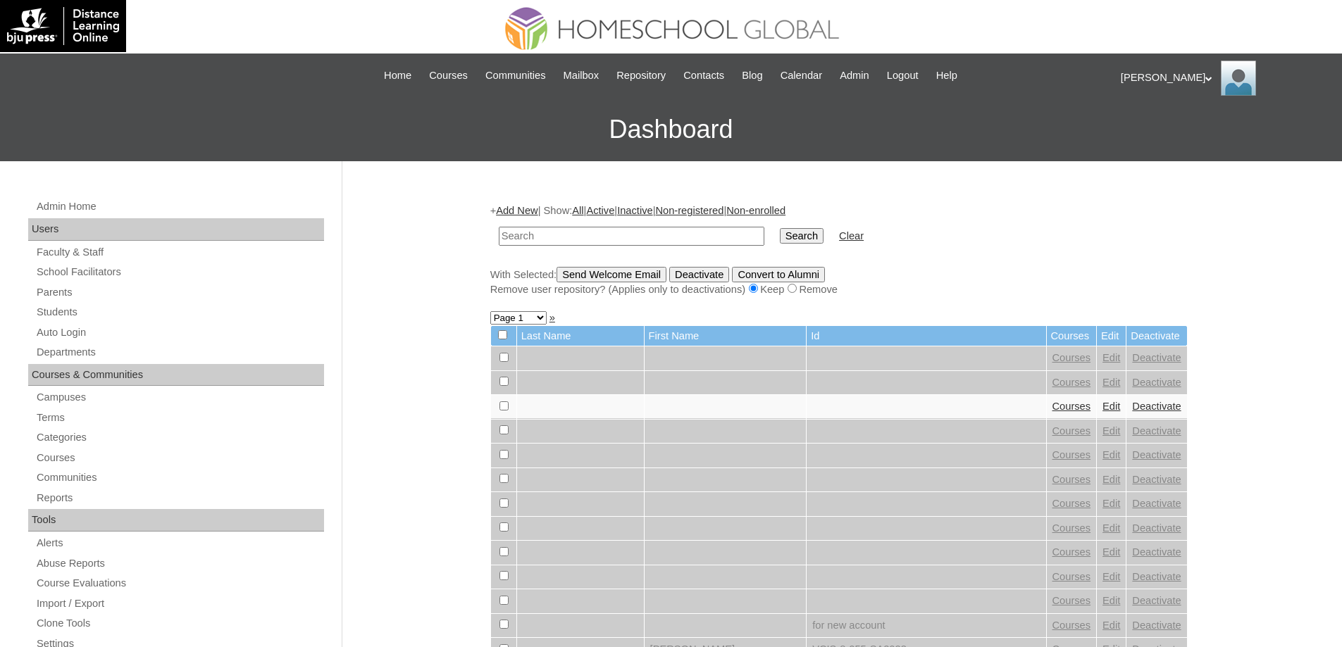
drag, startPoint x: 112, startPoint y: 287, endPoint x: 134, endPoint y: 282, distance: 22.4
click at [112, 287] on link "Parents" at bounding box center [179, 293] width 289 height 18
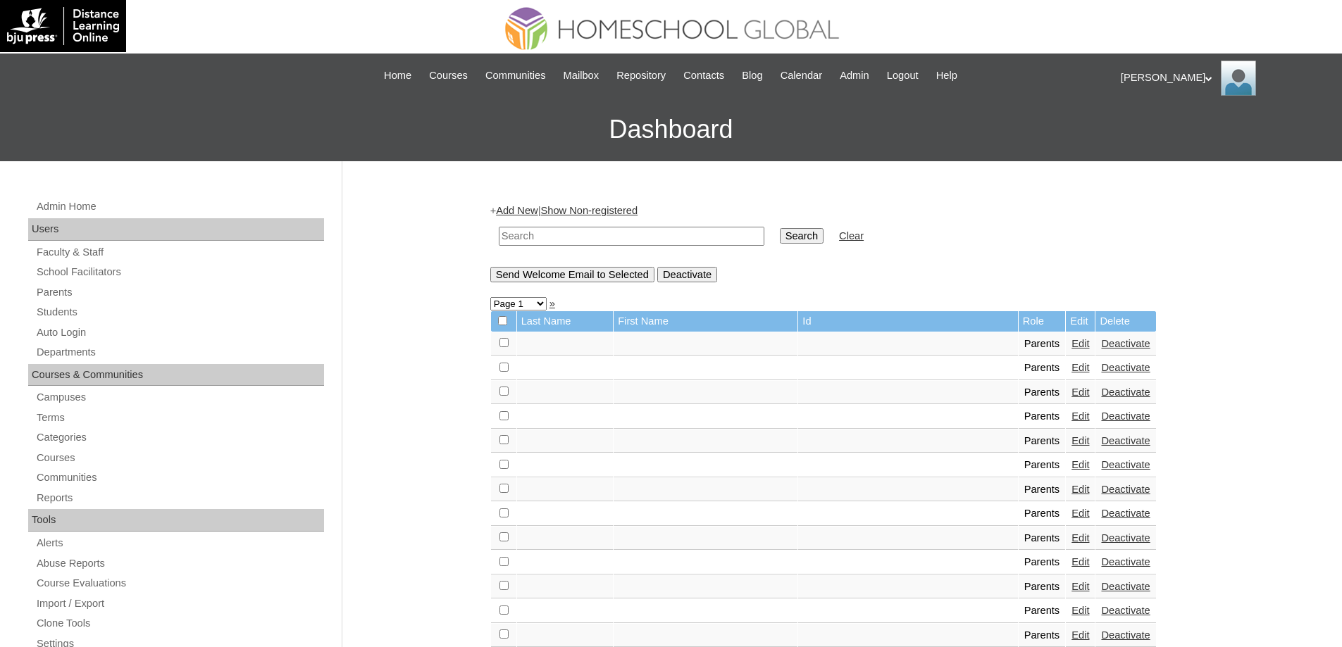
click at [647, 234] on input "text" at bounding box center [632, 236] width 266 height 19
type input "MHP01166-TECHPH2020"
click at [823, 227] on td "Search" at bounding box center [802, 236] width 58 height 33
click at [822, 232] on input "Search" at bounding box center [802, 235] width 44 height 15
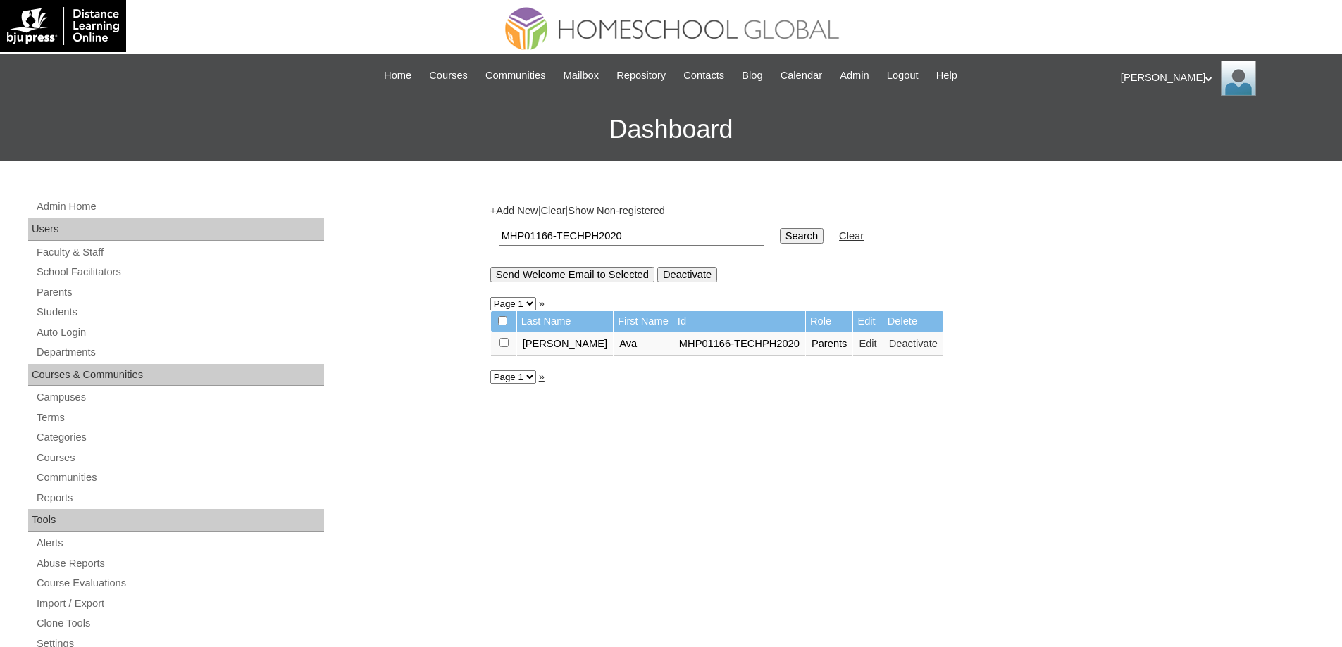
click at [859, 344] on link "Edit" at bounding box center [868, 343] width 18 height 11
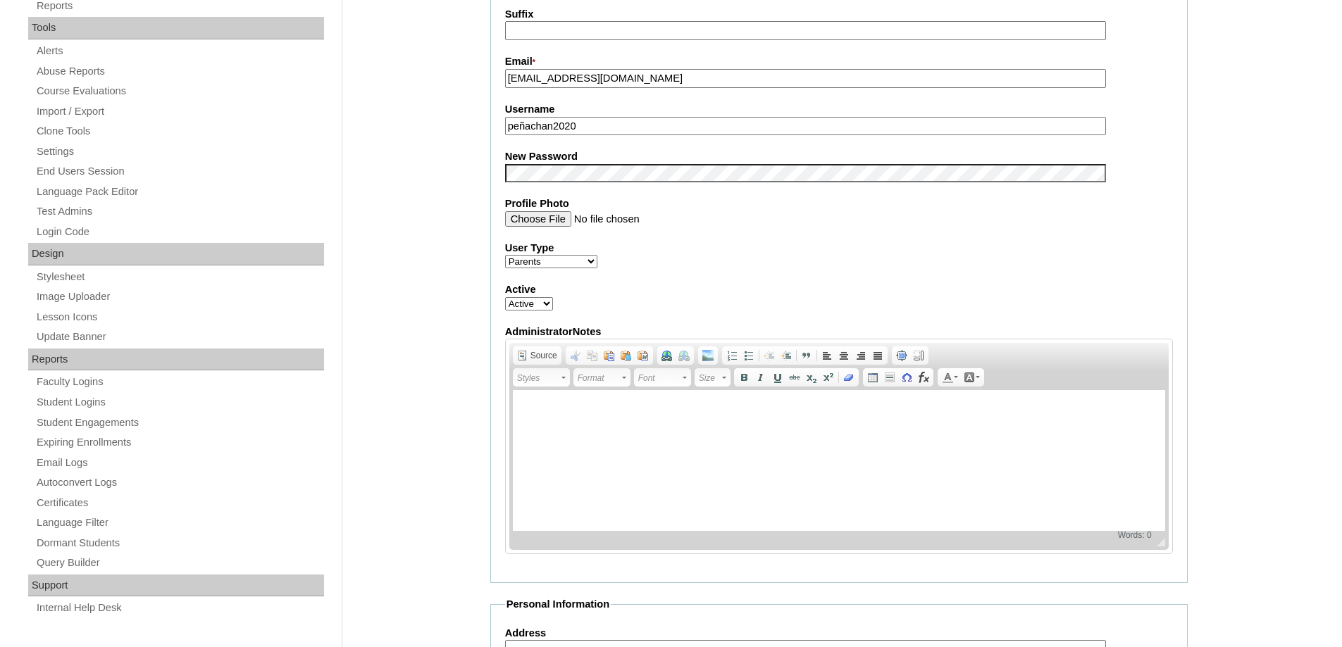
scroll to position [493, 0]
click at [466, 218] on div "Admin Home Users Faculty & Staff School Facilitators Parents Students Auto Logi…" at bounding box center [671, 503] width 1342 height 1670
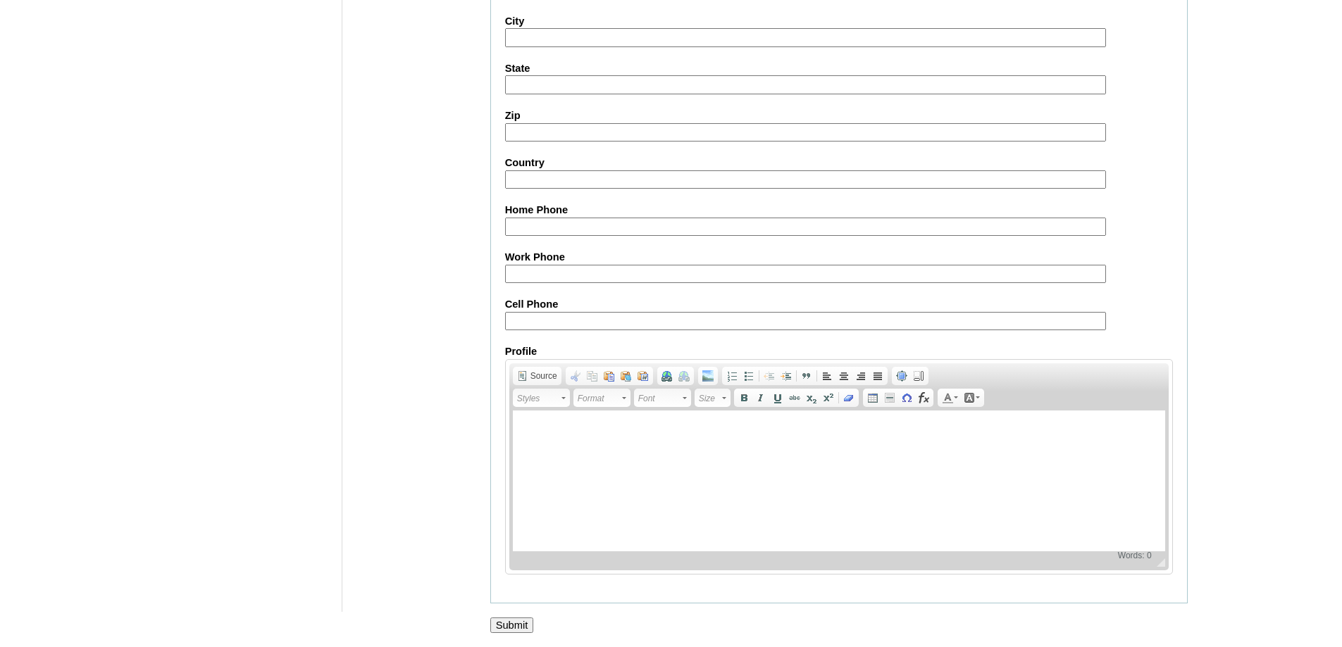
scroll to position [1203, 0]
click at [507, 619] on input "Submit" at bounding box center [512, 625] width 44 height 15
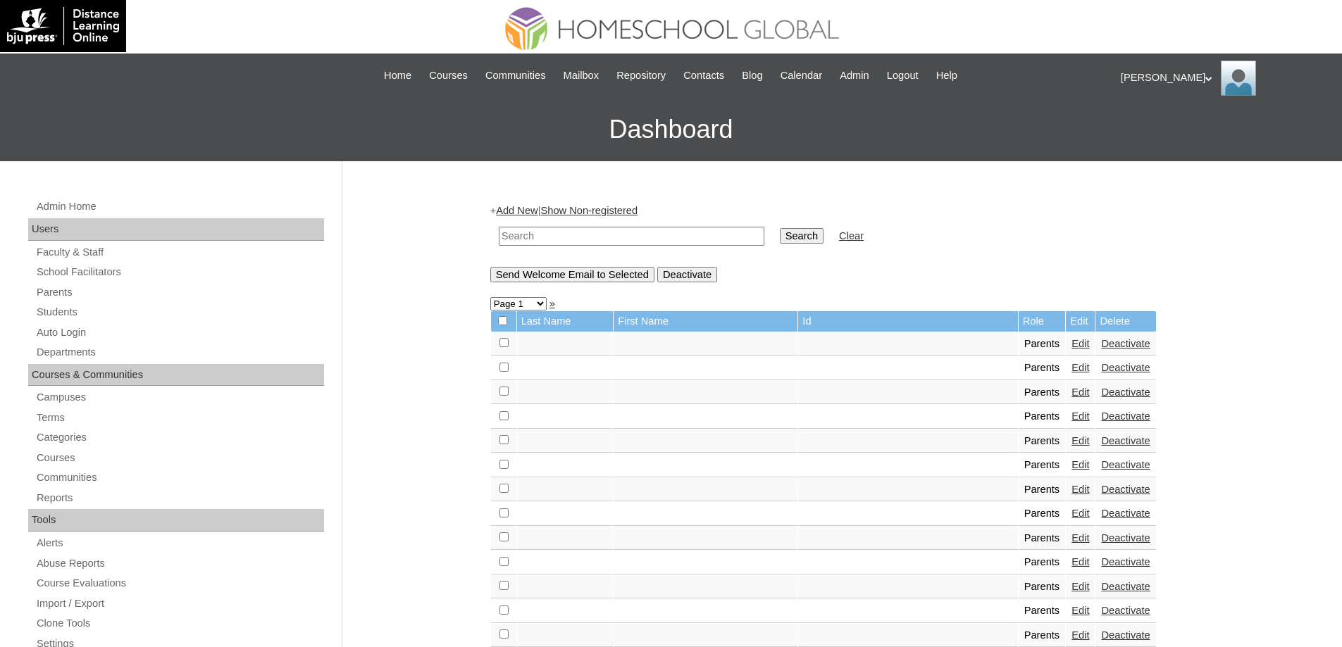
drag, startPoint x: 541, startPoint y: 232, endPoint x: 563, endPoint y: 232, distance: 21.8
click at [545, 232] on input "text" at bounding box center [632, 236] width 266 height 19
paste input "MHS0142-TECHPH2023"
type input "MHS0142-TECHPH2023"
click at [856, 233] on link "Clear" at bounding box center [851, 235] width 25 height 11
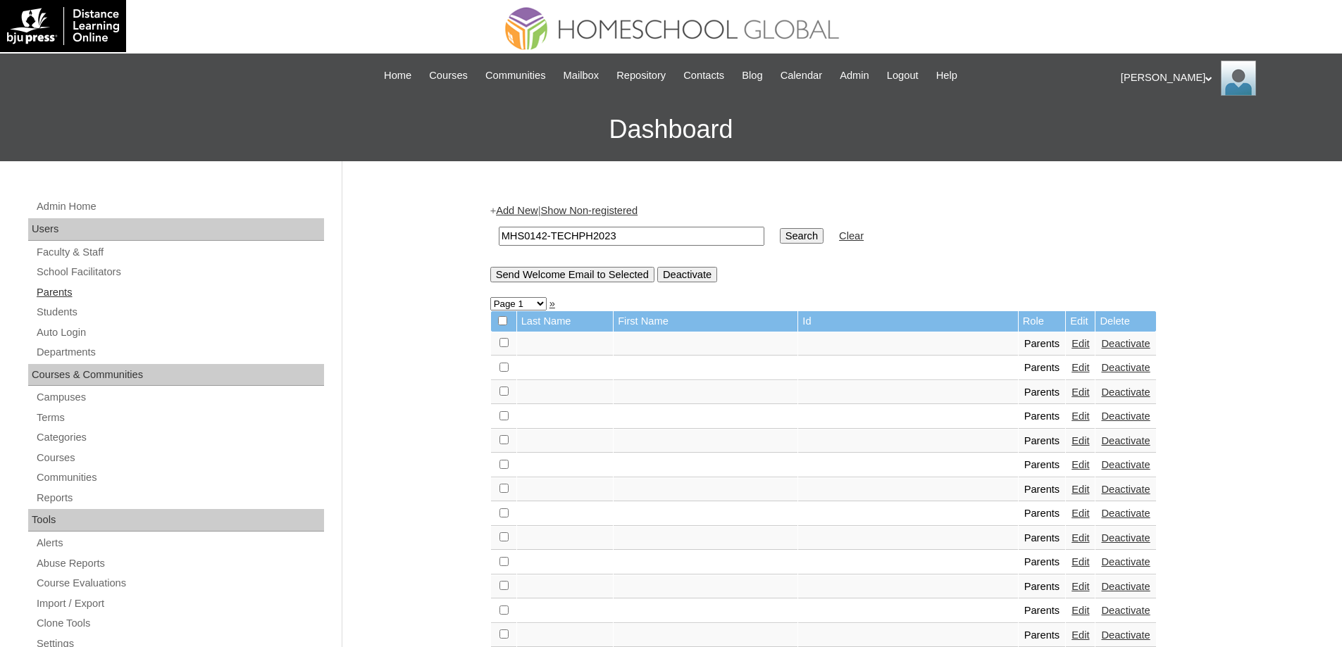
drag, startPoint x: 856, startPoint y: 233, endPoint x: 163, endPoint y: 287, distance: 695.3
click at [67, 308] on link "Students" at bounding box center [179, 313] width 289 height 18
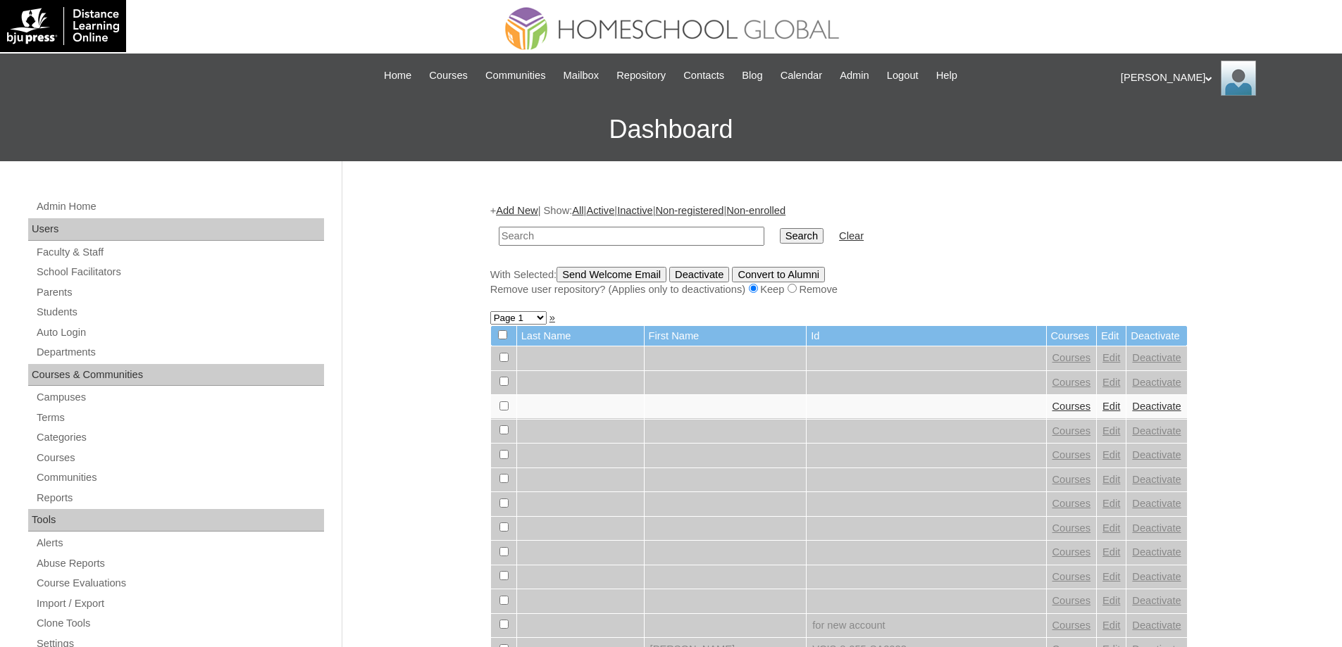
drag, startPoint x: 0, startPoint y: 0, endPoint x: 645, endPoint y: 235, distance: 686.9
click at [645, 235] on input "text" at bounding box center [632, 236] width 266 height 19
type input "MHS0142-TECHPH2023"
click at [802, 233] on input "Search" at bounding box center [802, 235] width 44 height 15
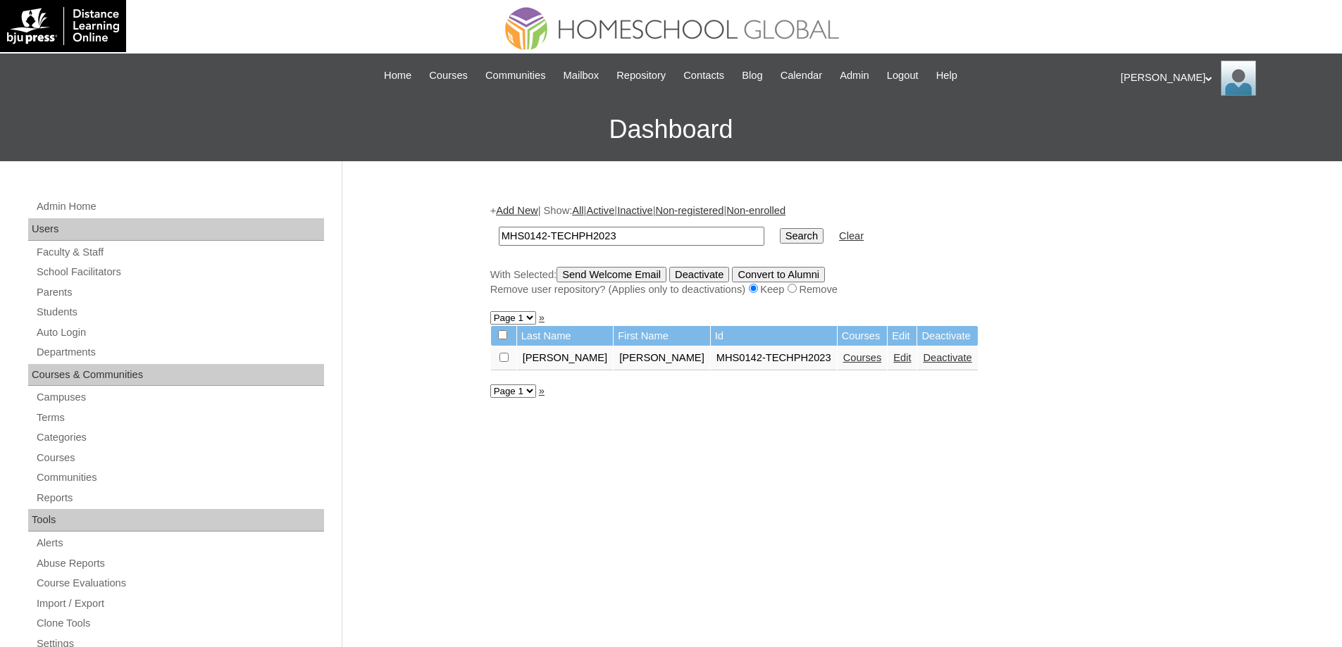
click at [843, 359] on link "Courses" at bounding box center [862, 357] width 39 height 11
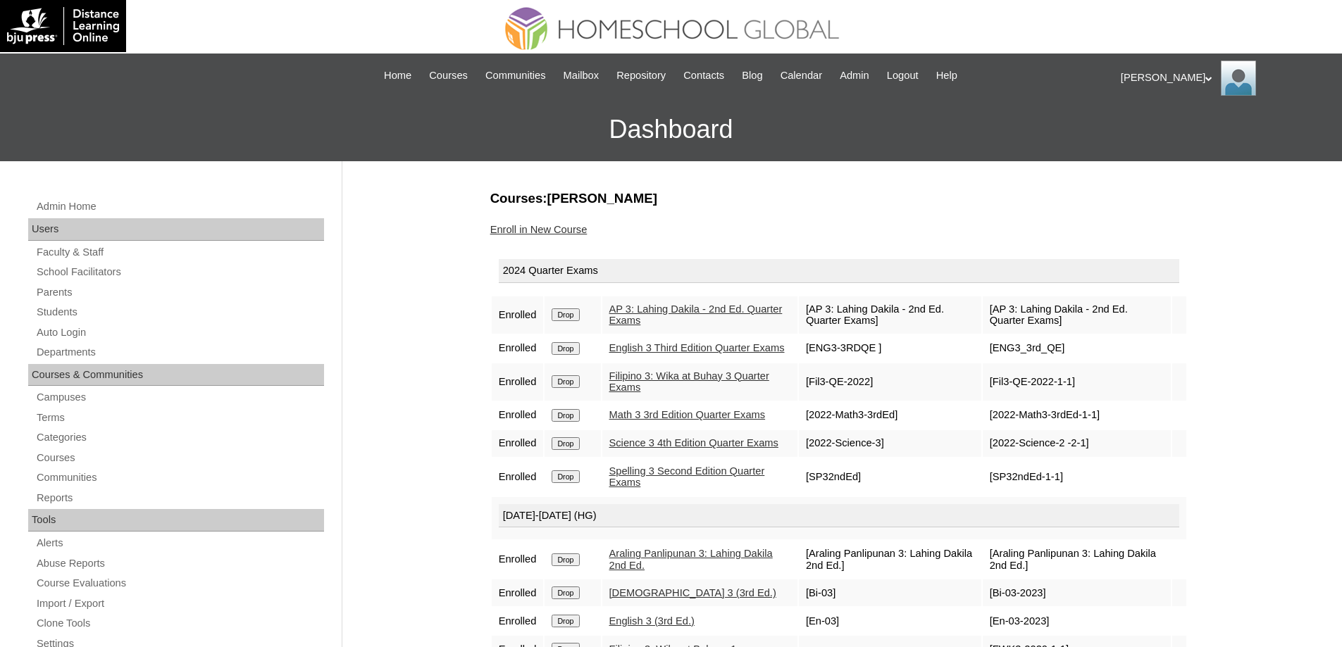
click at [593, 314] on form "Drop" at bounding box center [573, 314] width 42 height 11
click at [579, 313] on input "Drop" at bounding box center [565, 315] width 27 height 13
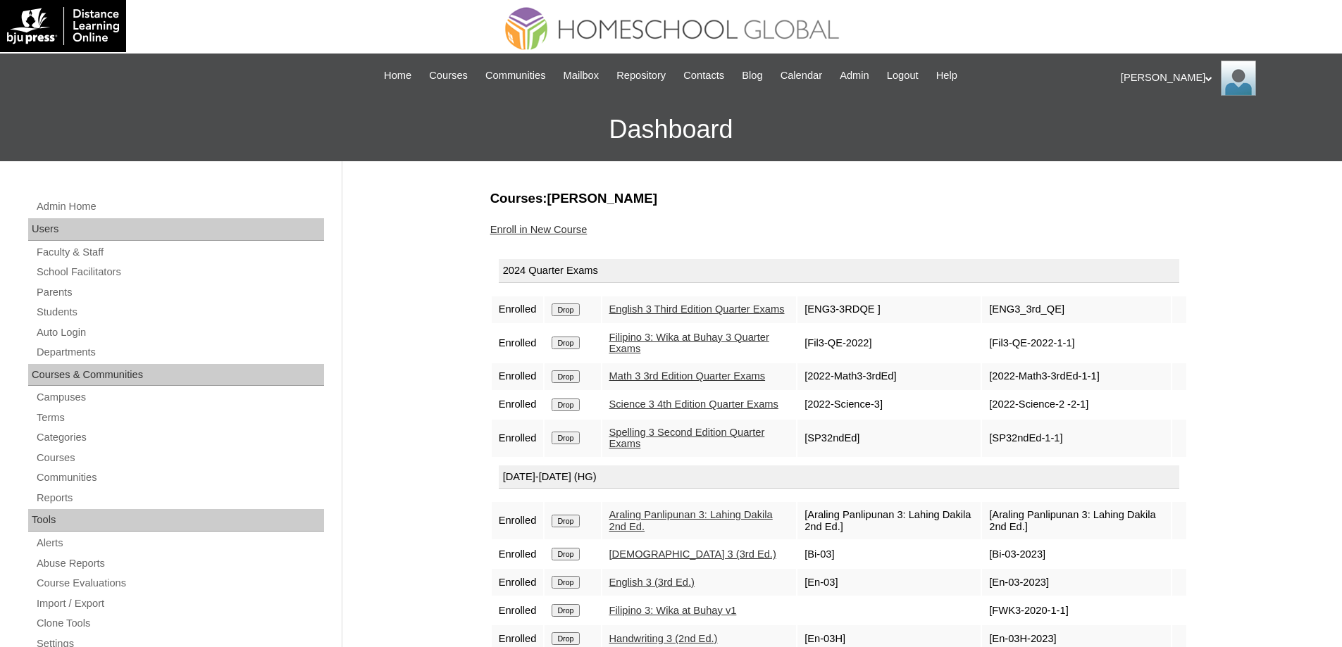
click at [565, 308] on input "Drop" at bounding box center [565, 310] width 27 height 13
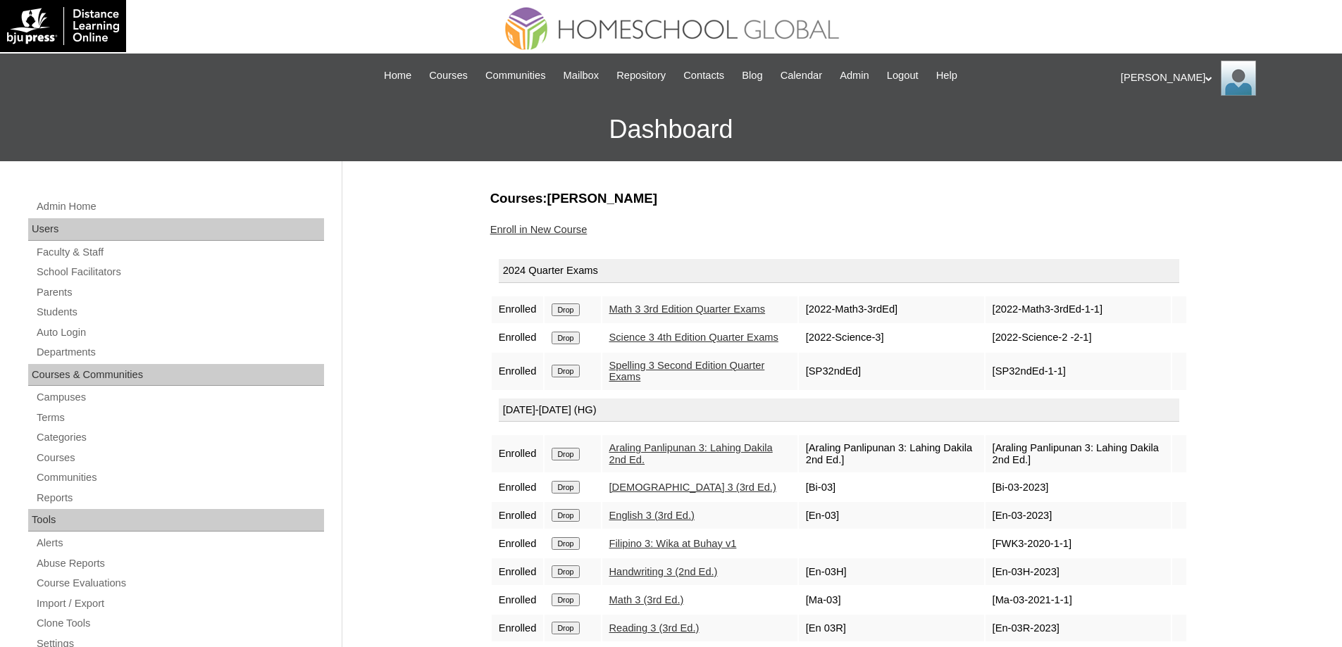
click at [578, 313] on input "Drop" at bounding box center [565, 310] width 27 height 13
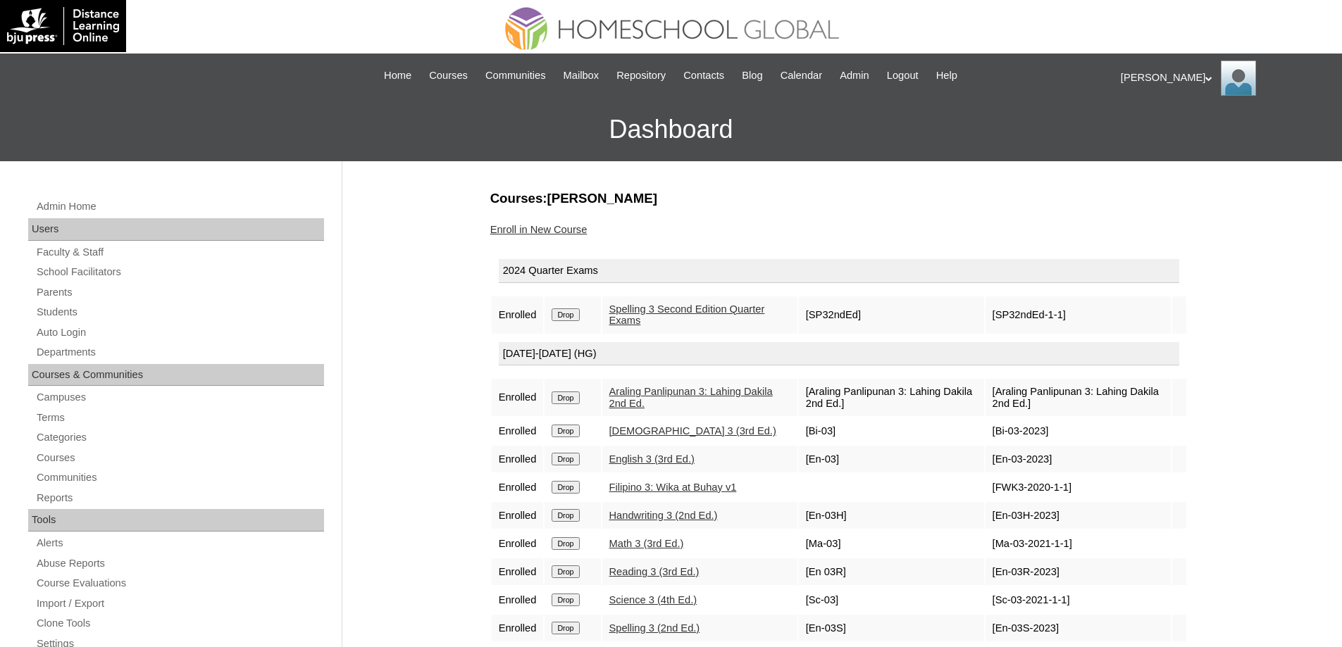
click at [578, 321] on input "Drop" at bounding box center [565, 315] width 27 height 13
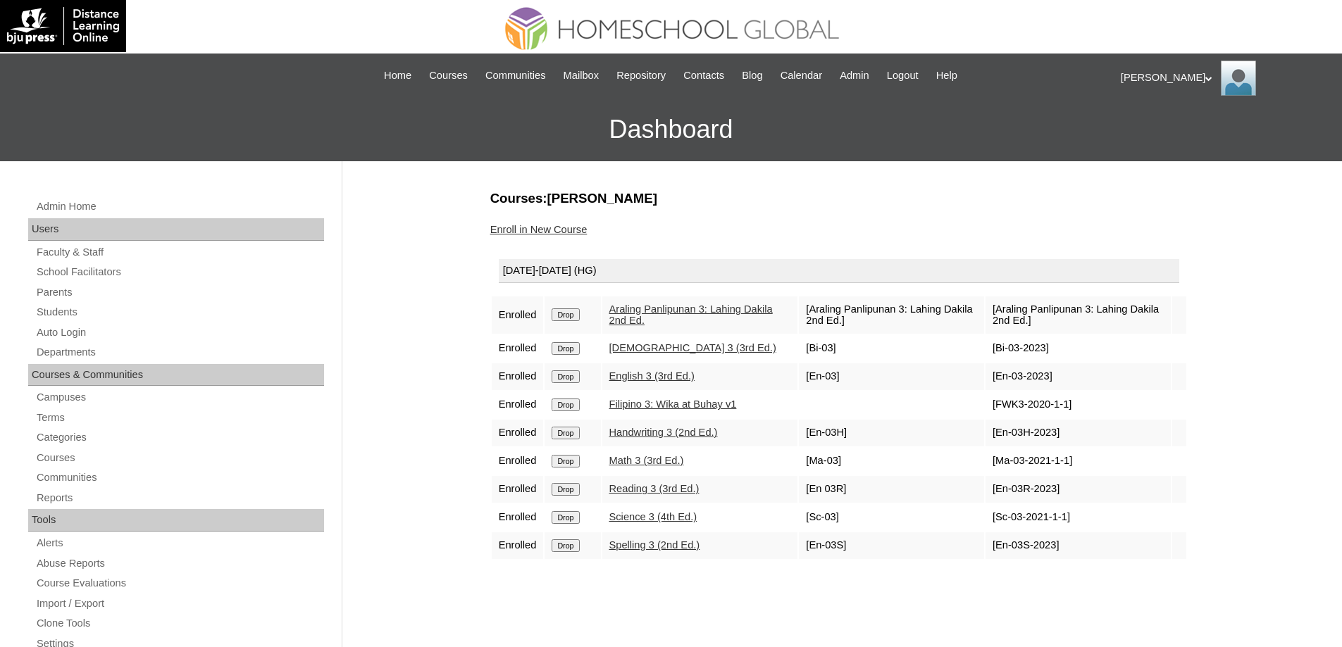
click at [559, 311] on input "Drop" at bounding box center [565, 315] width 27 height 13
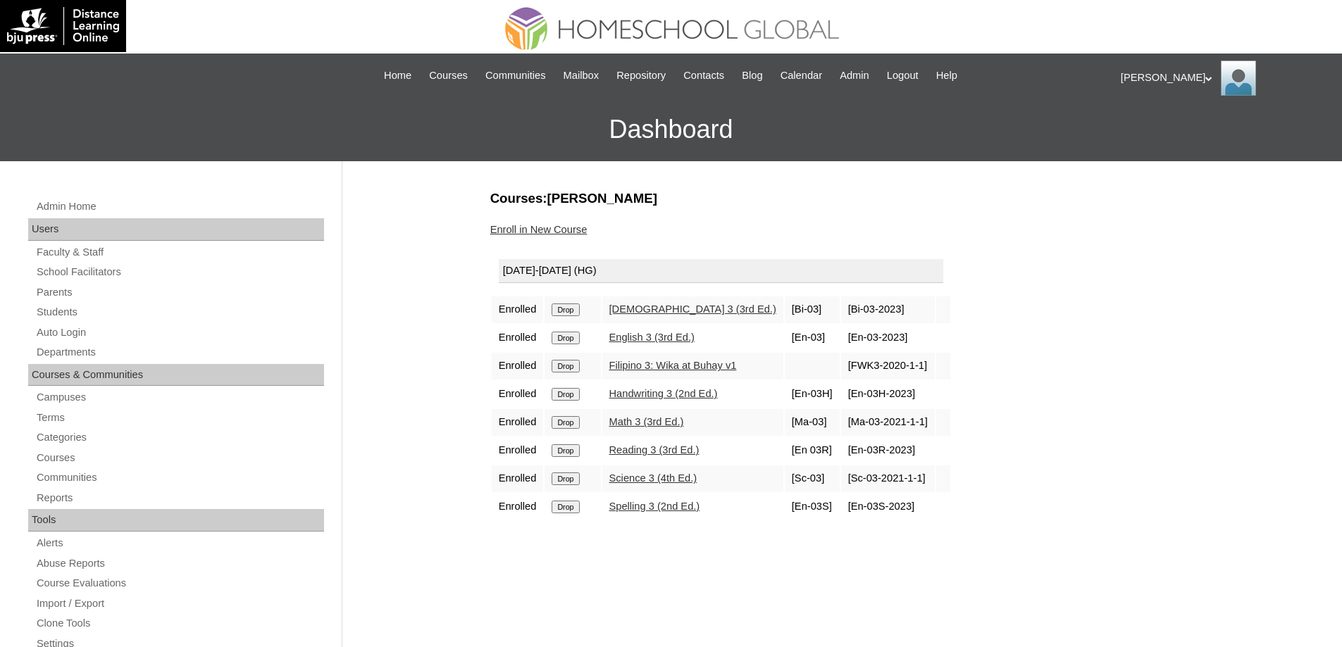
click at [570, 314] on input "Drop" at bounding box center [565, 310] width 27 height 13
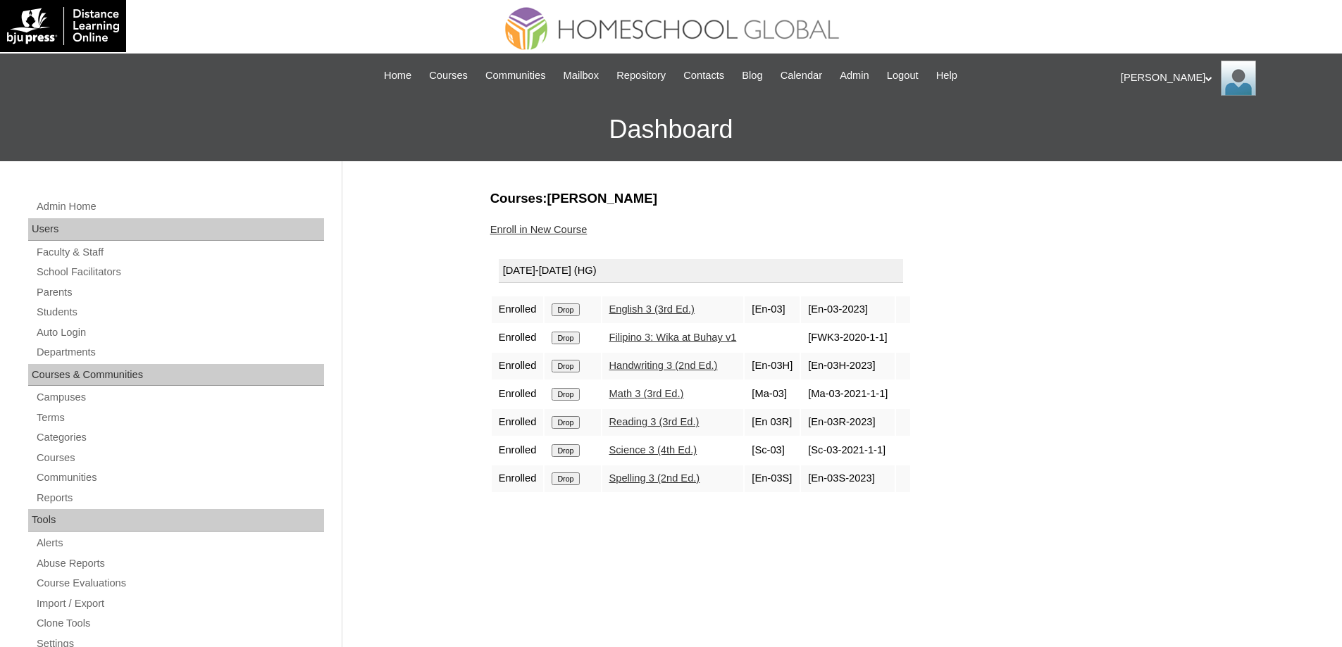
click at [572, 309] on input "Drop" at bounding box center [565, 310] width 27 height 13
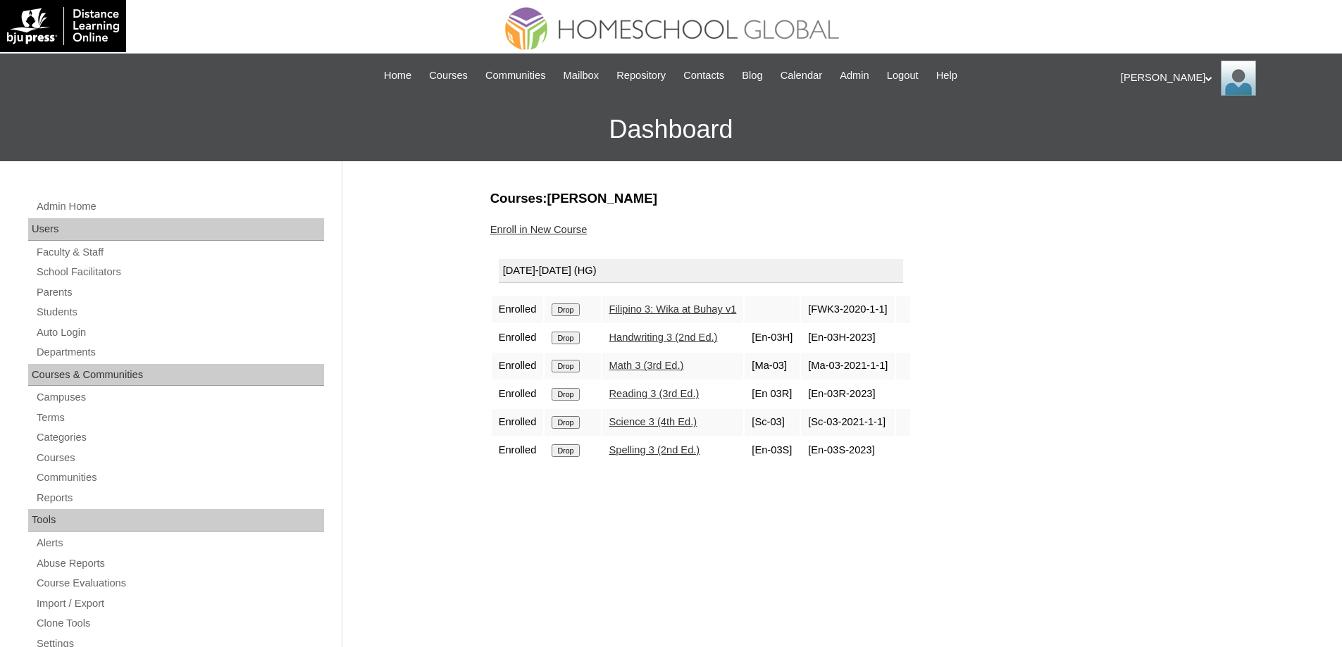
click at [576, 316] on input "Drop" at bounding box center [565, 310] width 27 height 13
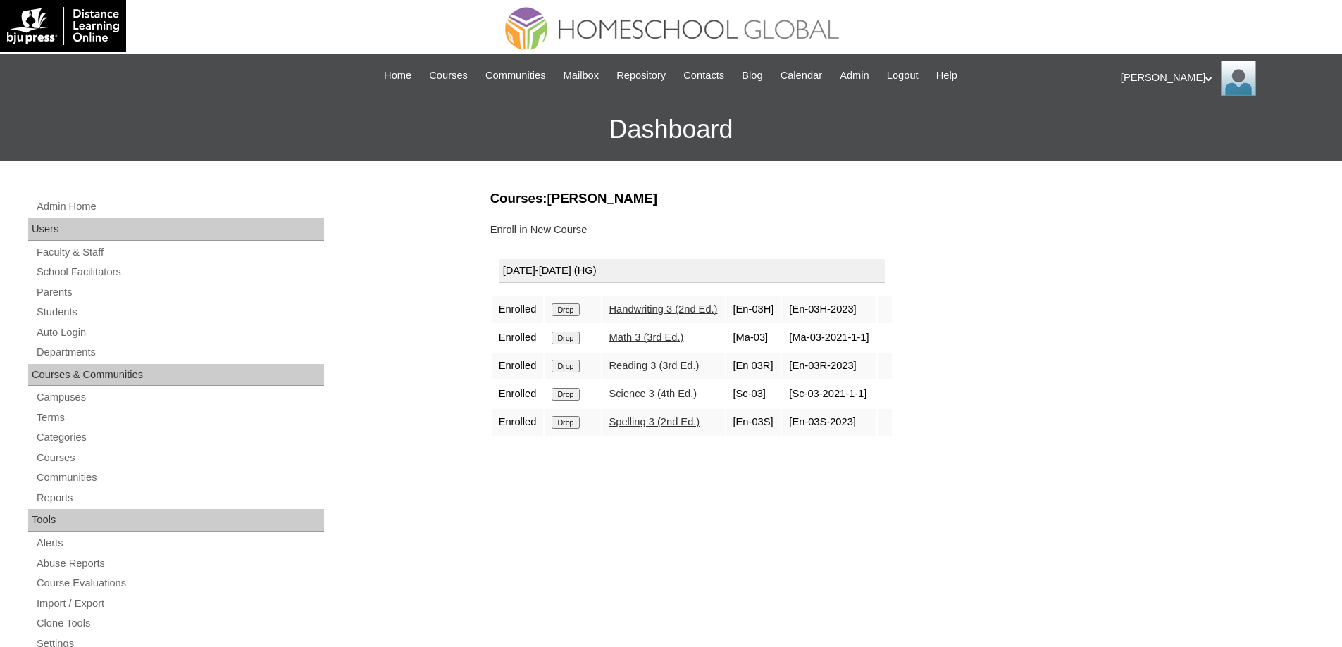
click at [573, 311] on input "Drop" at bounding box center [565, 310] width 27 height 13
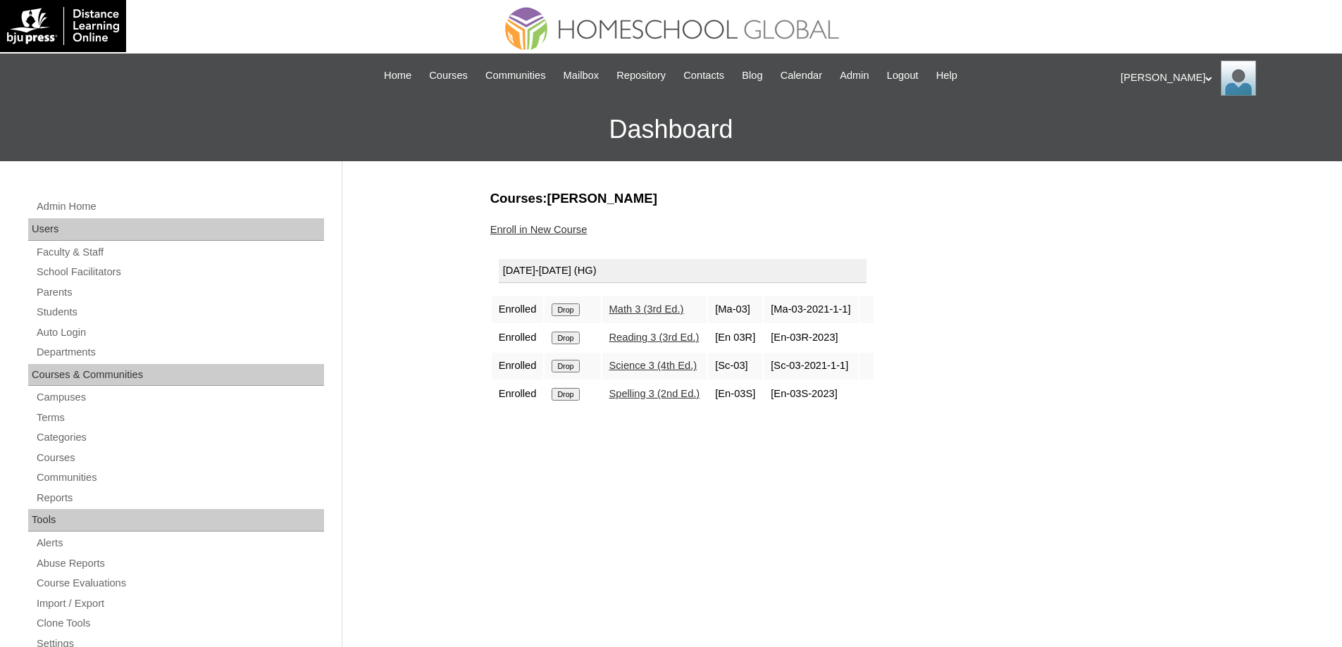
drag, startPoint x: 0, startPoint y: 0, endPoint x: 748, endPoint y: 51, distance: 749.9
click at [579, 309] on input "Drop" at bounding box center [565, 310] width 27 height 13
click at [576, 310] on input "Drop" at bounding box center [565, 310] width 27 height 13
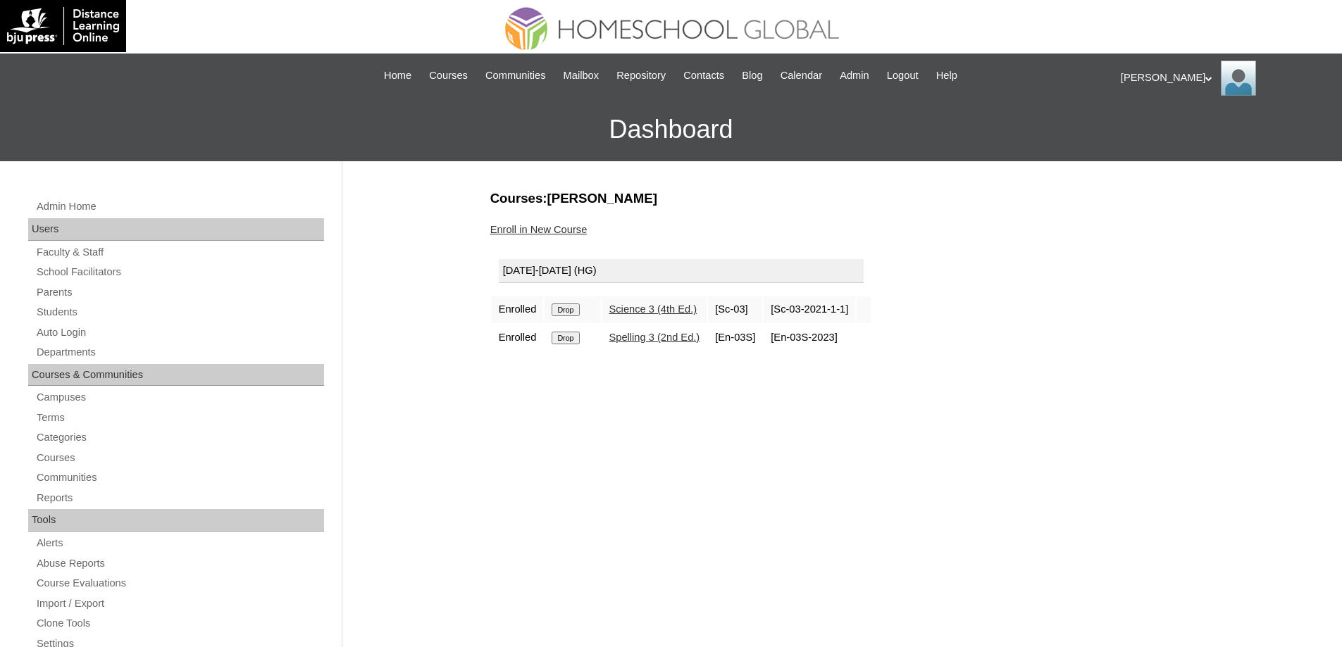
drag, startPoint x: 0, startPoint y: 0, endPoint x: 733, endPoint y: 44, distance: 734.7
click at [576, 310] on input "Drop" at bounding box center [565, 310] width 27 height 13
click at [578, 306] on input "Drop" at bounding box center [565, 310] width 27 height 13
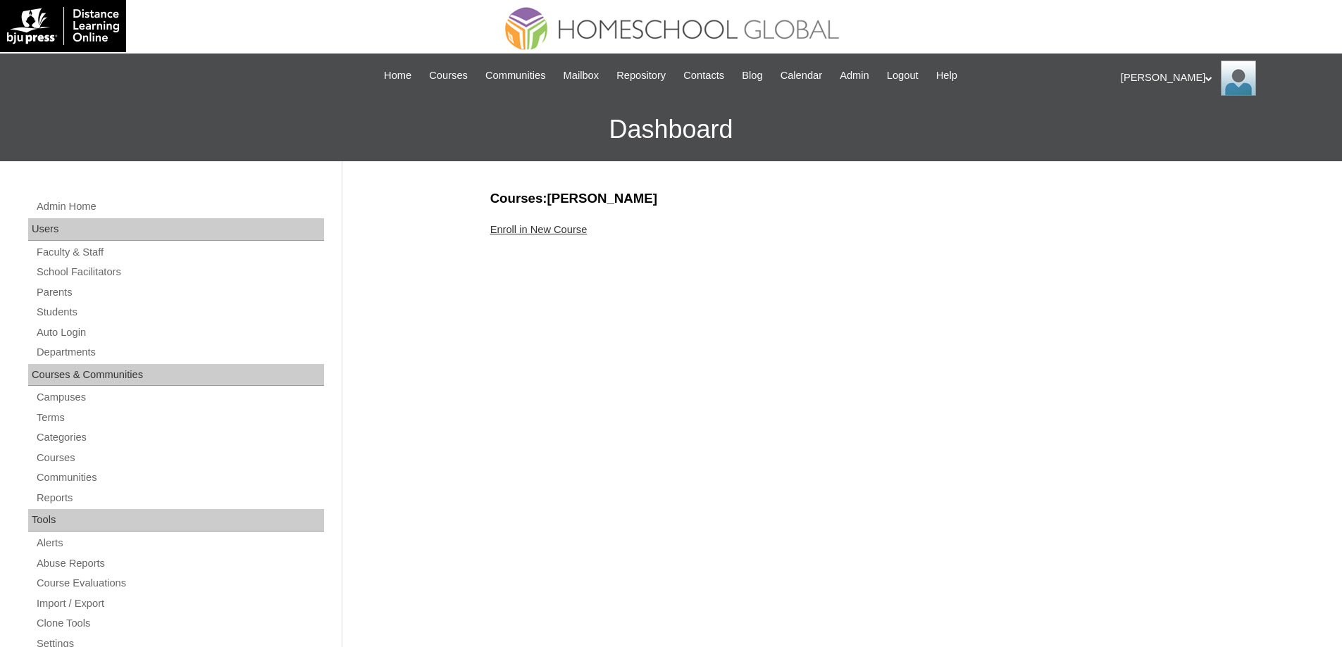
click at [544, 232] on link "Enroll in New Course" at bounding box center [538, 229] width 97 height 11
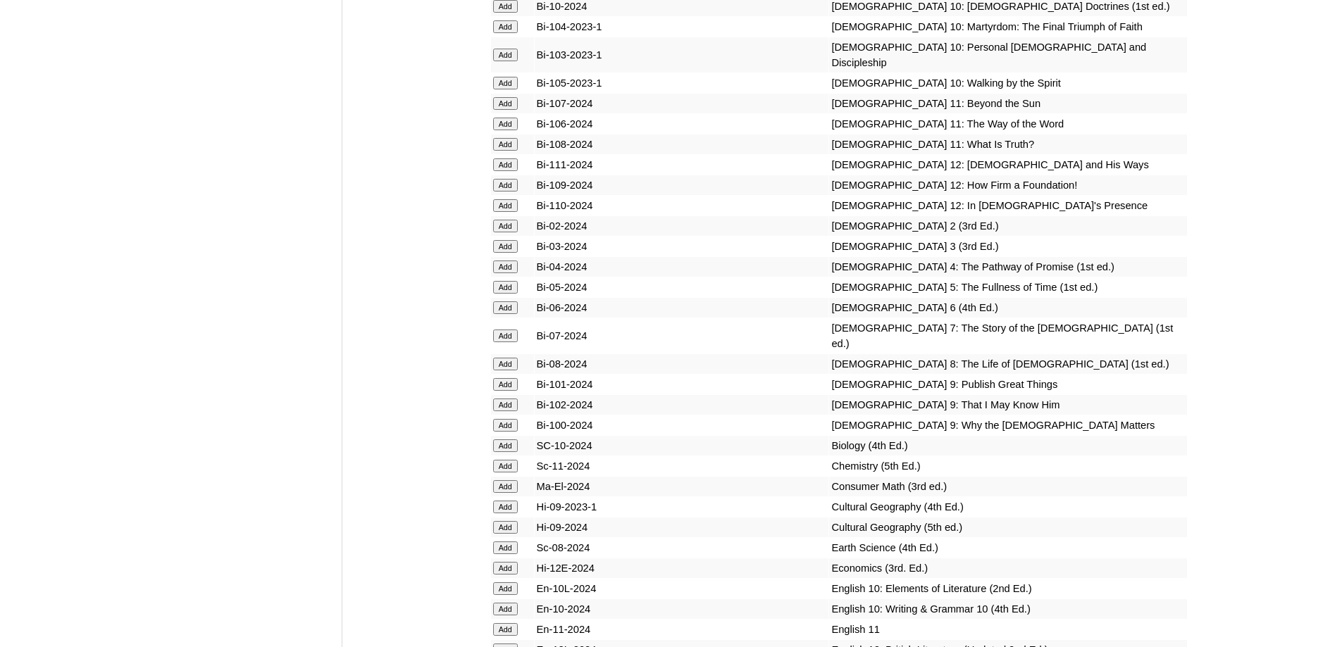
scroll to position [3663, 0]
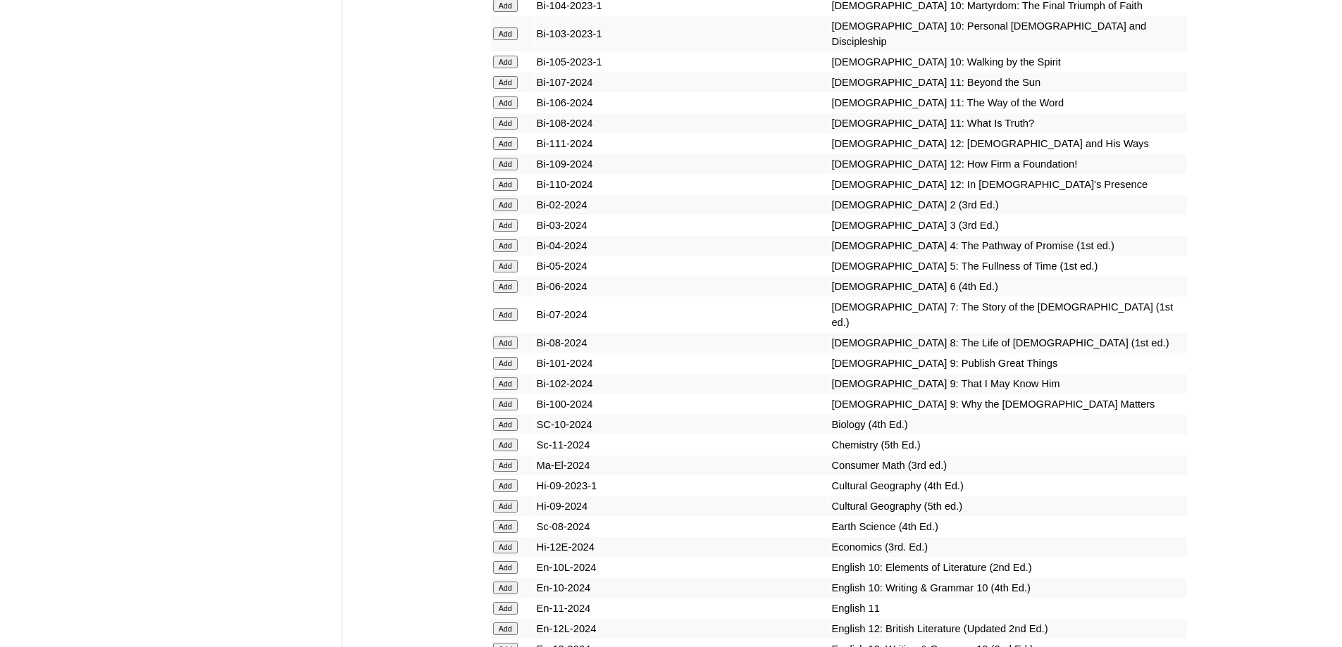
click at [507, 252] on input "Add" at bounding box center [505, 246] width 25 height 13
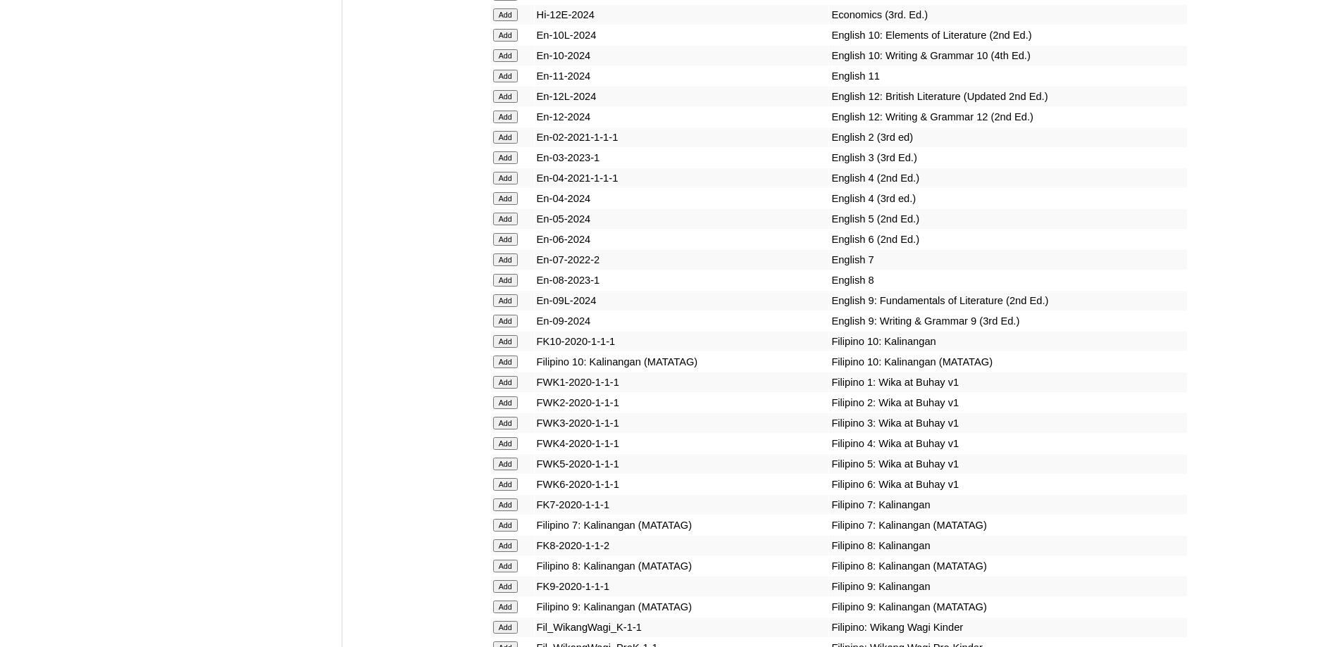
scroll to position [4220, 0]
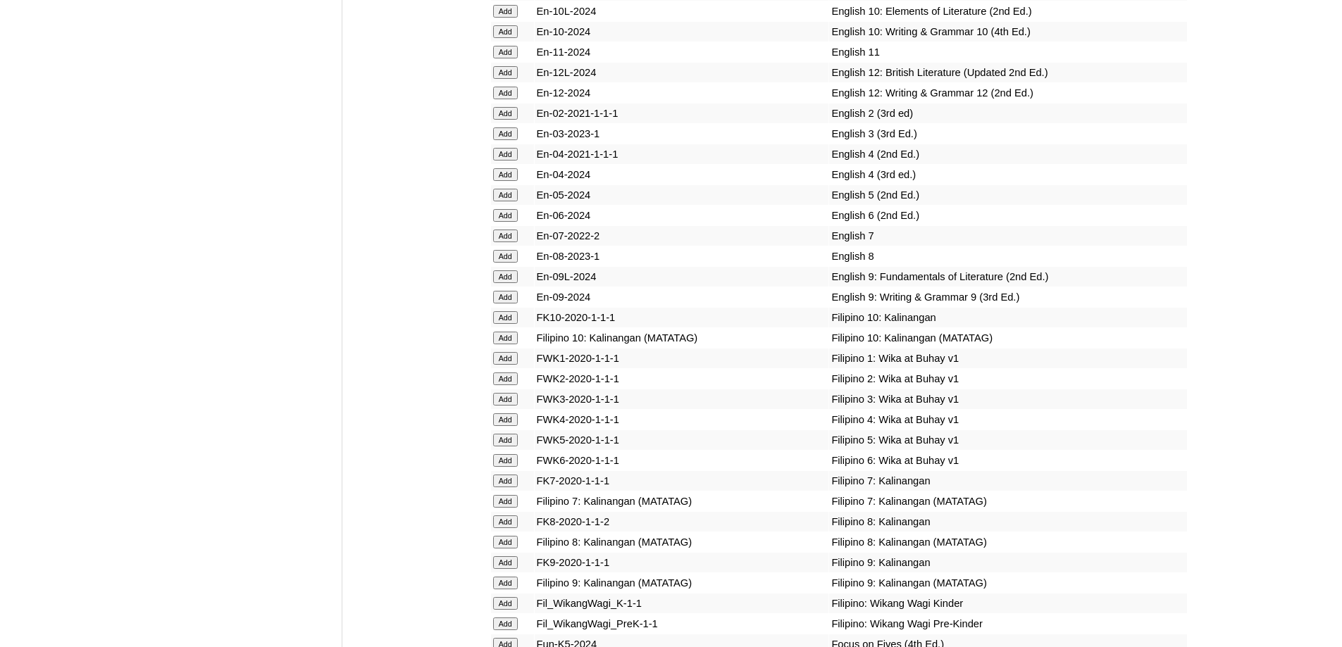
click at [506, 181] on input "Add" at bounding box center [505, 174] width 25 height 13
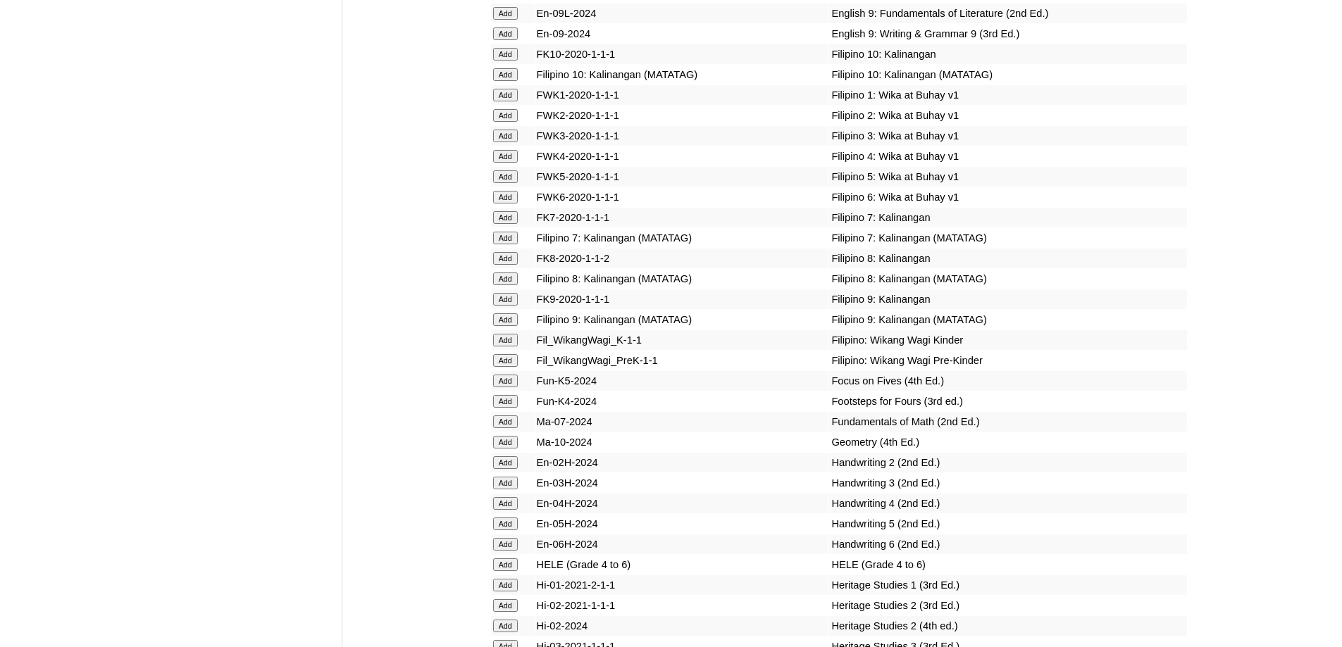
scroll to position [4484, 0]
click at [499, 162] on input "Add" at bounding box center [505, 155] width 25 height 13
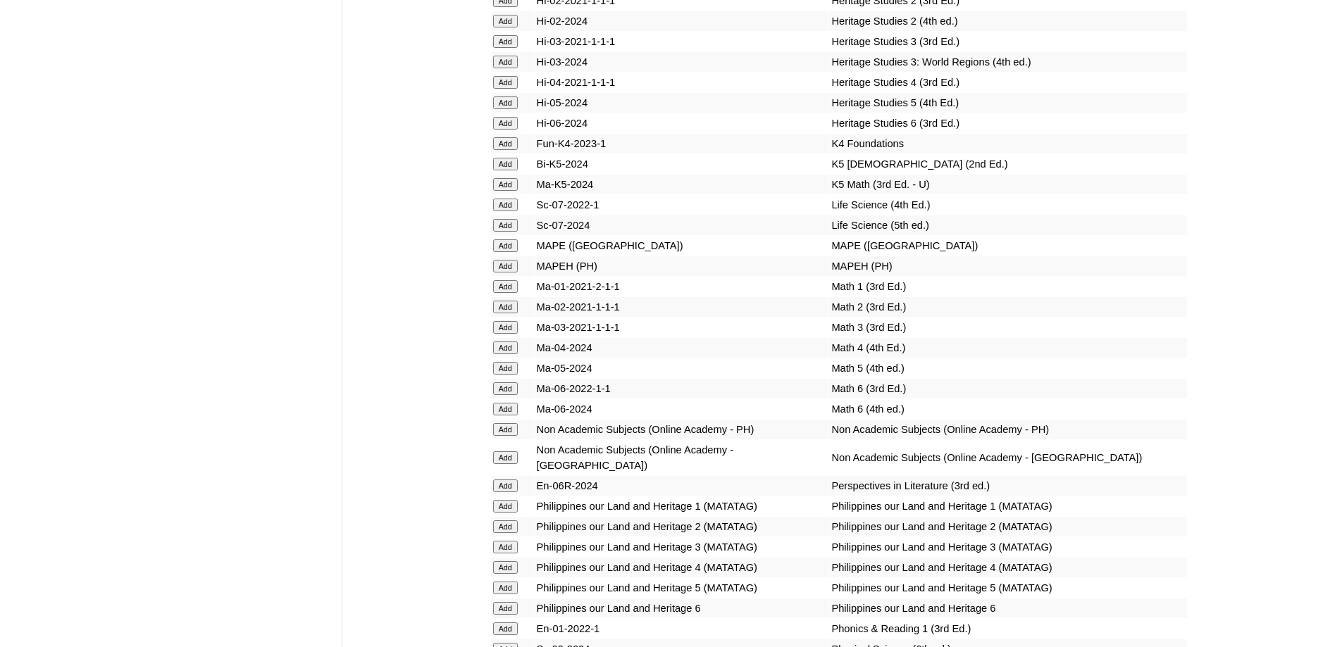
scroll to position [5041, 0]
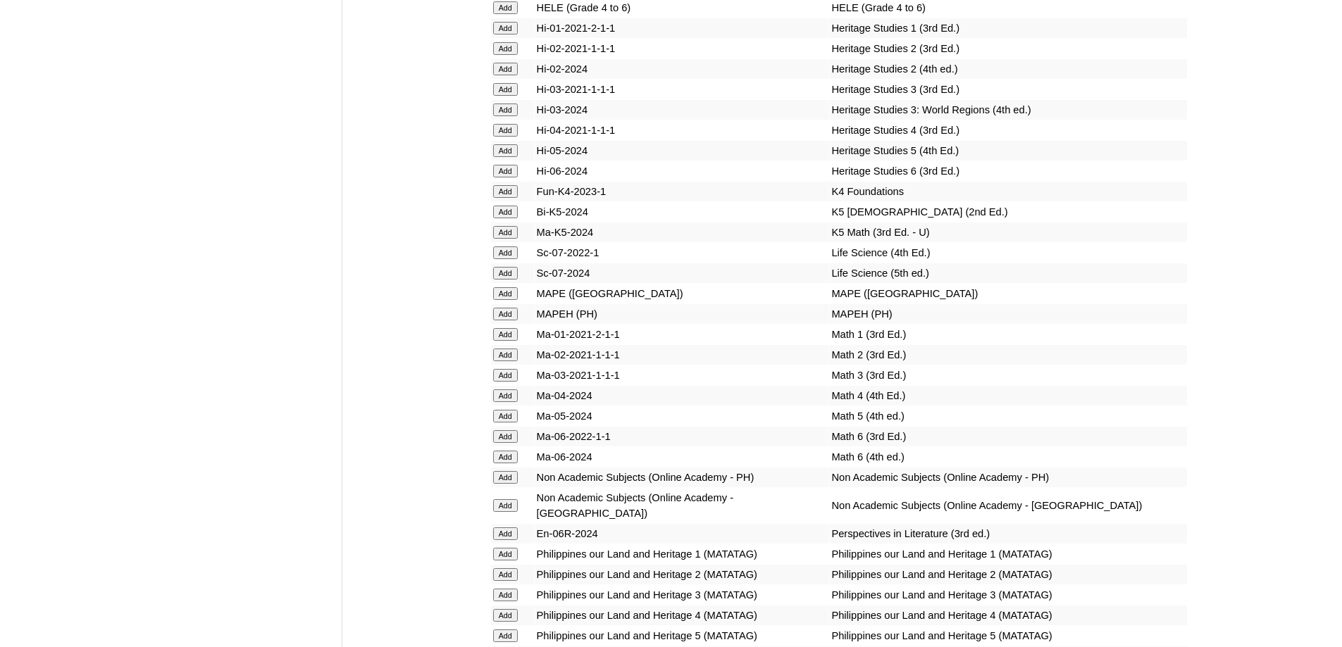
click at [511, 14] on input "Add" at bounding box center [505, 7] width 25 height 13
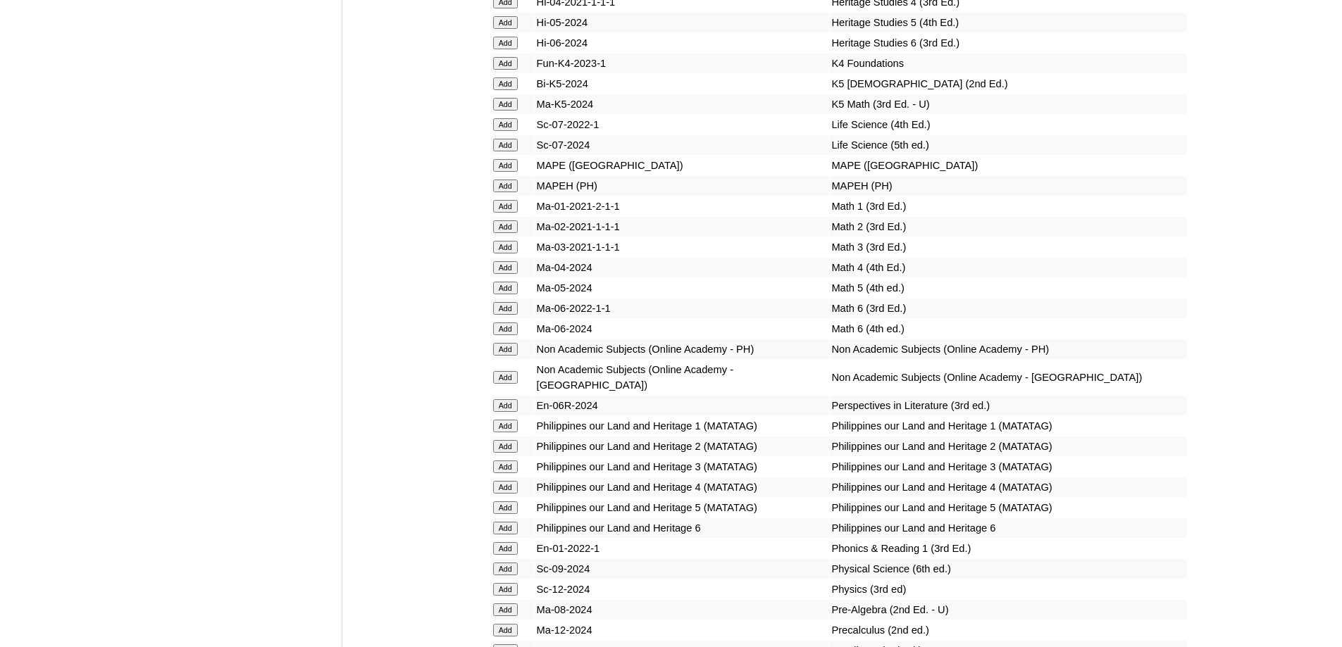
scroll to position [5171, 0]
click at [511, 190] on input "Add" at bounding box center [505, 184] width 25 height 13
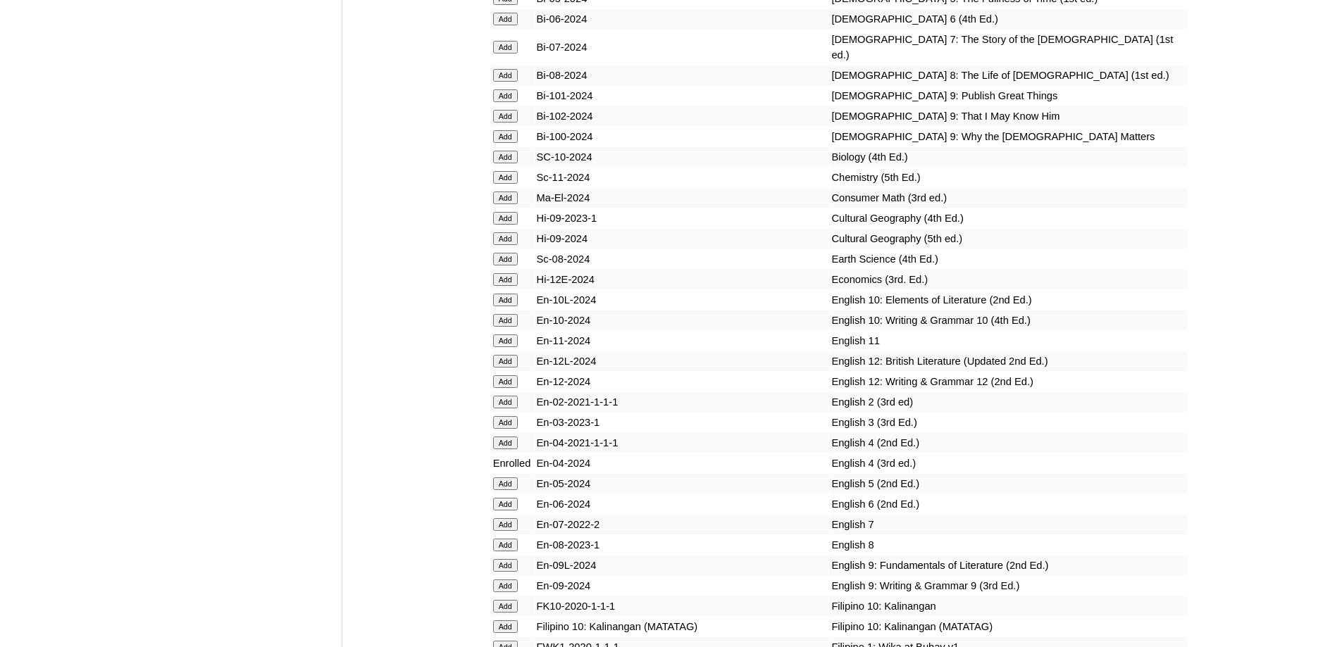
scroll to position [5303, 0]
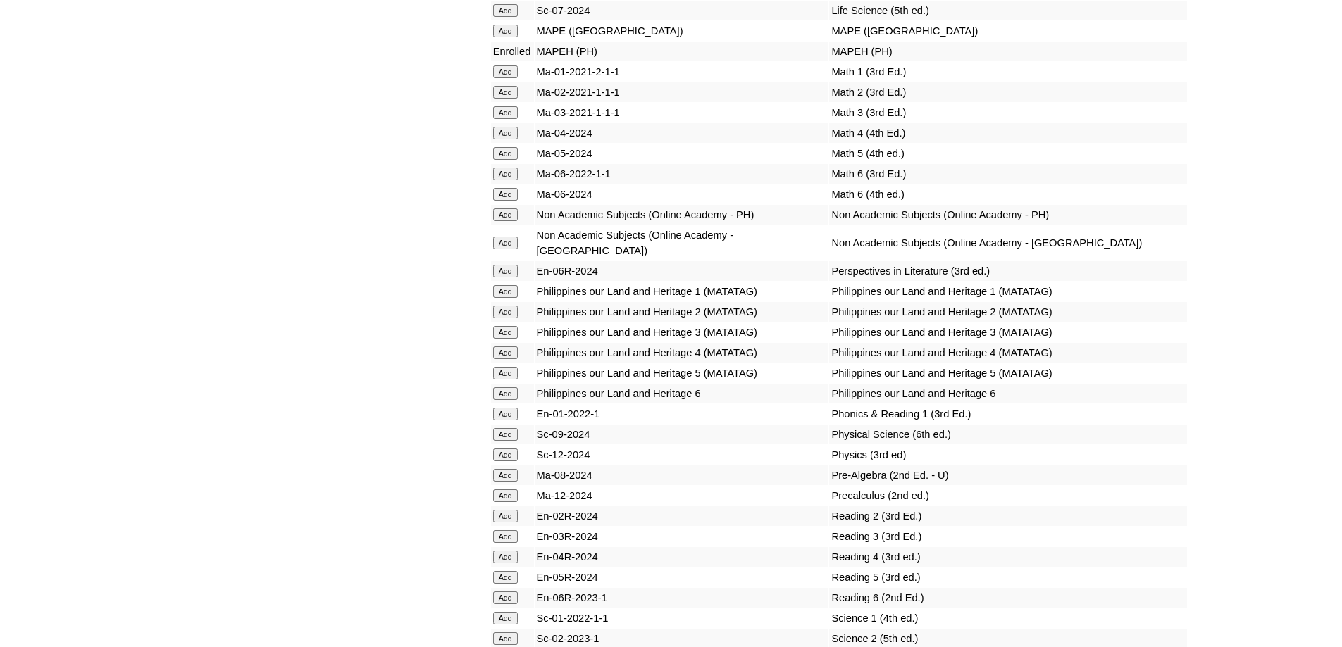
click at [504, 143] on td "Add" at bounding box center [512, 133] width 43 height 20
click at [503, 139] on input "Add" at bounding box center [505, 133] width 25 height 13
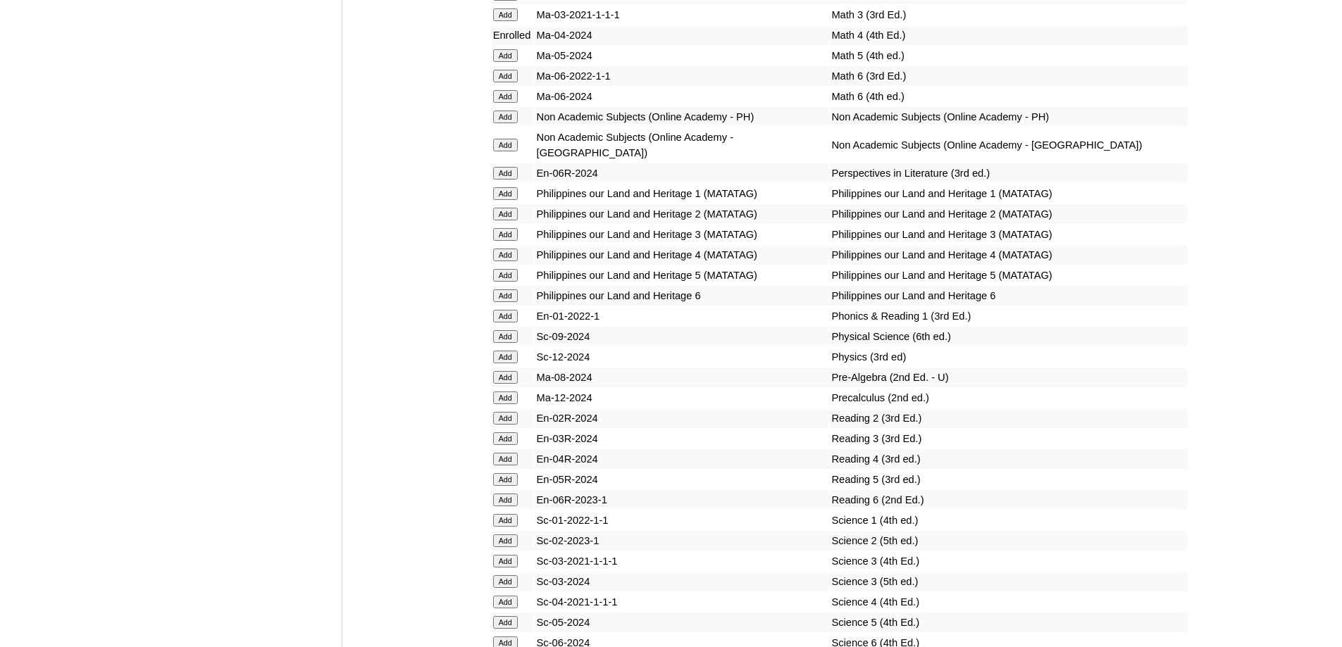
scroll to position [5442, 0]
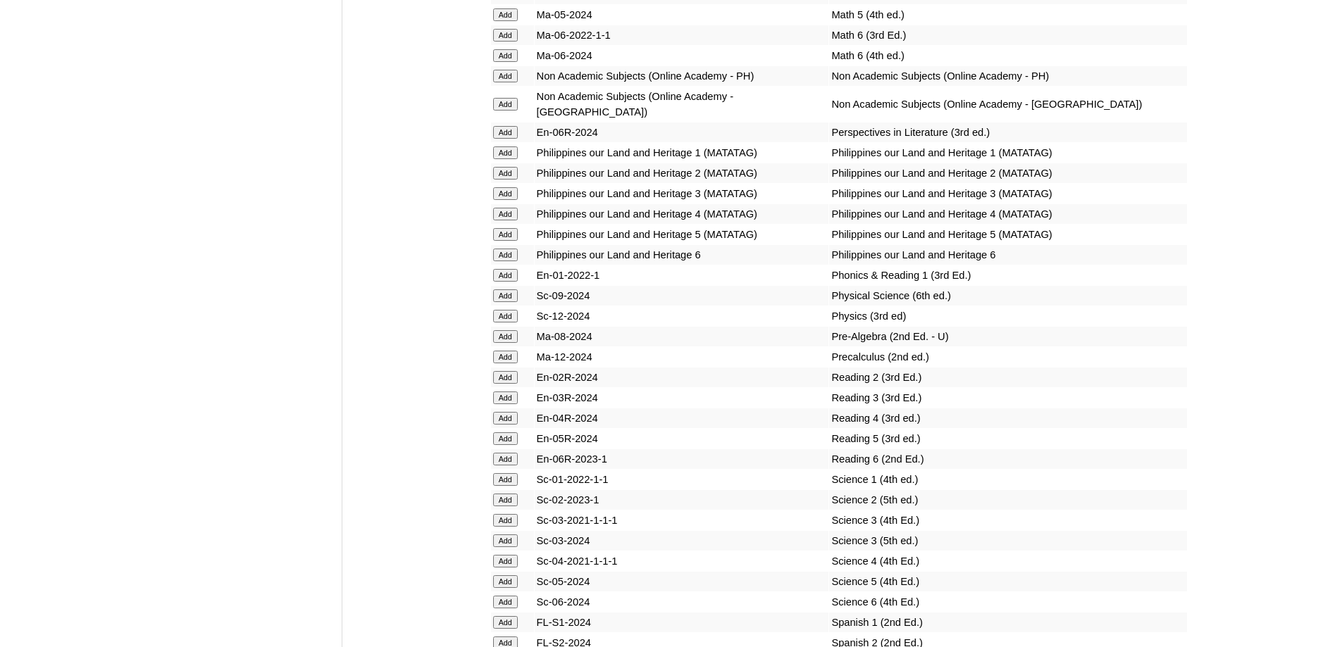
click at [504, 221] on input "Add" at bounding box center [505, 214] width 25 height 13
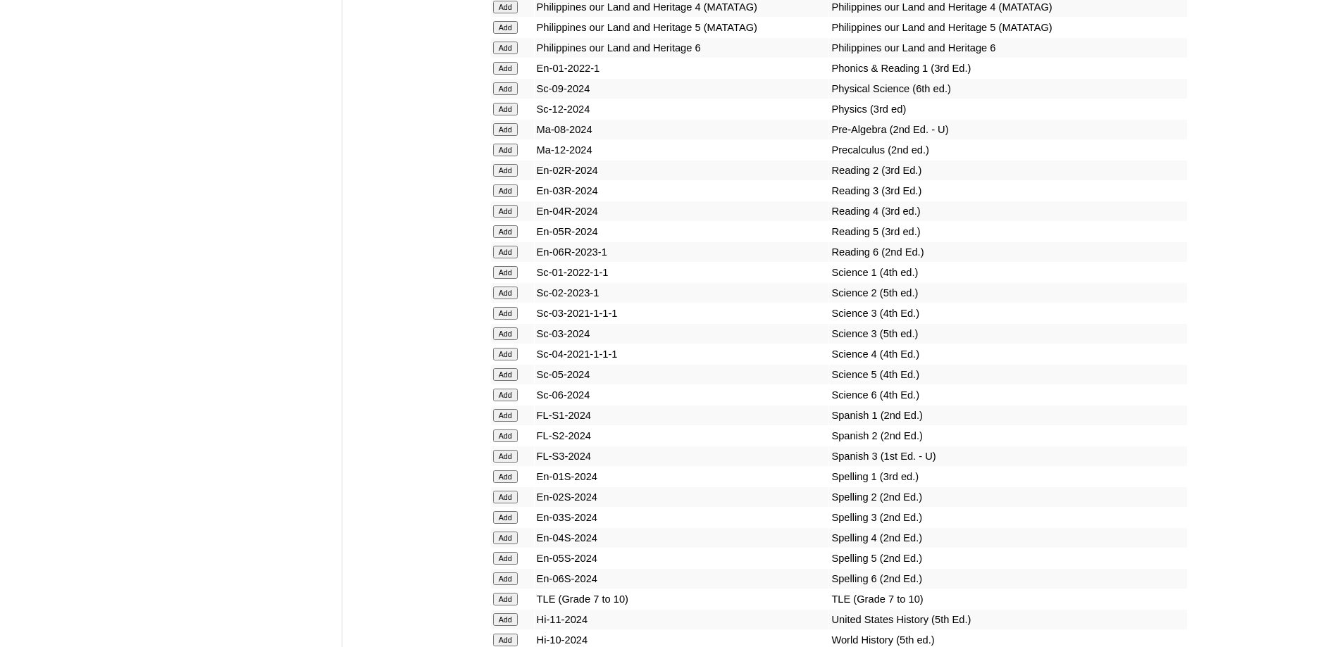
scroll to position [5653, 0]
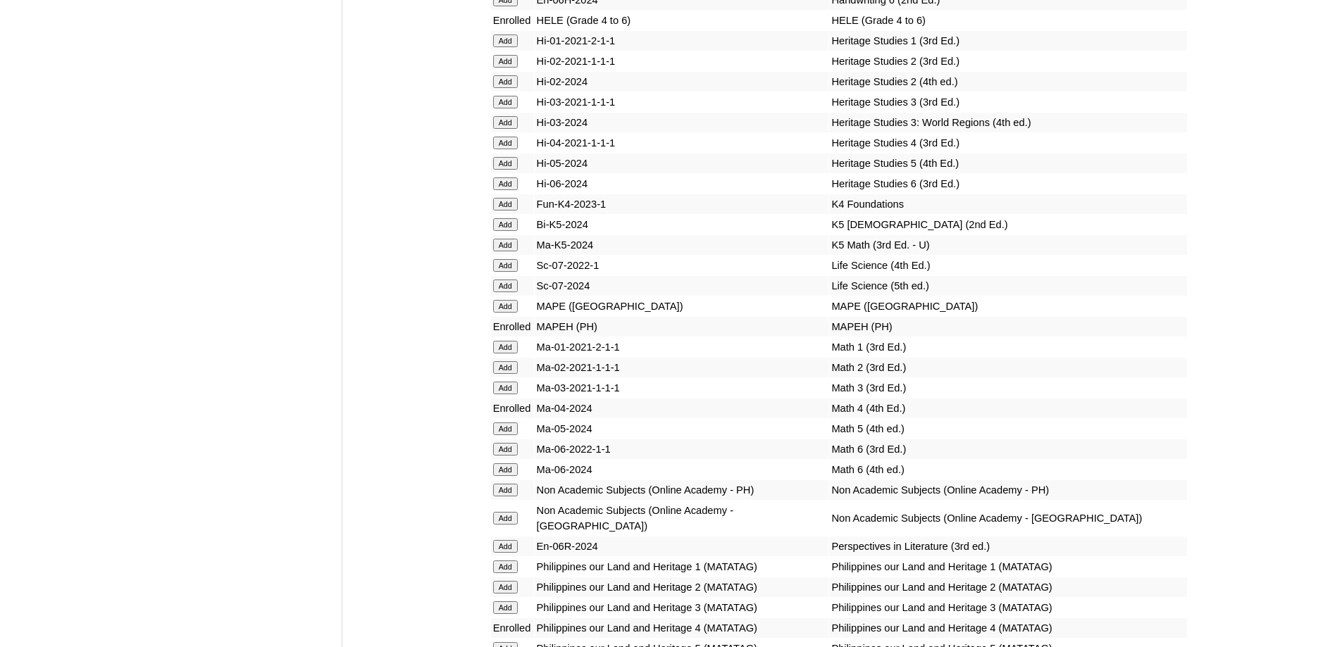
scroll to position [5646, 0]
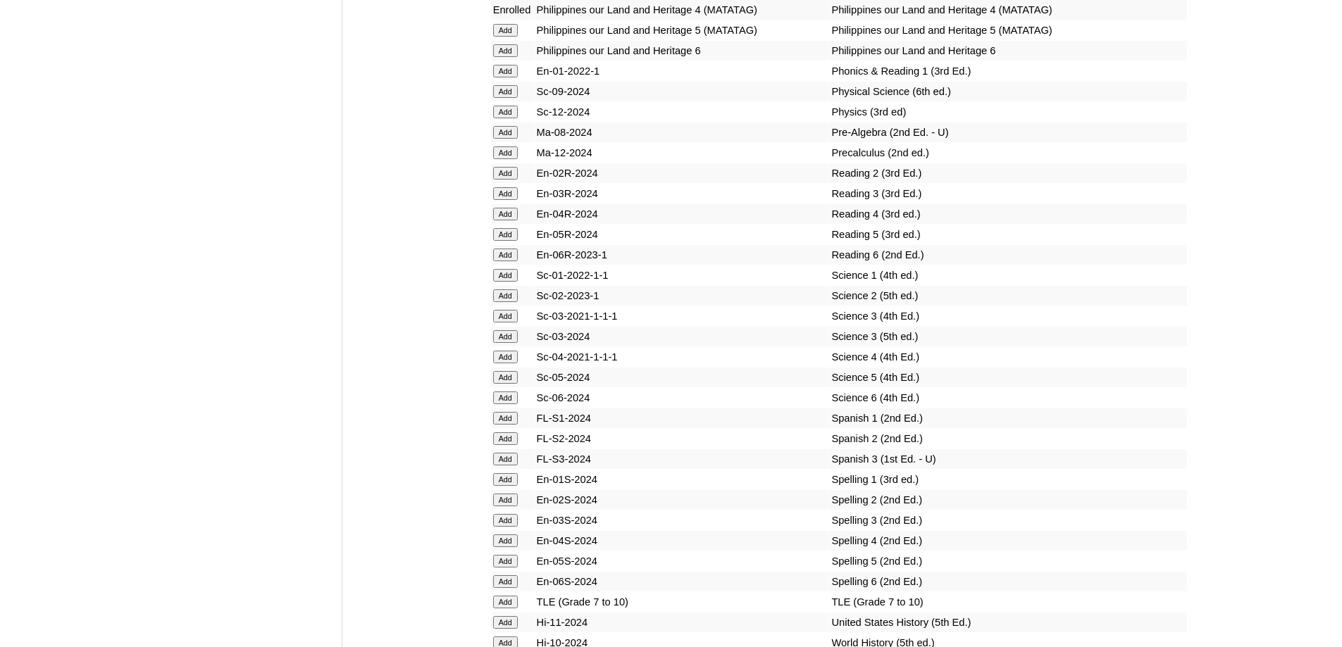
click at [506, 221] on input "Add" at bounding box center [505, 214] width 25 height 13
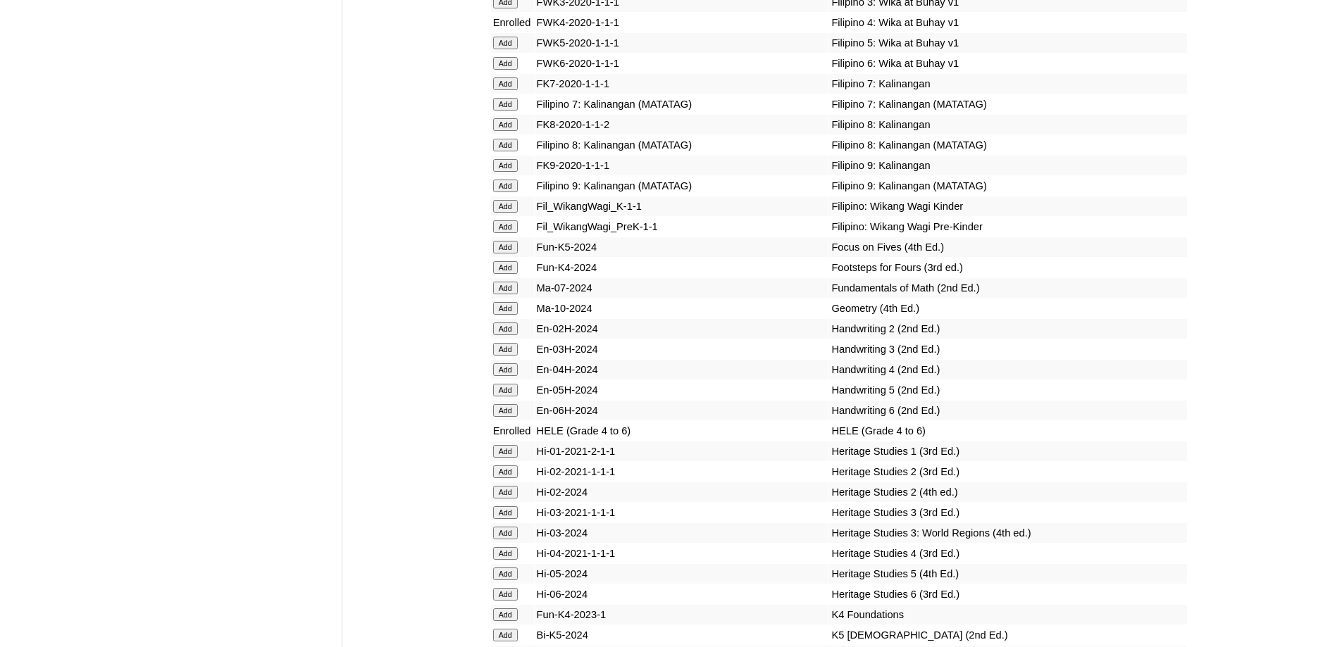
scroll to position [5785, 0]
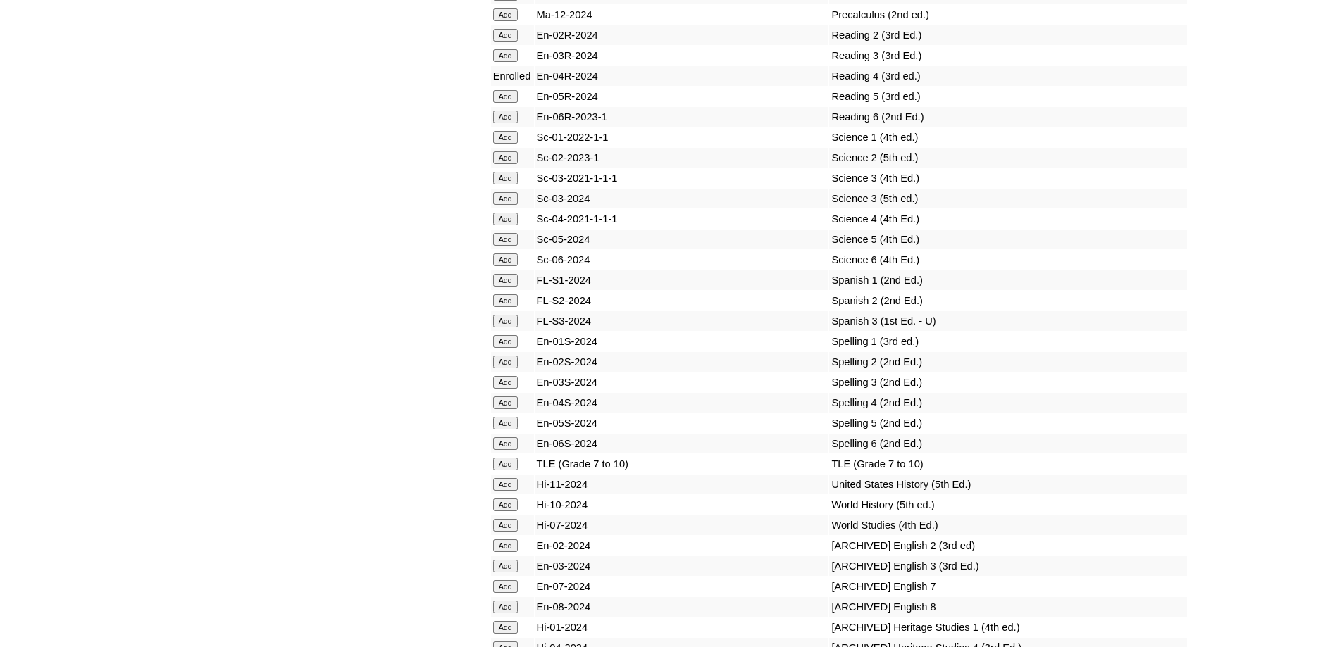
click at [504, 225] on input "Add" at bounding box center [505, 219] width 25 height 13
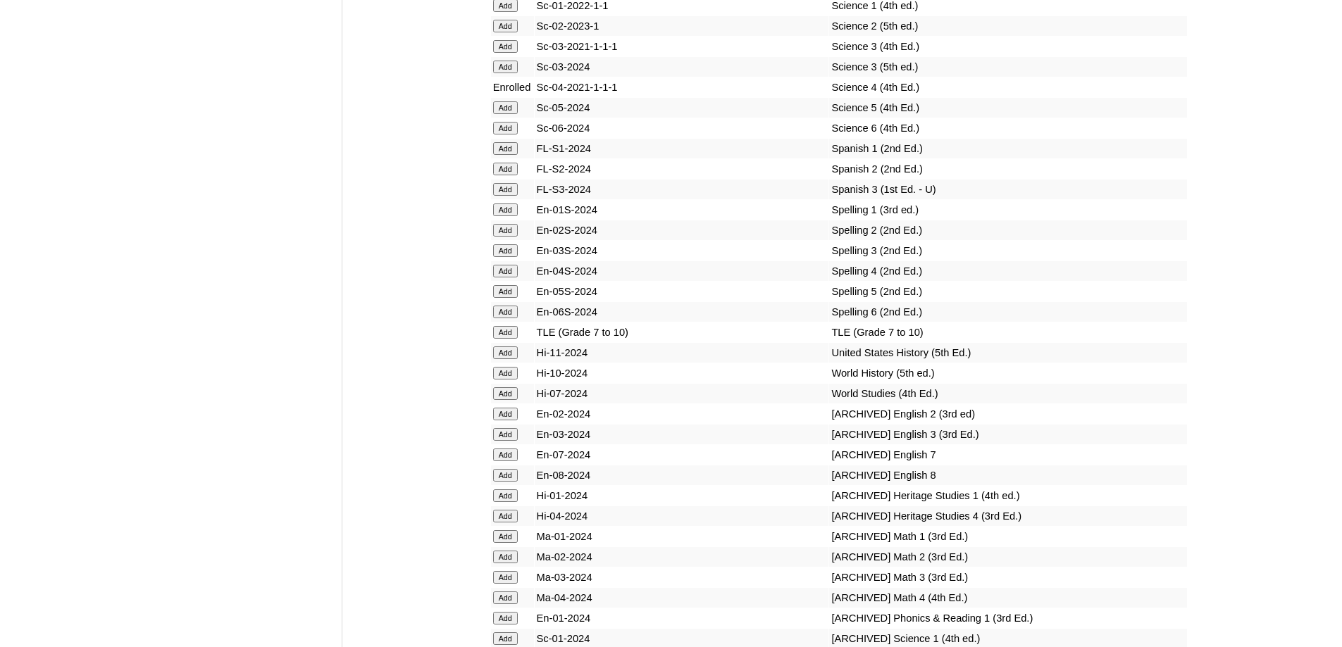
scroll to position [5925, 0]
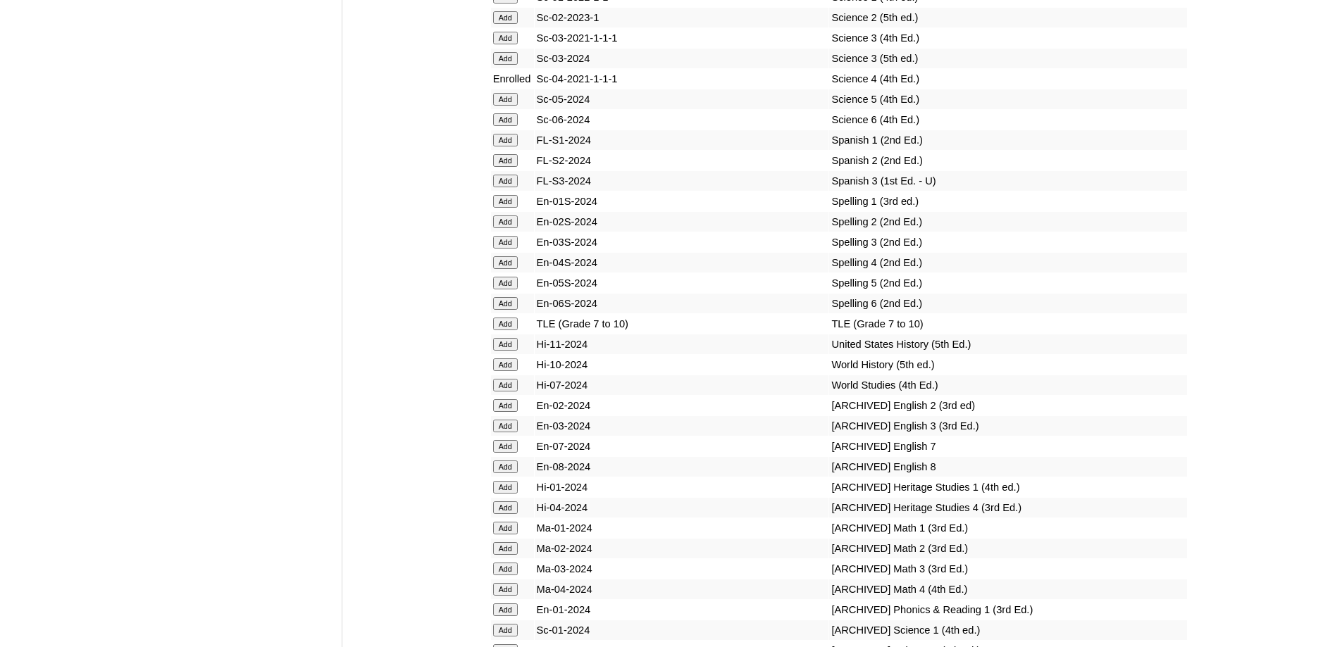
click at [507, 269] on input "Add" at bounding box center [505, 262] width 25 height 13
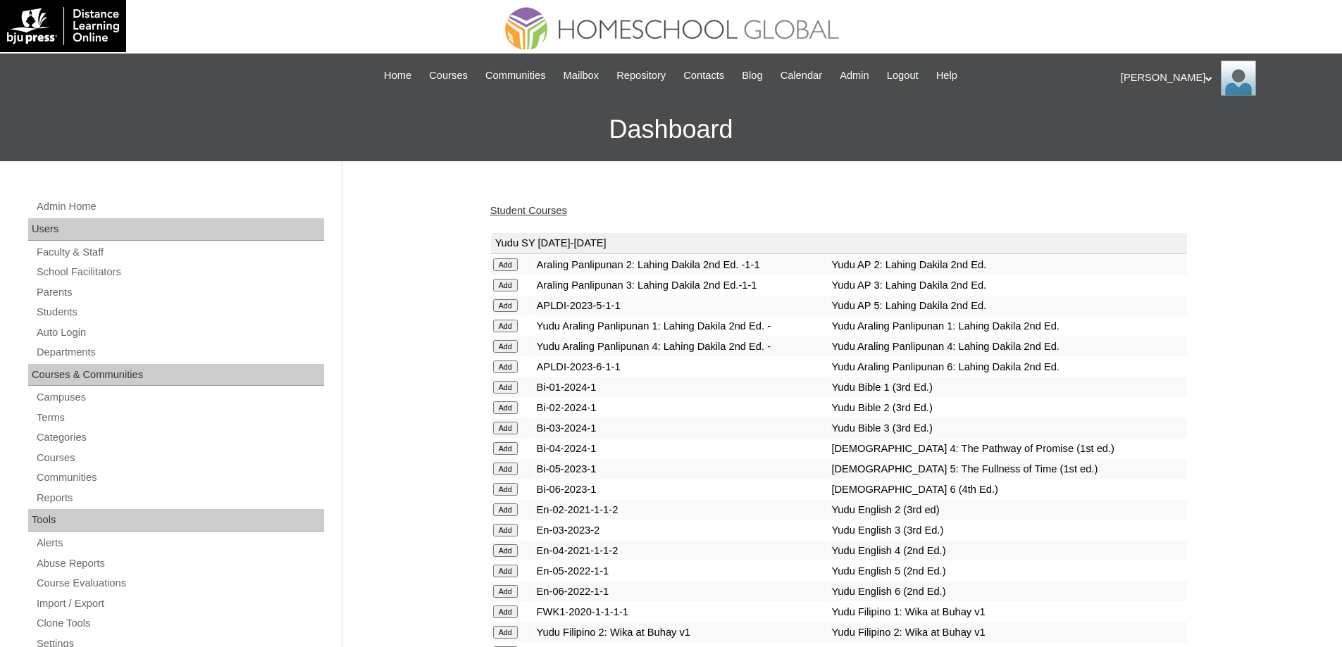
click at [563, 208] on link "Student Courses" at bounding box center [528, 210] width 77 height 11
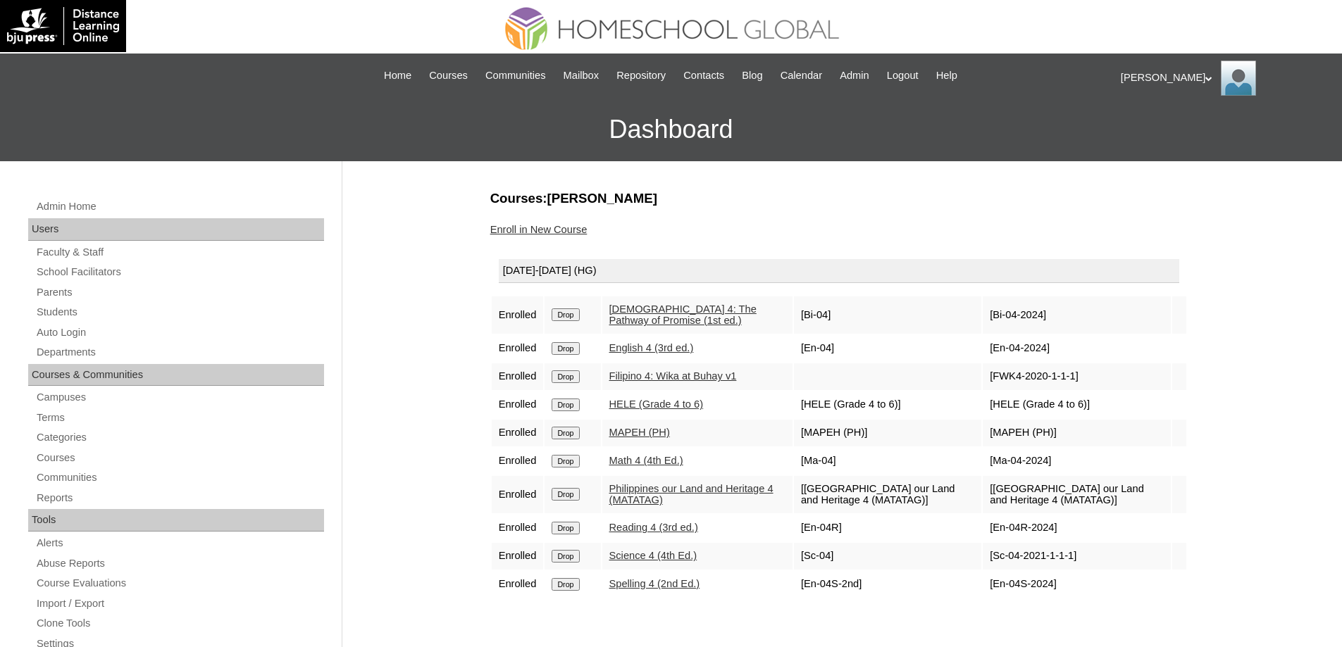
click at [568, 224] on link "Enroll in New Course" at bounding box center [538, 229] width 97 height 11
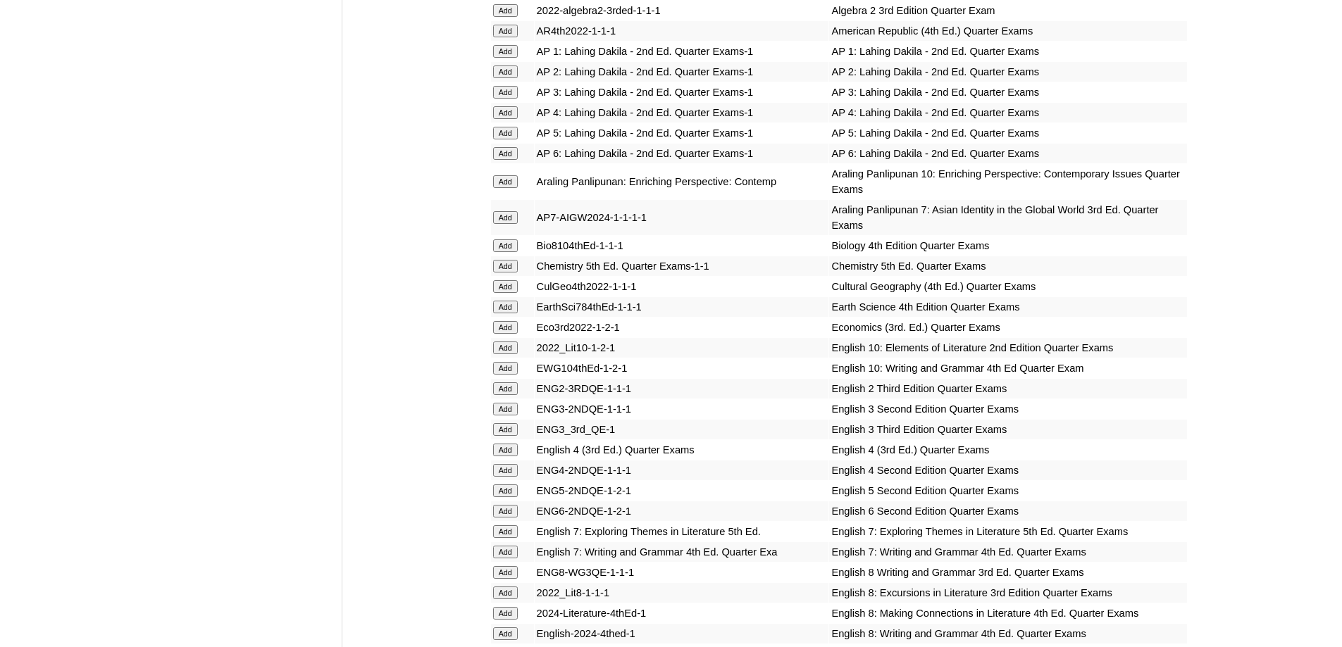
scroll to position [1409, 0]
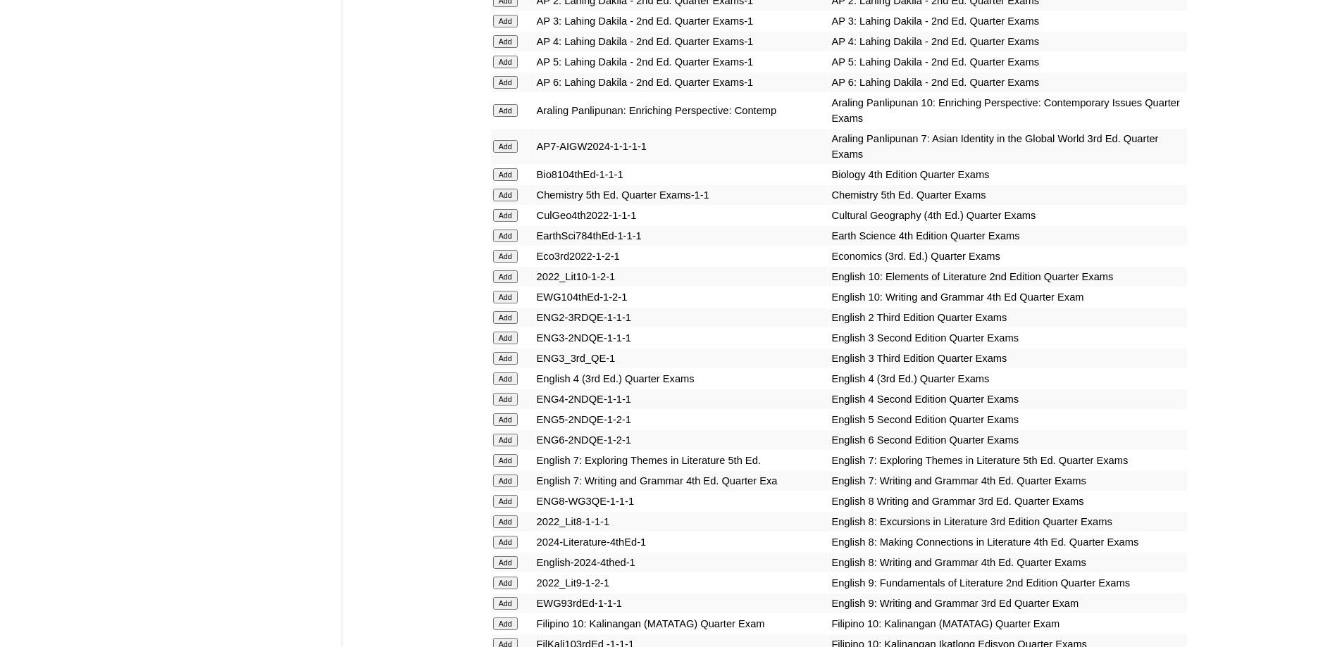
click at [512, 406] on input "Add" at bounding box center [505, 399] width 25 height 13
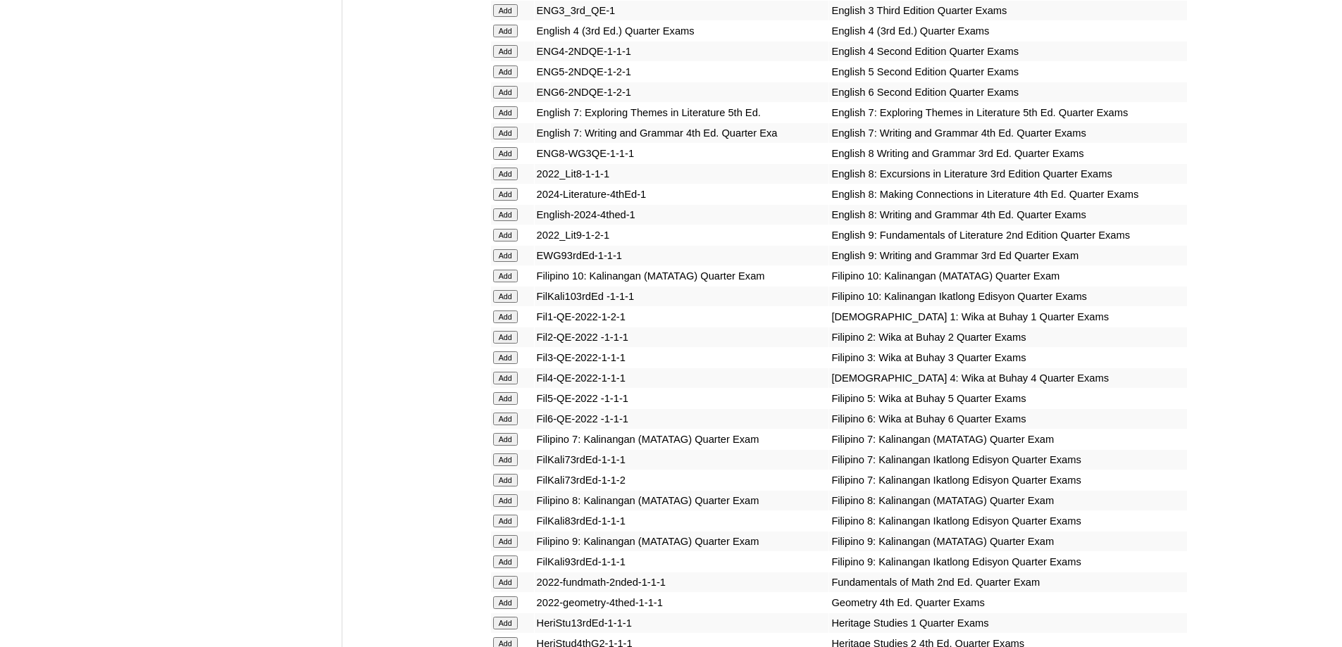
scroll to position [1761, 0]
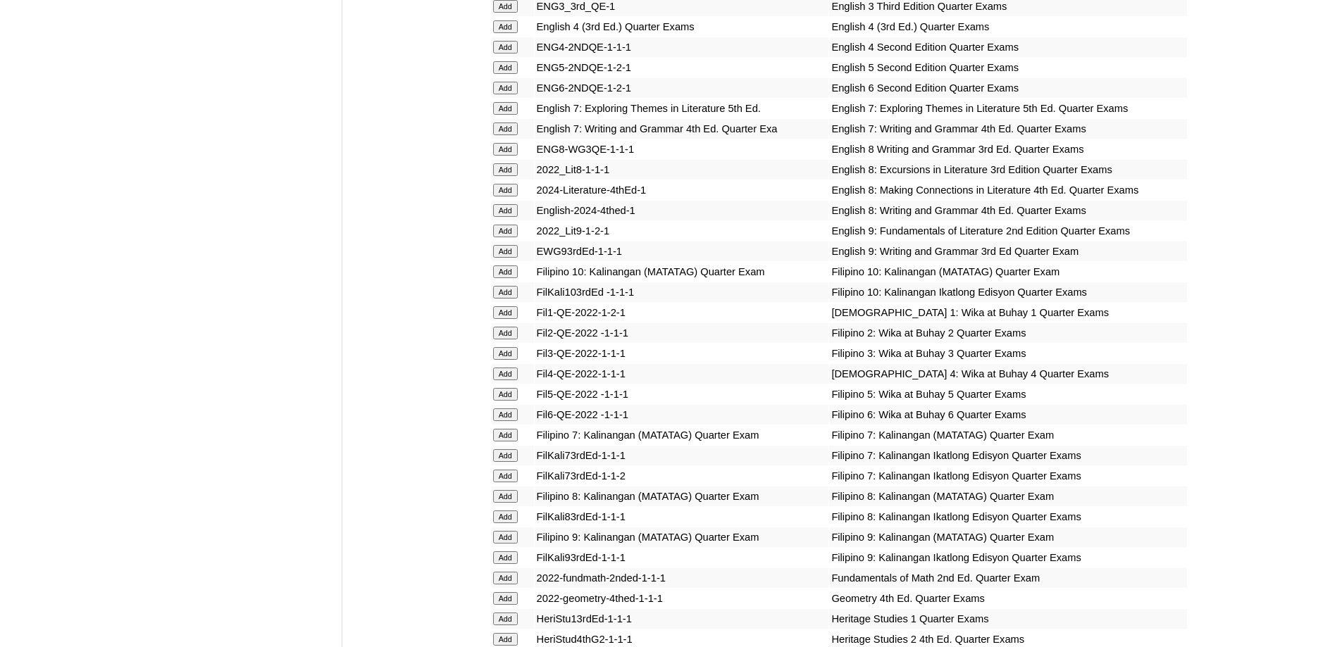
click at [514, 380] on input "Add" at bounding box center [505, 374] width 25 height 13
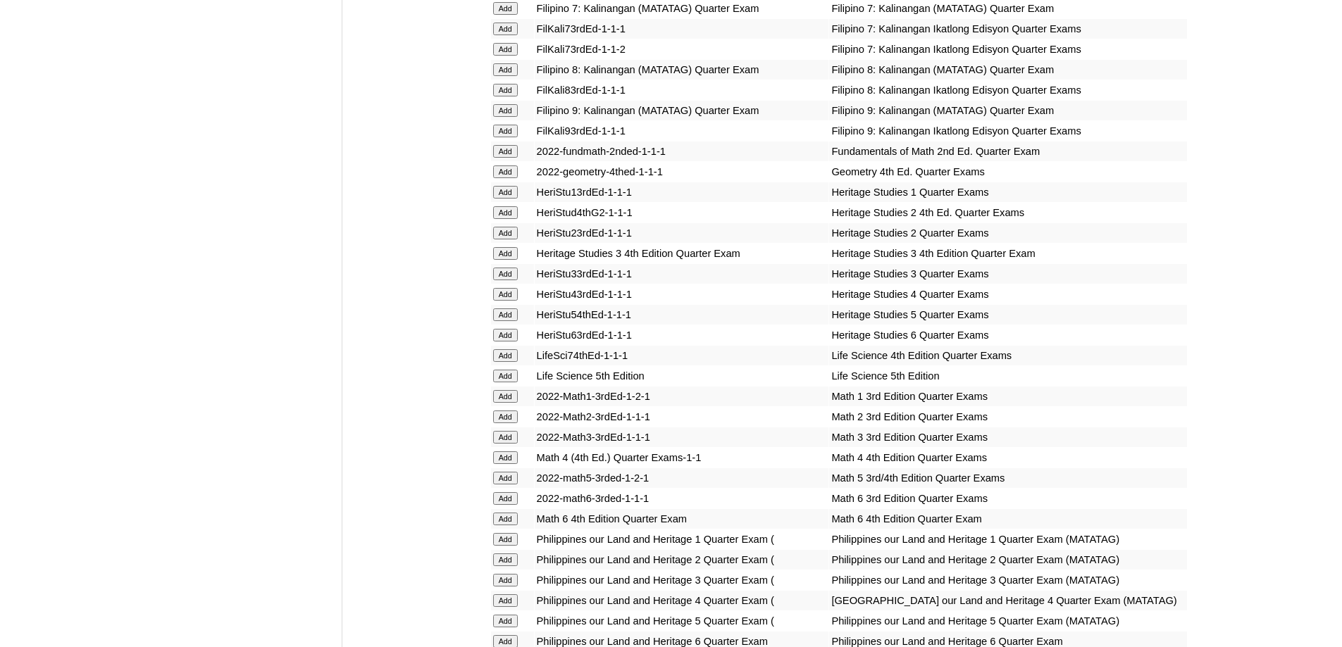
scroll to position [2254, 0]
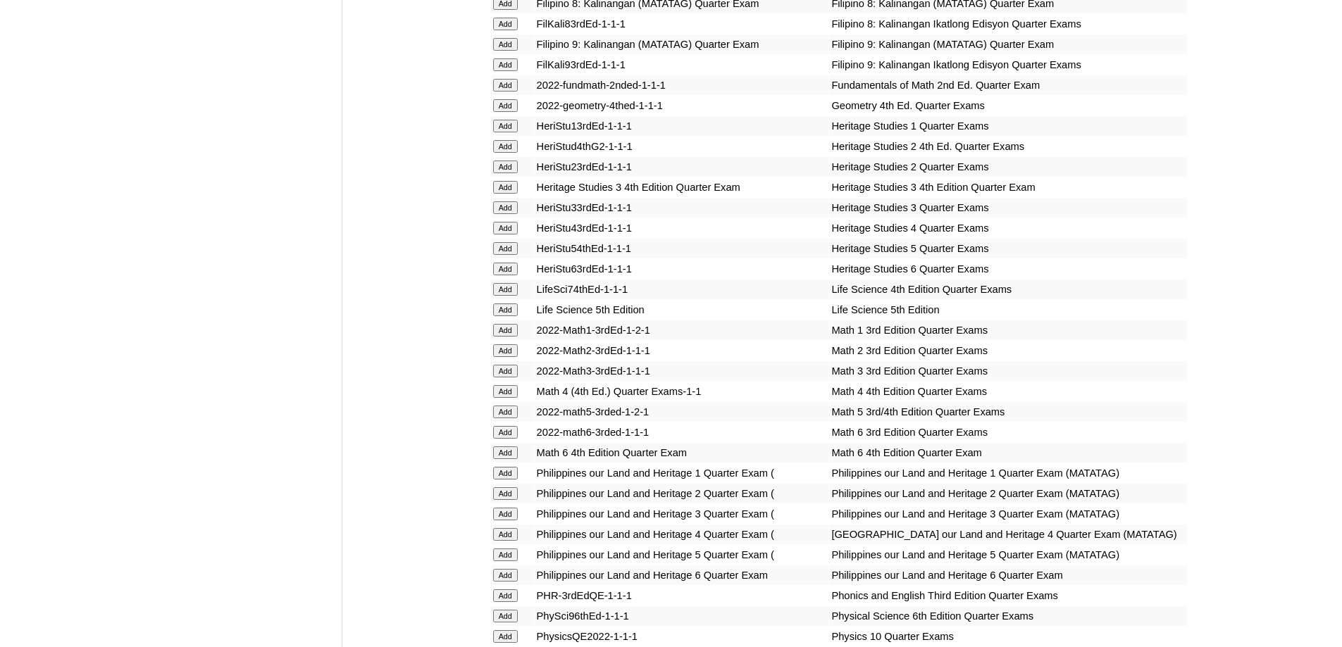
click at [511, 398] on input "Add" at bounding box center [505, 391] width 25 height 13
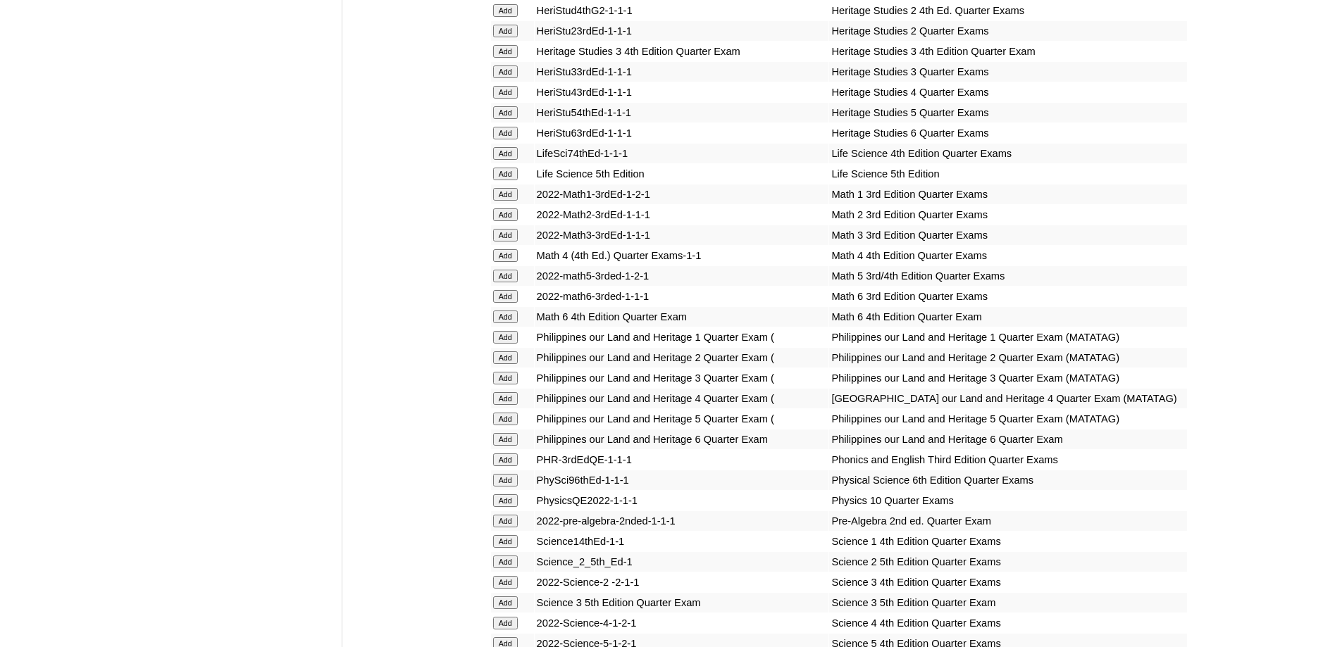
scroll to position [2466, 0]
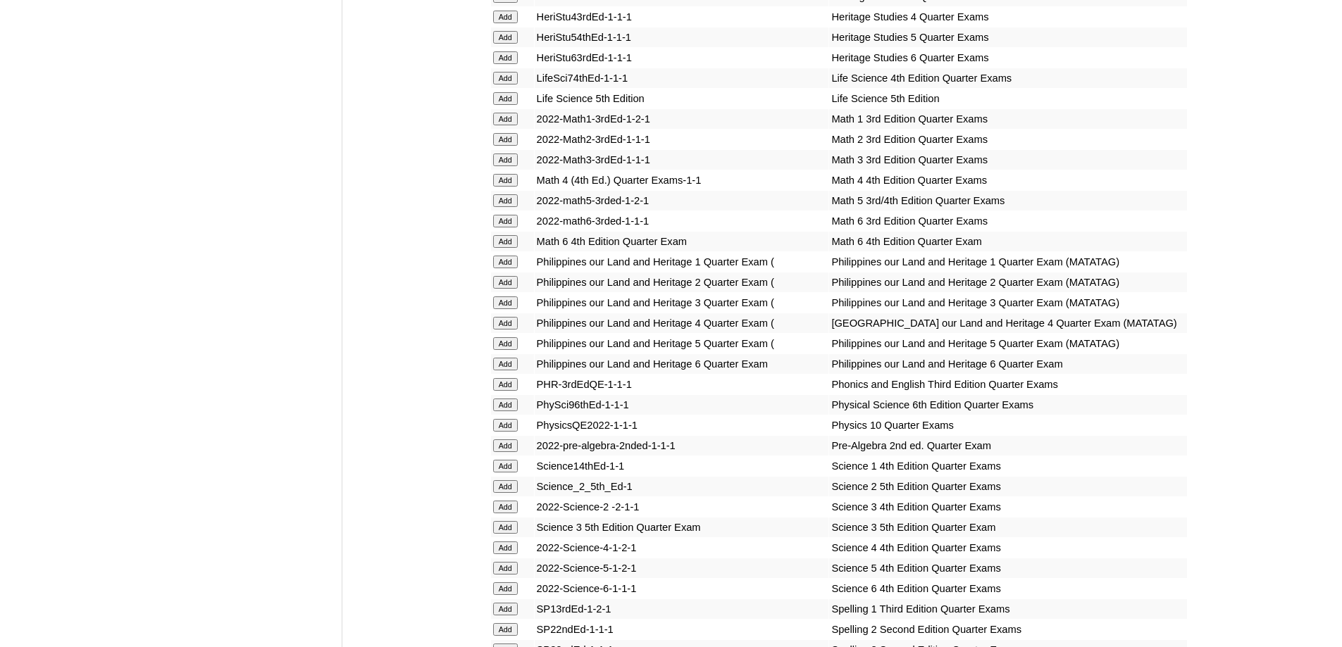
click at [513, 330] on input "Add" at bounding box center [505, 323] width 25 height 13
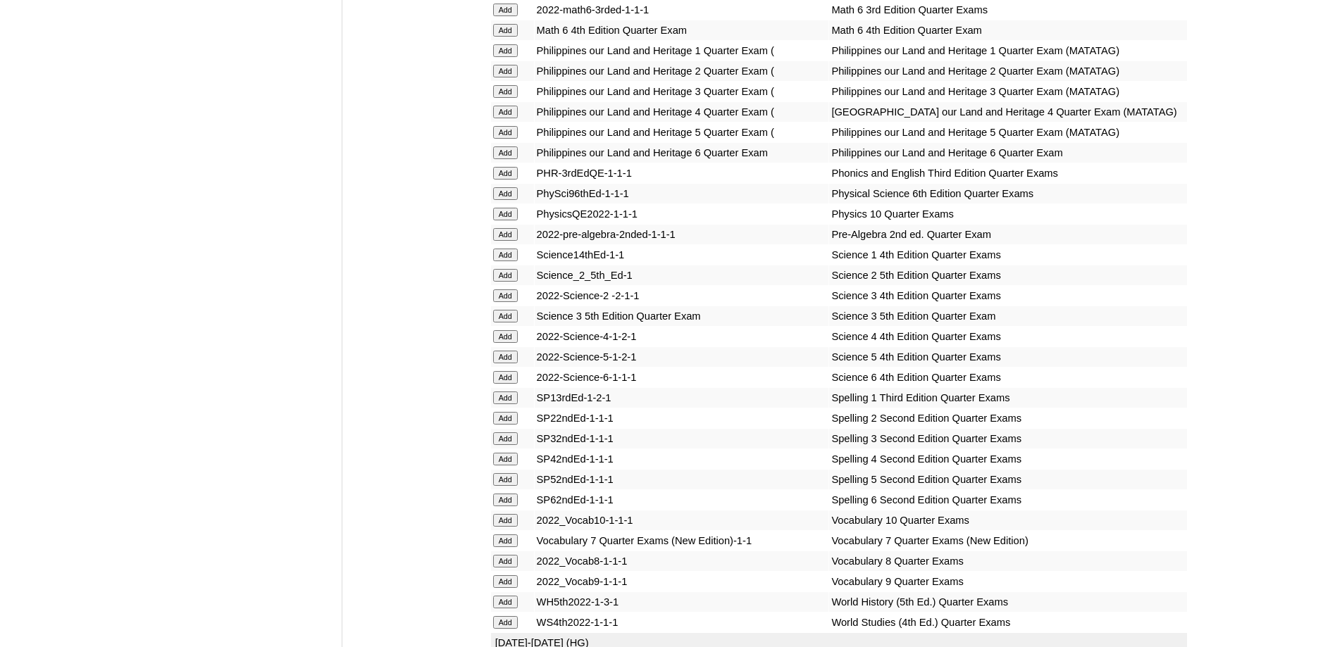
scroll to position [2747, 0]
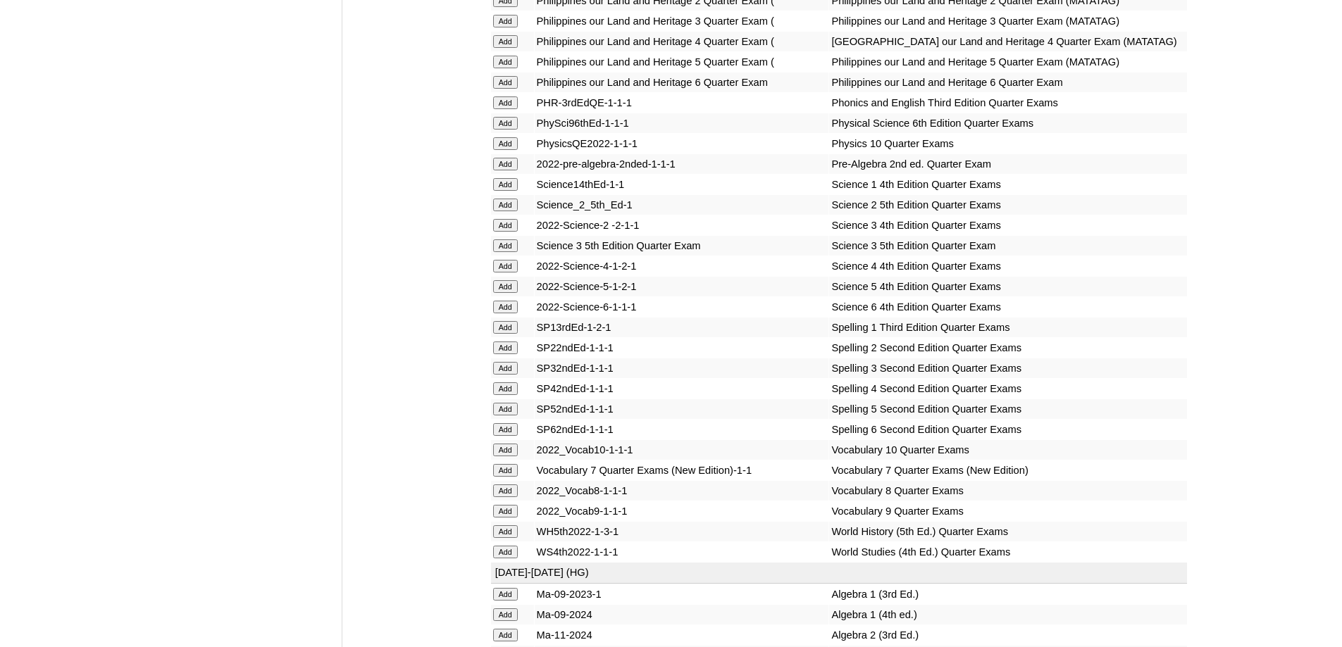
click at [520, 271] on form "Add" at bounding box center [512, 265] width 39 height 11
click at [507, 273] on input "Add" at bounding box center [505, 266] width 25 height 13
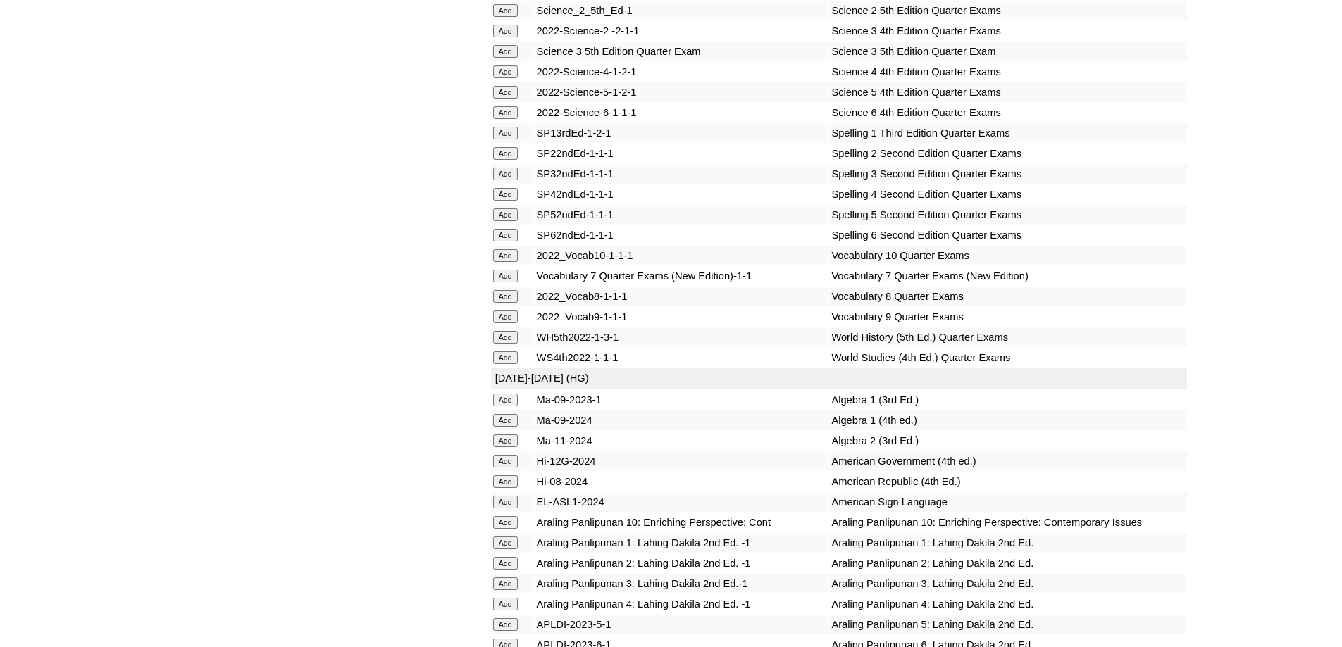
scroll to position [2959, 0]
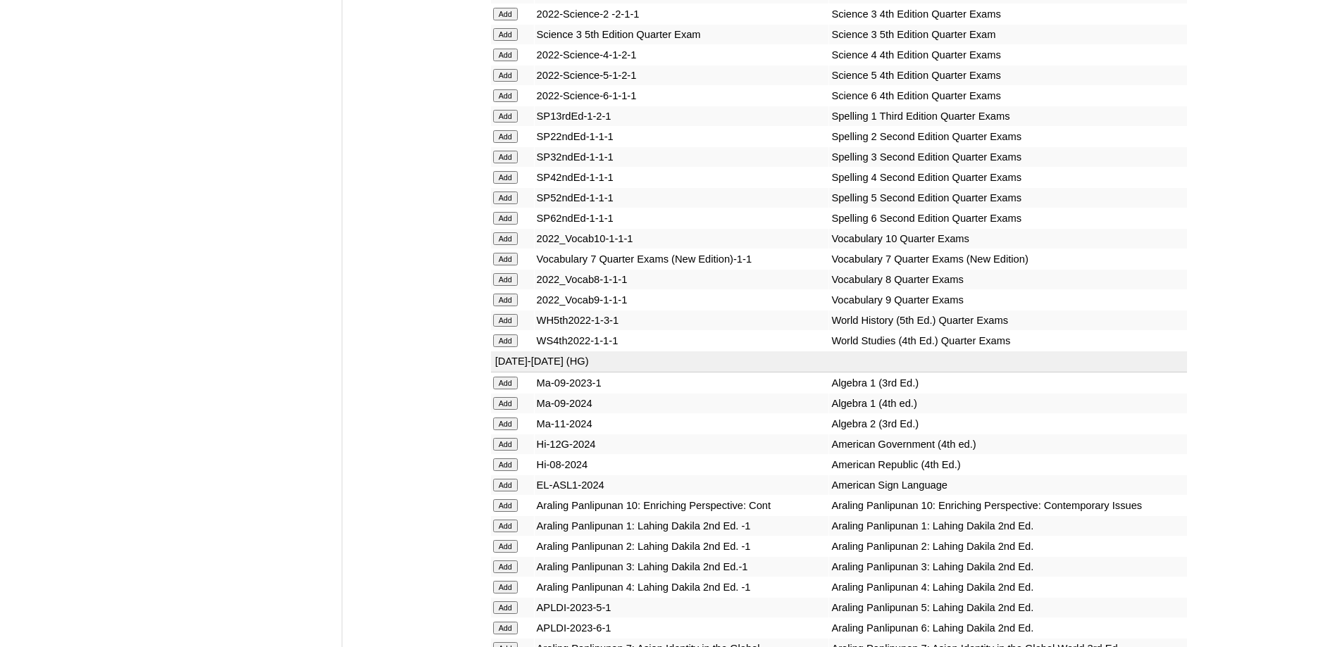
click at [512, 184] on input "Add" at bounding box center [505, 177] width 25 height 13
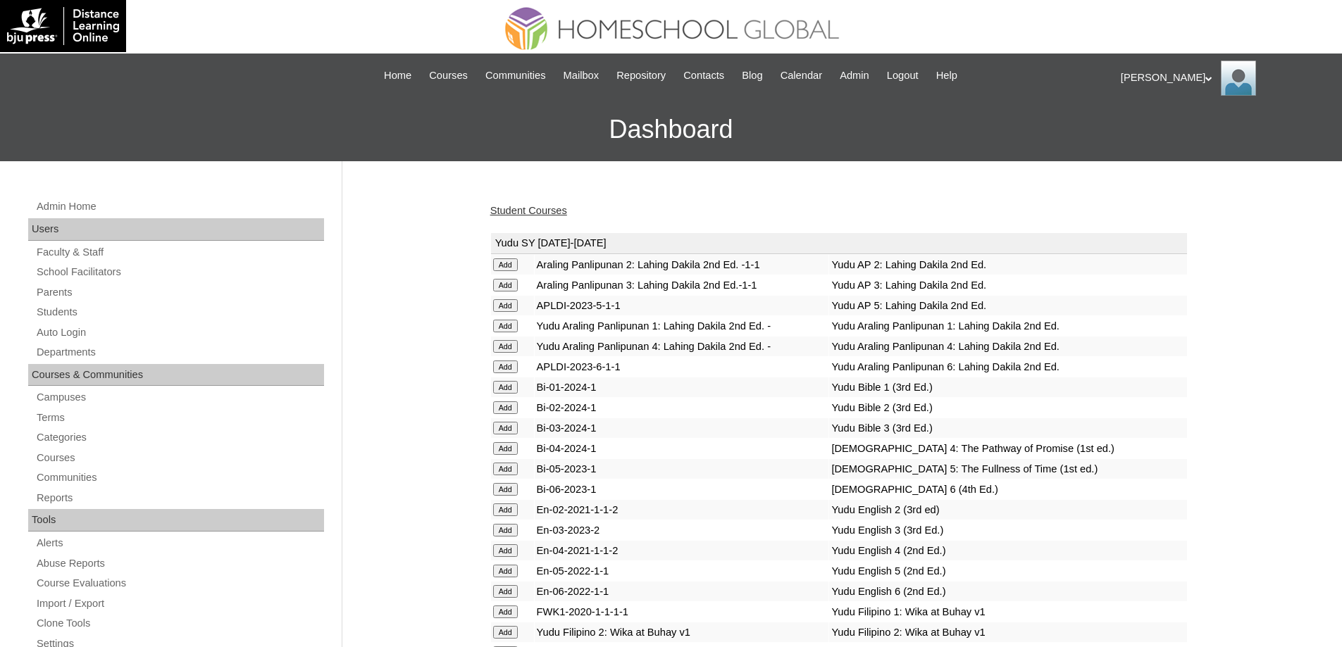
click at [529, 205] on link "Student Courses" at bounding box center [528, 210] width 77 height 11
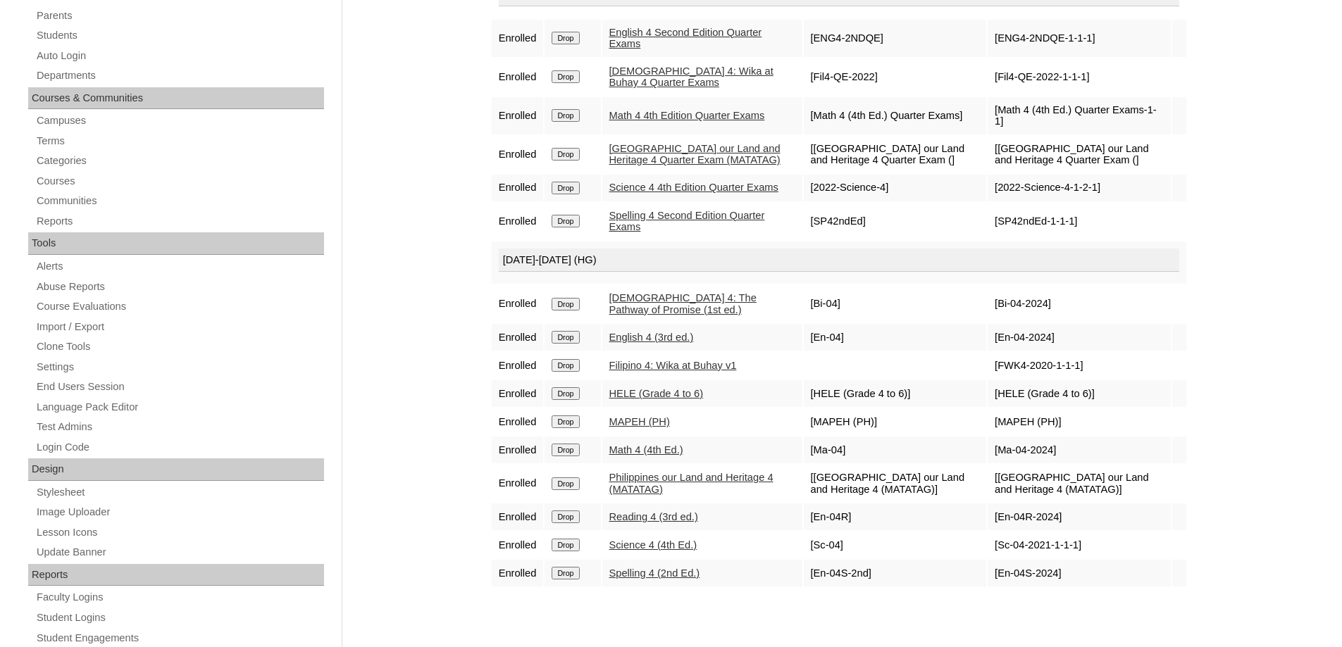
scroll to position [282, 0]
